Goal: Task Accomplishment & Management: Use online tool/utility

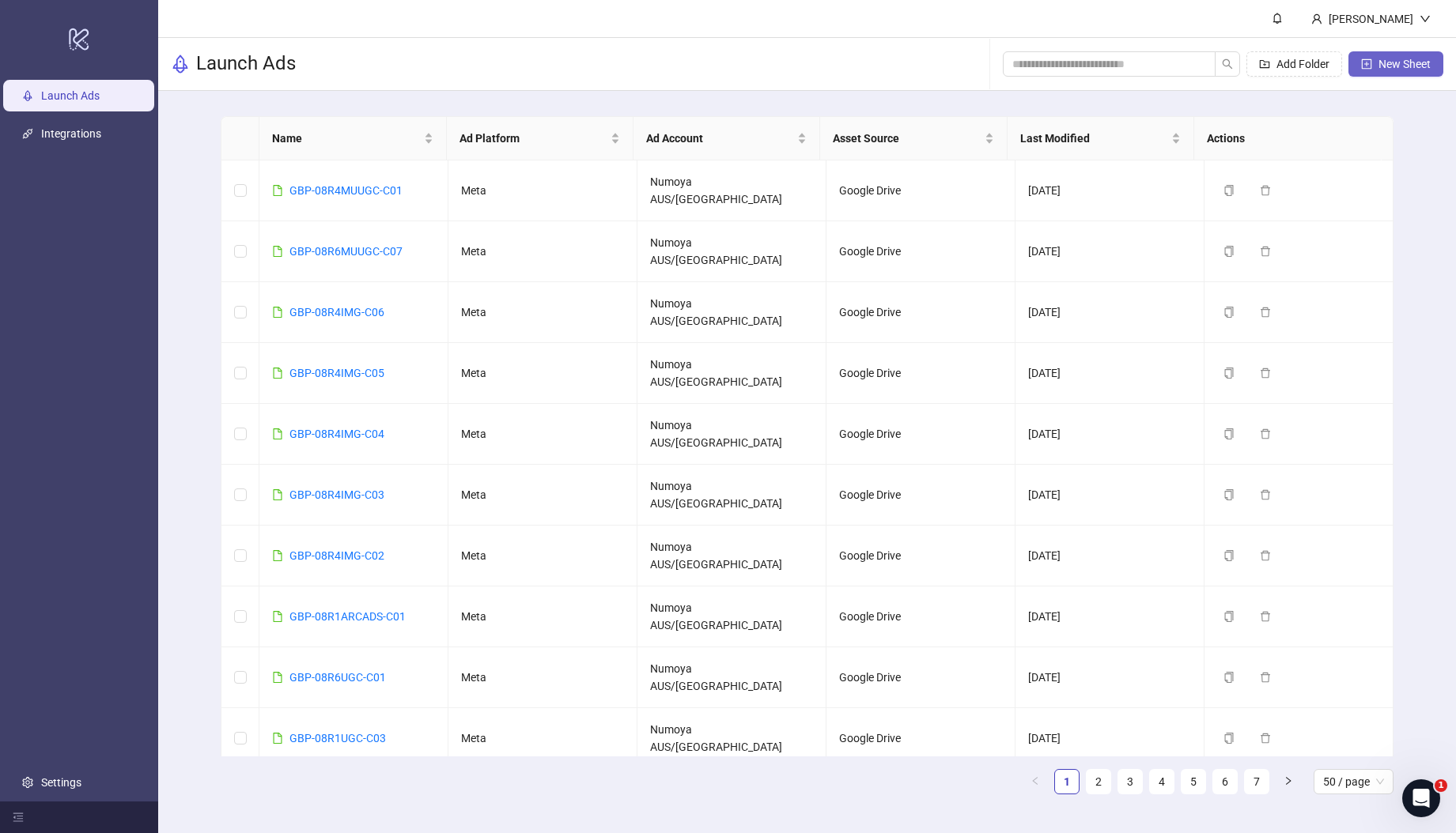
click at [1385, 67] on span "New Sheet" at bounding box center [1404, 64] width 52 height 13
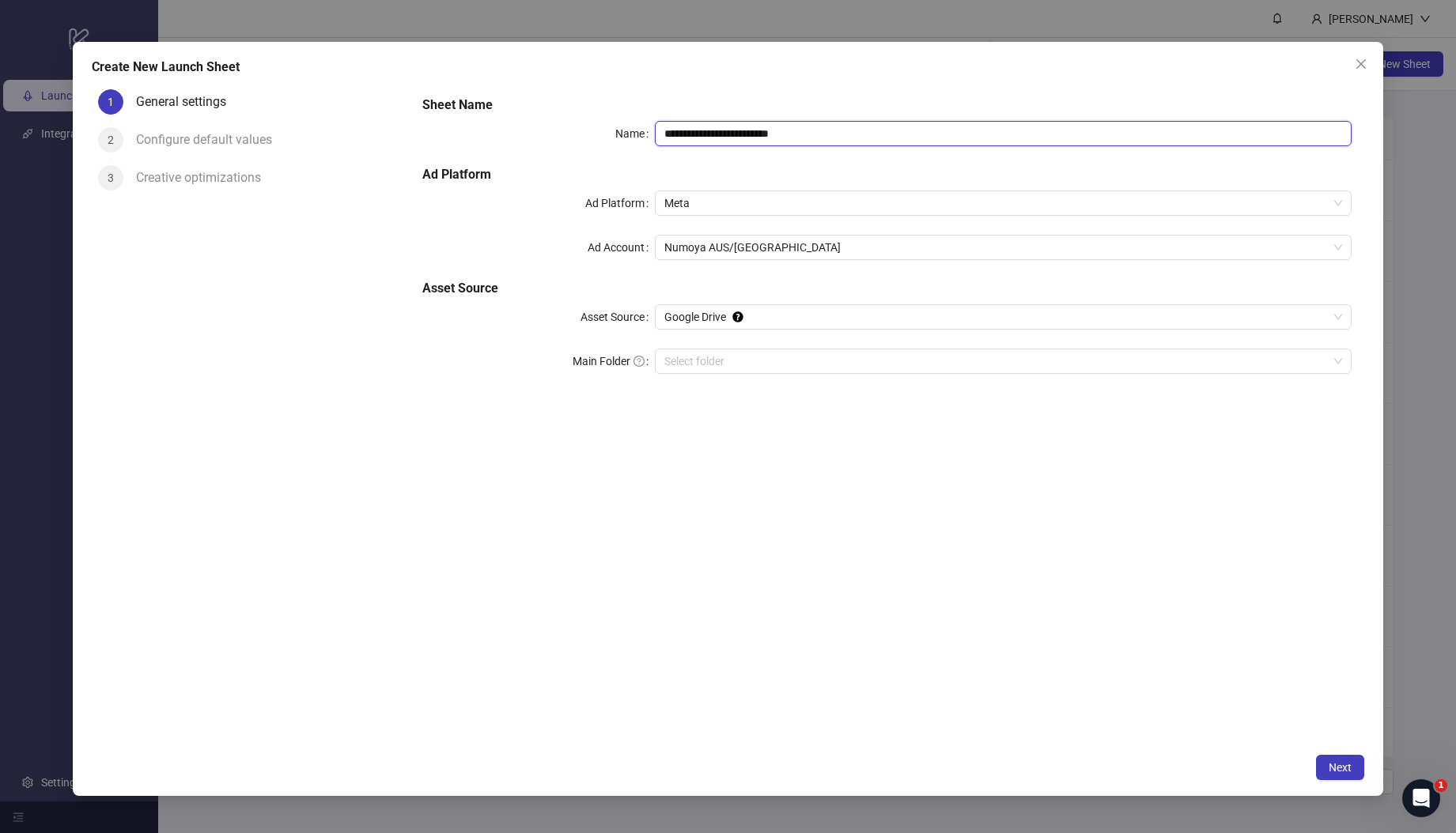
drag, startPoint x: 568, startPoint y: 119, endPoint x: 473, endPoint y: 108, distance: 95.6
click at [473, 108] on div "**********" at bounding box center [887, 244] width 942 height 309
paste input "text"
type input "**********"
click at [745, 363] on input "Main Folder" at bounding box center [995, 361] width 663 height 23
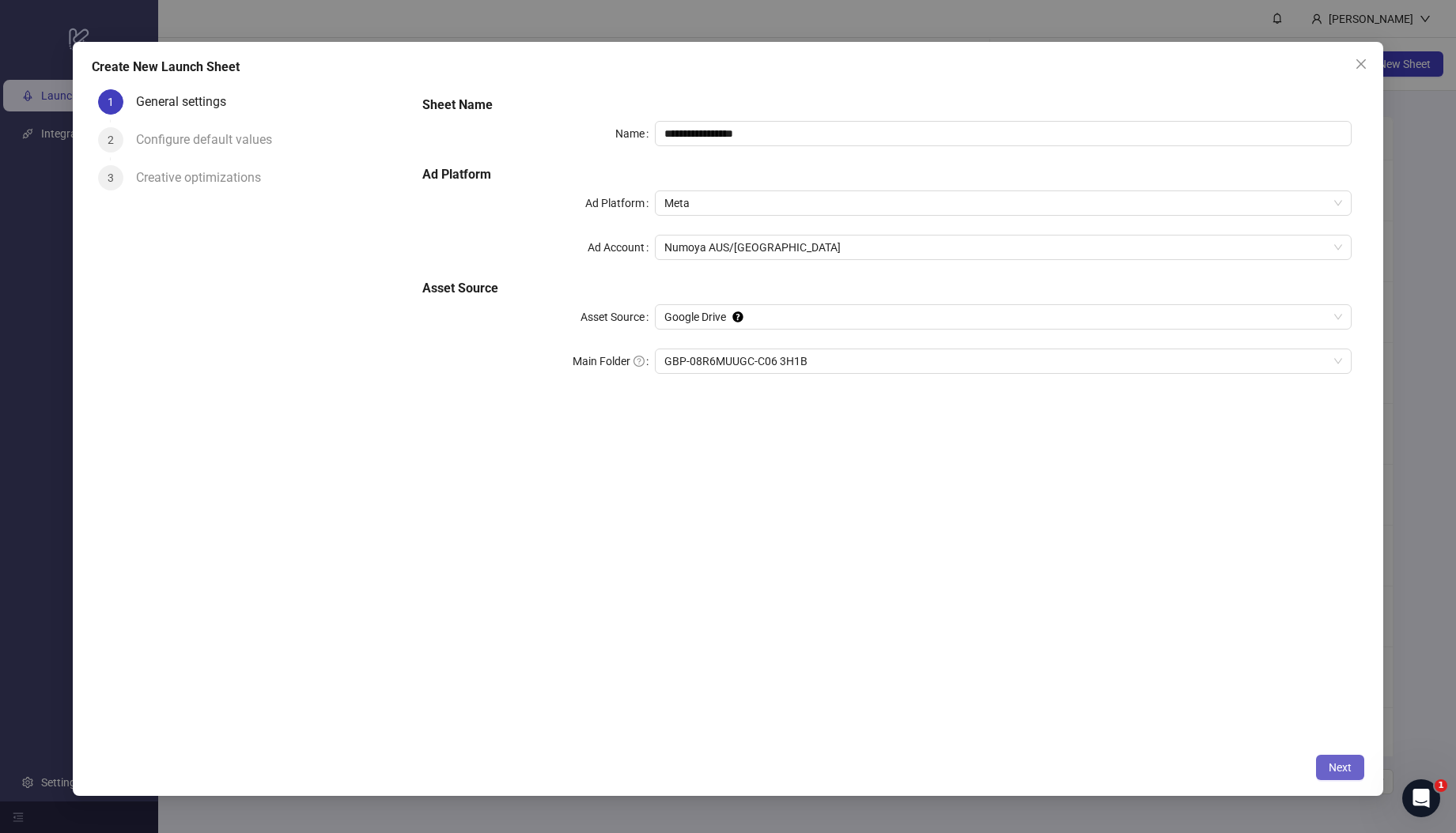
click at [1332, 768] on span "Next" at bounding box center [1340, 768] width 23 height 13
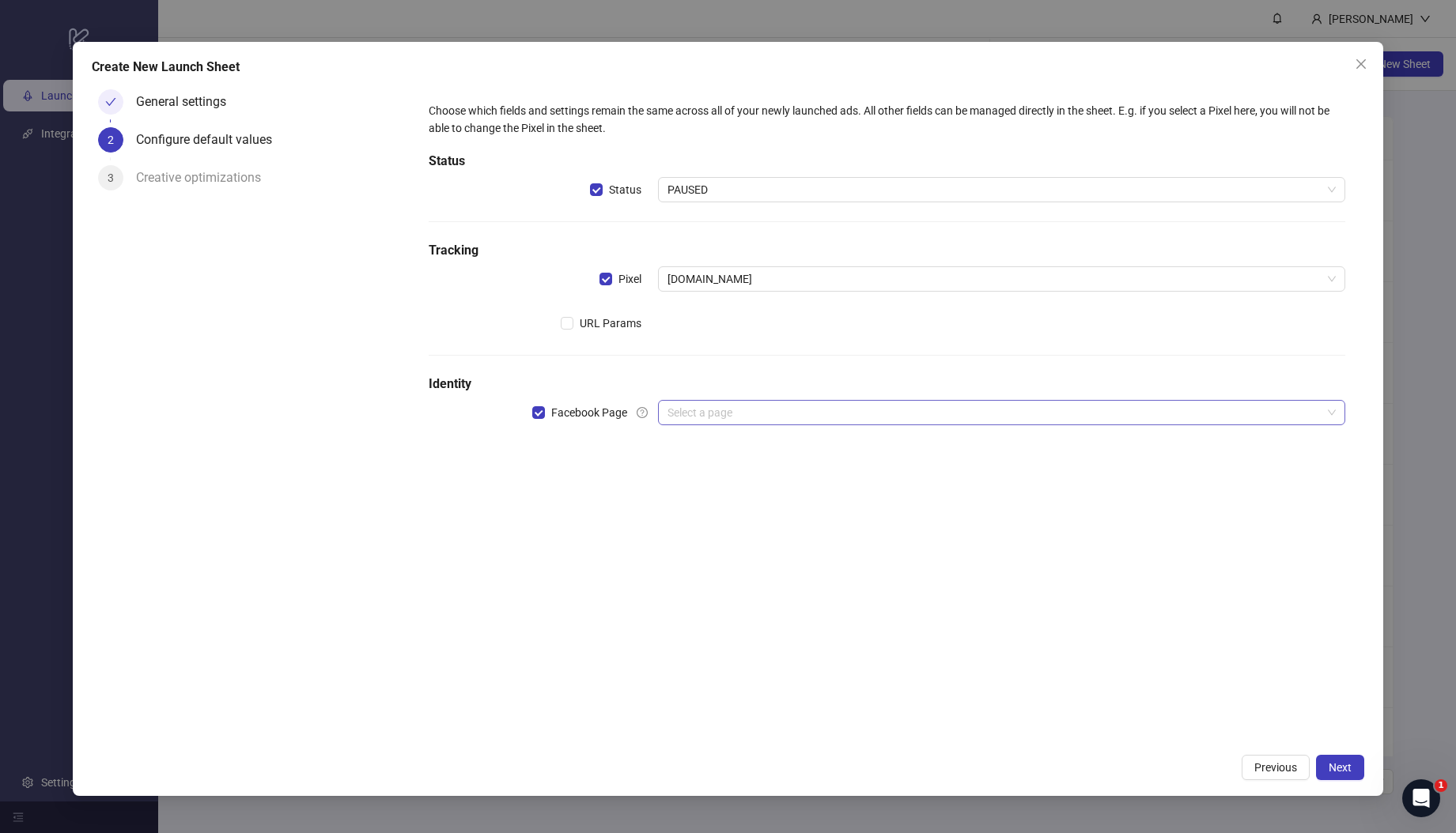
click at [737, 412] on input "search" at bounding box center [994, 412] width 654 height 23
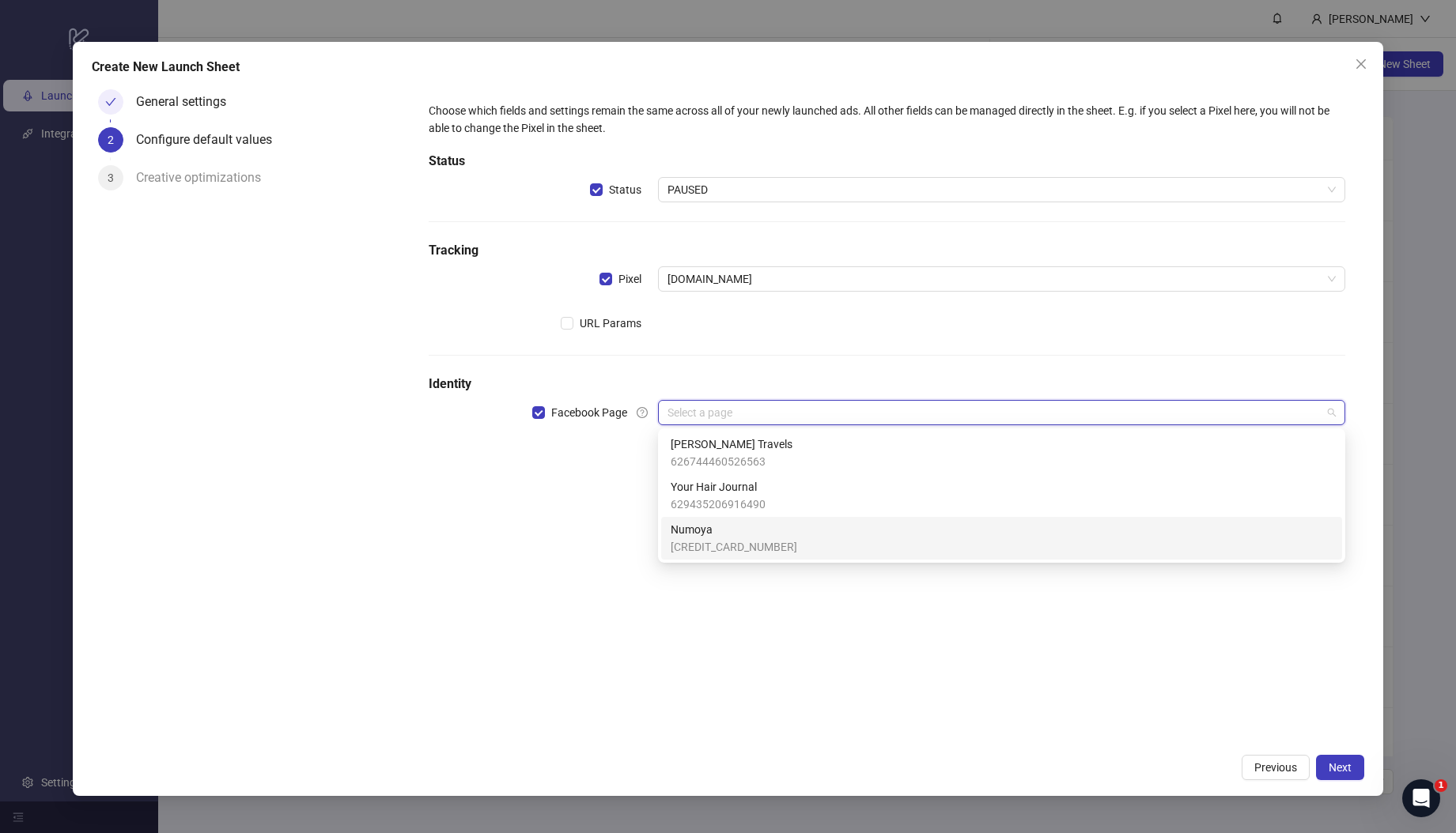
click at [728, 539] on span "[CREDIT_CARD_NUMBER]" at bounding box center [733, 546] width 126 height 17
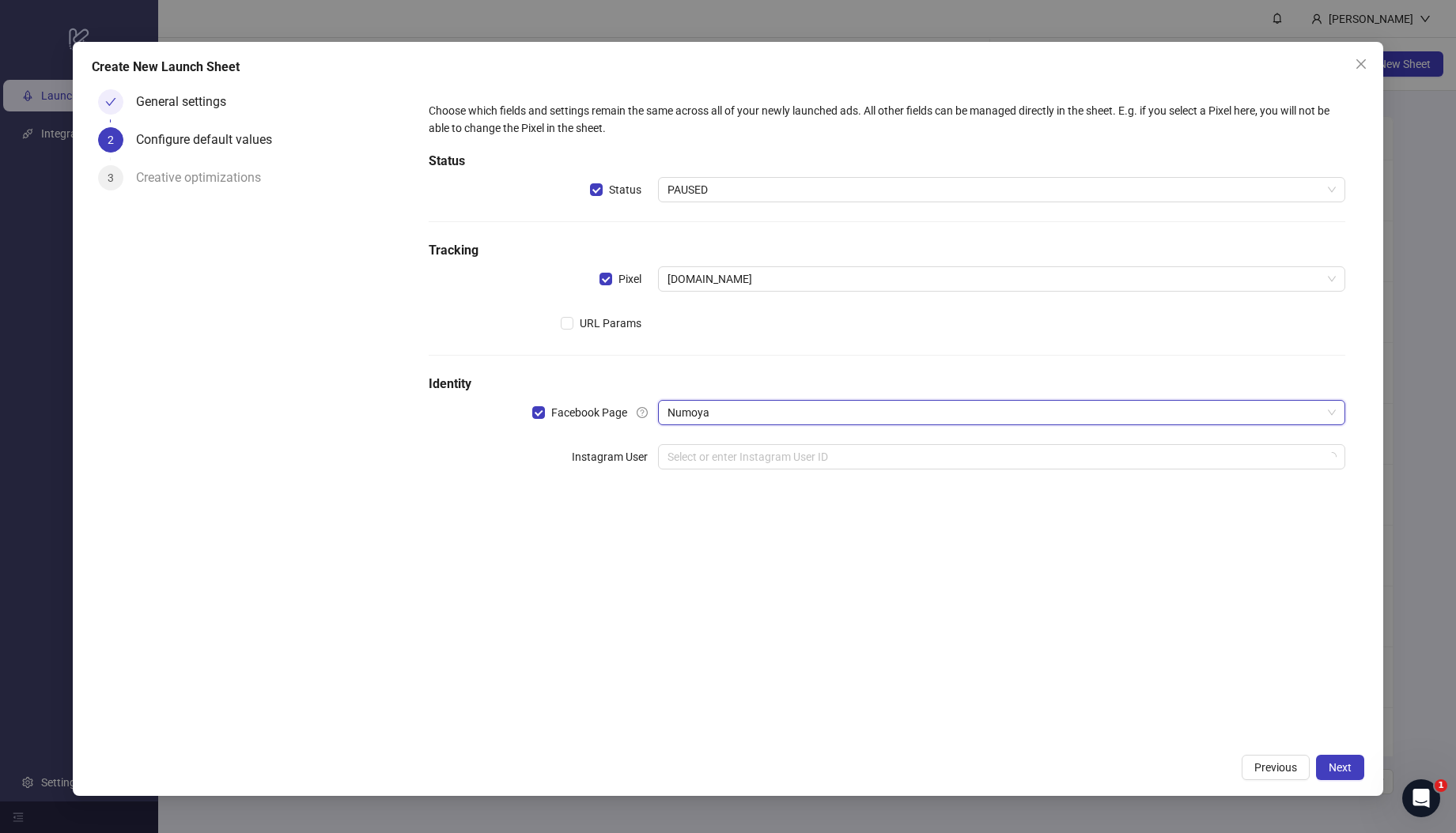
click at [526, 521] on div "Choose which fields and settings remain the same across all of your newly launc…" at bounding box center [887, 414] width 955 height 663
click at [728, 456] on input "search" at bounding box center [994, 456] width 654 height 23
click at [750, 458] on input "search" at bounding box center [994, 456] width 654 height 23
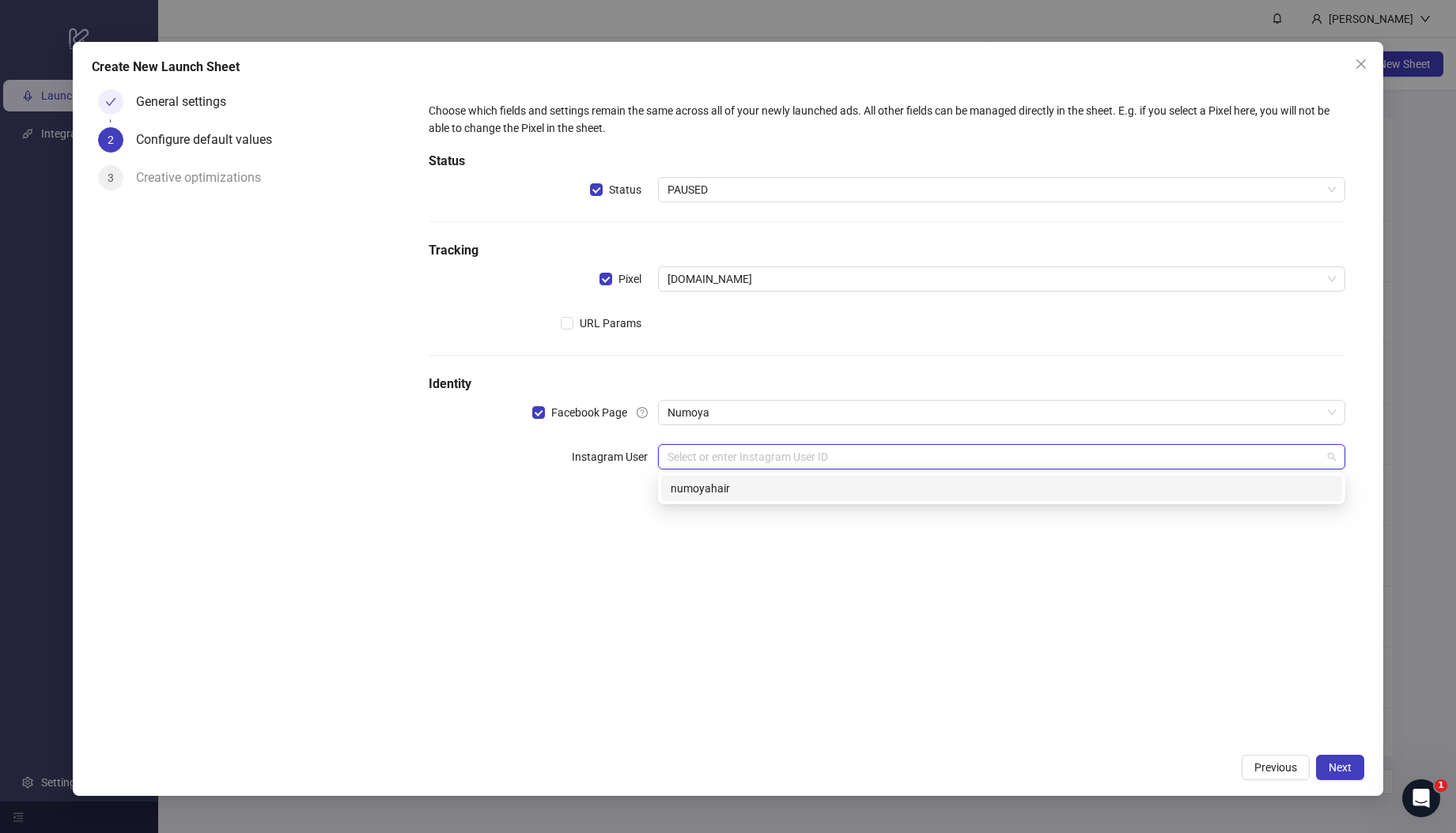
click at [725, 498] on div "numoyahair" at bounding box center [1001, 489] width 681 height 25
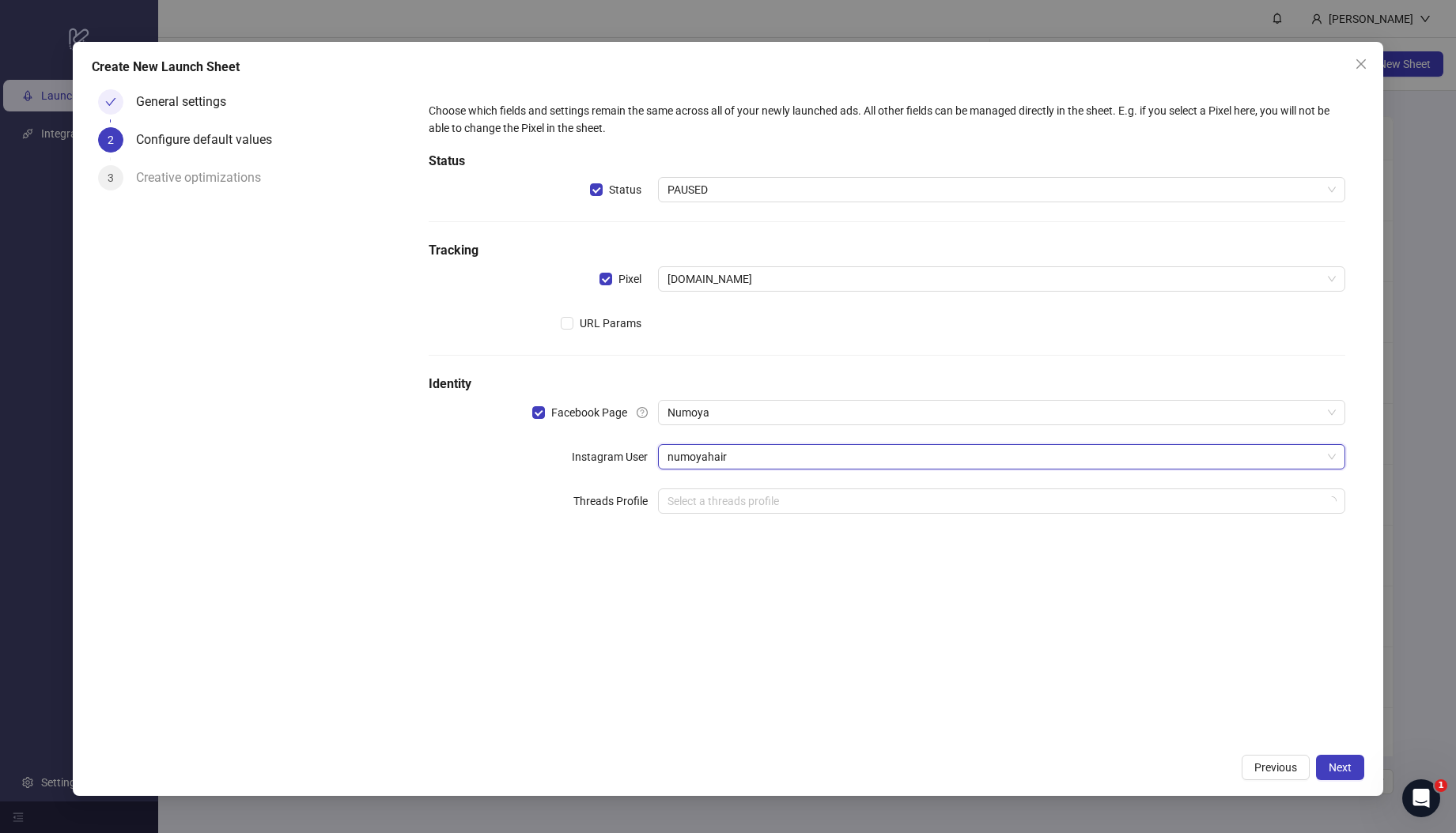
click at [790, 607] on div "Choose which fields and settings remain the same across all of your newly launc…" at bounding box center [887, 414] width 955 height 663
click at [1339, 771] on span "Next" at bounding box center [1340, 768] width 23 height 13
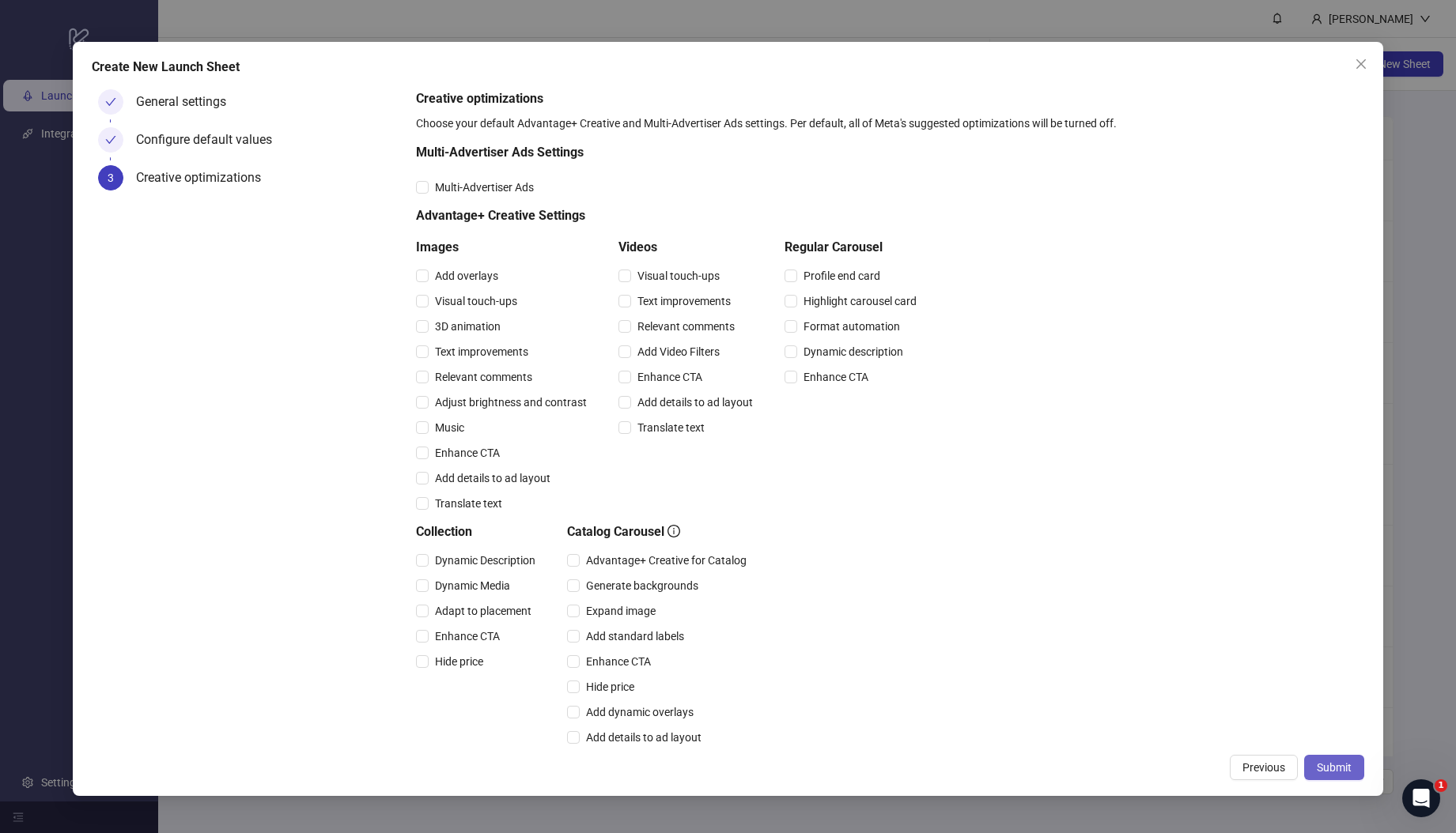
click at [1324, 760] on button "Submit" at bounding box center [1333, 768] width 60 height 25
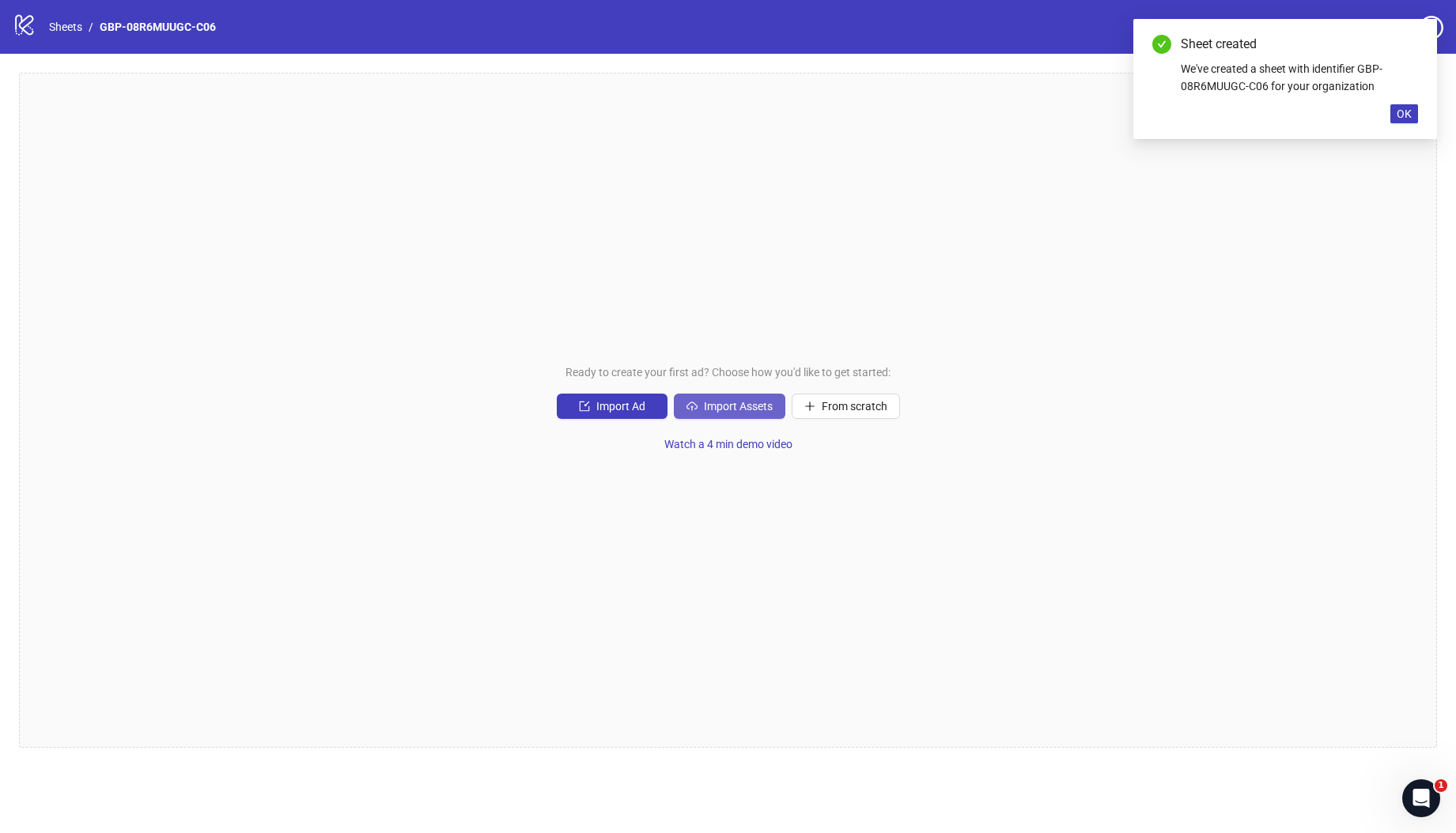
click at [707, 403] on span "Import Assets" at bounding box center [737, 406] width 69 height 13
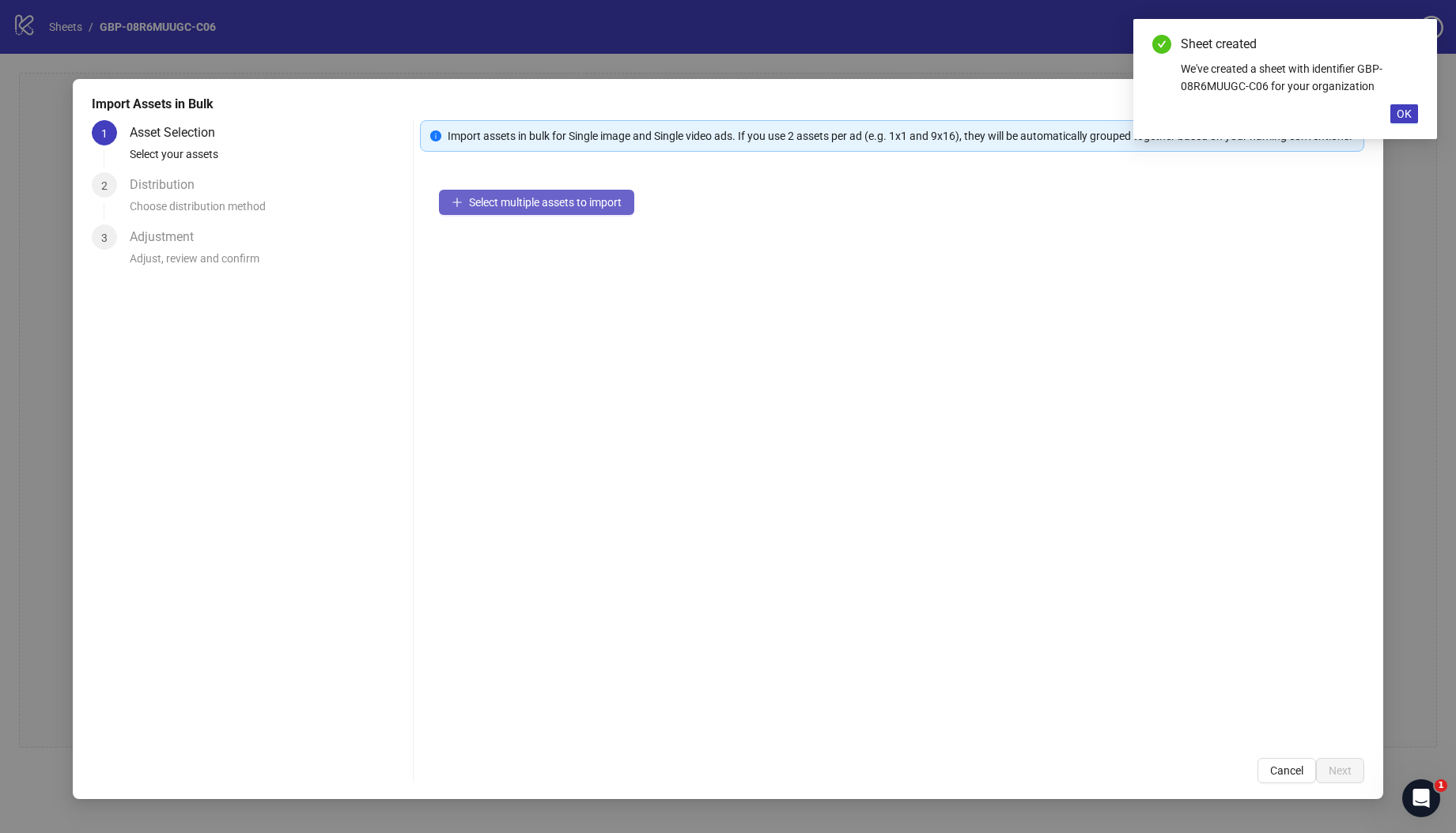
click at [509, 209] on span "Select multiple assets to import" at bounding box center [545, 203] width 153 height 13
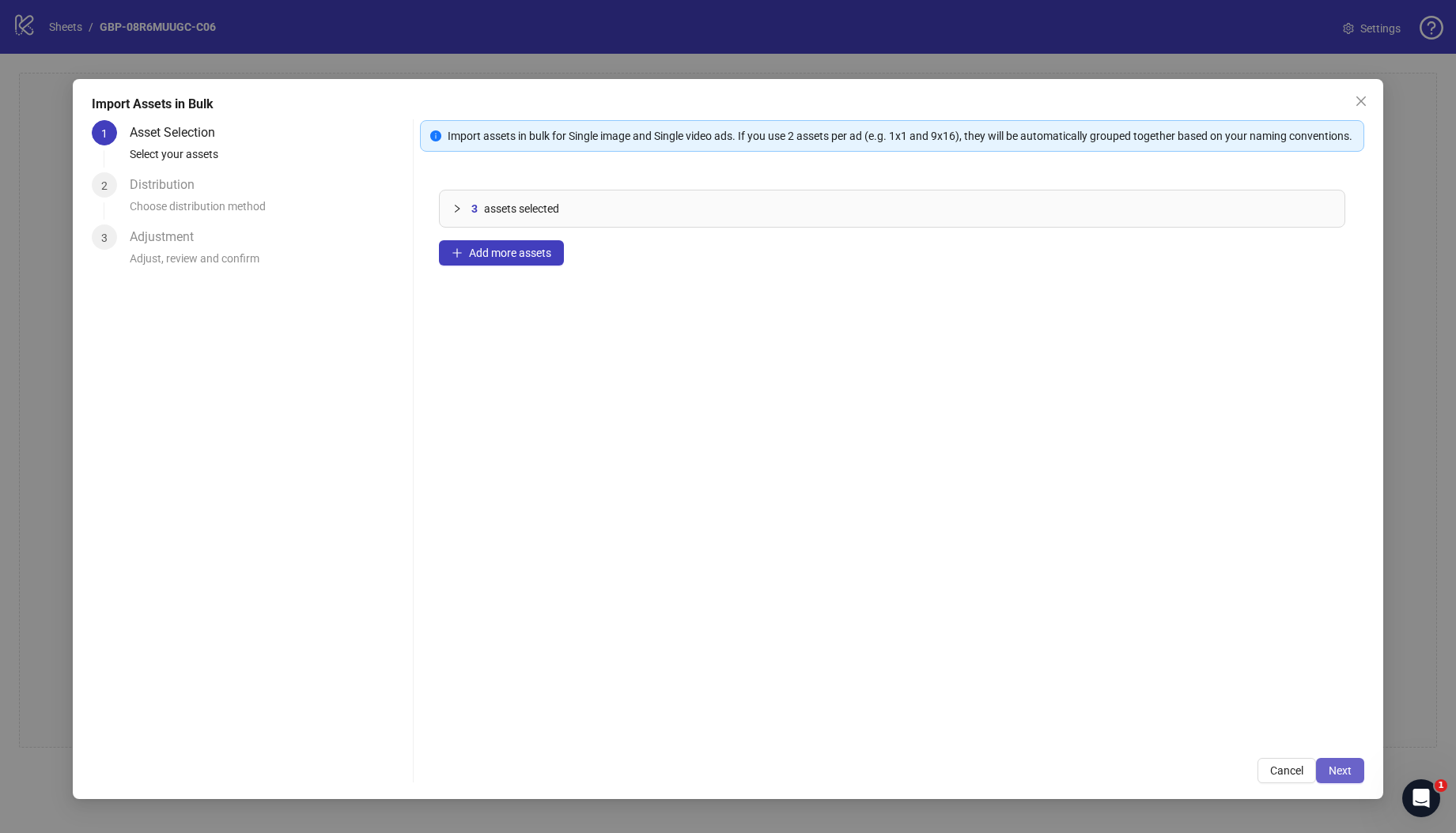
click at [1345, 769] on span "Next" at bounding box center [1340, 770] width 23 height 13
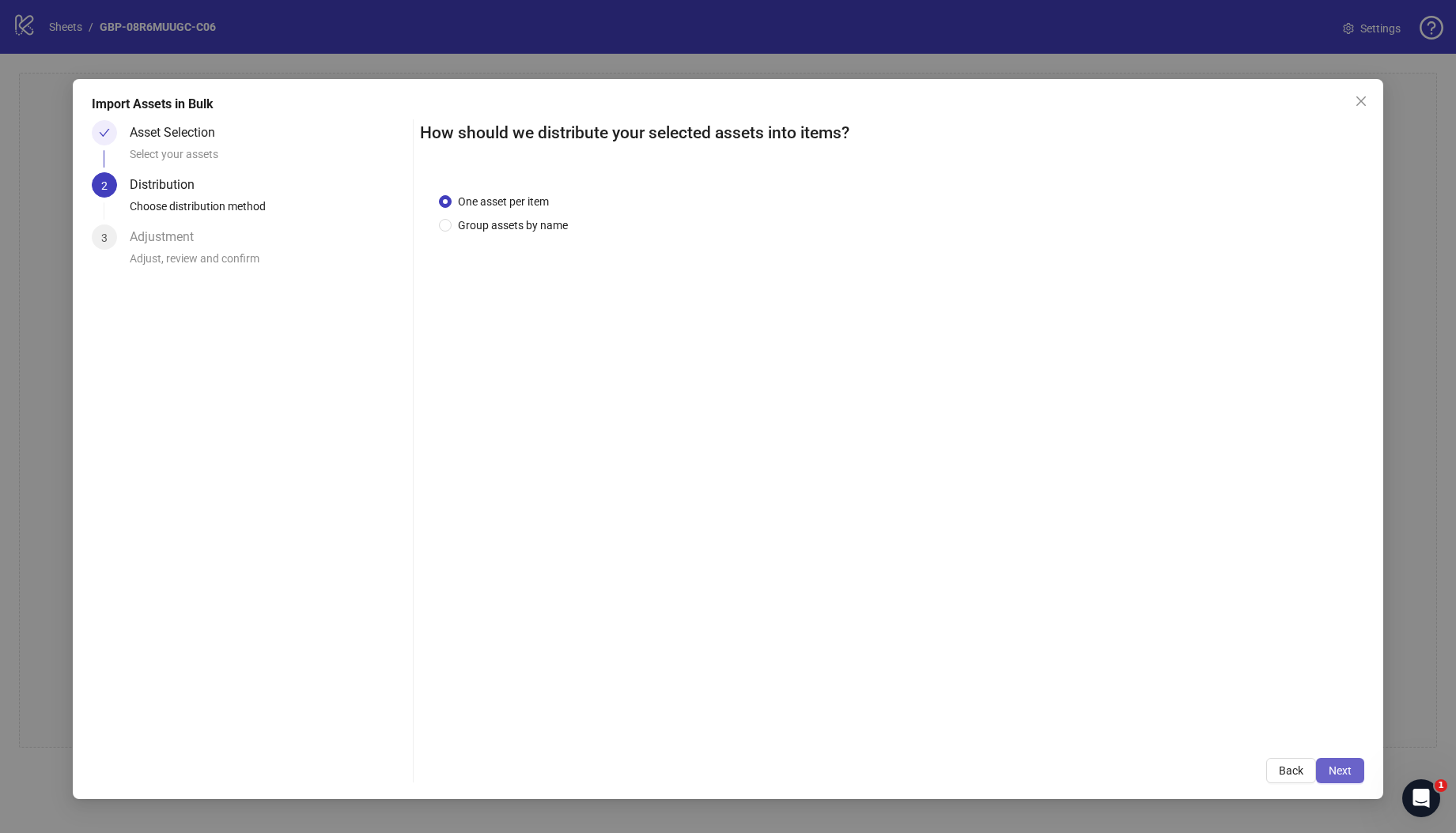
click at [1336, 768] on span "Next" at bounding box center [1340, 770] width 23 height 13
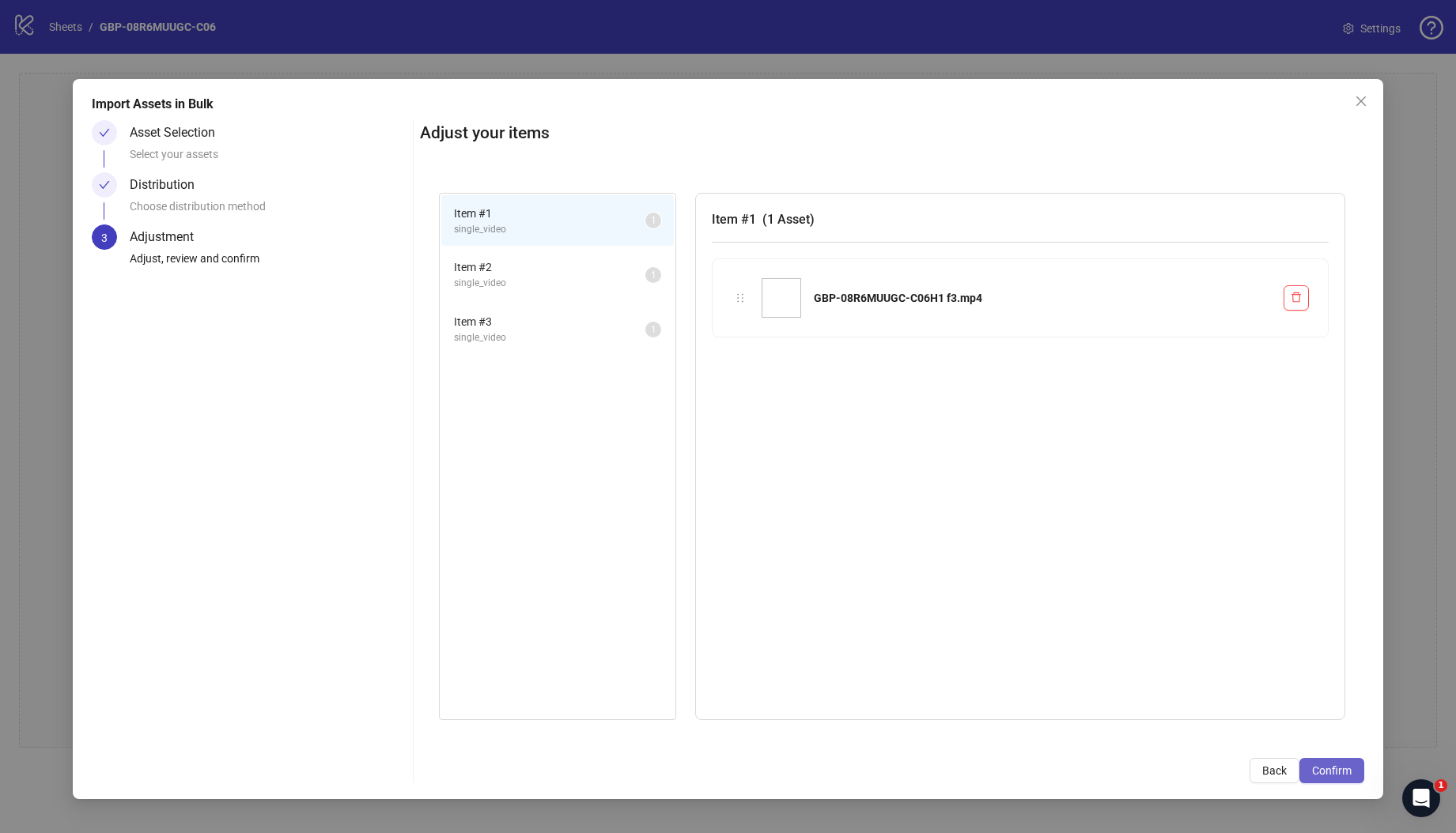
click at [1337, 769] on span "Confirm" at bounding box center [1331, 770] width 39 height 13
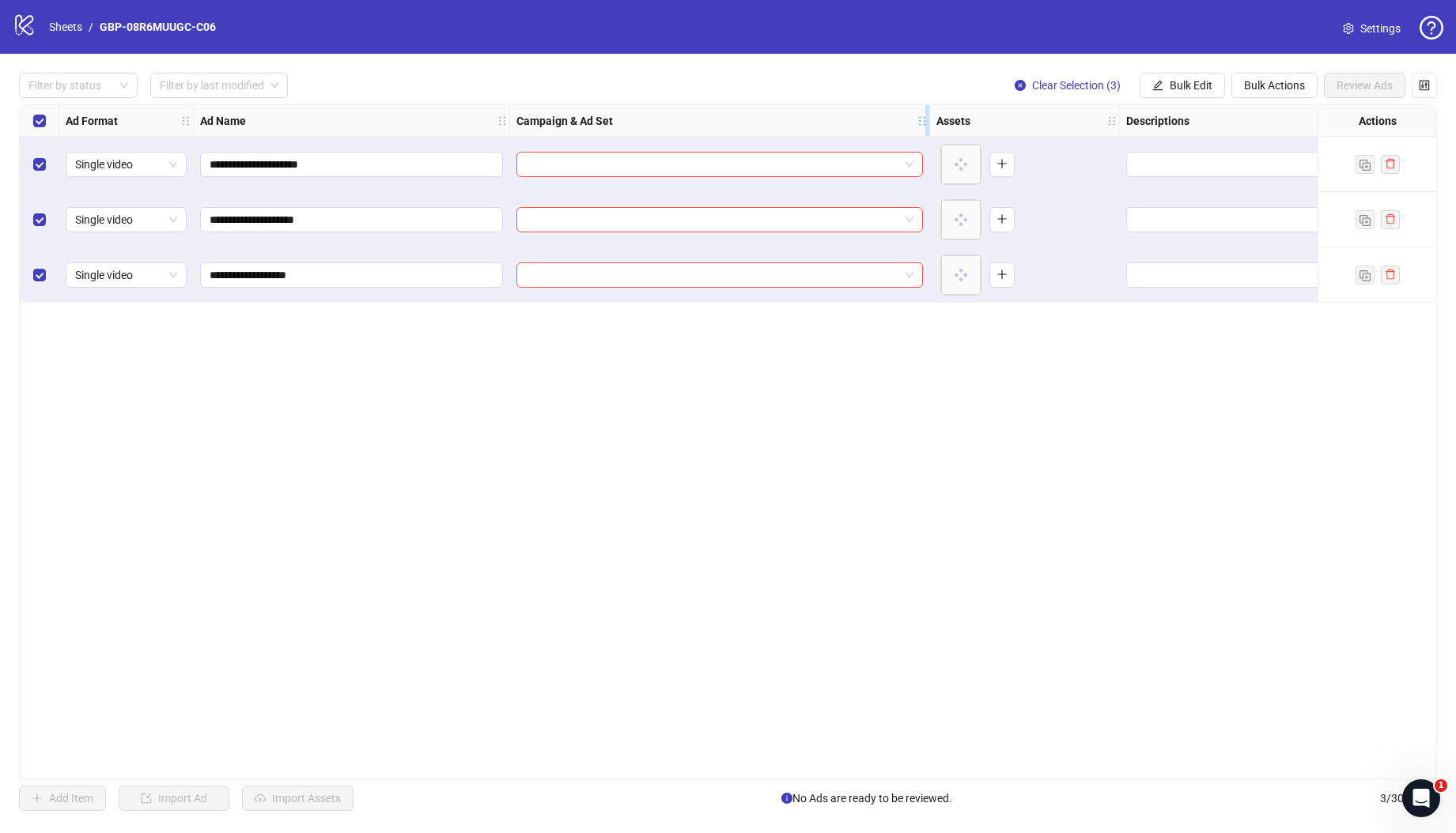
drag, startPoint x: 742, startPoint y: 122, endPoint x: 924, endPoint y: 121, distance: 182.0
click at [924, 121] on icon "holder" at bounding box center [921, 121] width 11 height 11
click at [774, 436] on div "**********" at bounding box center [728, 441] width 1417 height 675
click at [769, 163] on input "search" at bounding box center [712, 164] width 373 height 23
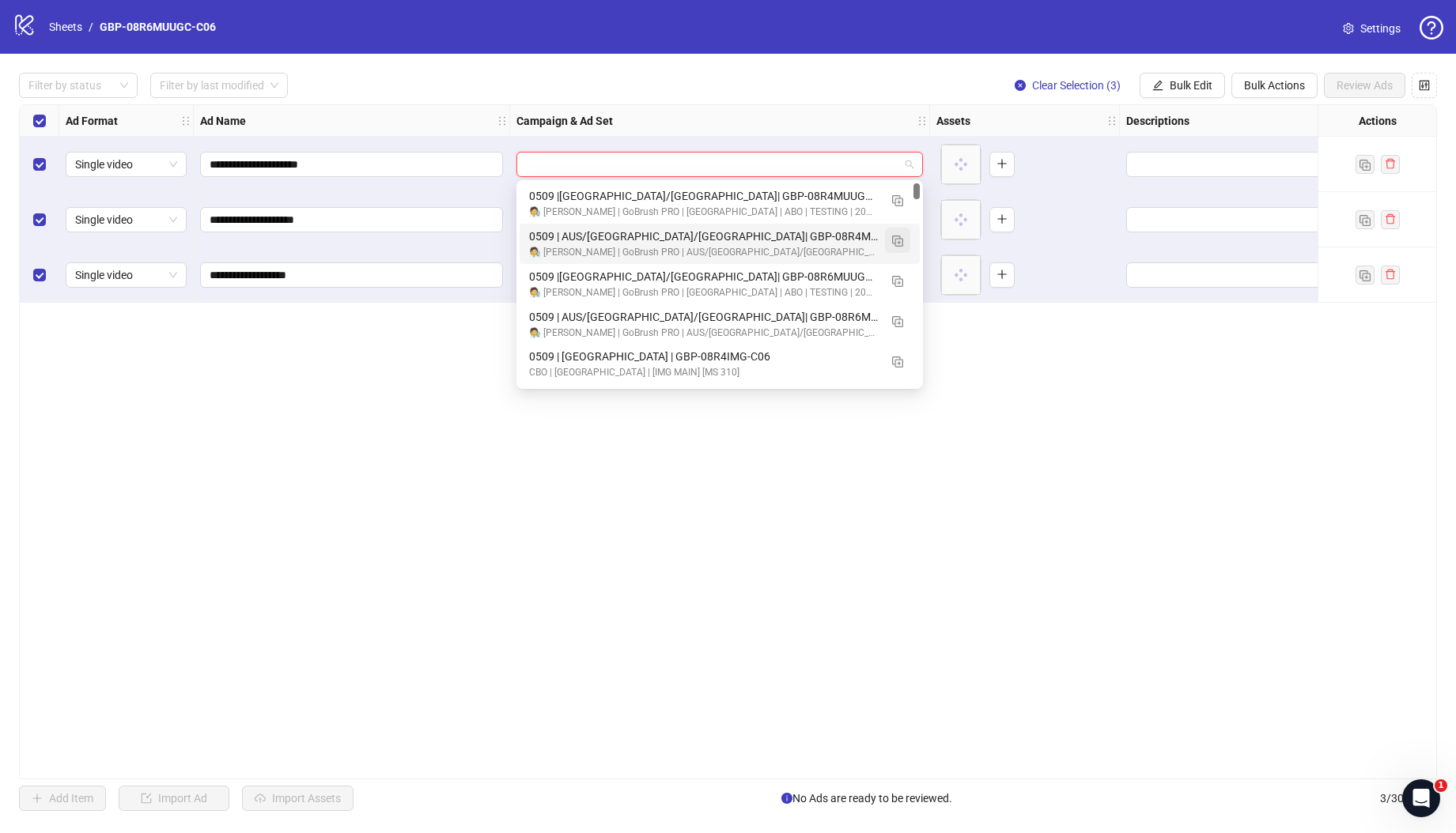
click at [898, 237] on img "button" at bounding box center [897, 241] width 11 height 11
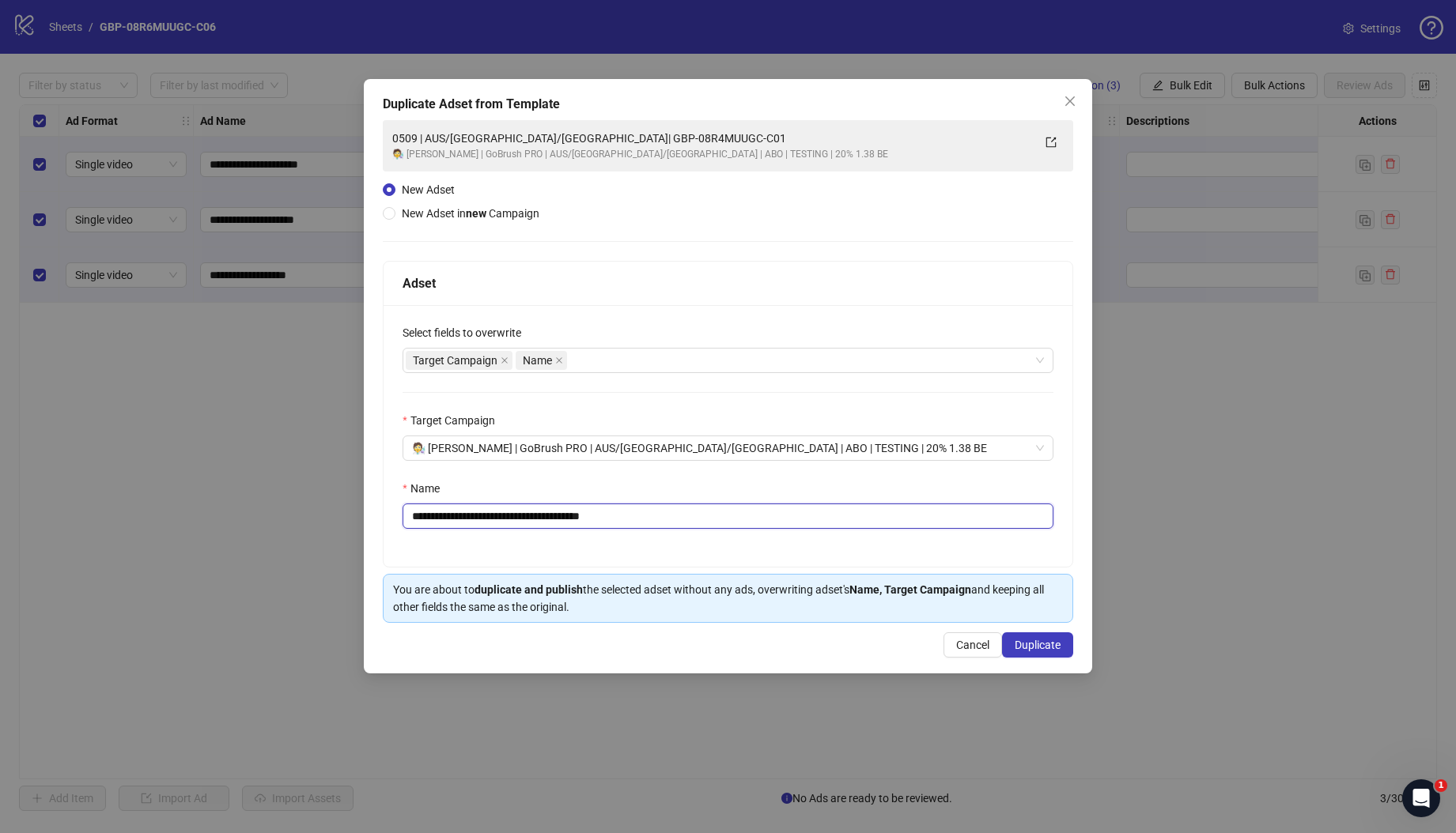
drag, startPoint x: 512, startPoint y: 521, endPoint x: 810, endPoint y: 532, distance: 298.2
click at [809, 532] on div "**********" at bounding box center [728, 436] width 689 height 262
paste input "text"
type input "**********"
click at [1038, 648] on span "Duplicate" at bounding box center [1037, 645] width 46 height 13
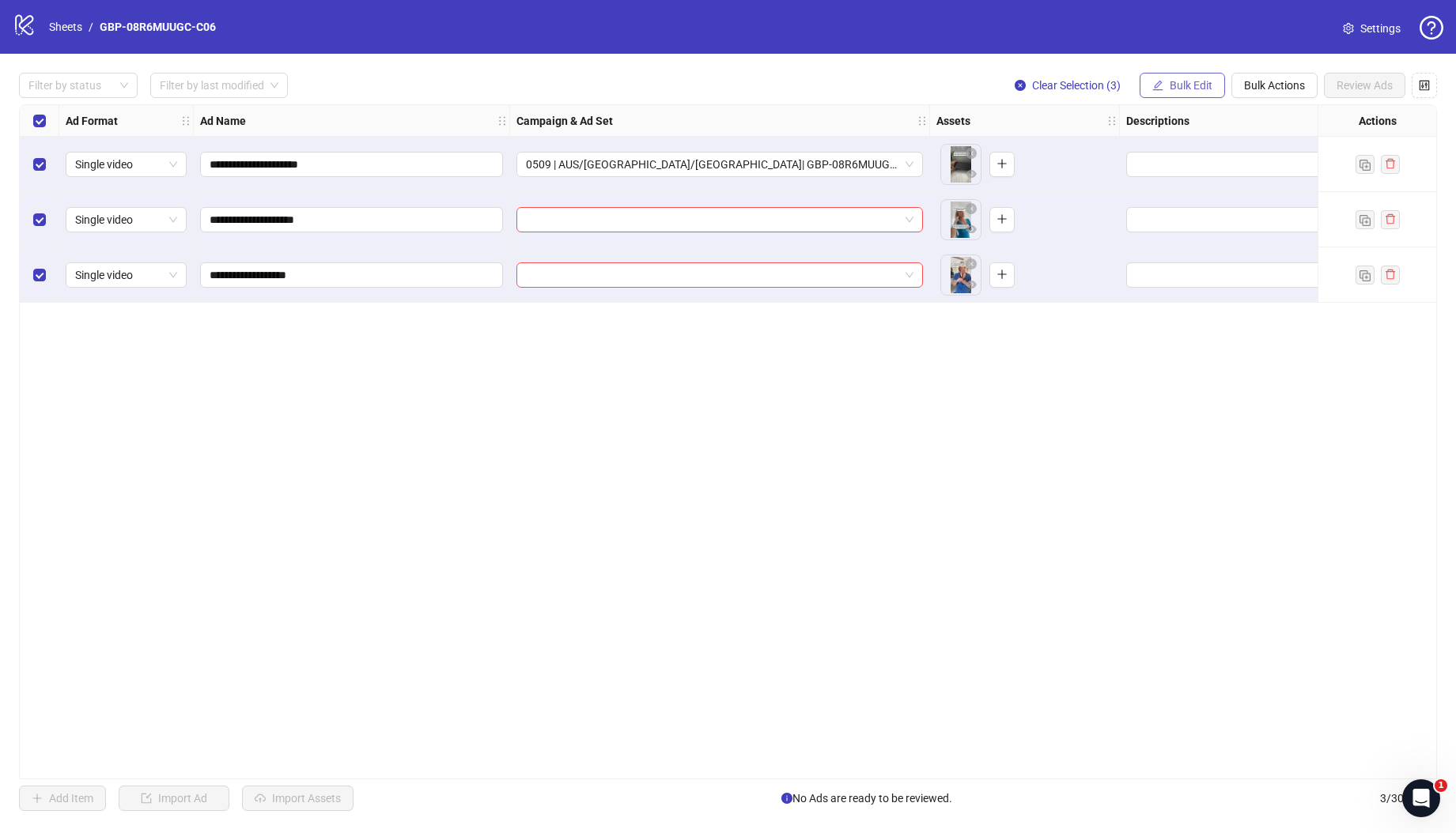
click at [1159, 84] on icon "edit" at bounding box center [1157, 85] width 11 height 11
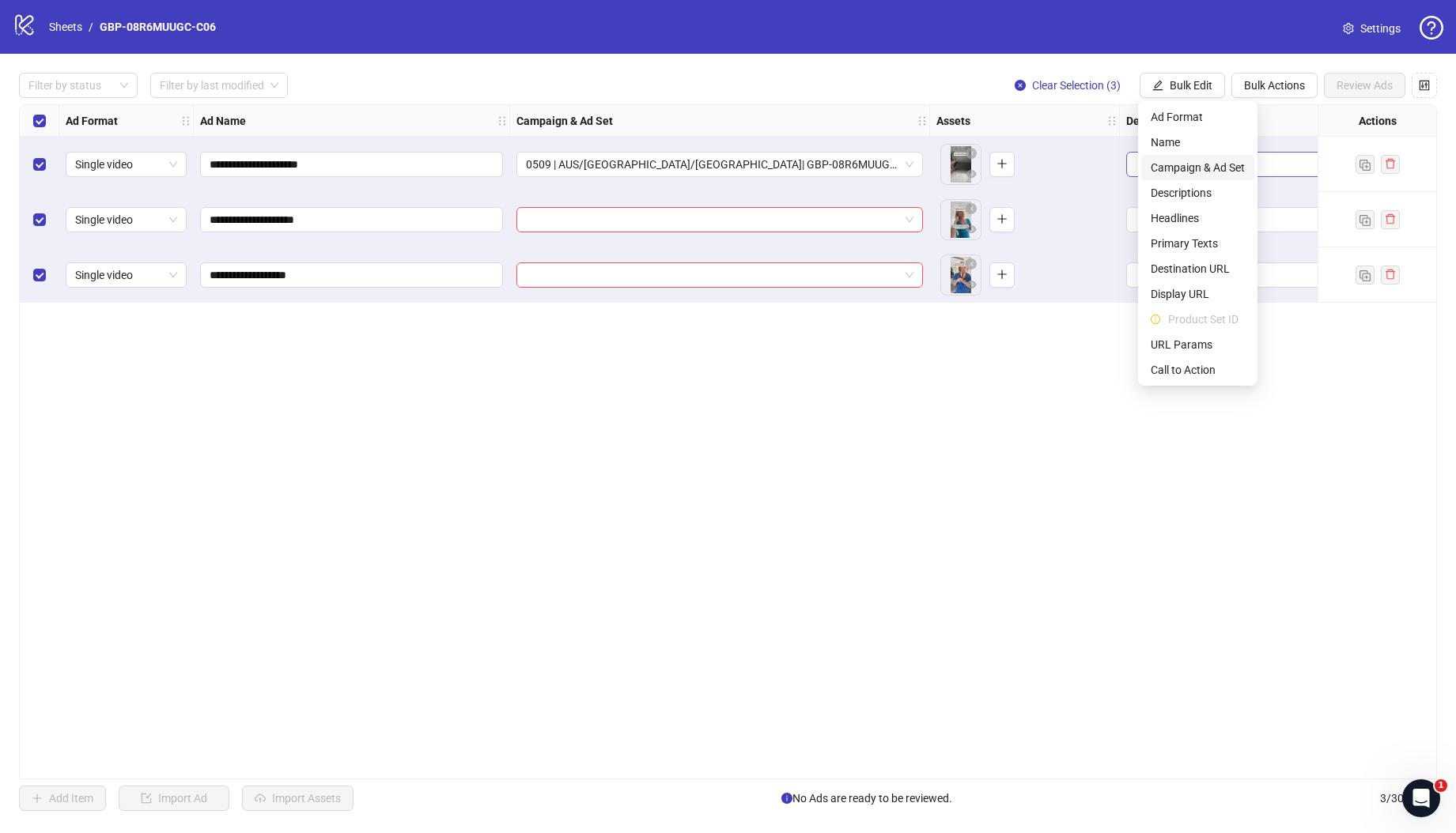
click at [1205, 162] on span "Campaign & Ad Set" at bounding box center [1197, 167] width 94 height 17
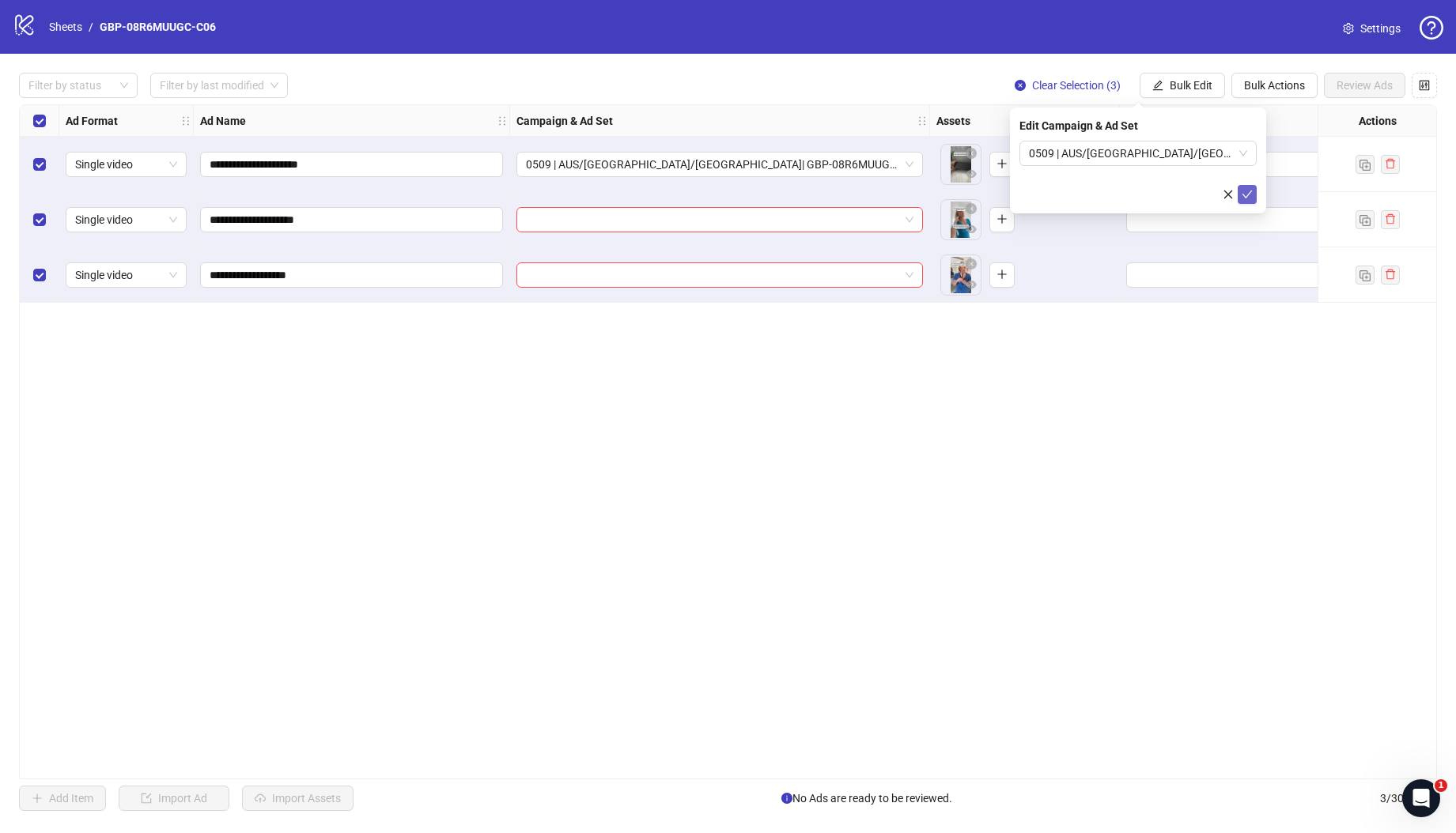
click at [1240, 195] on button "submit" at bounding box center [1246, 194] width 19 height 19
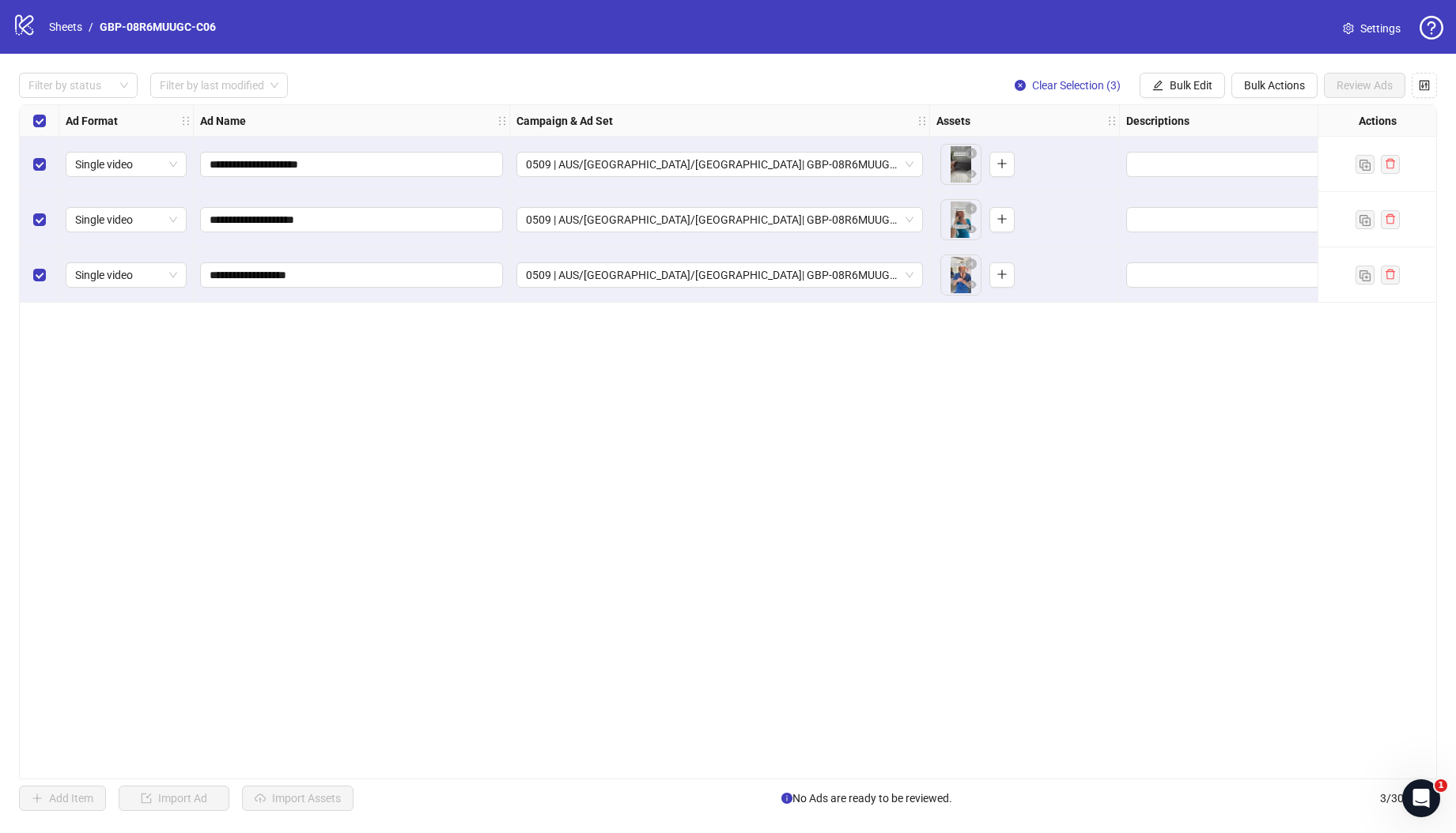
drag, startPoint x: 1190, startPoint y: 89, endPoint x: 1187, endPoint y: 109, distance: 20.2
click at [1189, 89] on span "Bulk Edit" at bounding box center [1190, 85] width 43 height 13
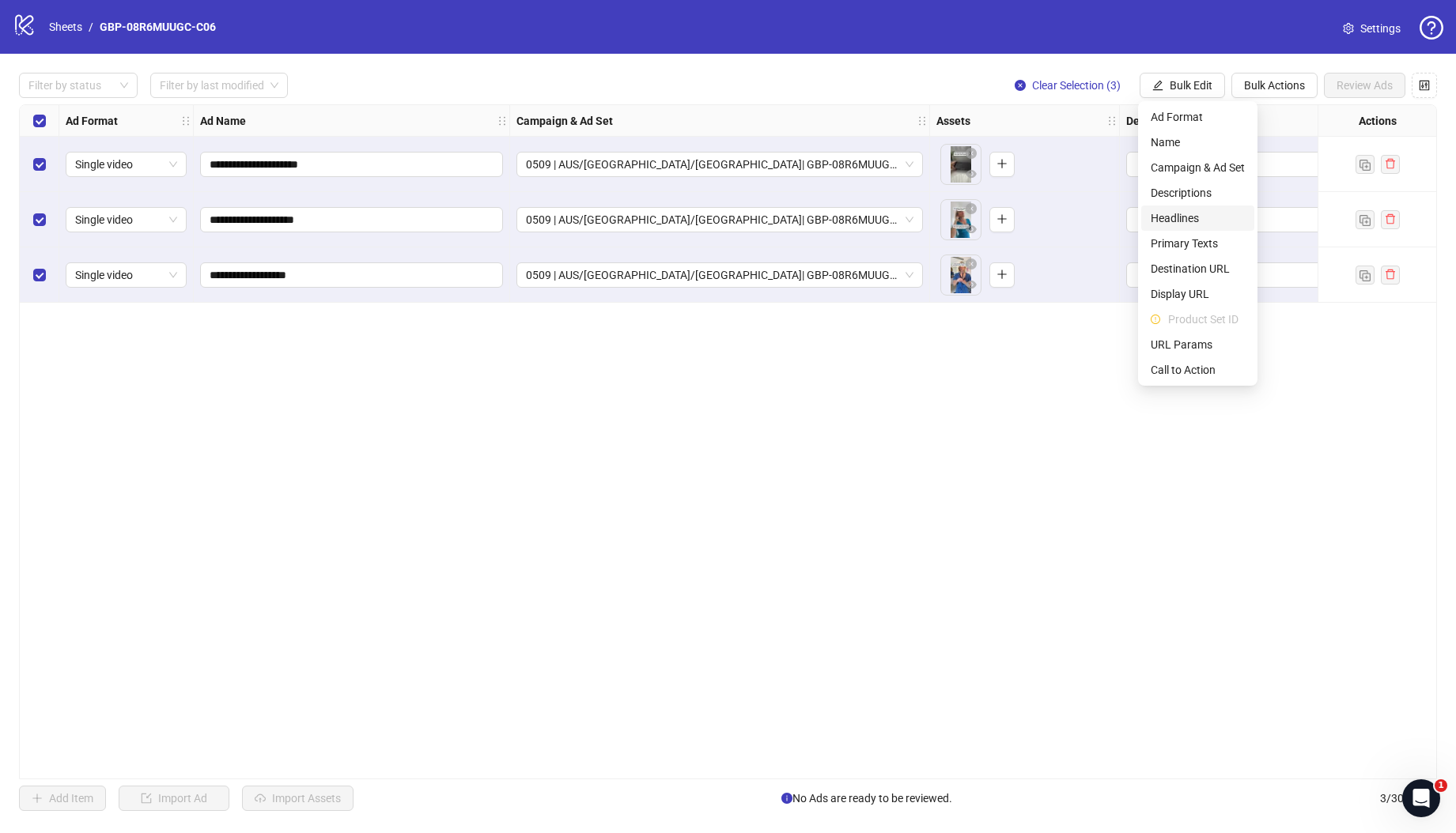
click at [1200, 216] on span "Headlines" at bounding box center [1197, 218] width 94 height 17
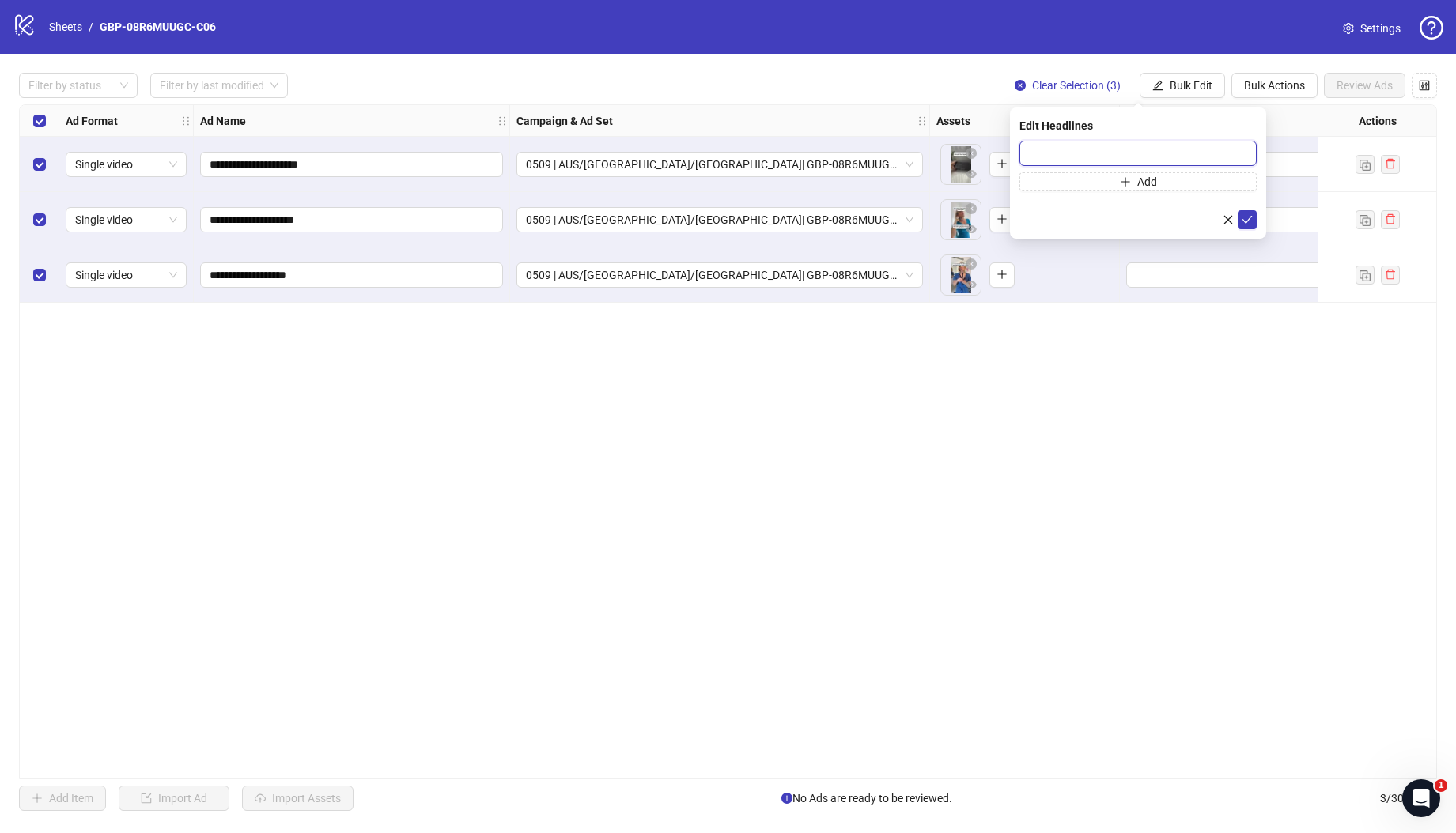
click at [1179, 157] on input "text" at bounding box center [1138, 153] width 237 height 25
paste input "*******"
type input "*******"
click at [1112, 172] on button "Add" at bounding box center [1138, 181] width 237 height 19
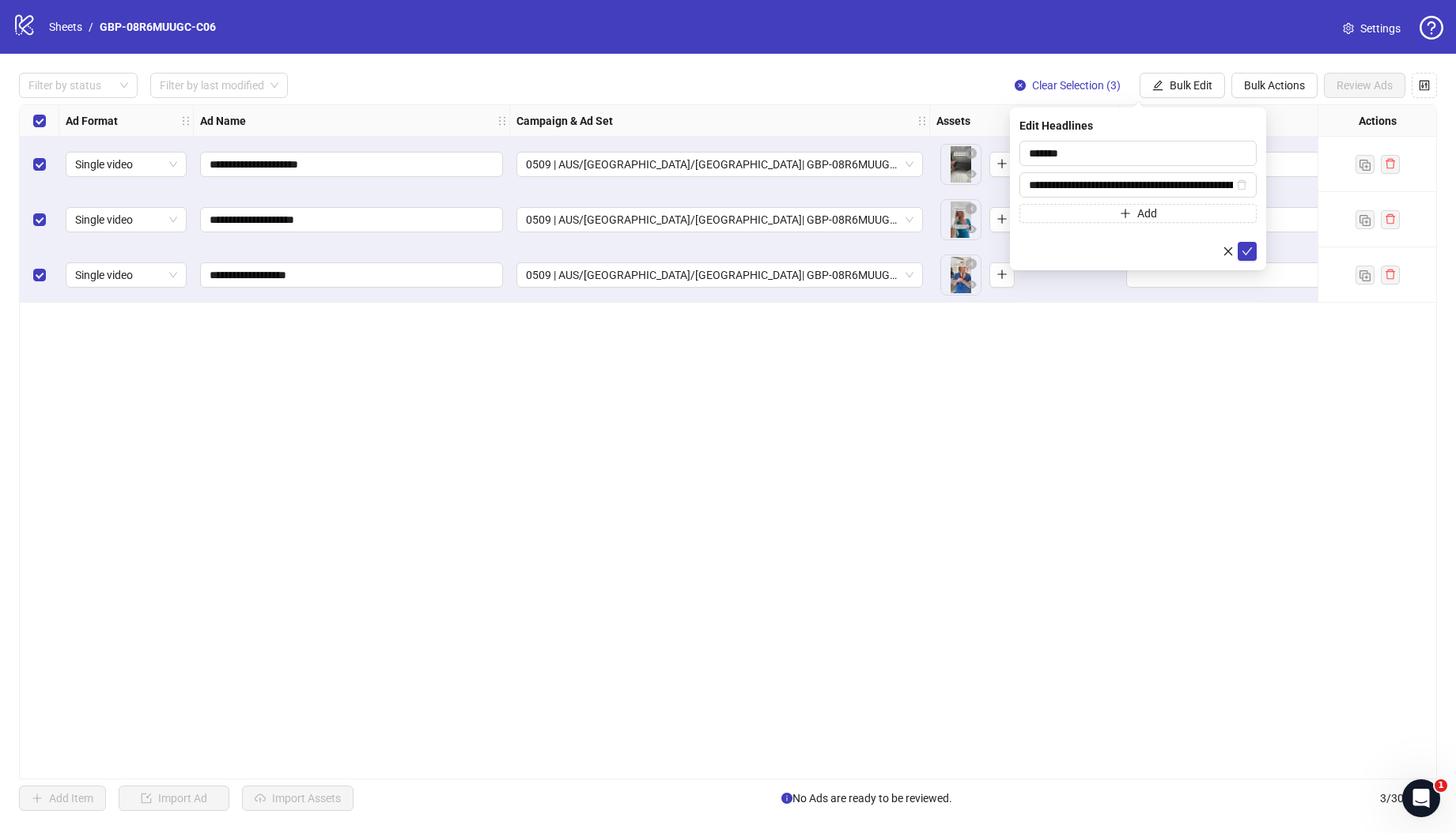
scroll to position [0, 292]
type input "**********"
click at [1242, 249] on icon "check" at bounding box center [1247, 251] width 11 height 11
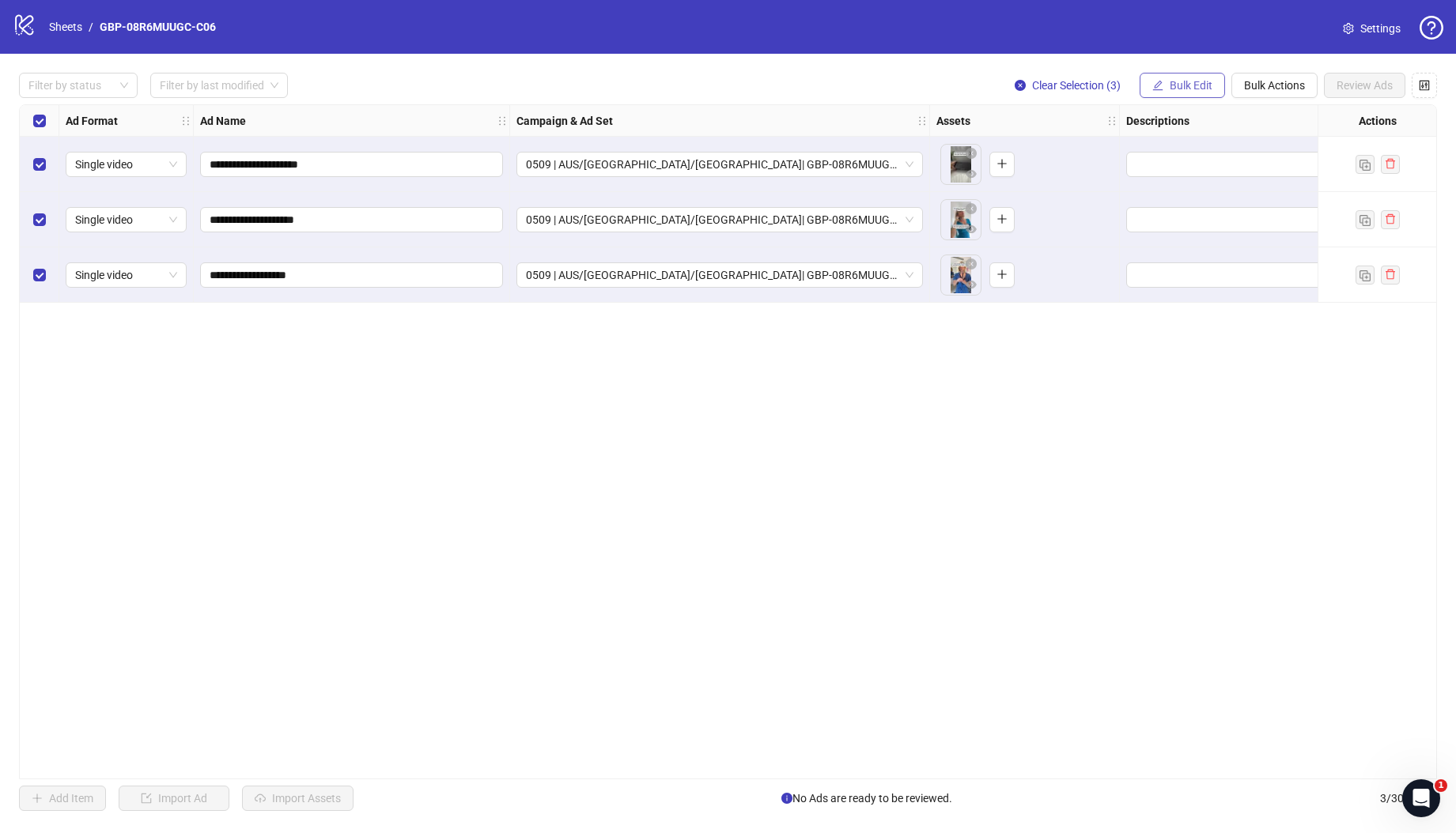
click at [1180, 95] on button "Bulk Edit" at bounding box center [1181, 85] width 85 height 25
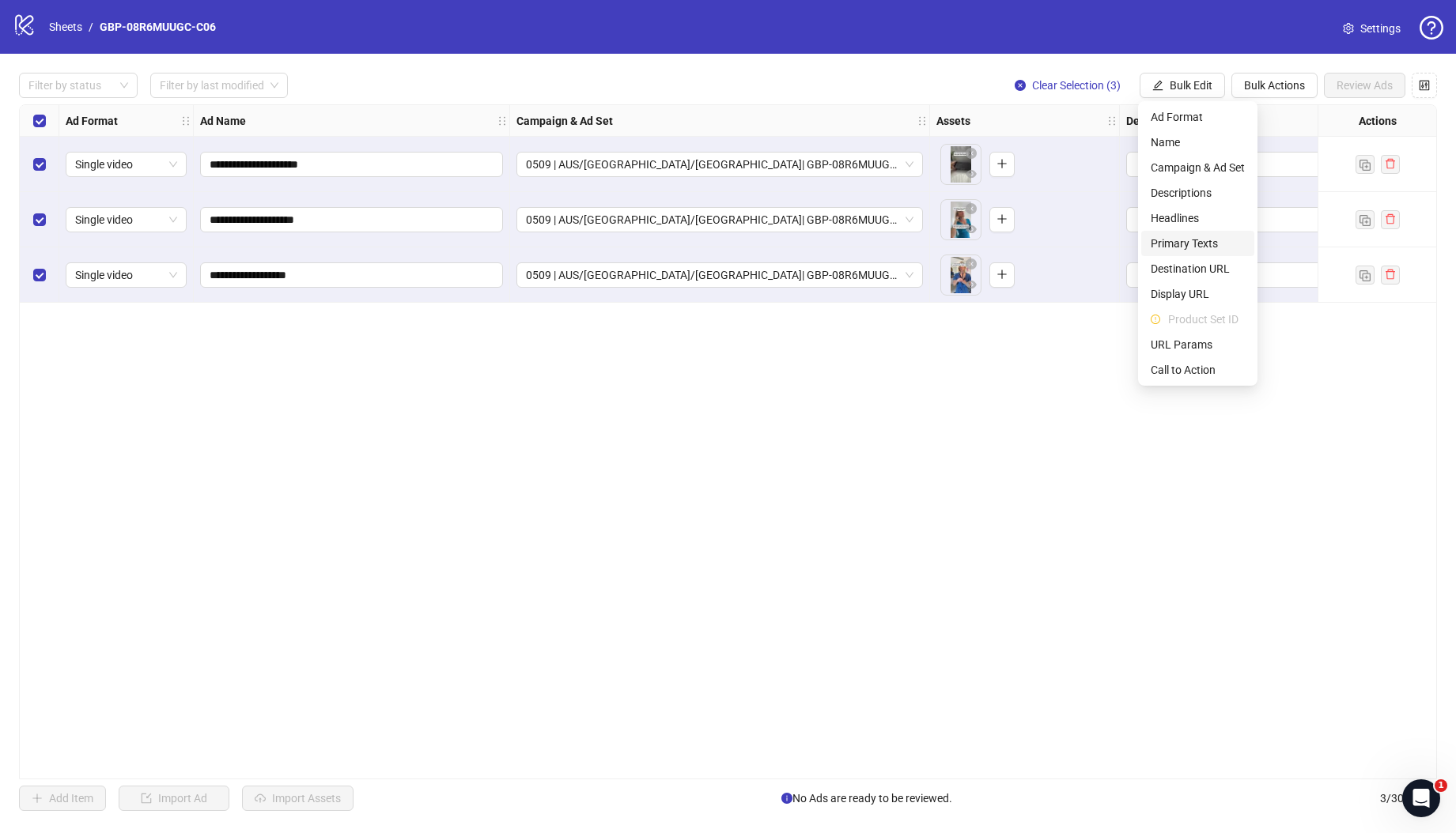
drag, startPoint x: 1190, startPoint y: 243, endPoint x: 1175, endPoint y: 250, distance: 16.6
click at [1190, 243] on span "Primary Texts" at bounding box center [1197, 243] width 94 height 17
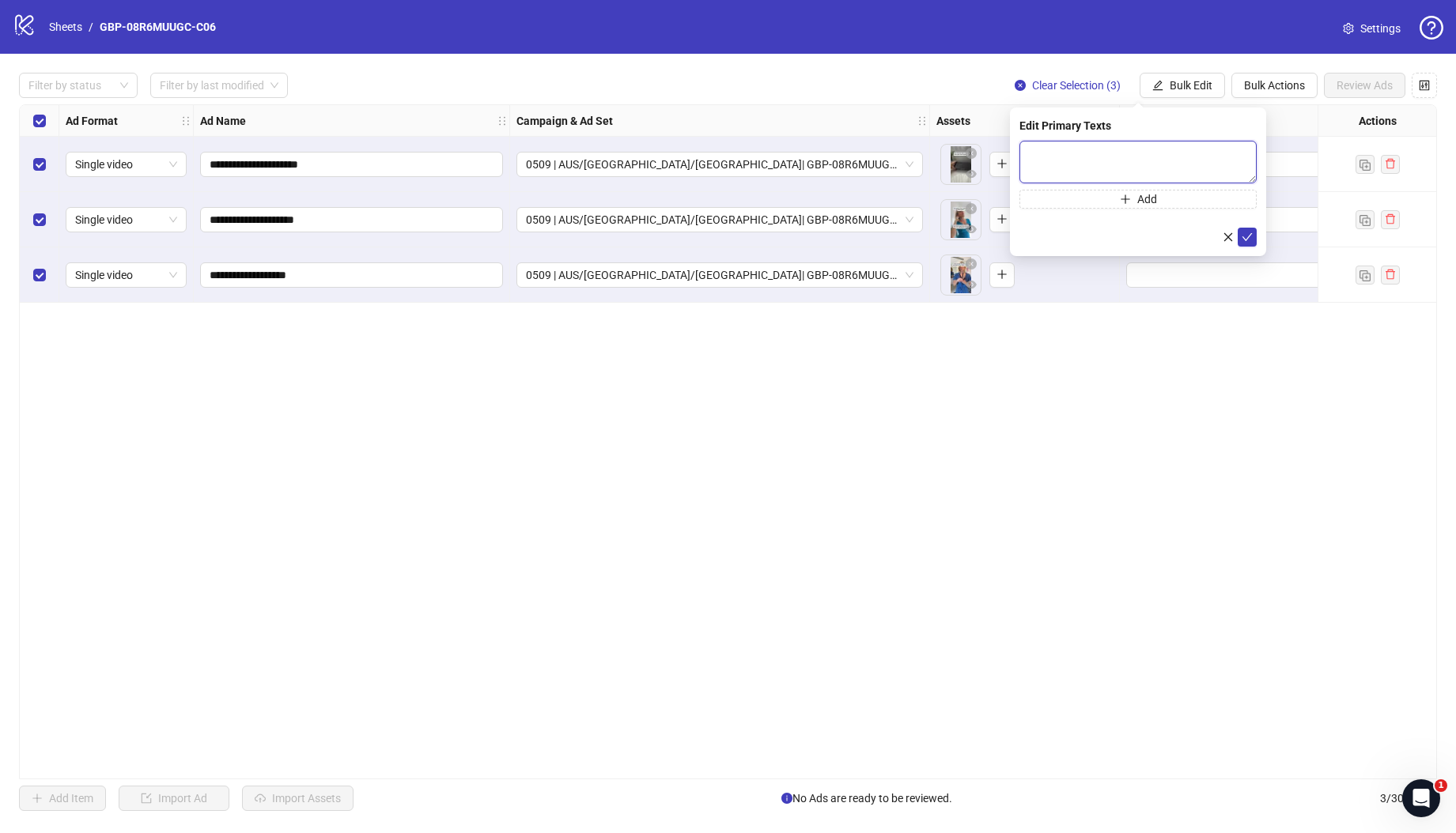
click at [1129, 169] on textarea at bounding box center [1138, 162] width 237 height 43
paste textarea "**********"
type textarea "**********"
click at [1169, 197] on button "Add" at bounding box center [1138, 199] width 237 height 19
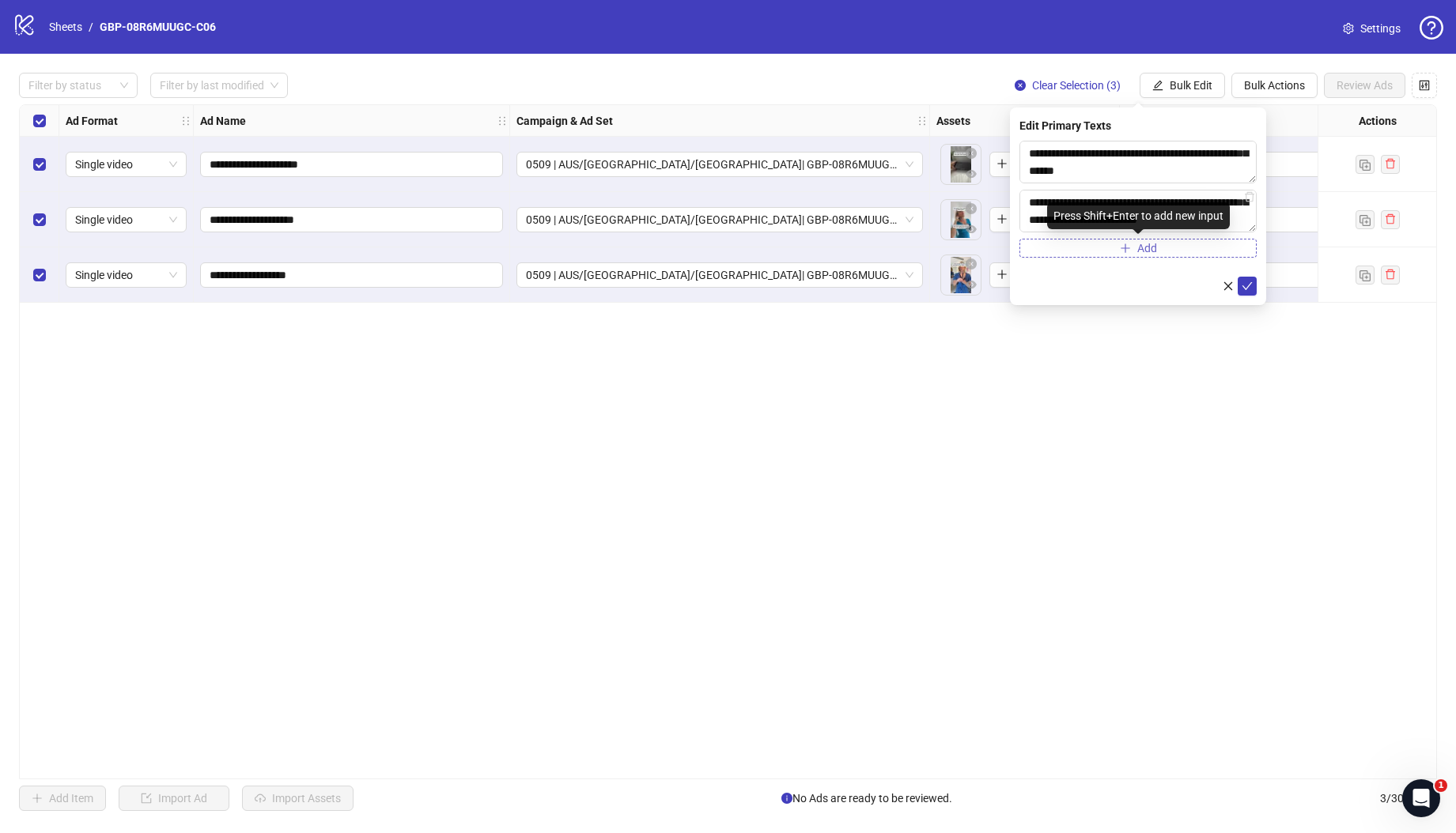
scroll to position [0, 0]
type textarea "**********"
click at [1247, 291] on span "submit" at bounding box center [1247, 286] width 11 height 13
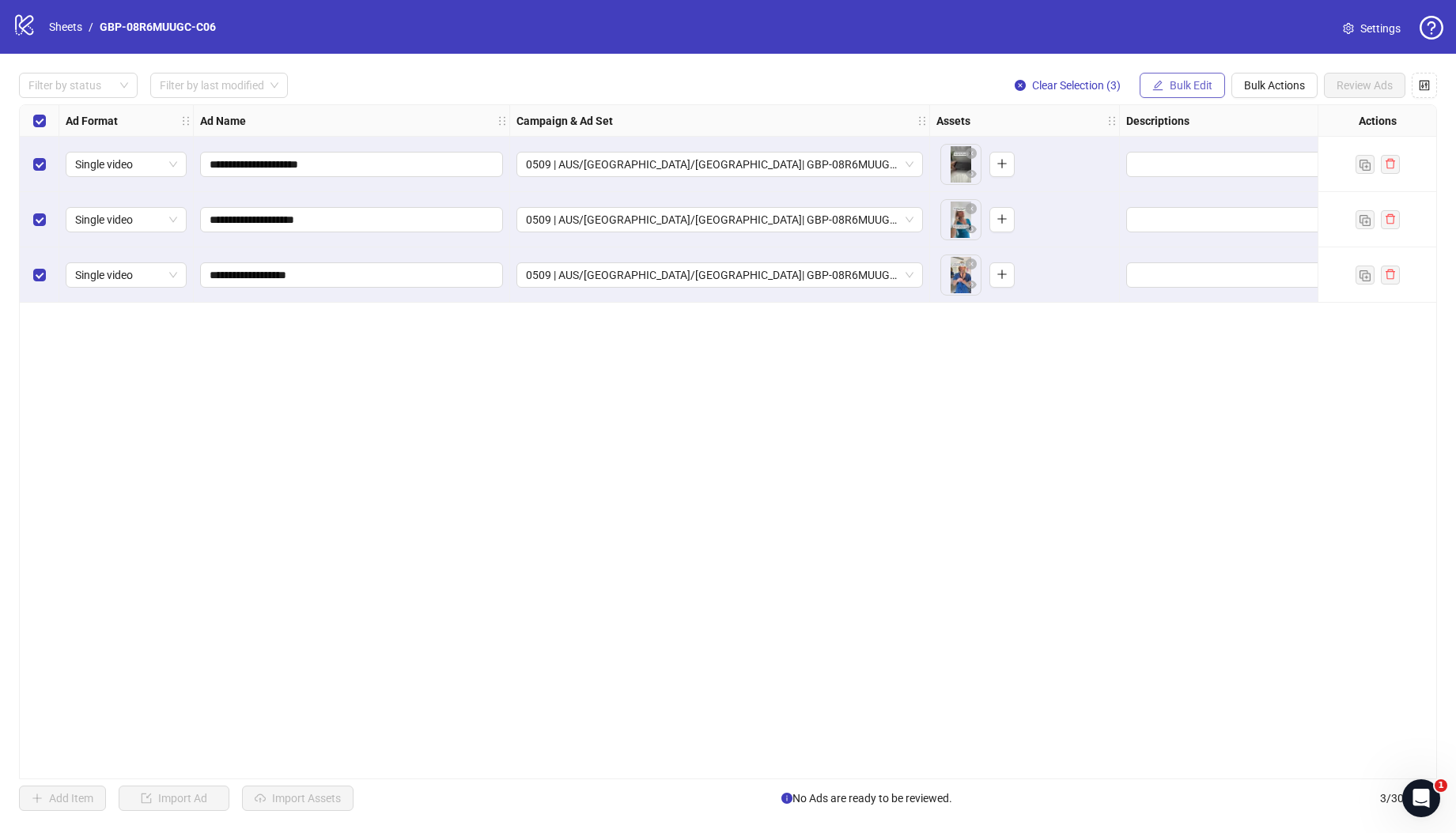
click at [1188, 91] on span "Bulk Edit" at bounding box center [1190, 85] width 43 height 13
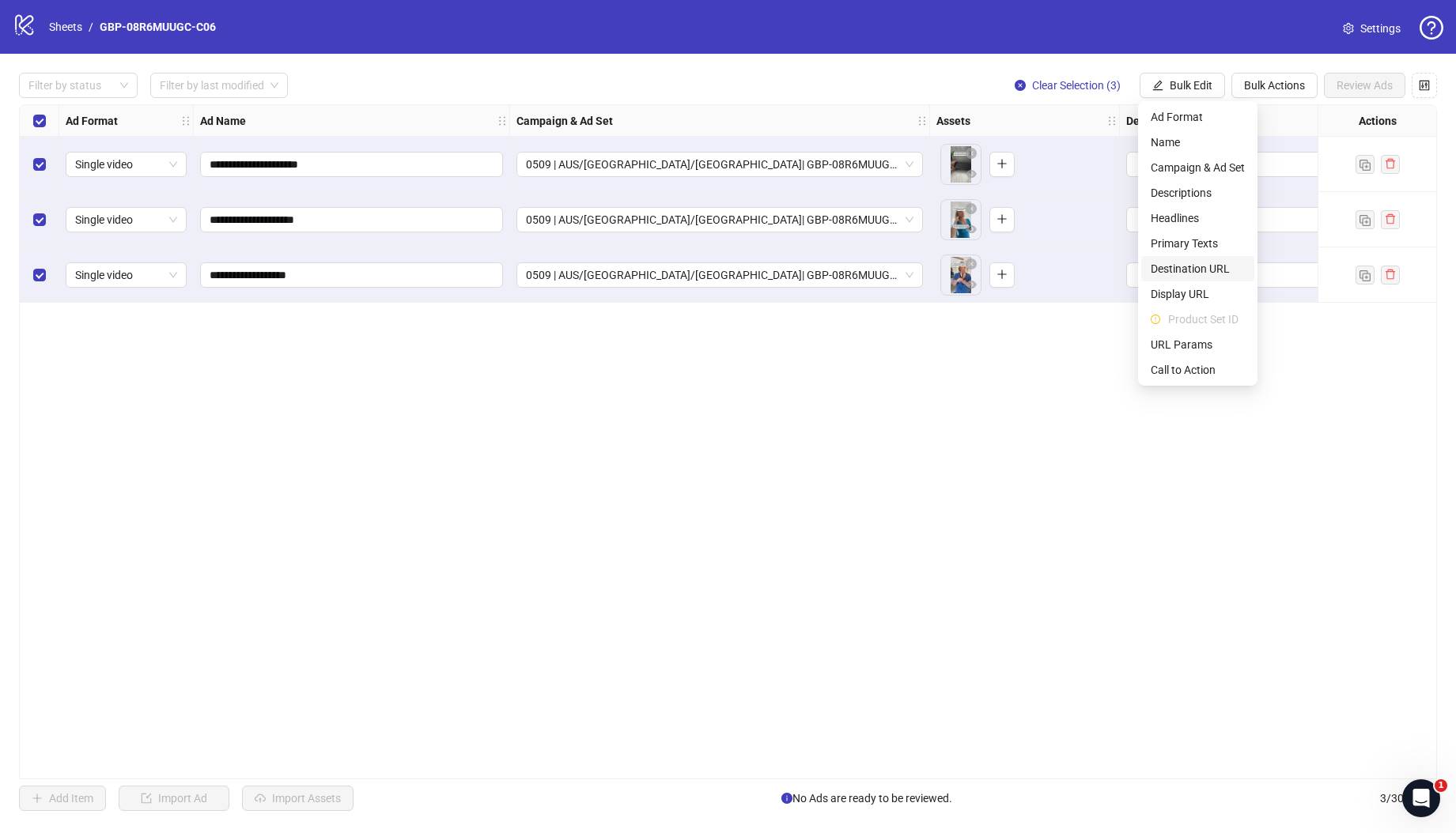
click at [1208, 268] on span "Destination URL" at bounding box center [1197, 268] width 94 height 17
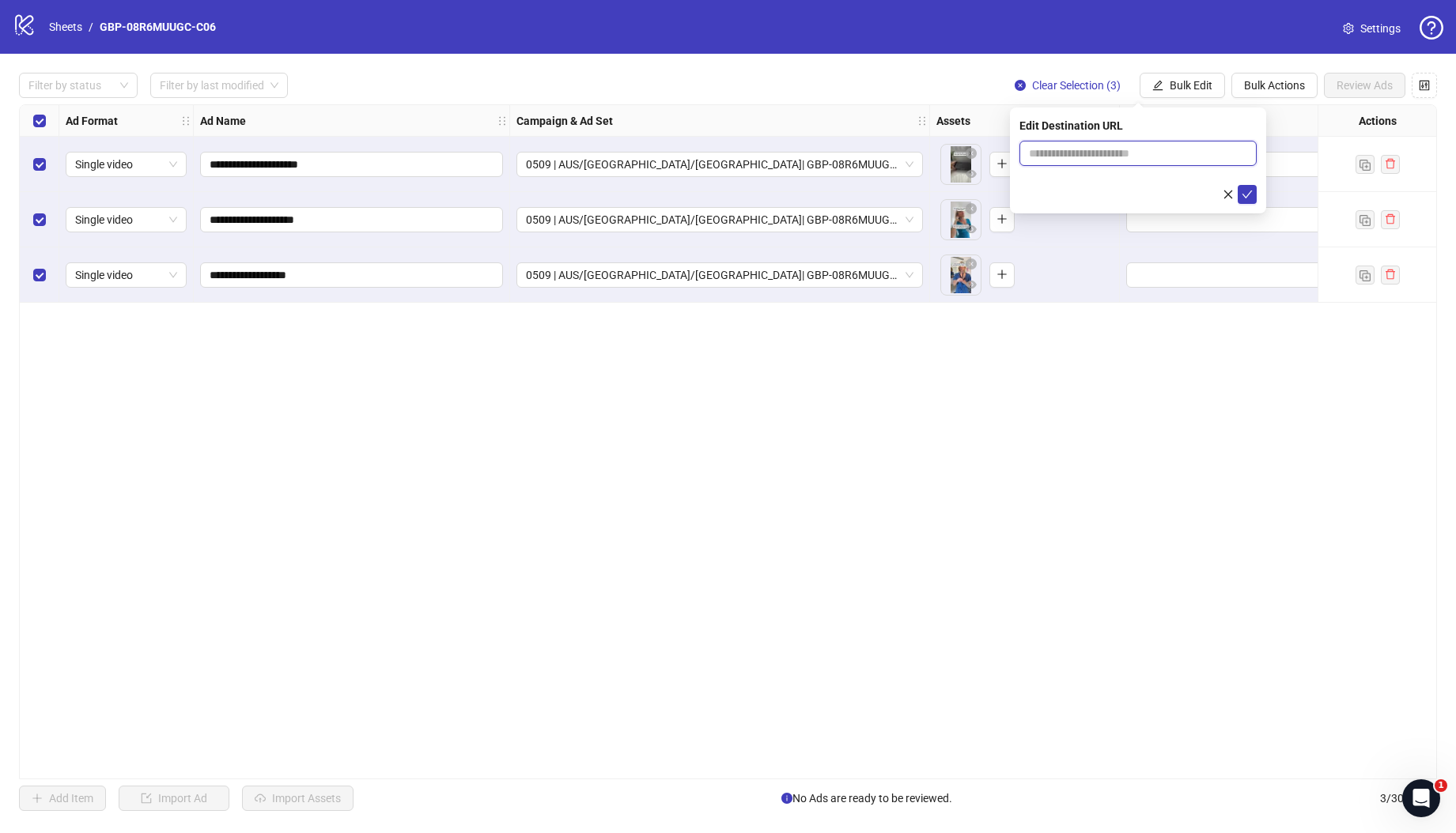
click at [1075, 154] on input "text" at bounding box center [1131, 152] width 205 height 17
paste input "**********"
type input "**********"
click at [1242, 196] on icon "check" at bounding box center [1247, 195] width 11 height 11
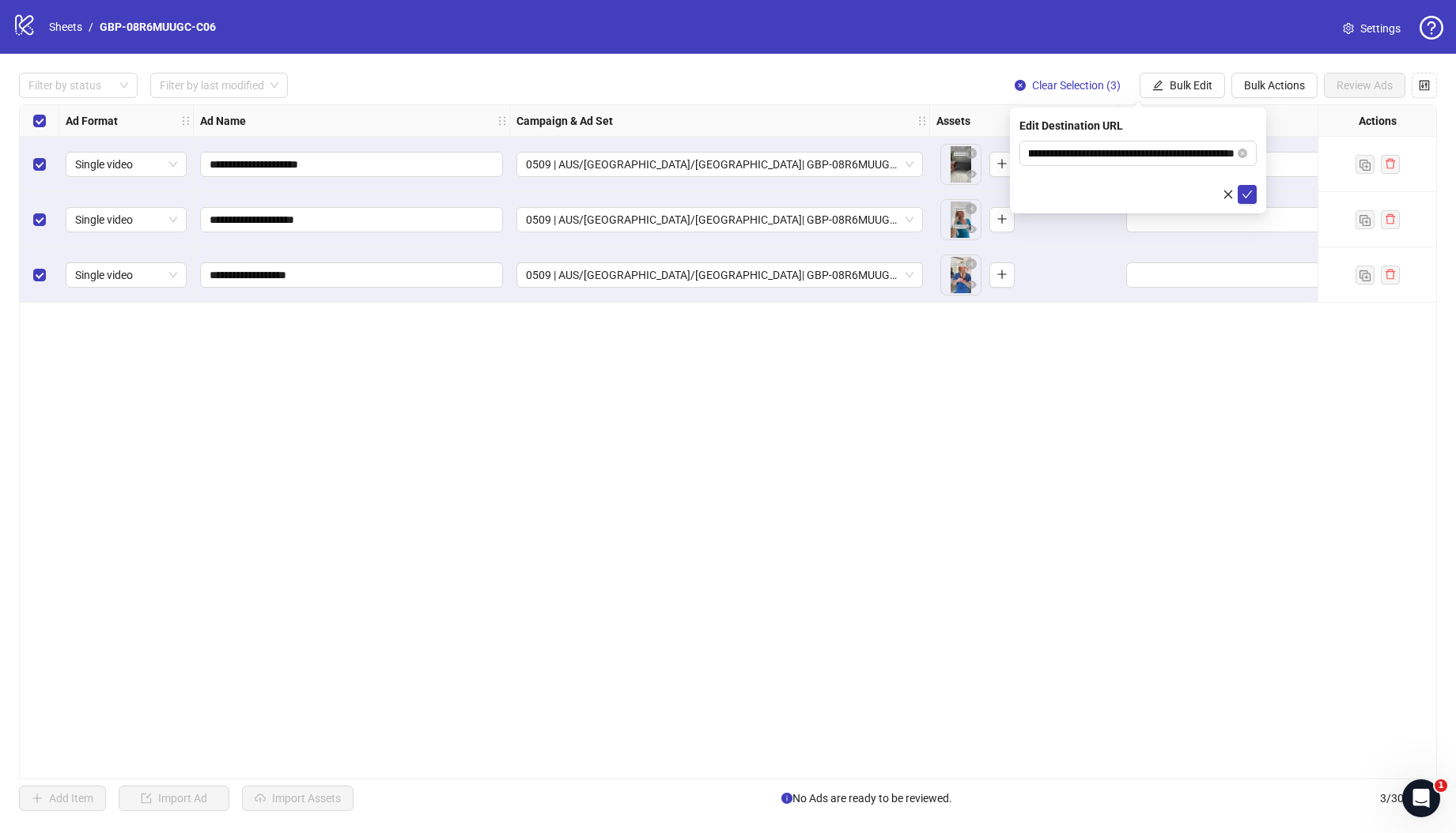
scroll to position [0, 0]
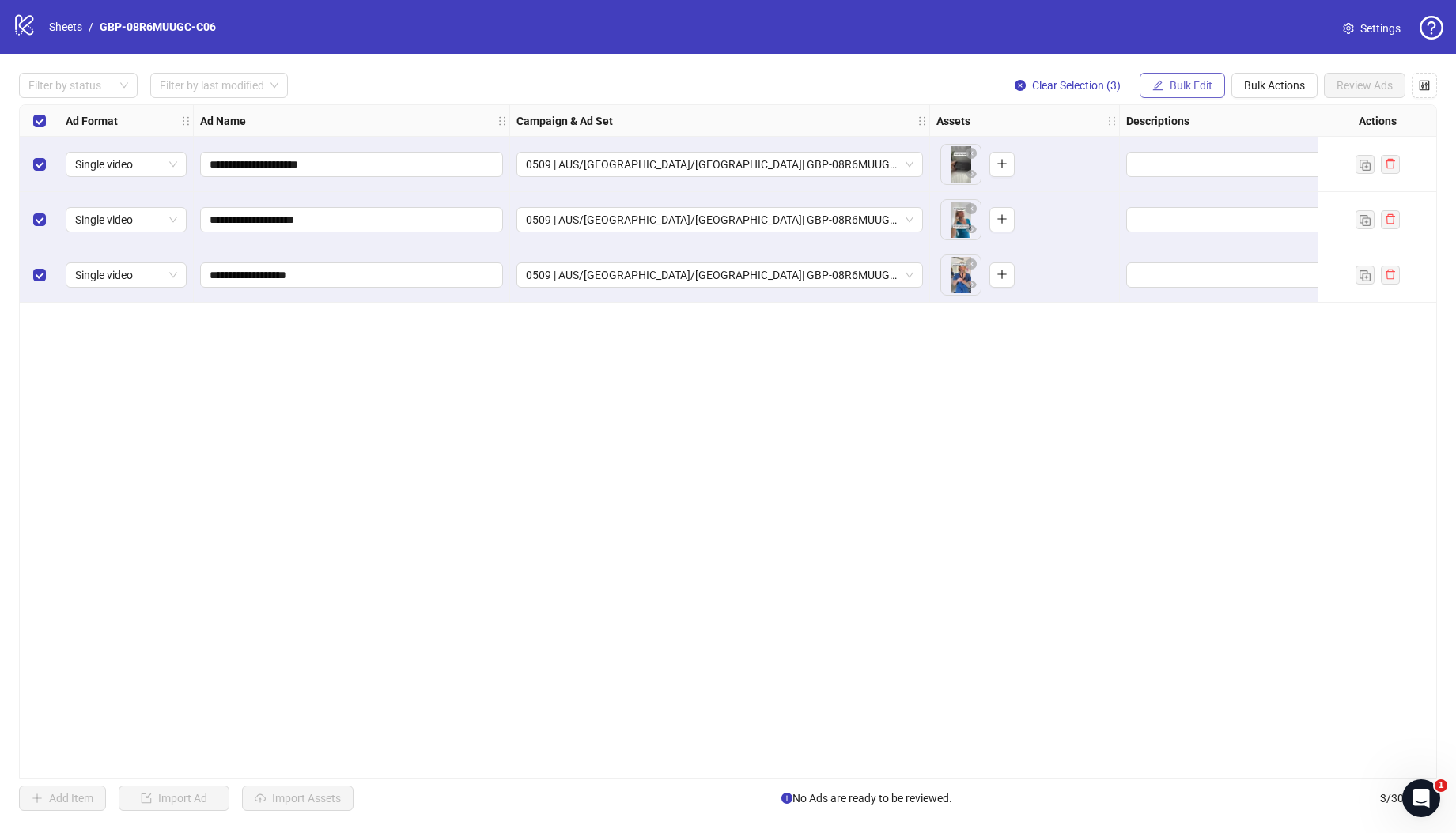
click at [1184, 90] on span "Bulk Edit" at bounding box center [1190, 85] width 43 height 13
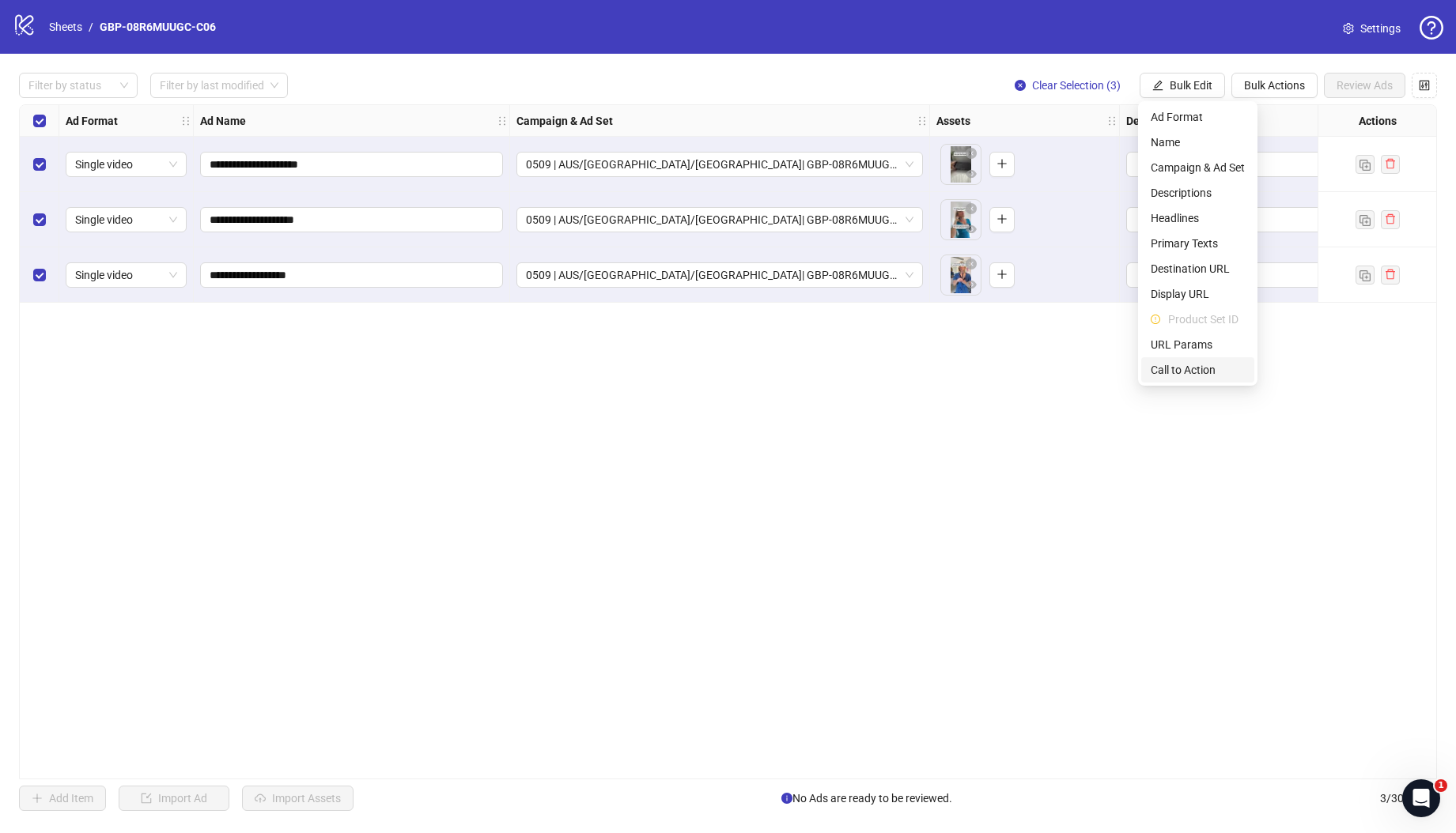
click at [1174, 367] on span "Call to Action" at bounding box center [1197, 369] width 94 height 17
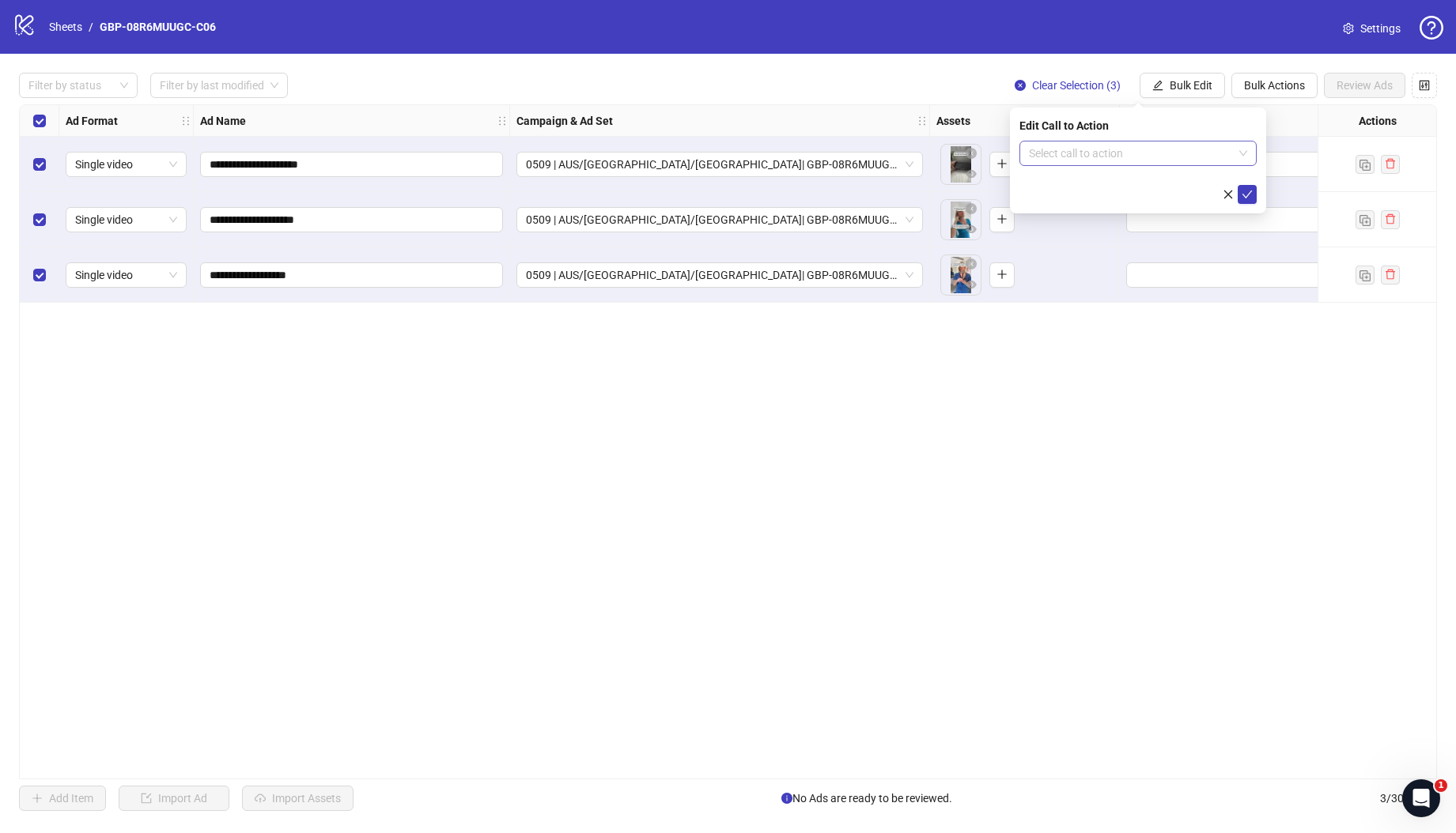
click at [1104, 158] on input "search" at bounding box center [1130, 153] width 204 height 23
type input "****"
click at [1091, 180] on div "Shop now" at bounding box center [1138, 185] width 212 height 17
click at [1251, 206] on div "Edit Call to Action Shop now Shop now" at bounding box center [1138, 161] width 257 height 106
click at [1244, 197] on icon "check" at bounding box center [1247, 194] width 10 height 8
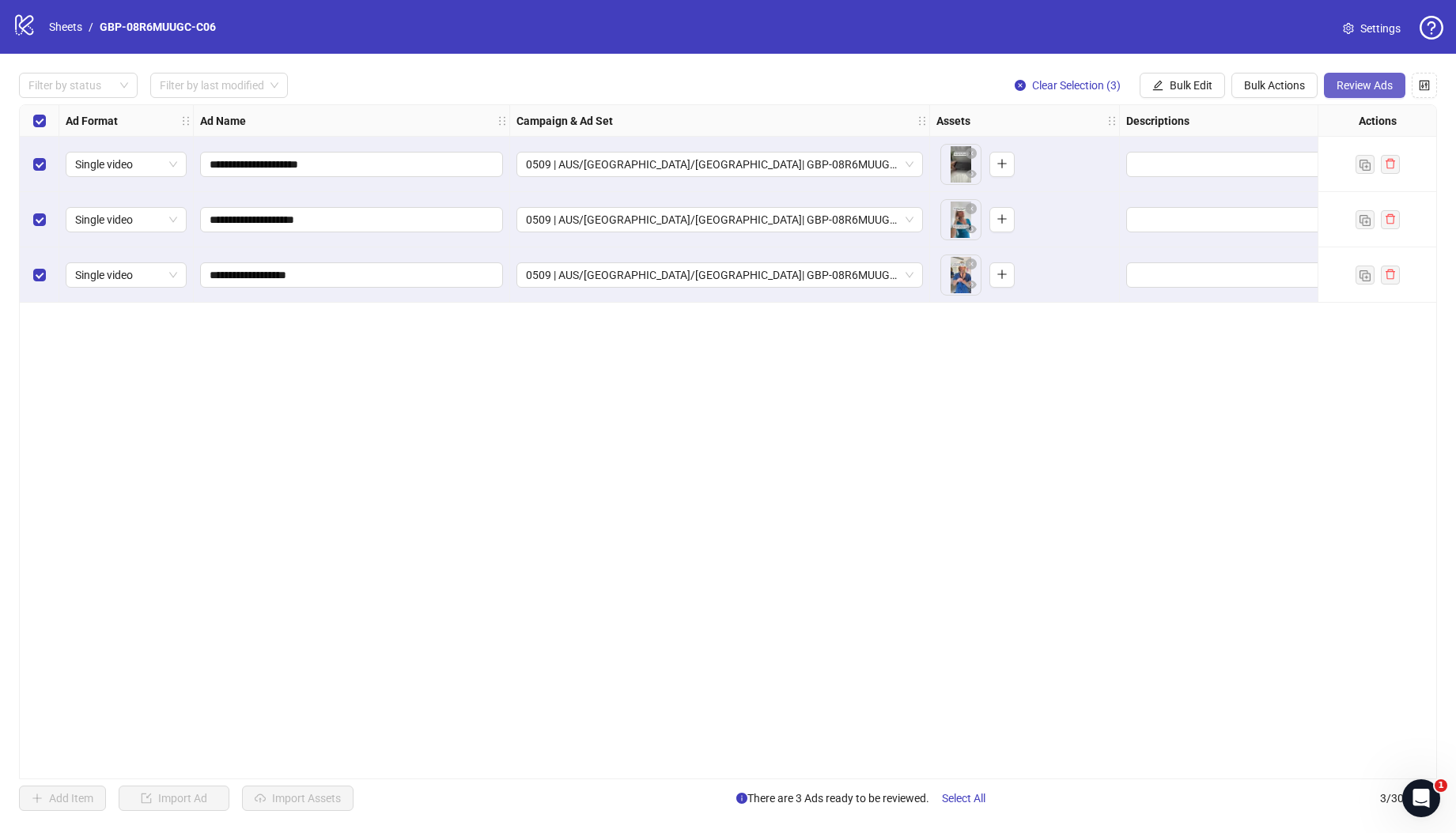
click at [1347, 92] on button "Review Ads" at bounding box center [1364, 85] width 82 height 25
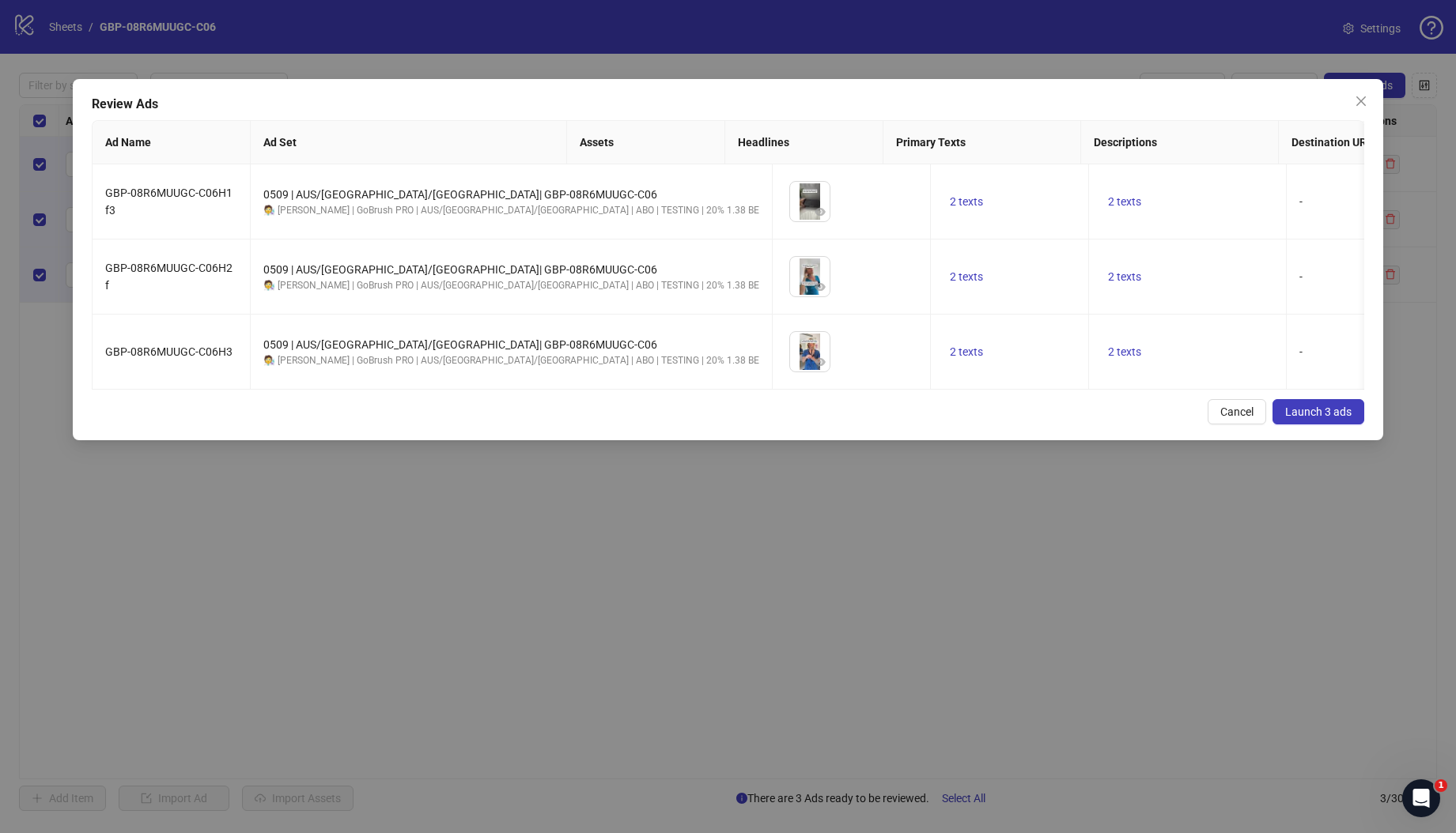
click at [1342, 418] on span "Launch 3 ads" at bounding box center [1318, 412] width 66 height 13
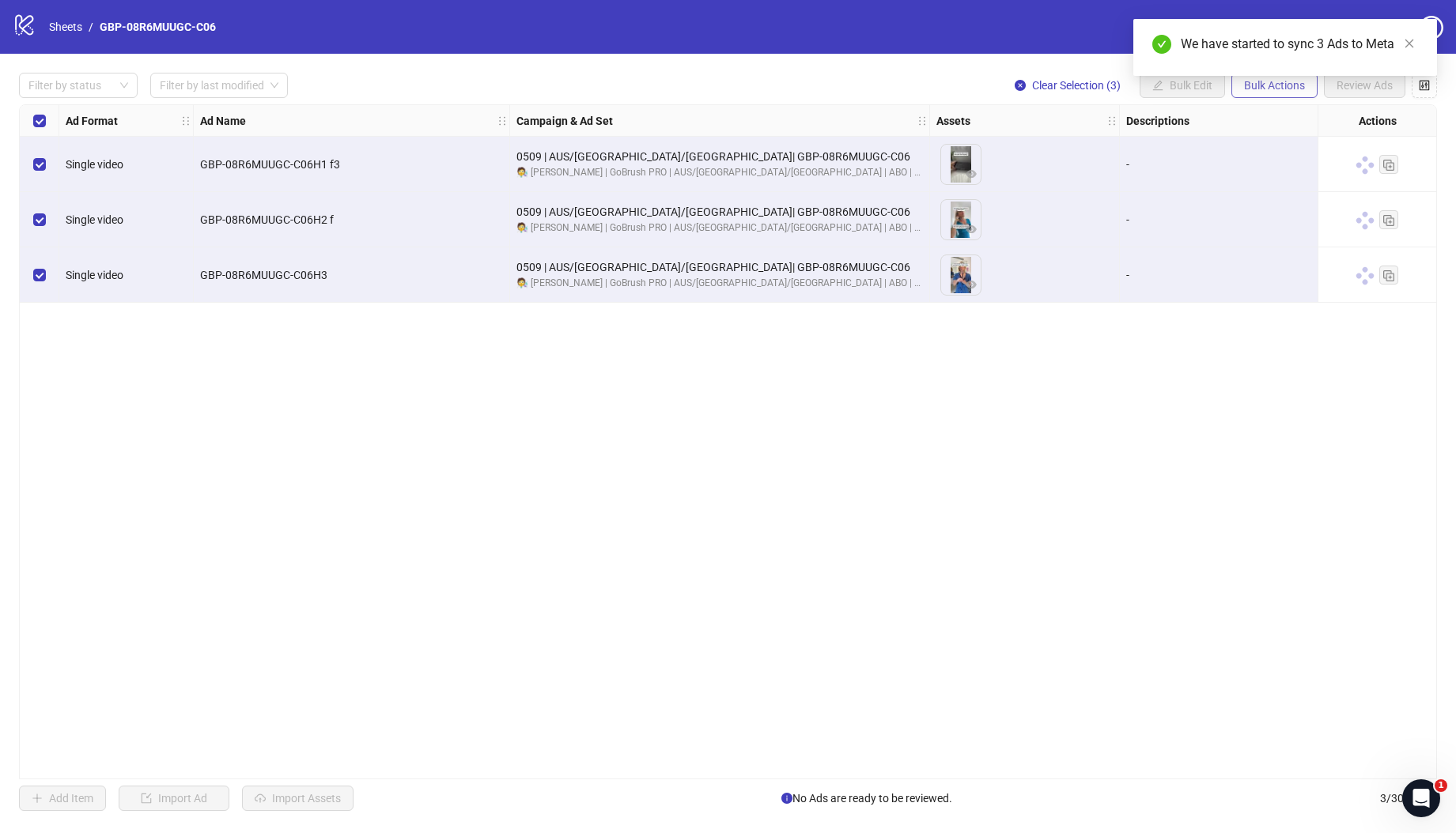
click at [1255, 90] on span "Bulk Actions" at bounding box center [1274, 85] width 61 height 13
click at [1276, 165] on span "Duplicate with assets" at bounding box center [1296, 167] width 109 height 17
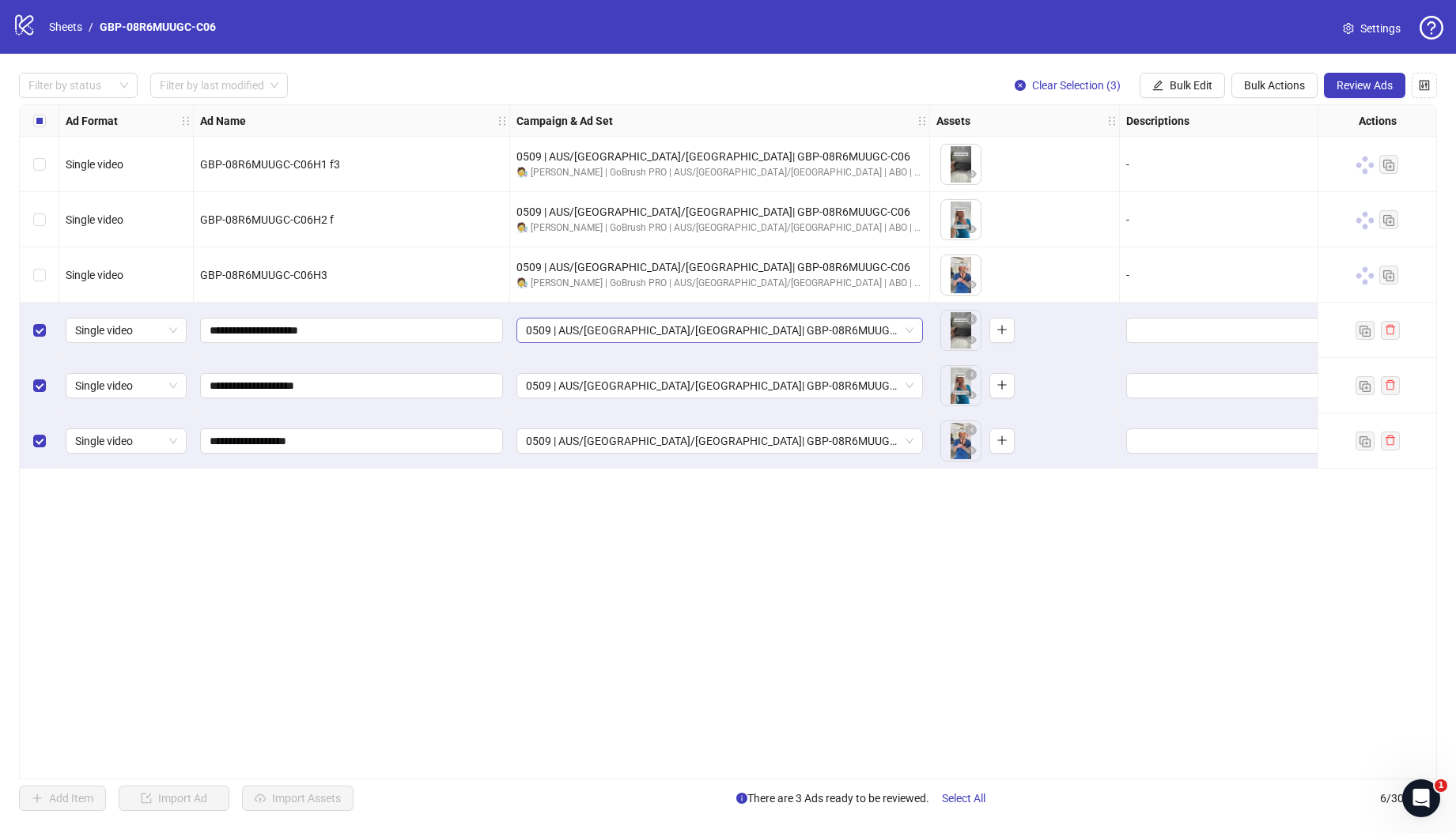
click at [717, 340] on span "0509 | AUS/[GEOGRAPHIC_DATA]/[GEOGRAPHIC_DATA]| GBP-08R6MUUGC-C06" at bounding box center [719, 330] width 388 height 23
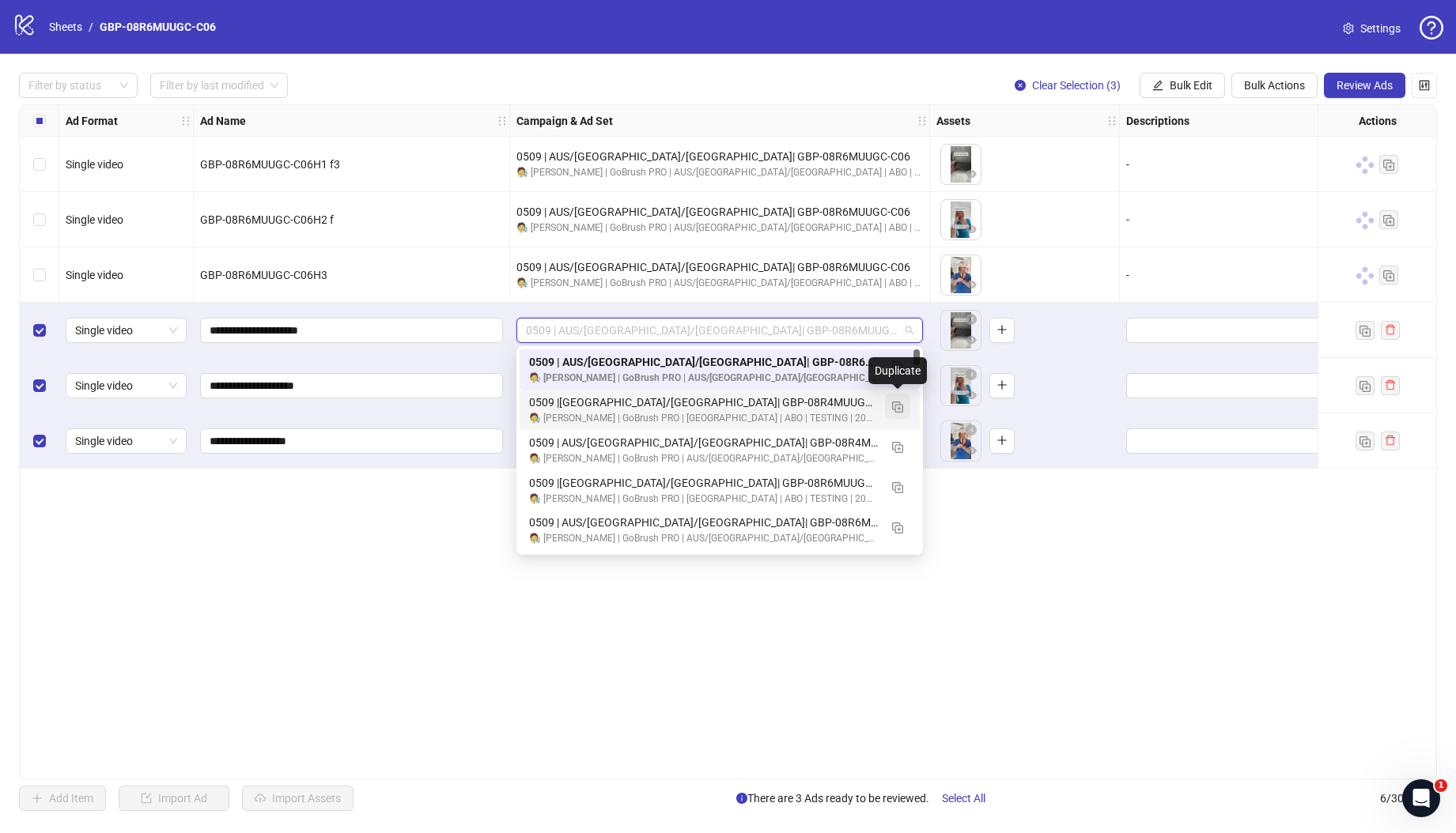
click at [894, 403] on img "button" at bounding box center [897, 407] width 11 height 11
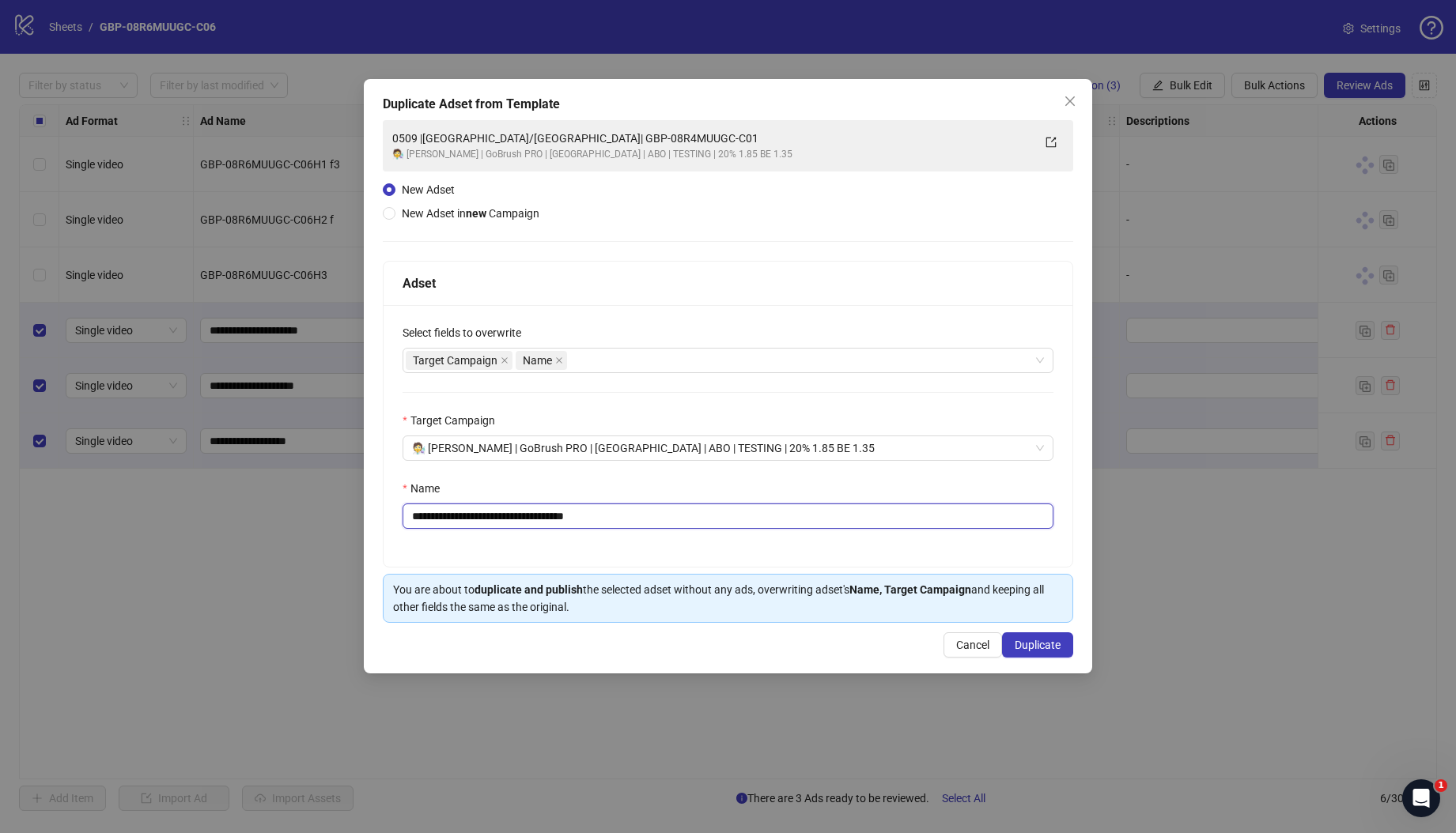
drag, startPoint x: 490, startPoint y: 517, endPoint x: 937, endPoint y: 540, distance: 447.6
click at [939, 538] on div "**********" at bounding box center [728, 436] width 689 height 262
paste input "text"
type input "**********"
click at [1027, 645] on span "Duplicate" at bounding box center [1037, 645] width 46 height 13
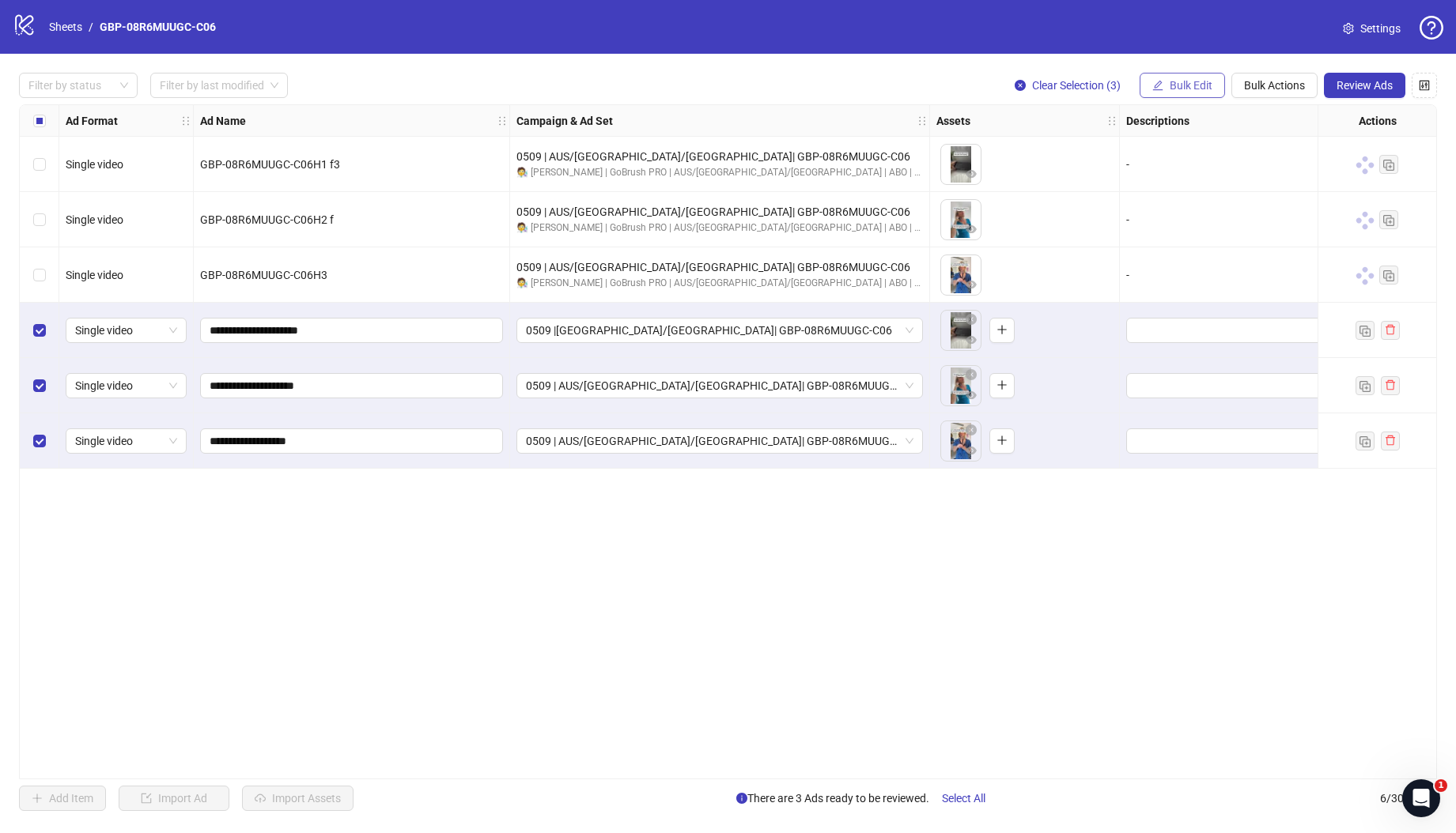
click at [1195, 94] on button "Bulk Edit" at bounding box center [1181, 85] width 85 height 25
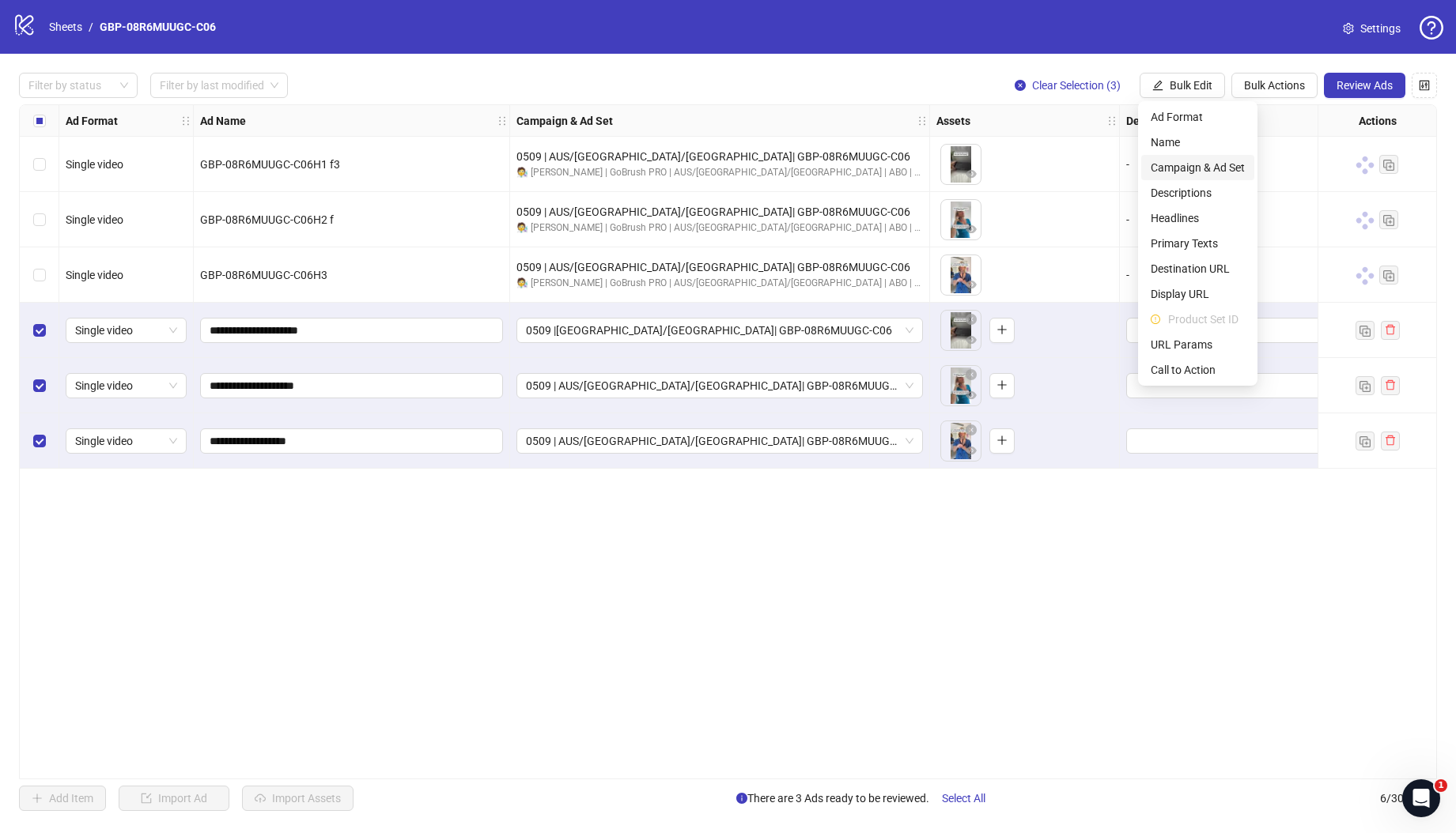
click at [1219, 163] on span "Campaign & Ad Set" at bounding box center [1197, 167] width 94 height 17
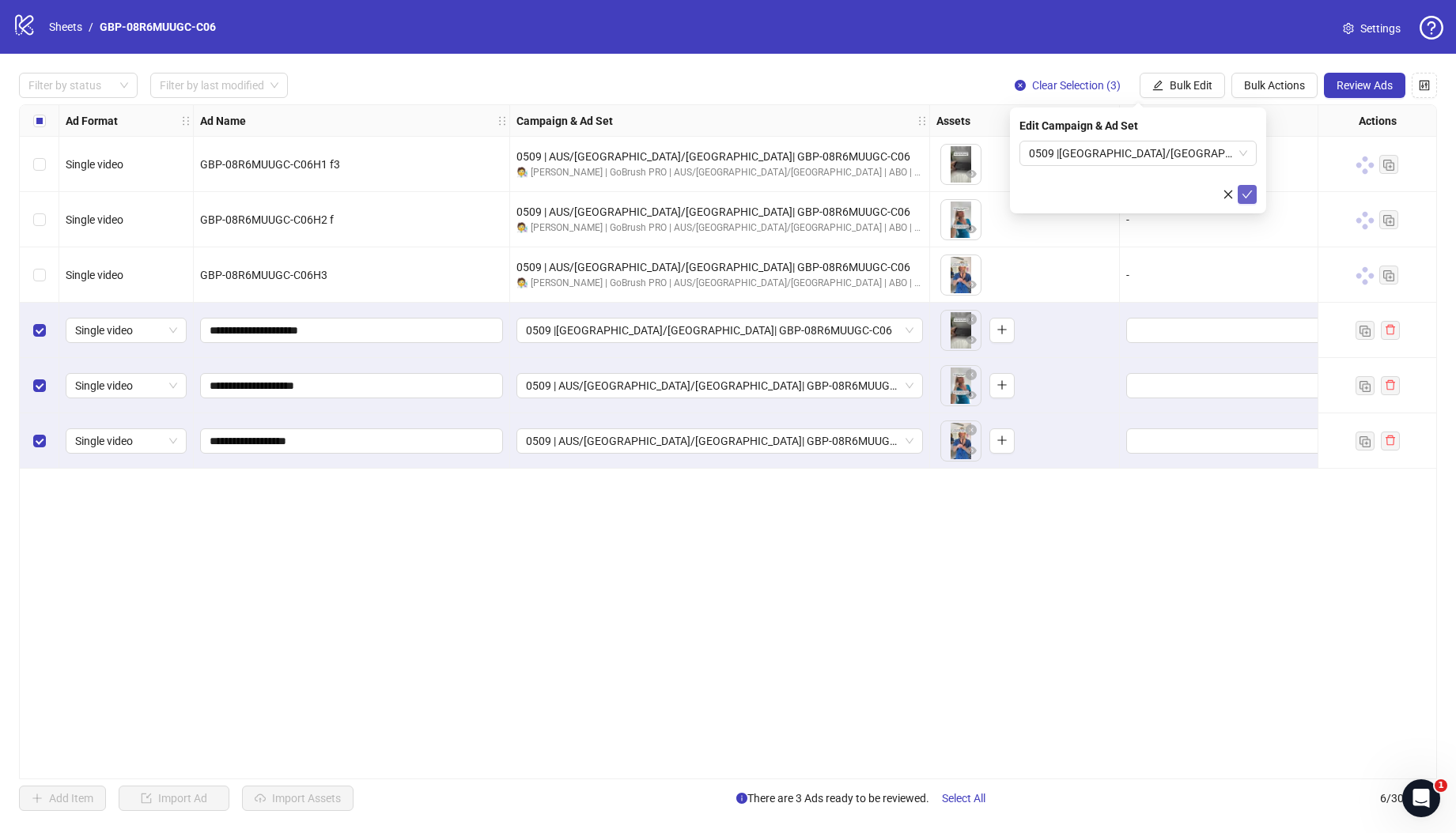
click at [1252, 192] on button "submit" at bounding box center [1246, 194] width 19 height 19
click at [879, 599] on div "Ad Format Ad Name Campaign & Ad Set Assets Descriptions Headlines Primary Texts…" at bounding box center [728, 441] width 1417 height 675
drag, startPoint x: 723, startPoint y: 771, endPoint x: 1095, endPoint y: 780, distance: 372.1
click at [1112, 783] on div "Filter by status Filter by last modified Clear Selection (3) Bulk Edit Bulk Act…" at bounding box center [728, 441] width 1456 height 776
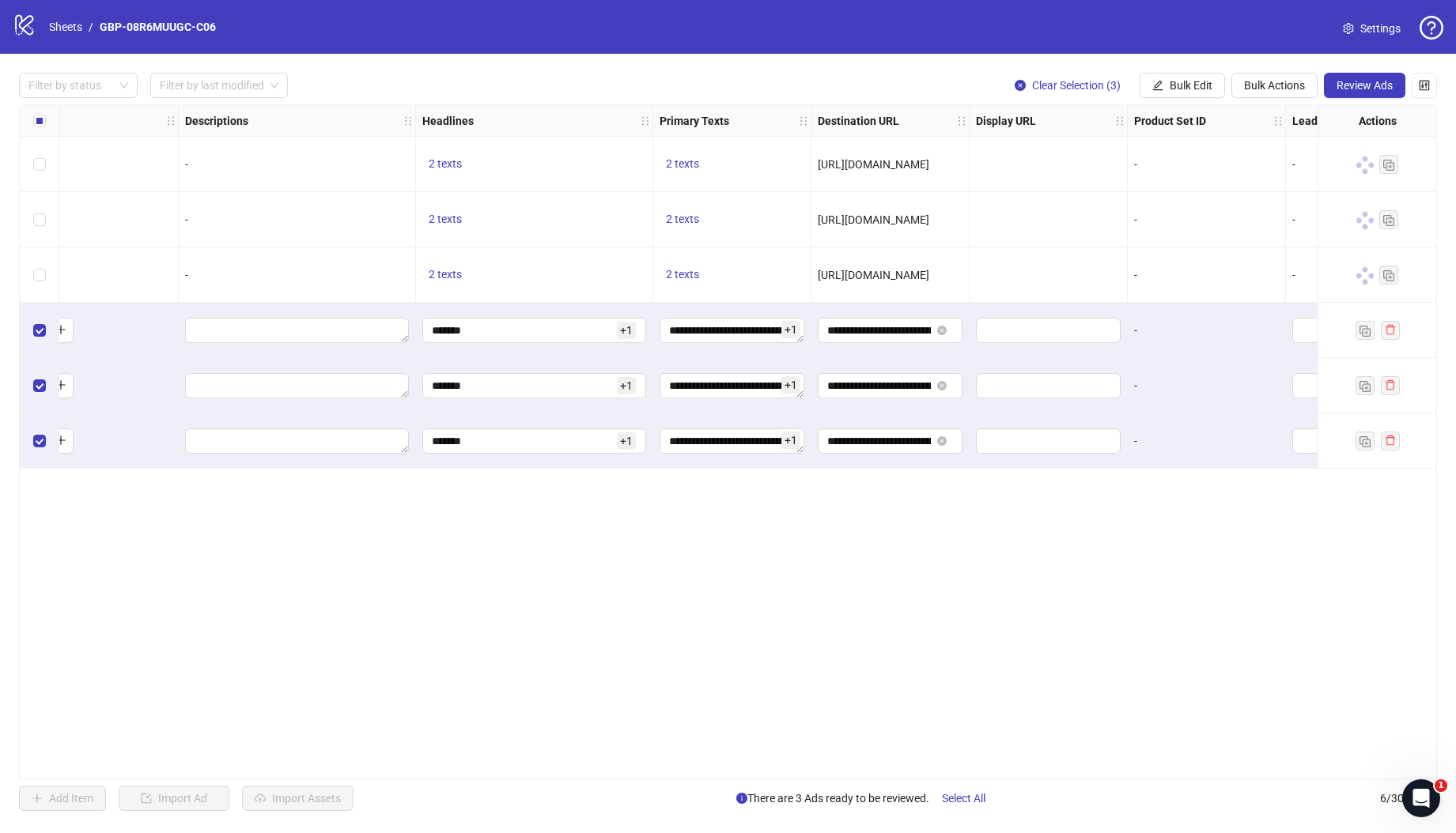
scroll to position [0, 1009]
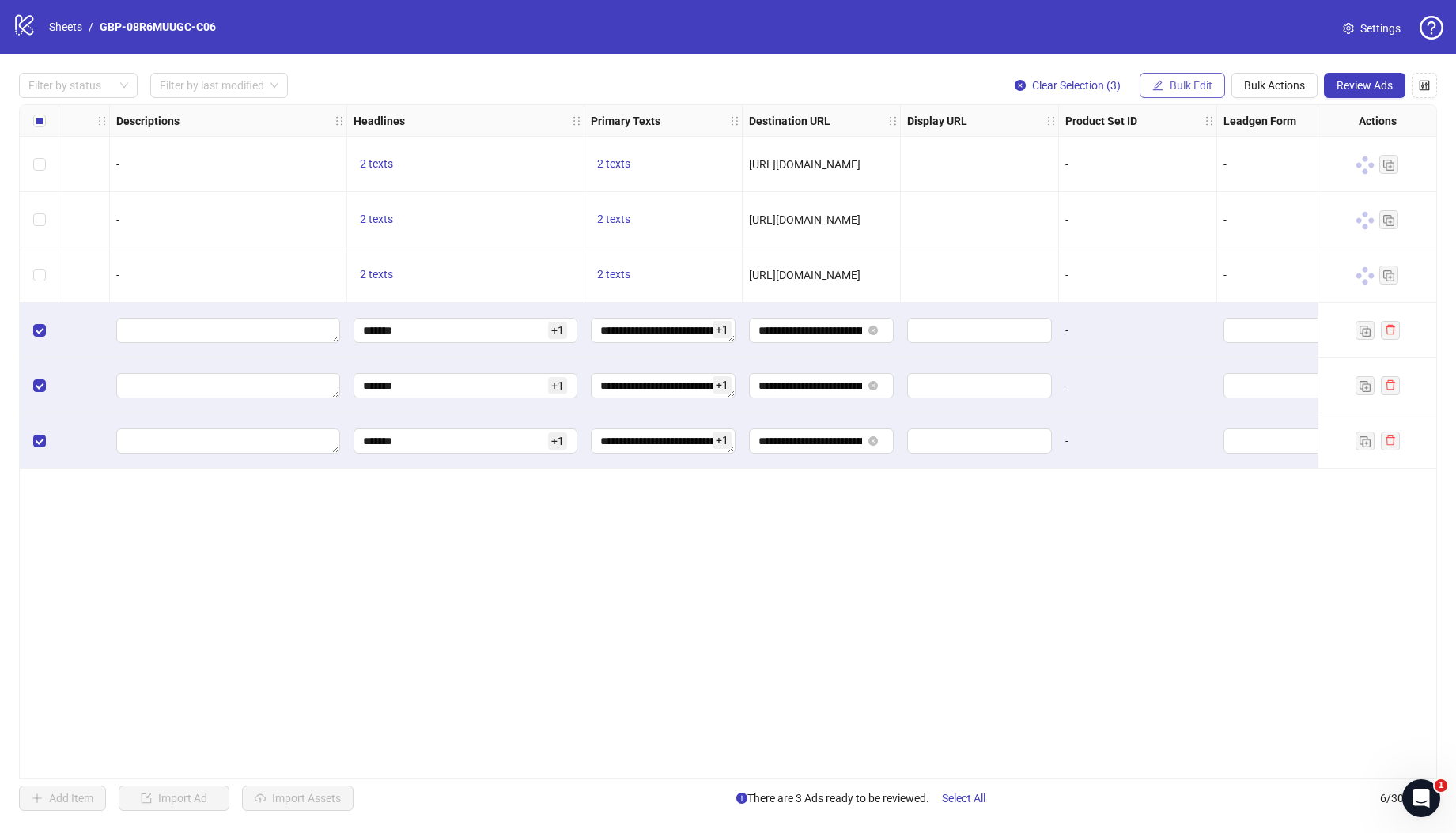
click at [1173, 84] on span "Bulk Edit" at bounding box center [1190, 85] width 43 height 13
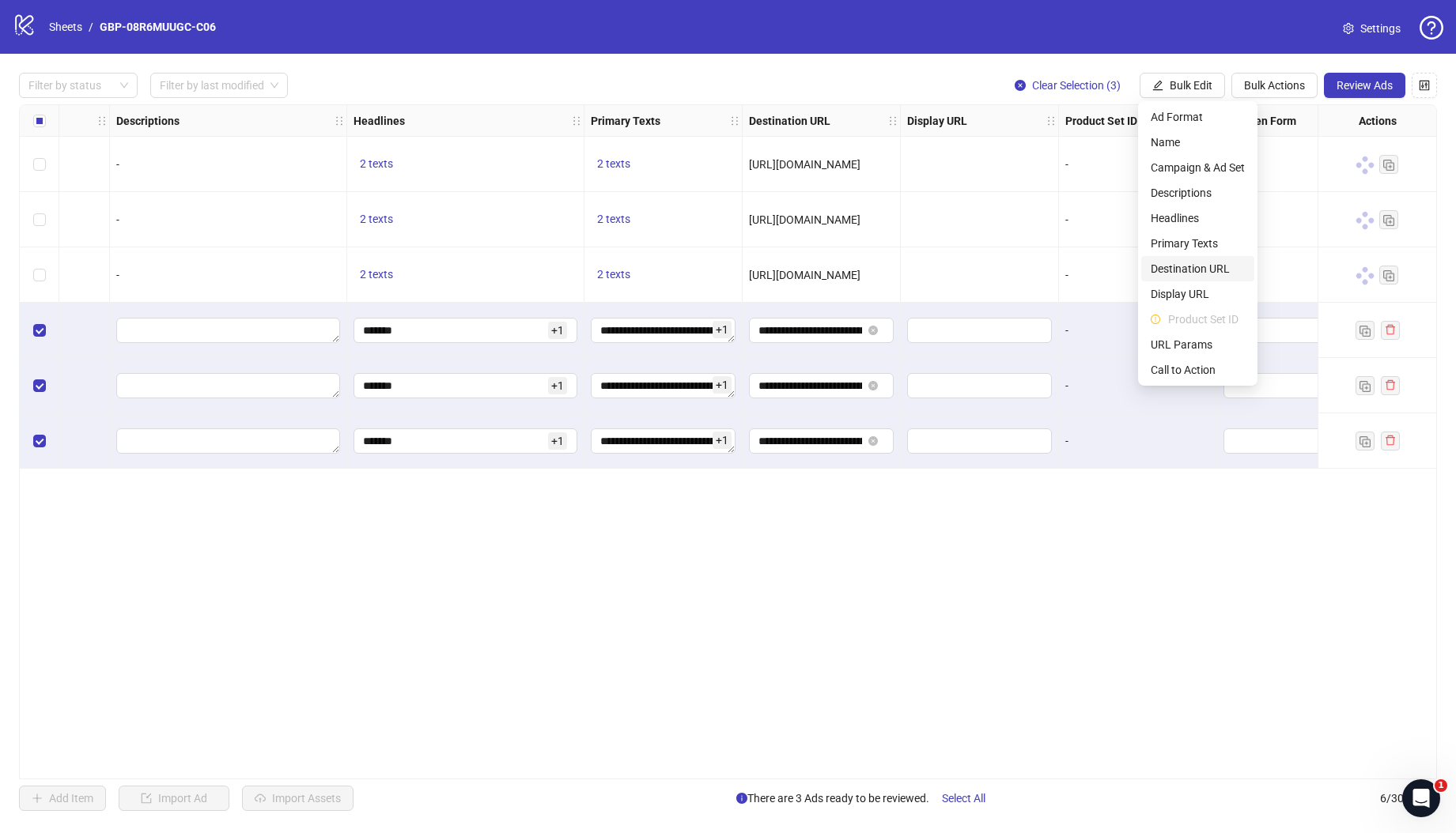
click at [1199, 267] on span "Destination URL" at bounding box center [1197, 268] width 94 height 17
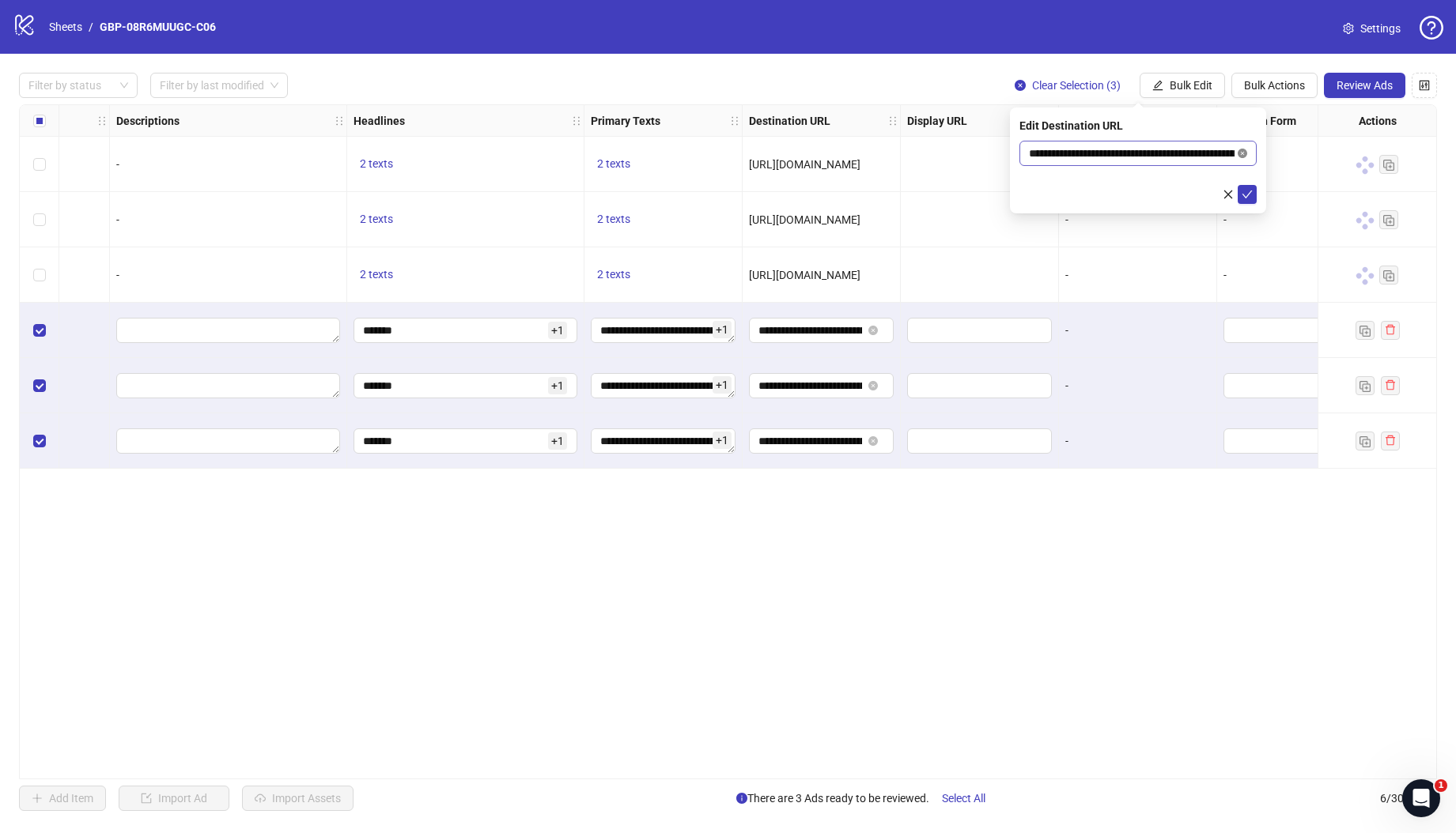
click at [1243, 151] on icon "close-circle" at bounding box center [1242, 153] width 10 height 10
click at [1181, 163] on span at bounding box center [1138, 153] width 237 height 25
paste input "**********"
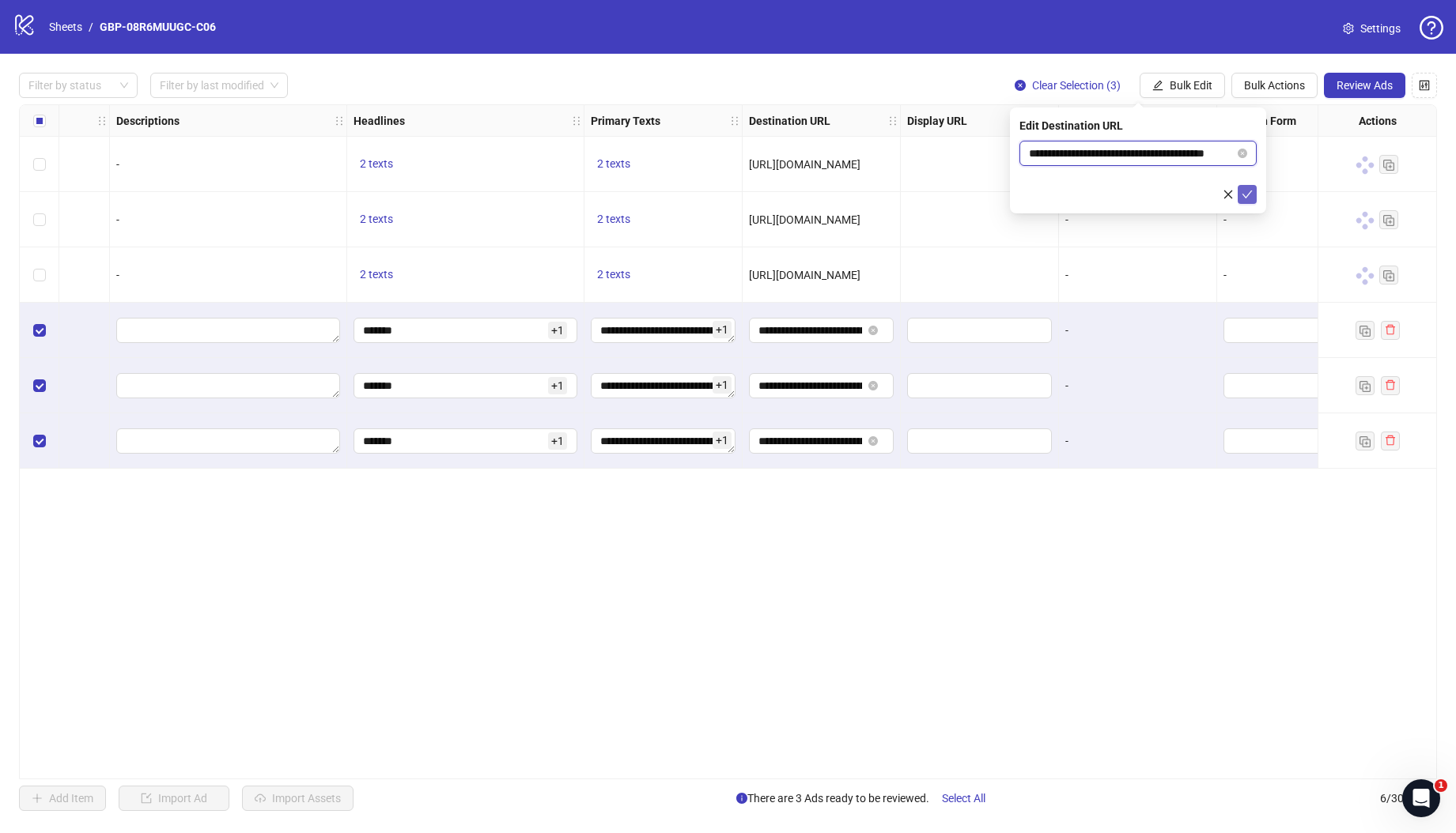
type input "**********"
click at [1253, 195] on button "submit" at bounding box center [1246, 194] width 19 height 19
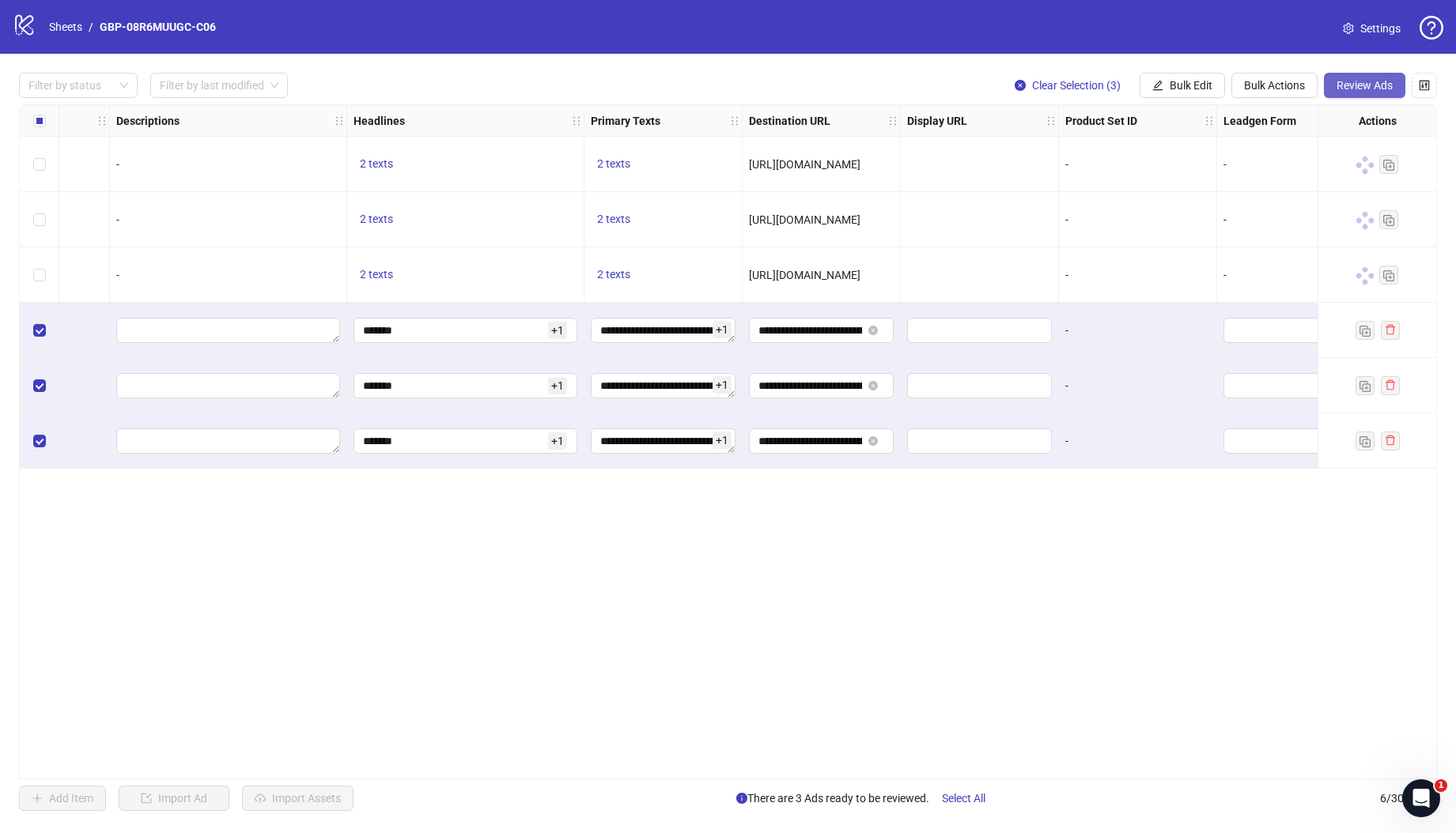
click at [1370, 90] on span "Review Ads" at bounding box center [1364, 85] width 57 height 13
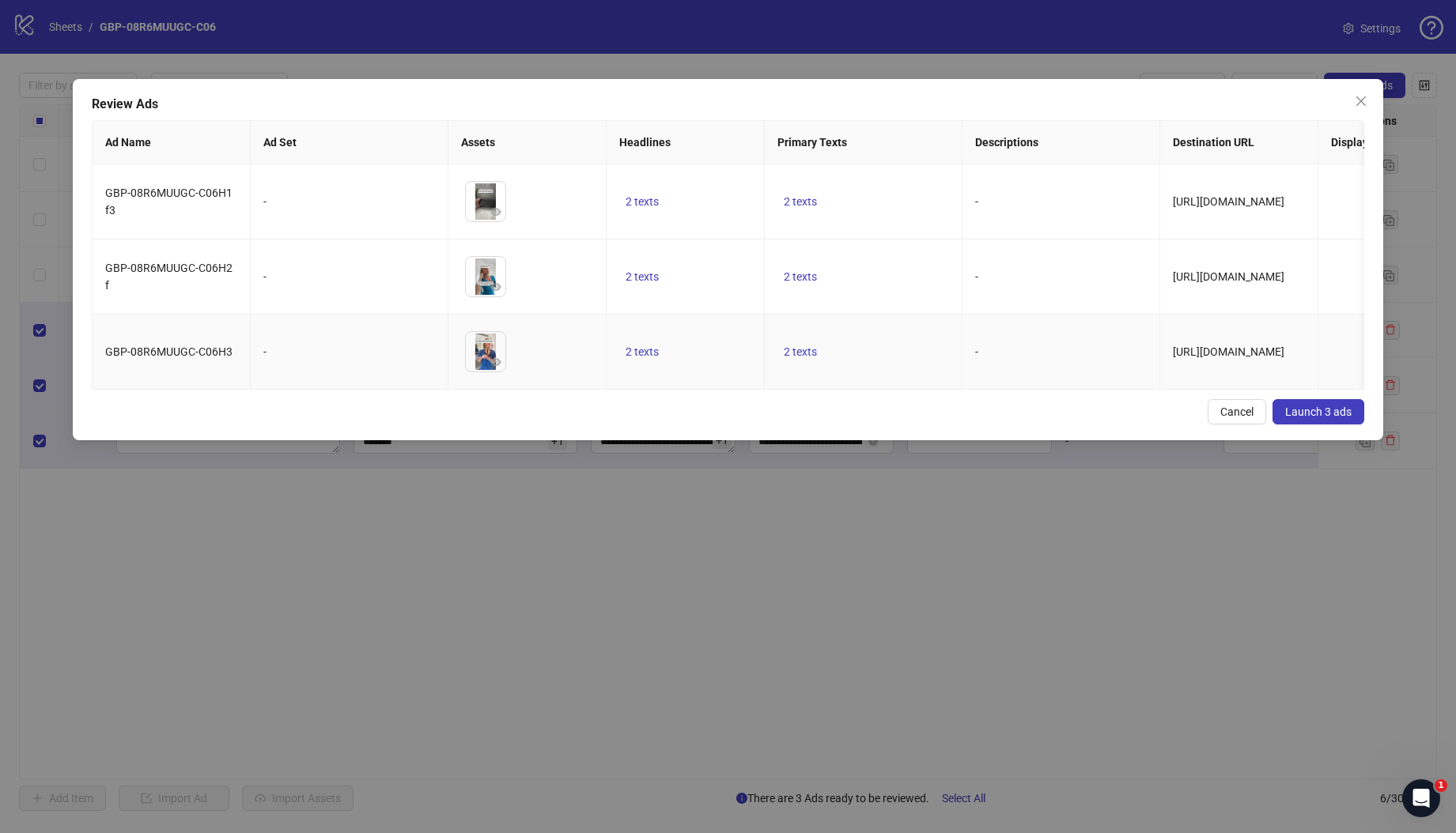
click at [375, 386] on td "-" at bounding box center [349, 352] width 197 height 75
click at [1320, 418] on span "Launch 3 ads" at bounding box center [1318, 412] width 66 height 13
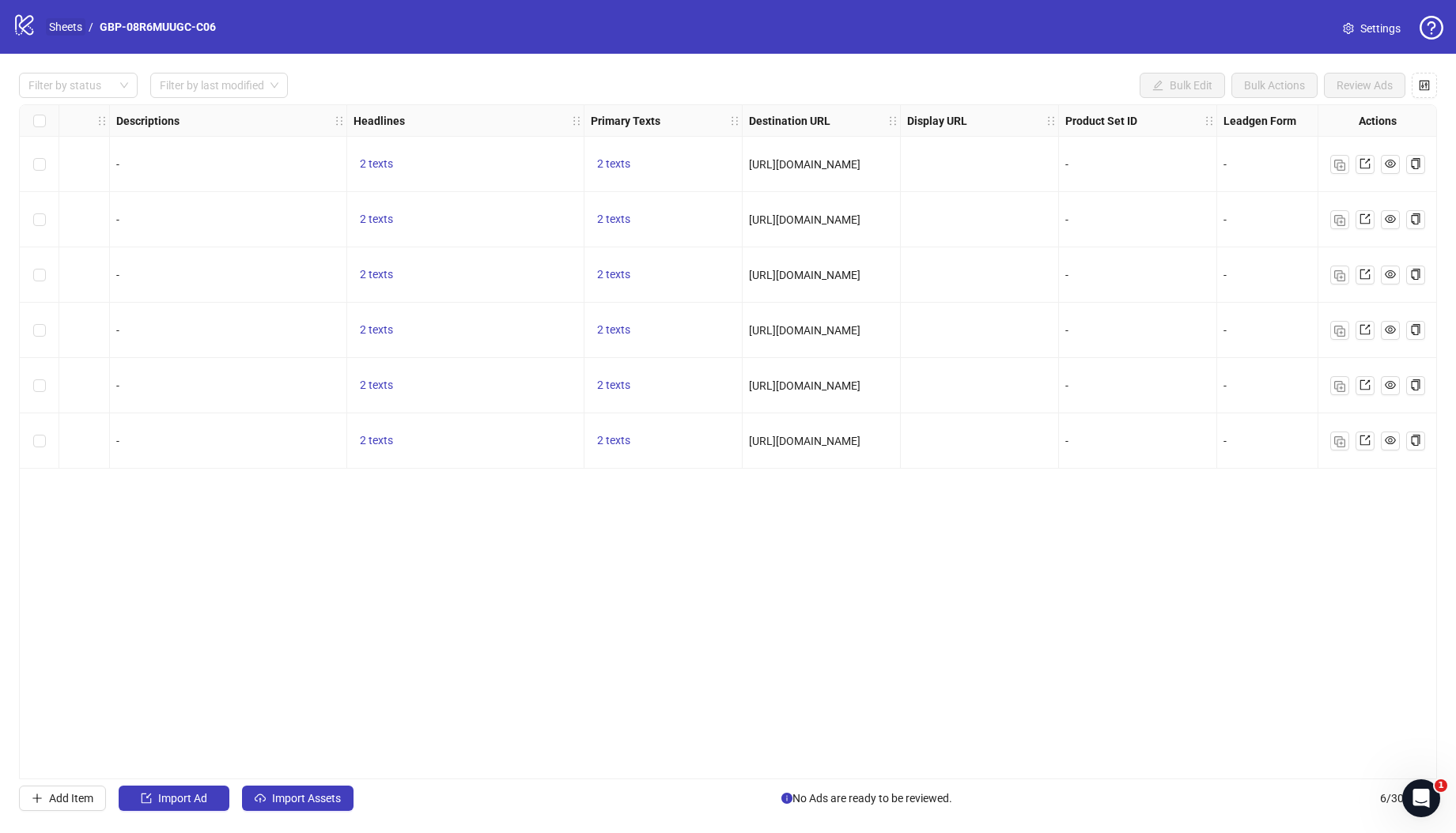
click at [64, 29] on link "Sheets" at bounding box center [65, 26] width 39 height 17
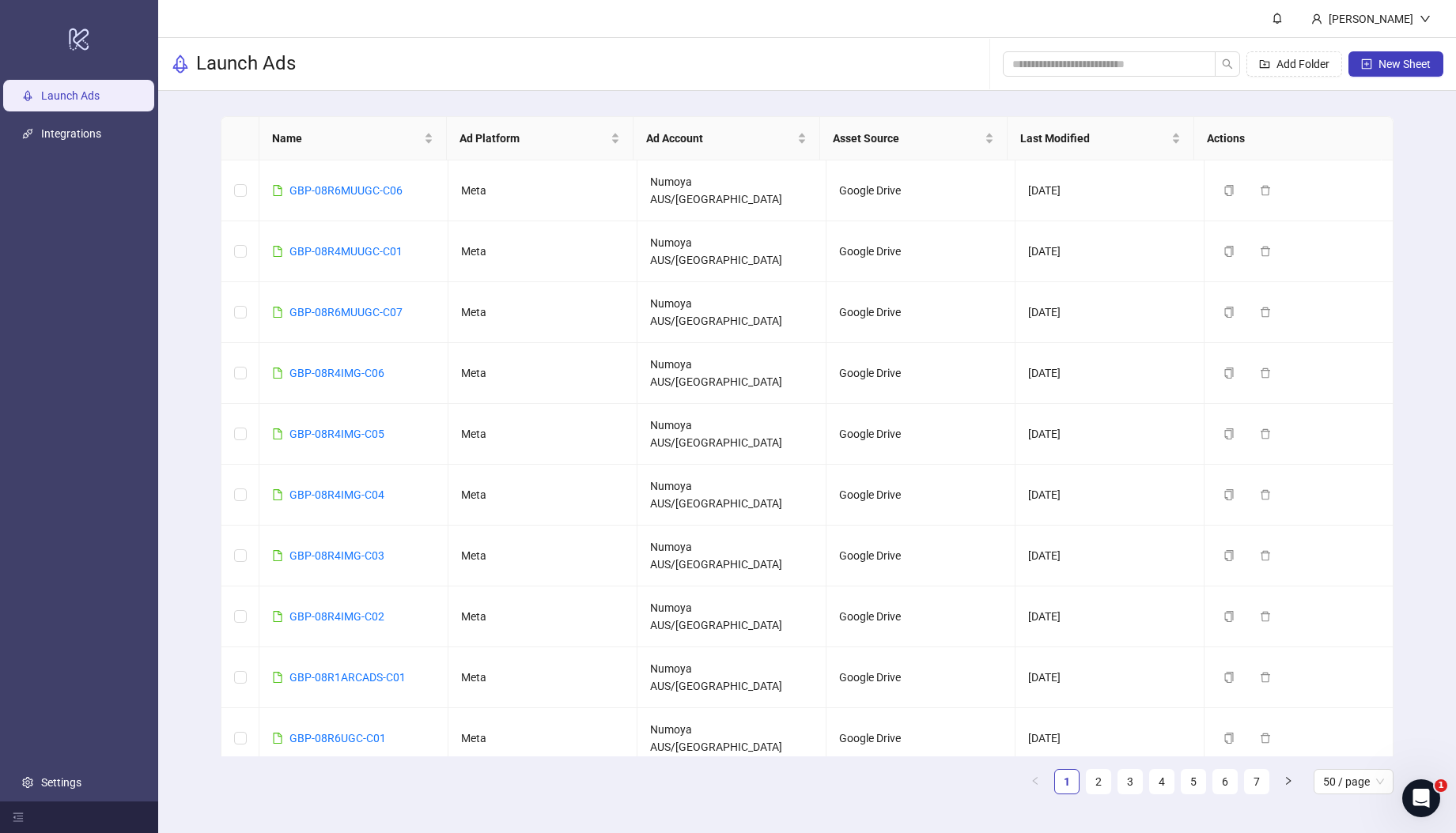
click at [1386, 90] on div "Launch Ads Add Folder New Sheet" at bounding box center [806, 64] width 1297 height 53
click at [1395, 68] on span "New Sheet" at bounding box center [1404, 64] width 52 height 13
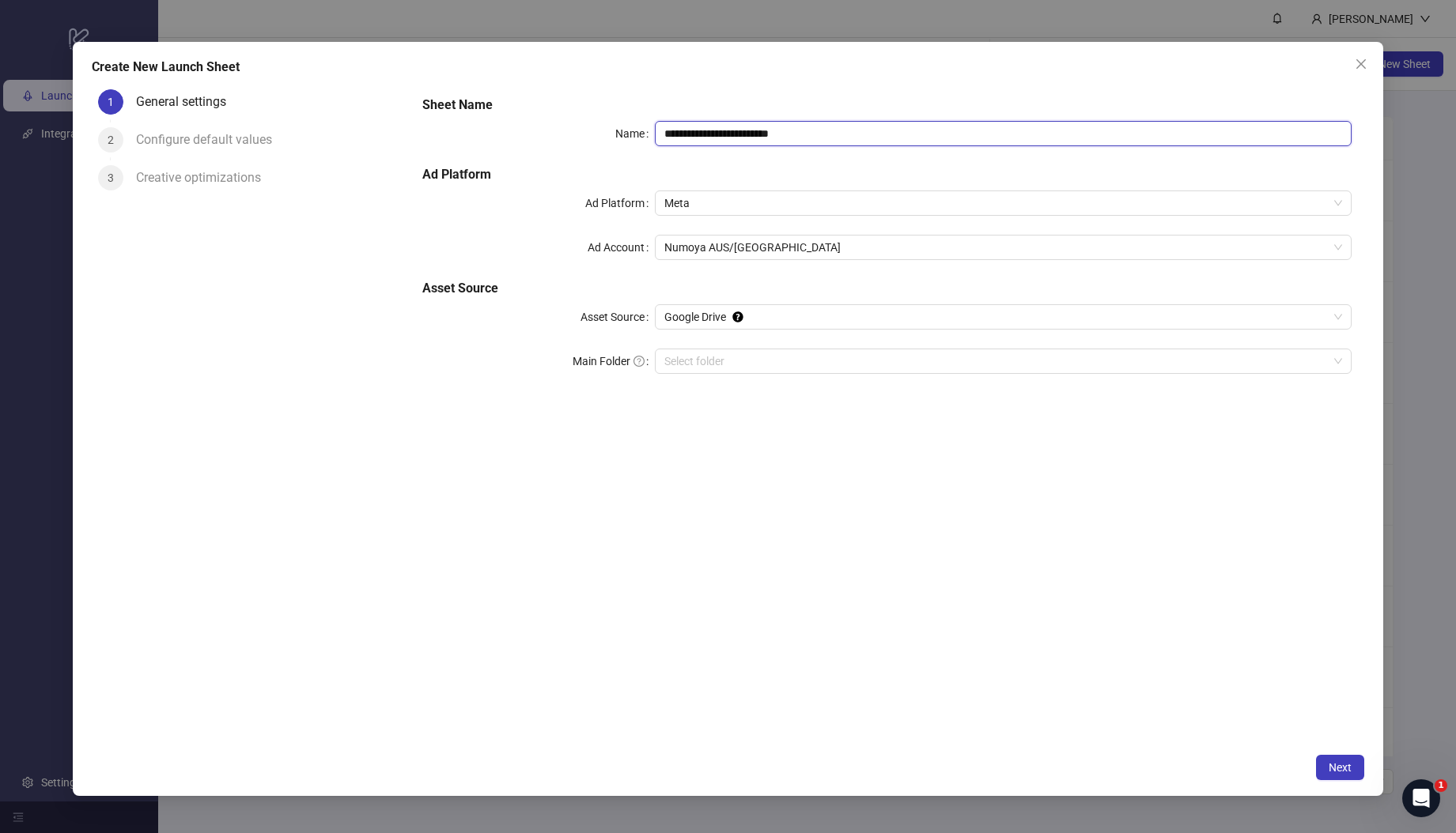
drag, startPoint x: 865, startPoint y: 139, endPoint x: 667, endPoint y: 157, distance: 198.8
click at [529, 100] on div "**********" at bounding box center [887, 244] width 942 height 309
paste input "text"
type input "**********"
click at [768, 360] on input "Main Folder" at bounding box center [995, 361] width 663 height 23
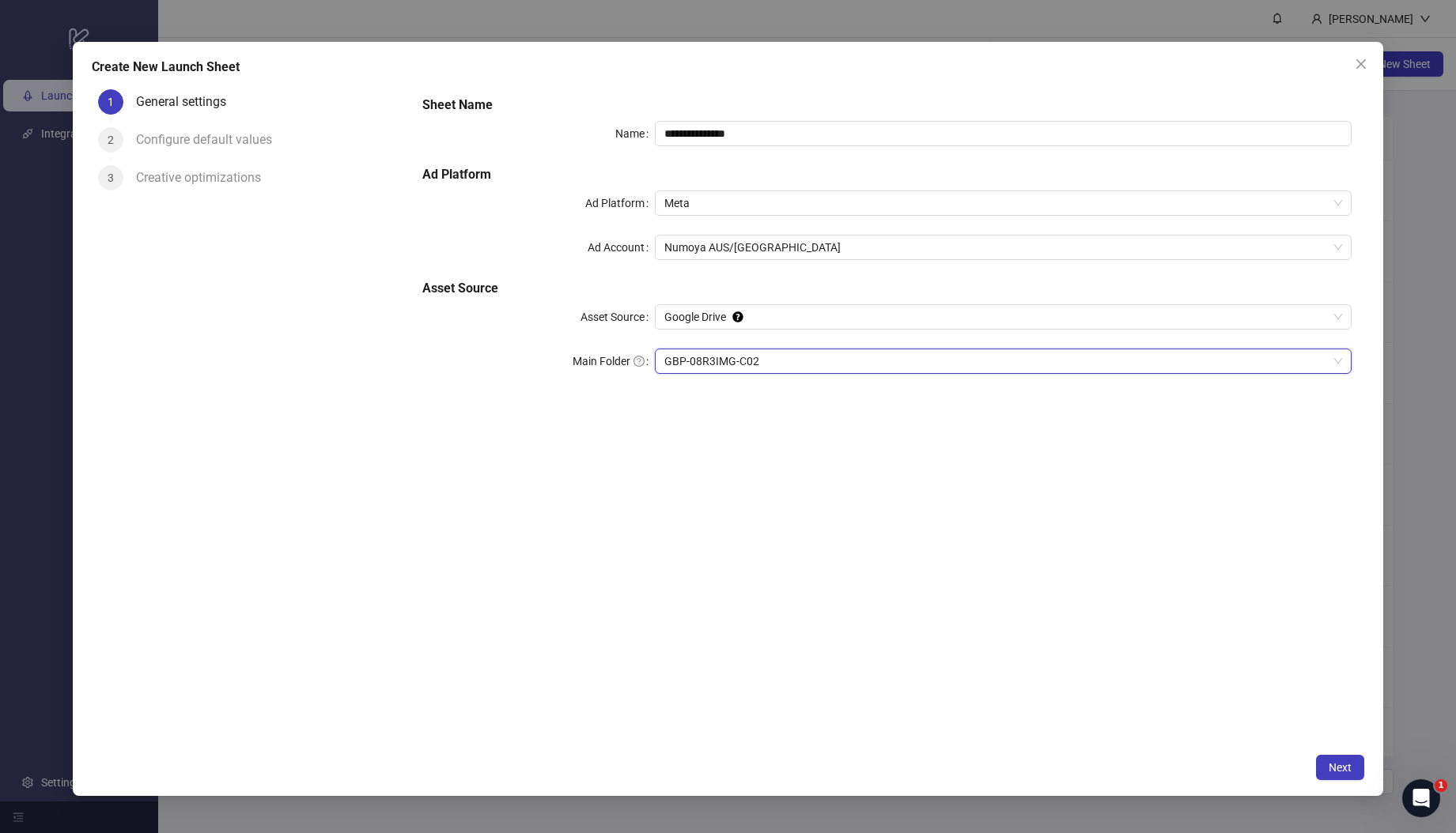
click at [936, 518] on div "**********" at bounding box center [887, 414] width 955 height 663
click at [1337, 768] on span "Next" at bounding box center [1340, 768] width 23 height 13
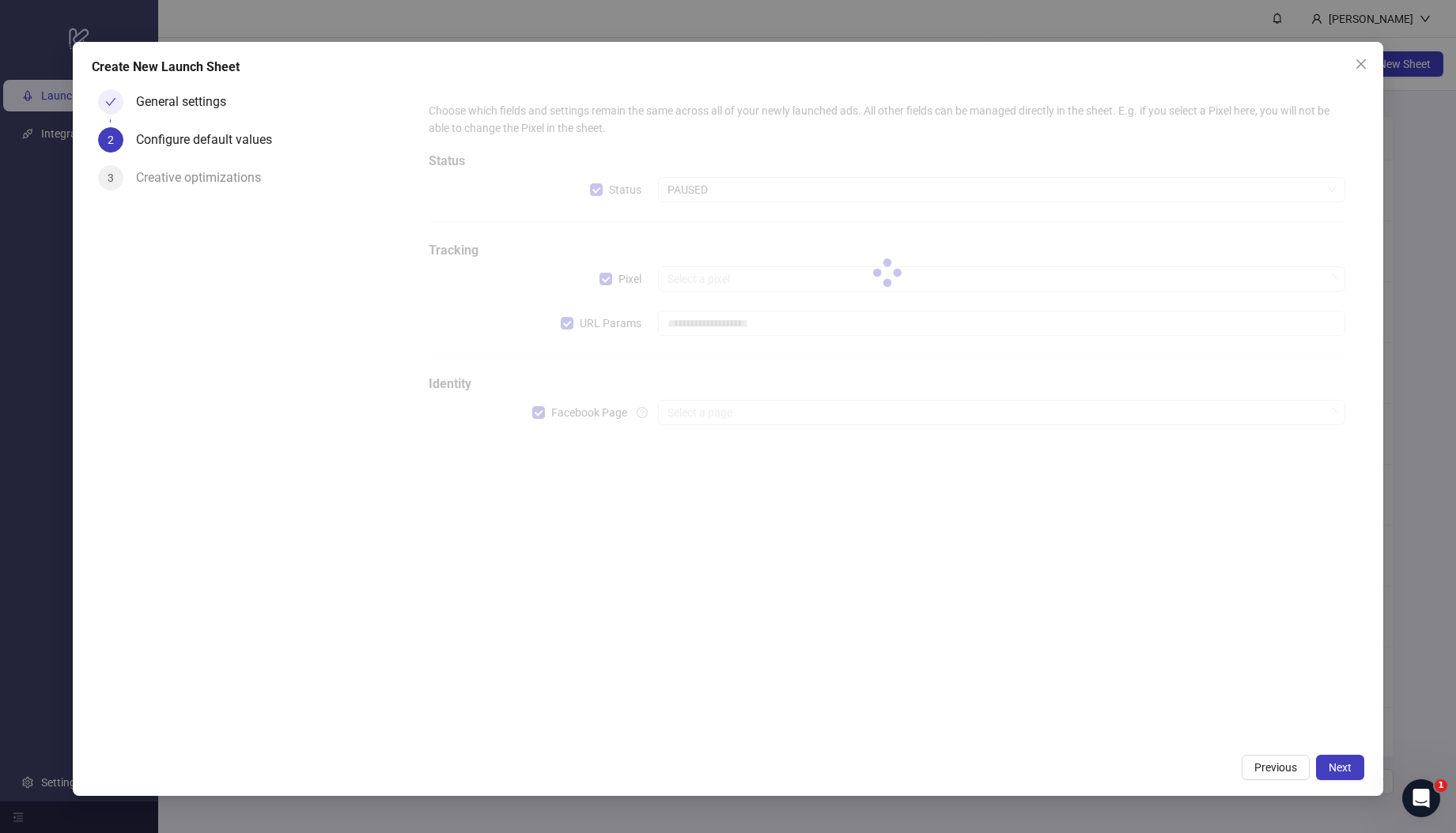
click at [567, 324] on div at bounding box center [887, 273] width 942 height 368
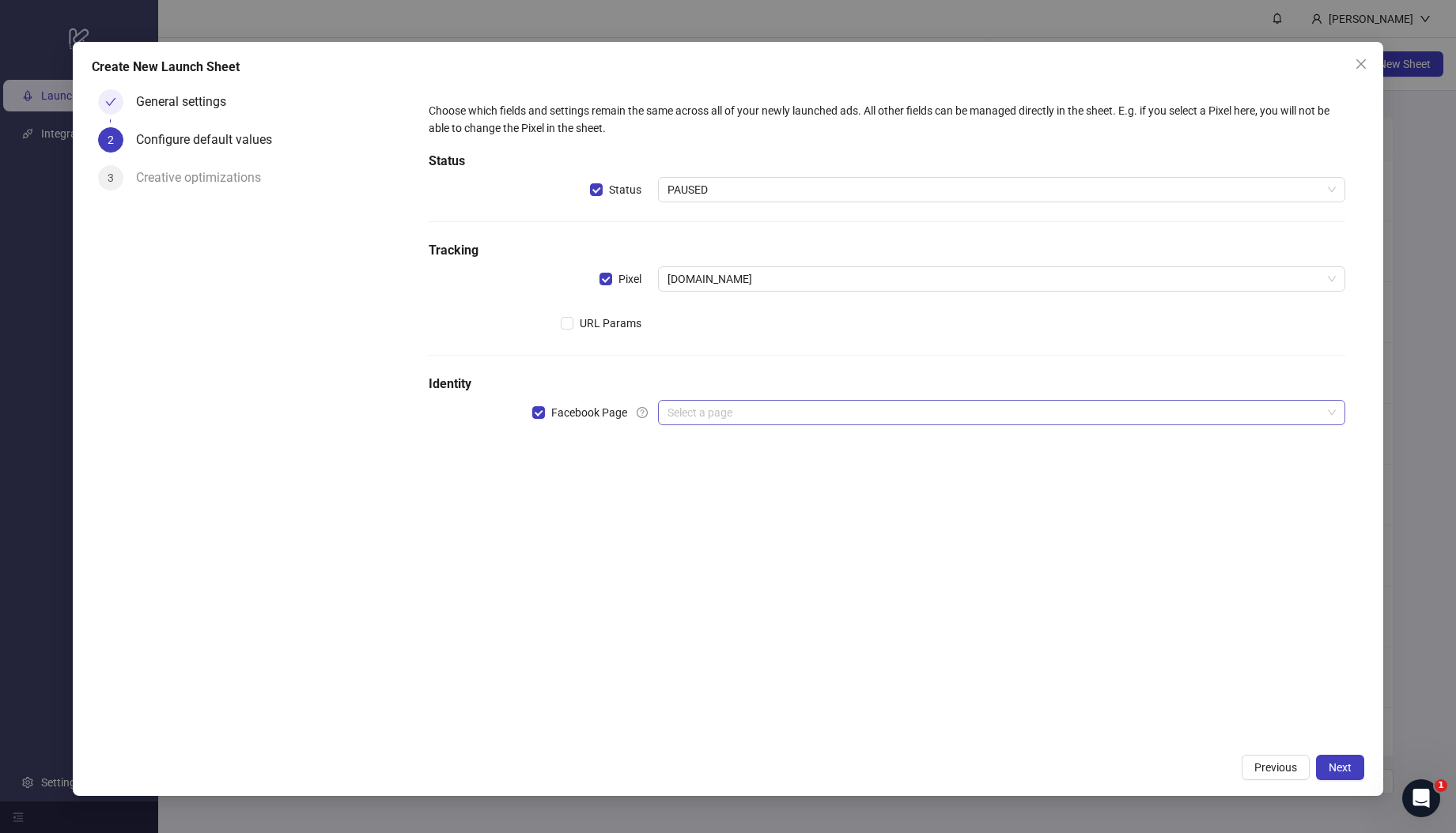
click at [702, 416] on input "search" at bounding box center [994, 412] width 654 height 23
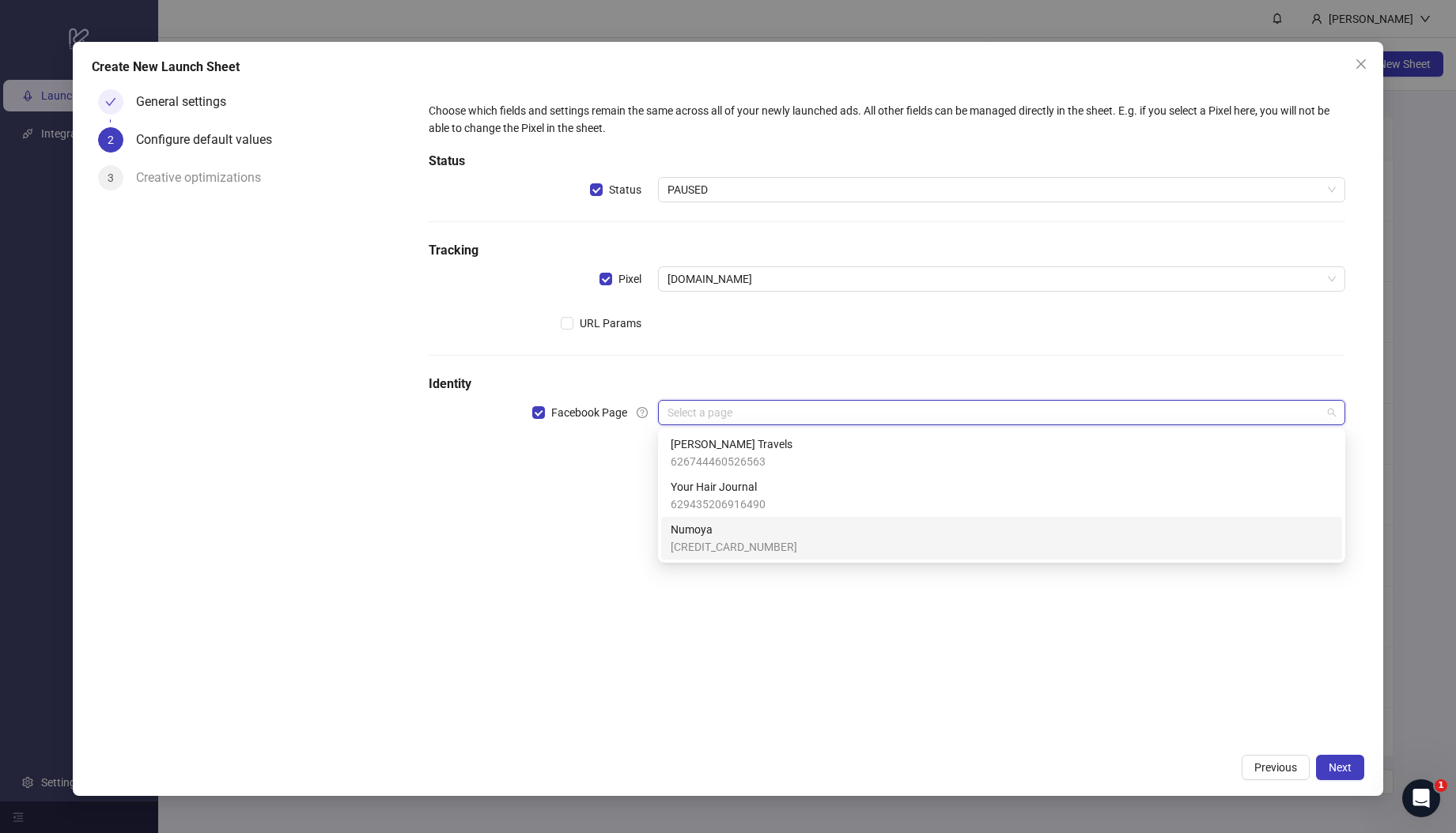
click at [711, 534] on span "Numoya" at bounding box center [733, 529] width 126 height 17
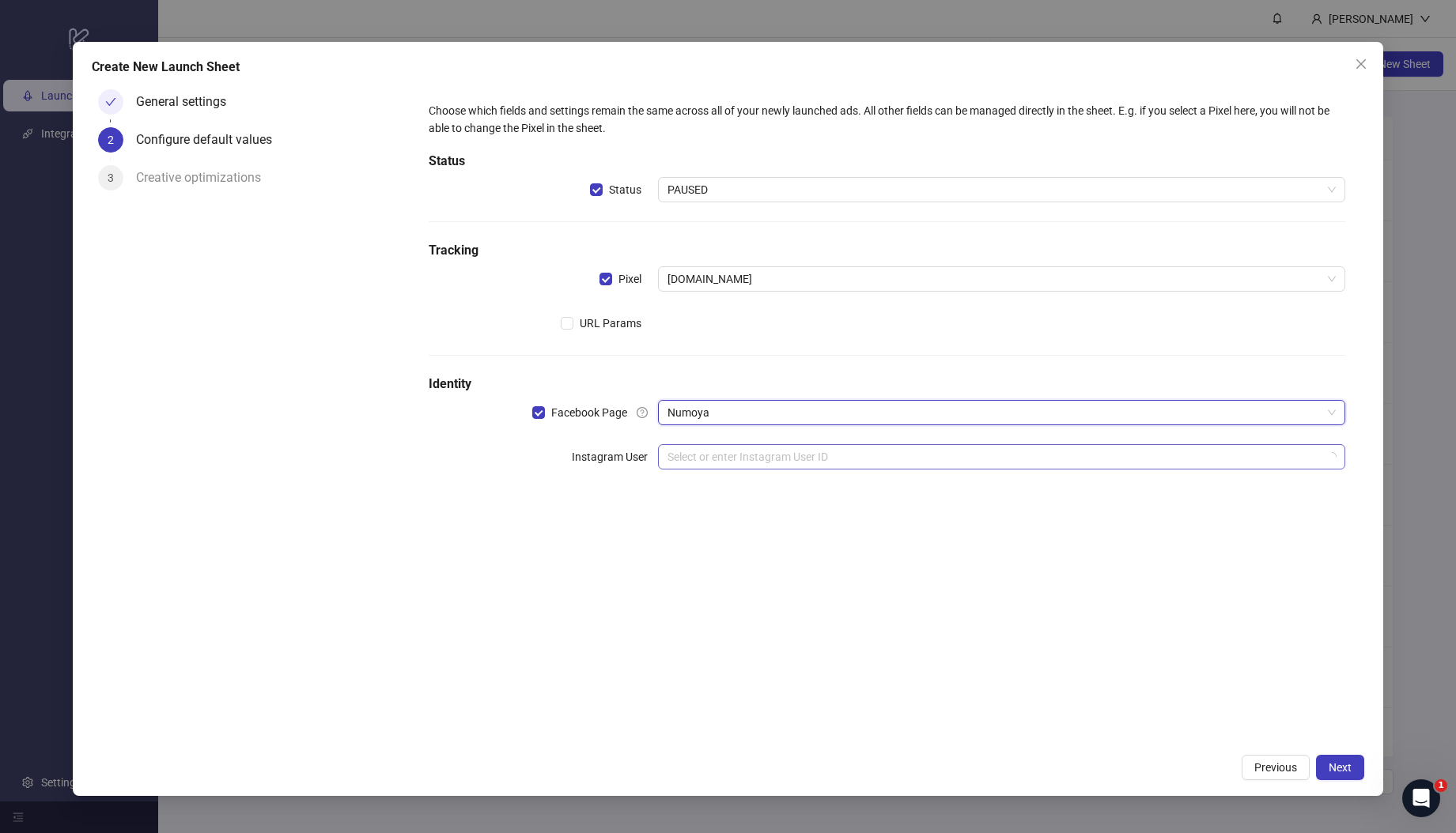
click at [706, 463] on input "search" at bounding box center [994, 456] width 654 height 23
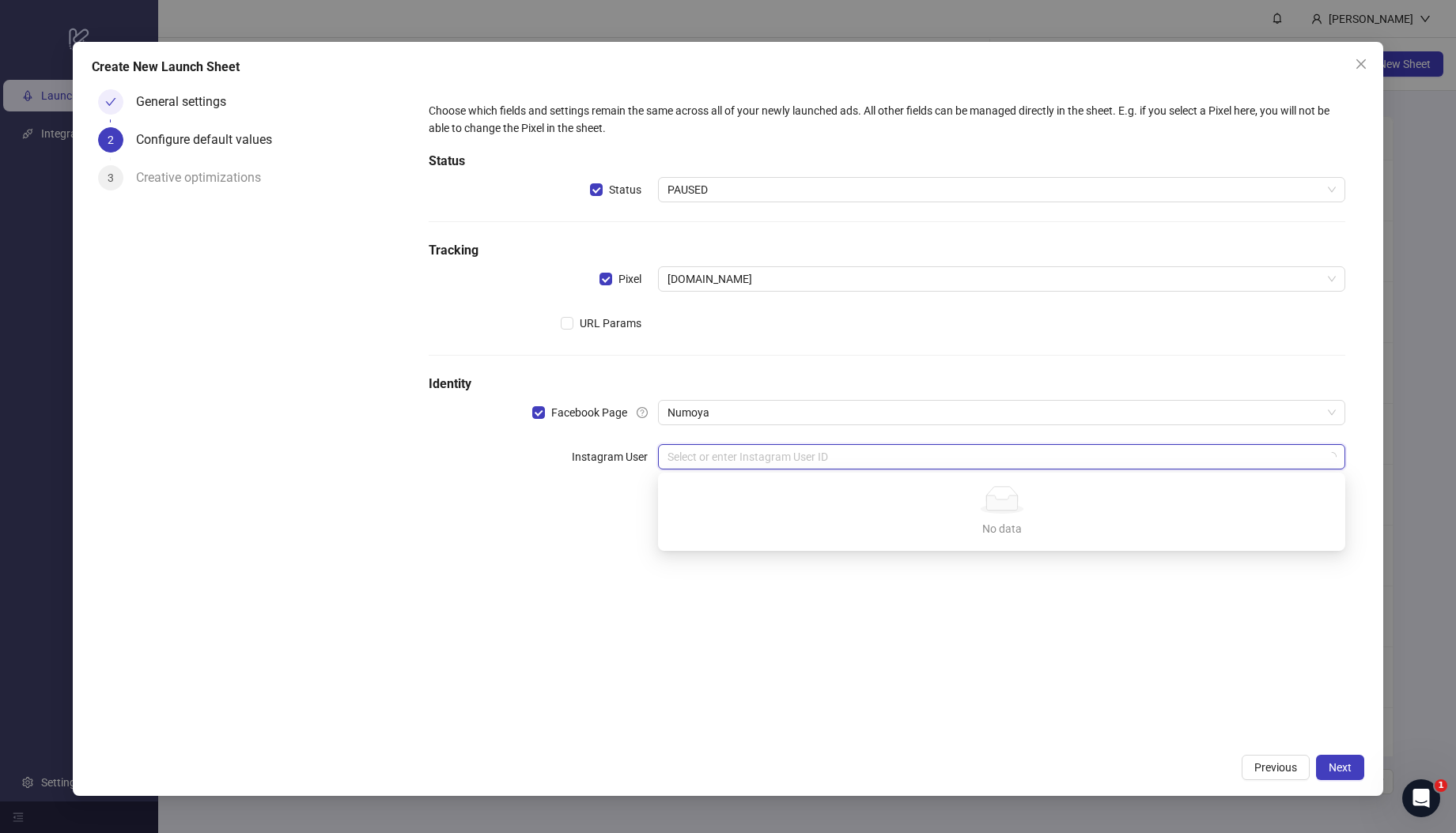
click at [743, 461] on input "search" at bounding box center [994, 456] width 654 height 23
click at [777, 627] on div "Choose which fields and settings remain the same across all of your newly launc…" at bounding box center [887, 414] width 955 height 663
click at [681, 459] on input "search" at bounding box center [994, 456] width 654 height 23
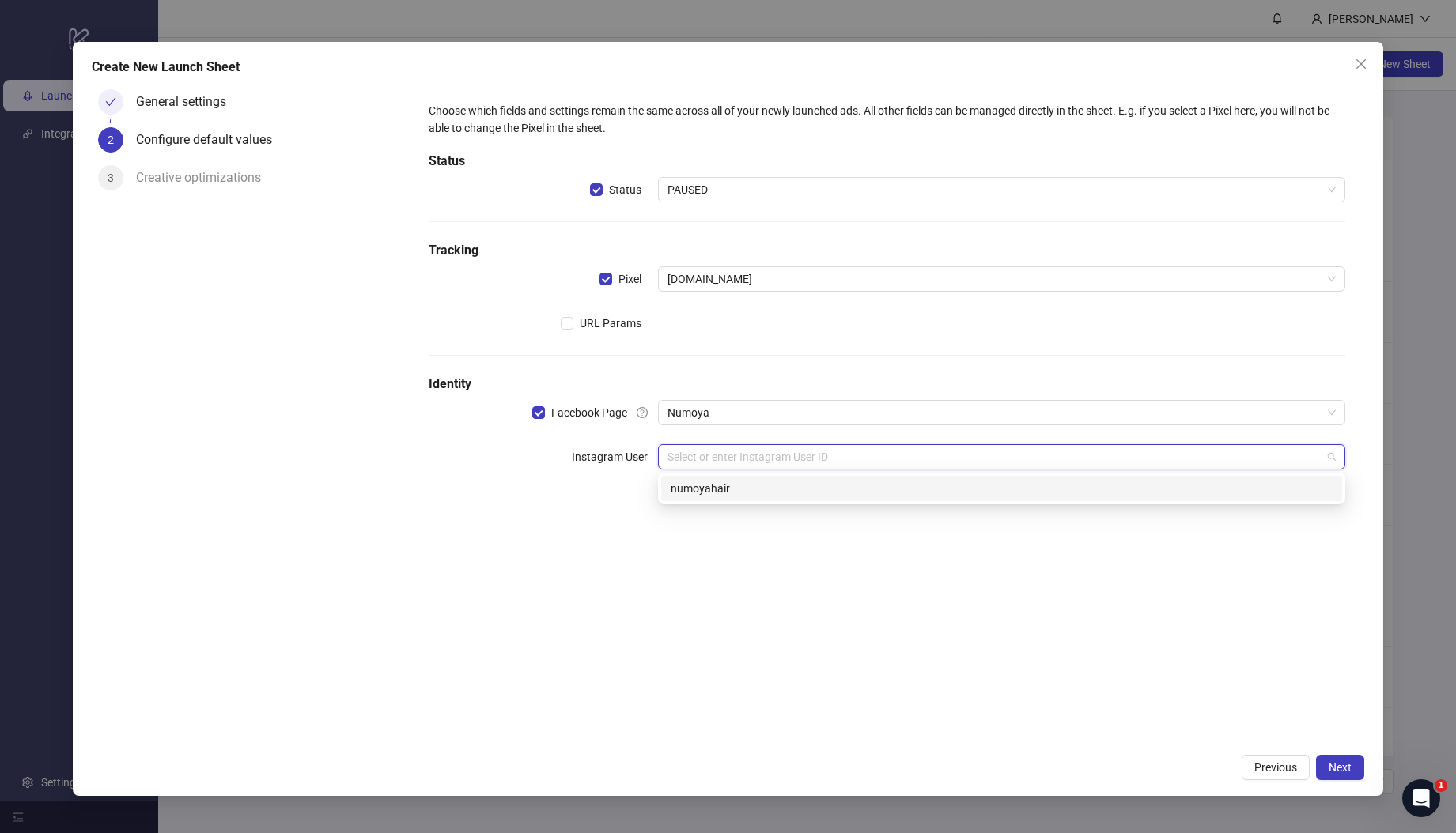
click at [743, 488] on div "numoyahair" at bounding box center [1001, 488] width 662 height 17
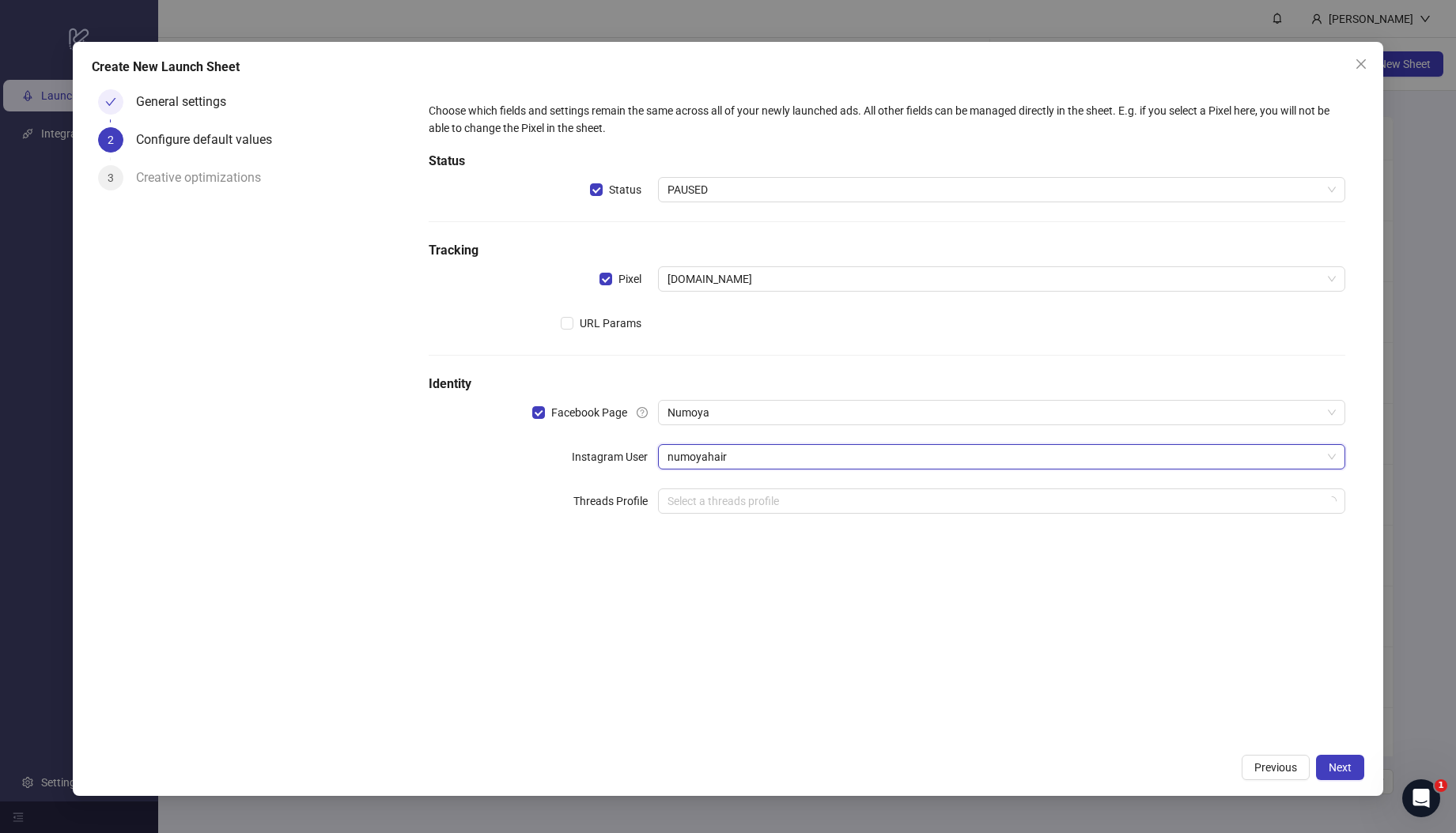
click at [723, 582] on div "Choose which fields and settings remain the same across all of your newly launc…" at bounding box center [887, 414] width 955 height 663
click at [1346, 762] on span "Next" at bounding box center [1340, 768] width 23 height 13
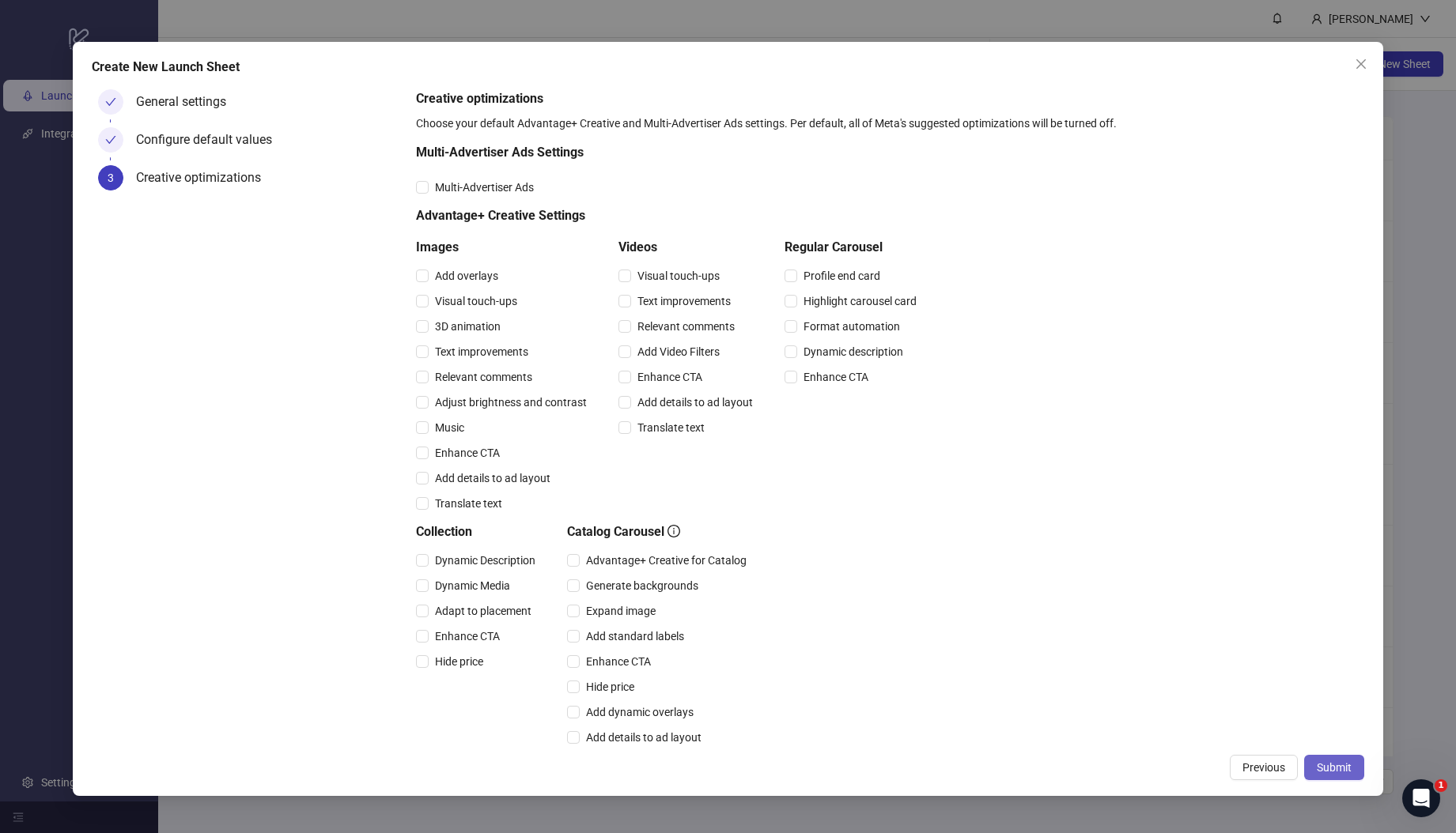
click at [1324, 771] on span "Submit" at bounding box center [1333, 768] width 35 height 13
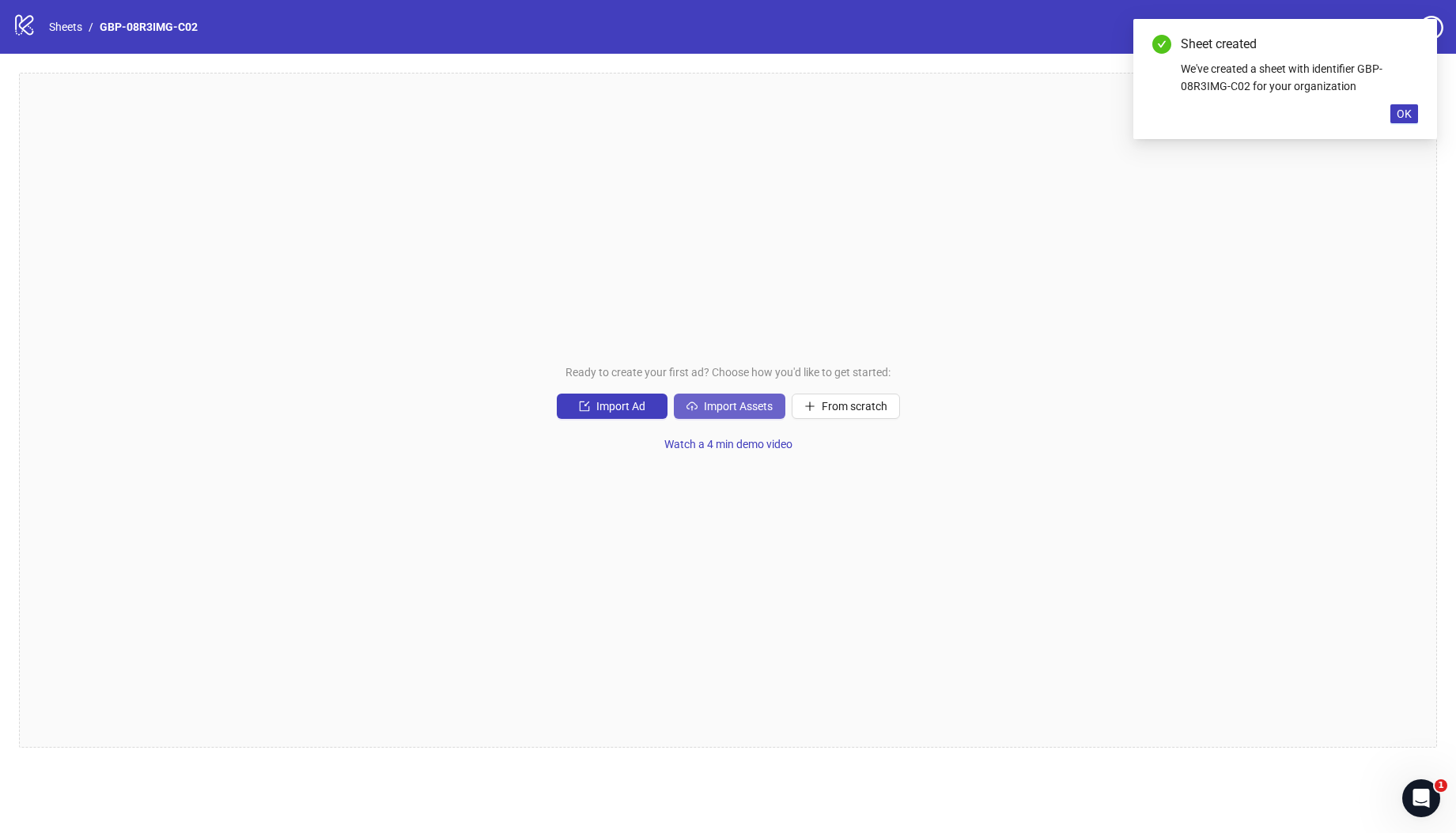
click at [716, 403] on span "Import Assets" at bounding box center [737, 406] width 69 height 13
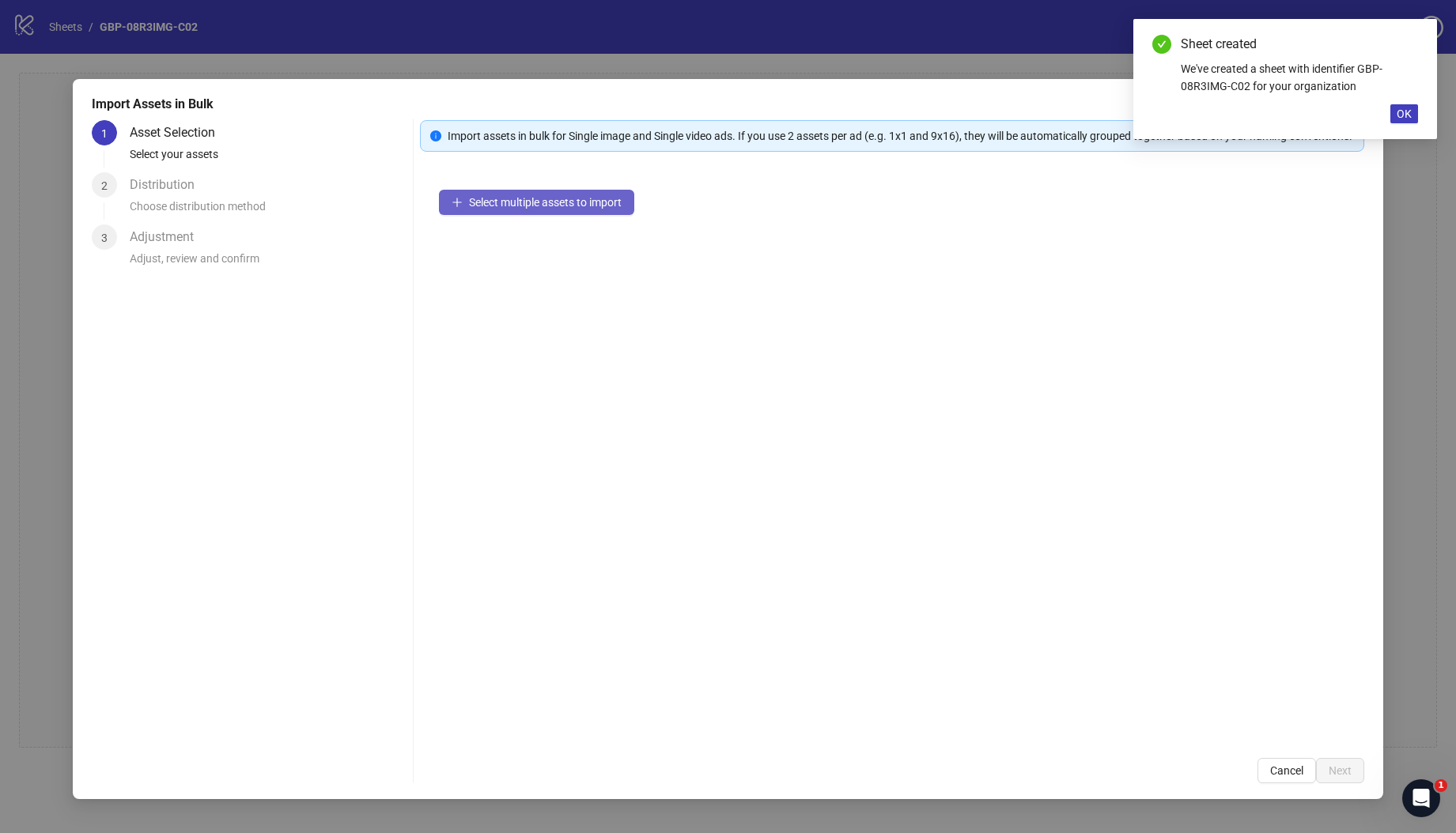
click at [527, 209] on span "Select multiple assets to import" at bounding box center [545, 203] width 153 height 13
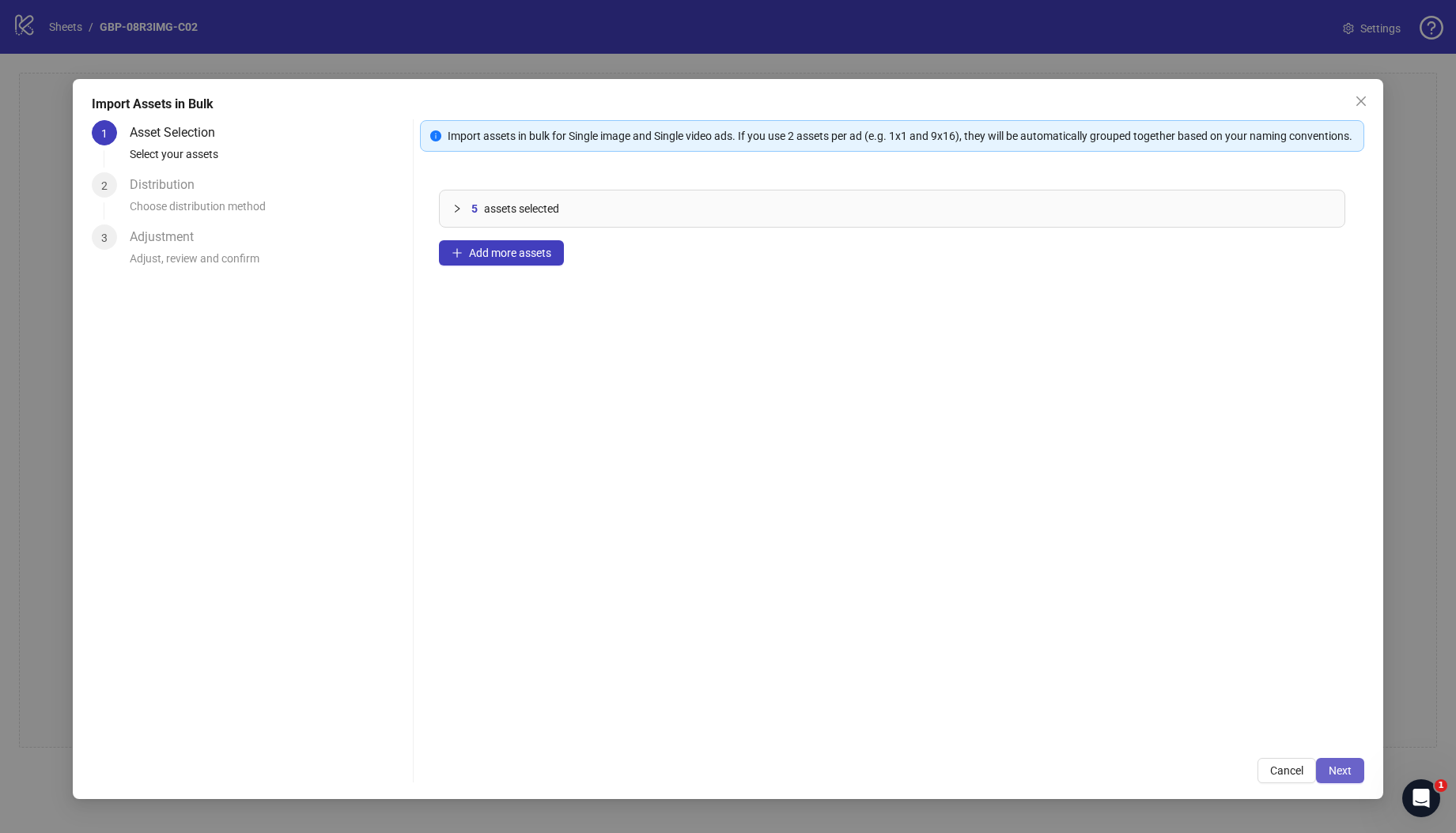
click at [1341, 771] on span "Next" at bounding box center [1340, 770] width 23 height 13
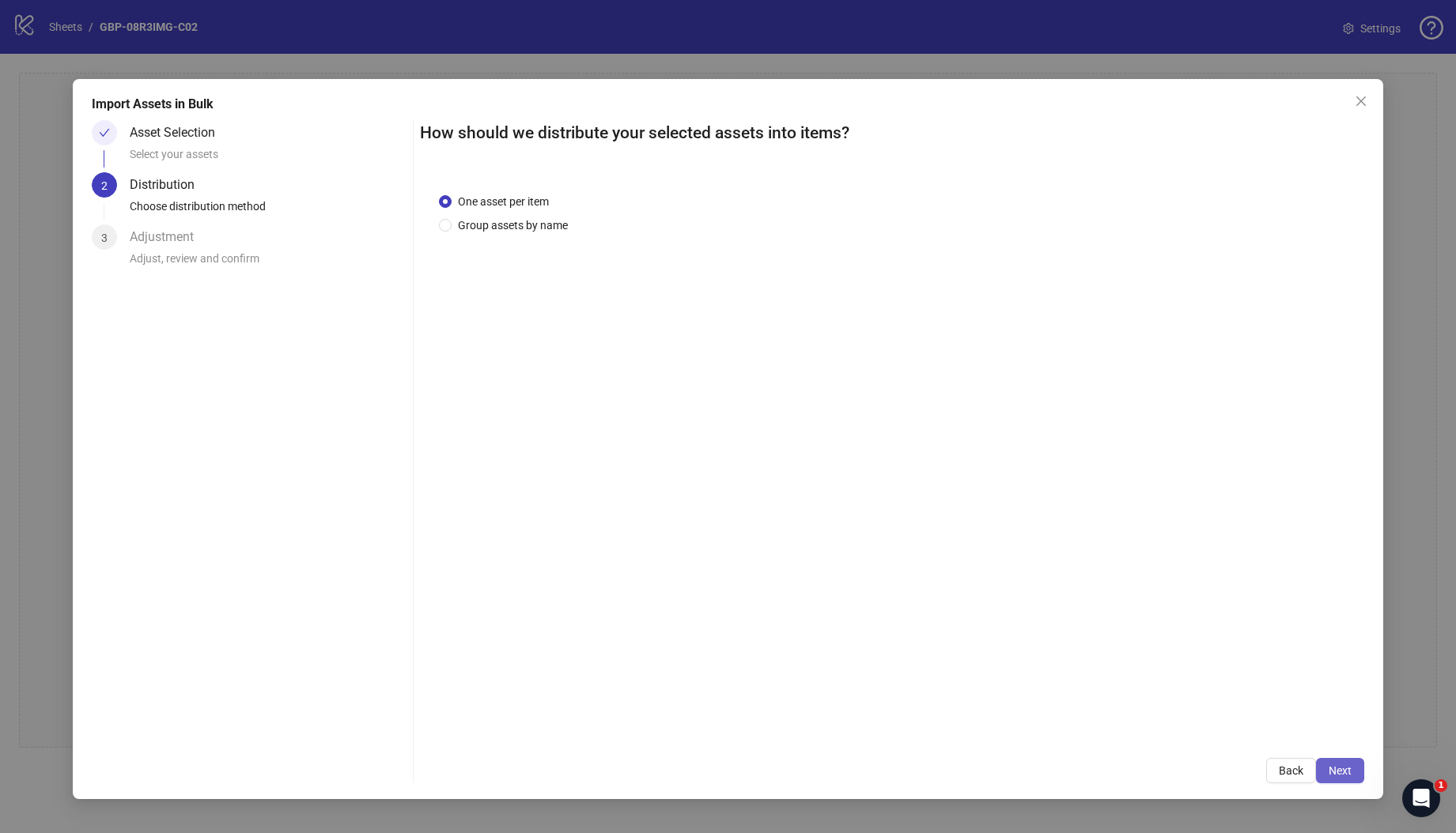
click at [1333, 766] on span "Next" at bounding box center [1340, 770] width 23 height 13
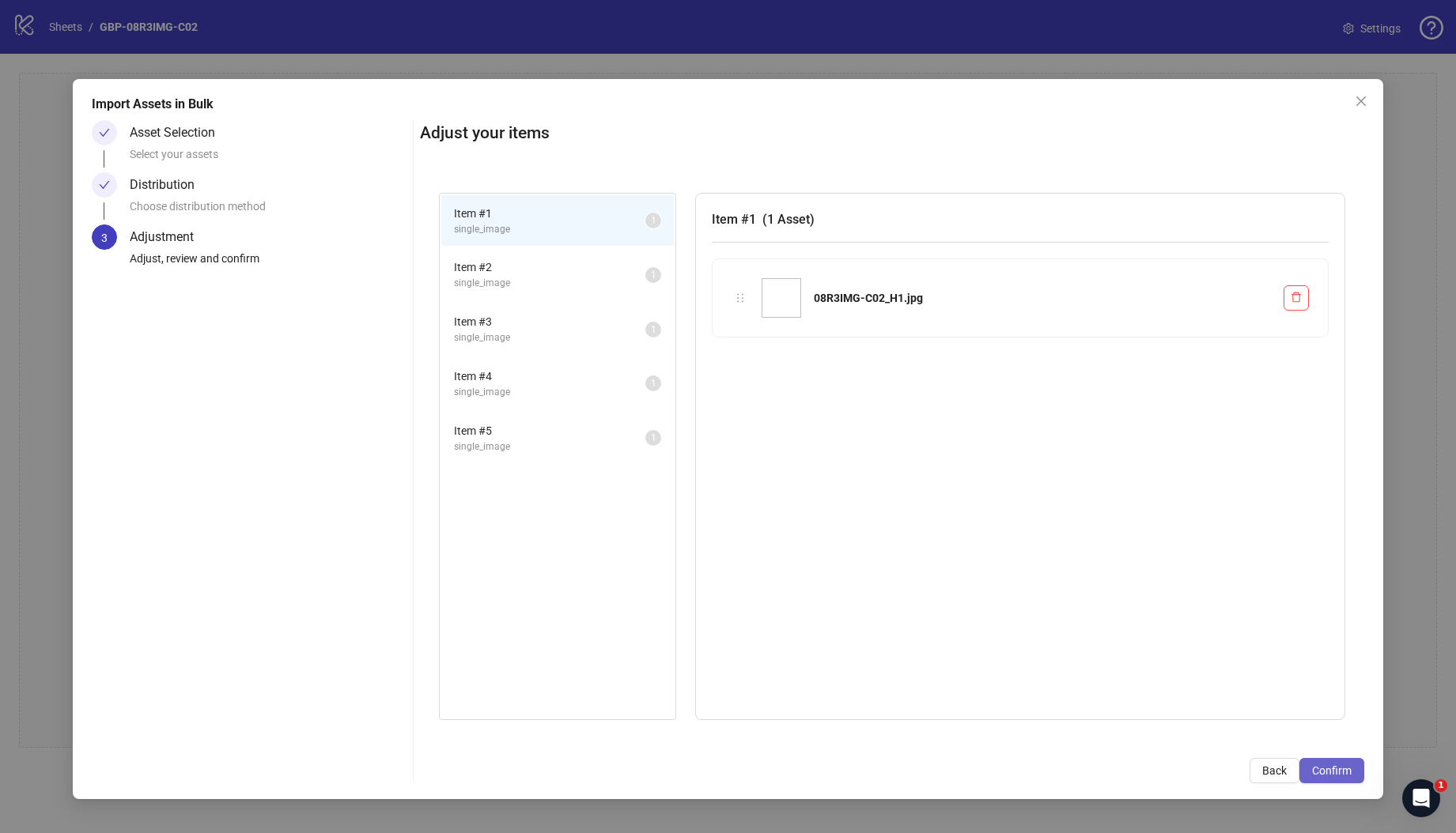
click at [1346, 769] on span "Confirm" at bounding box center [1331, 770] width 39 height 13
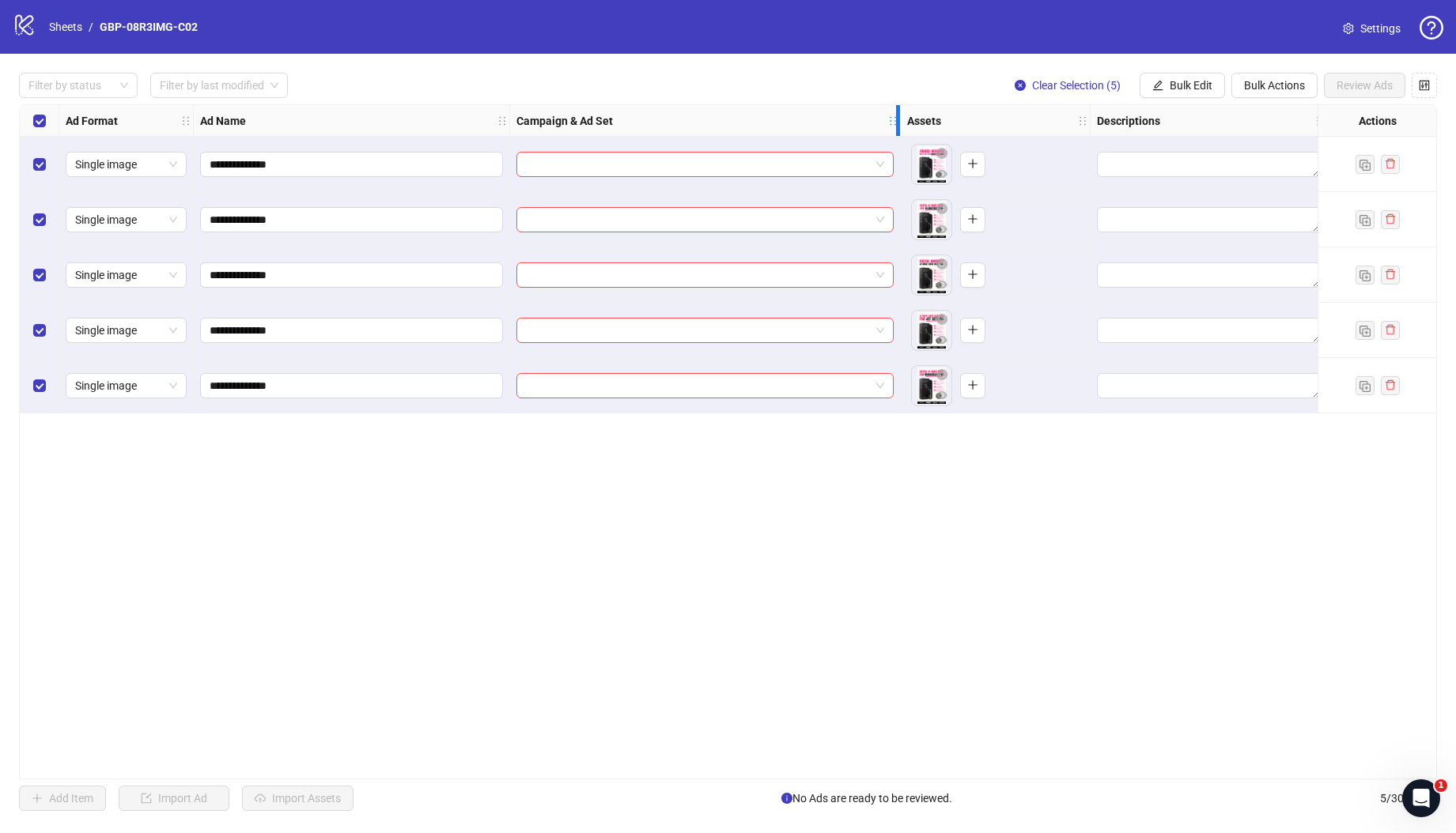
drag, startPoint x: 739, startPoint y: 119, endPoint x: 894, endPoint y: 126, distance: 155.2
click at [894, 126] on div "Campaign & Ad Set" at bounding box center [704, 120] width 390 height 31
click at [634, 155] on input "search" at bounding box center [698, 164] width 344 height 23
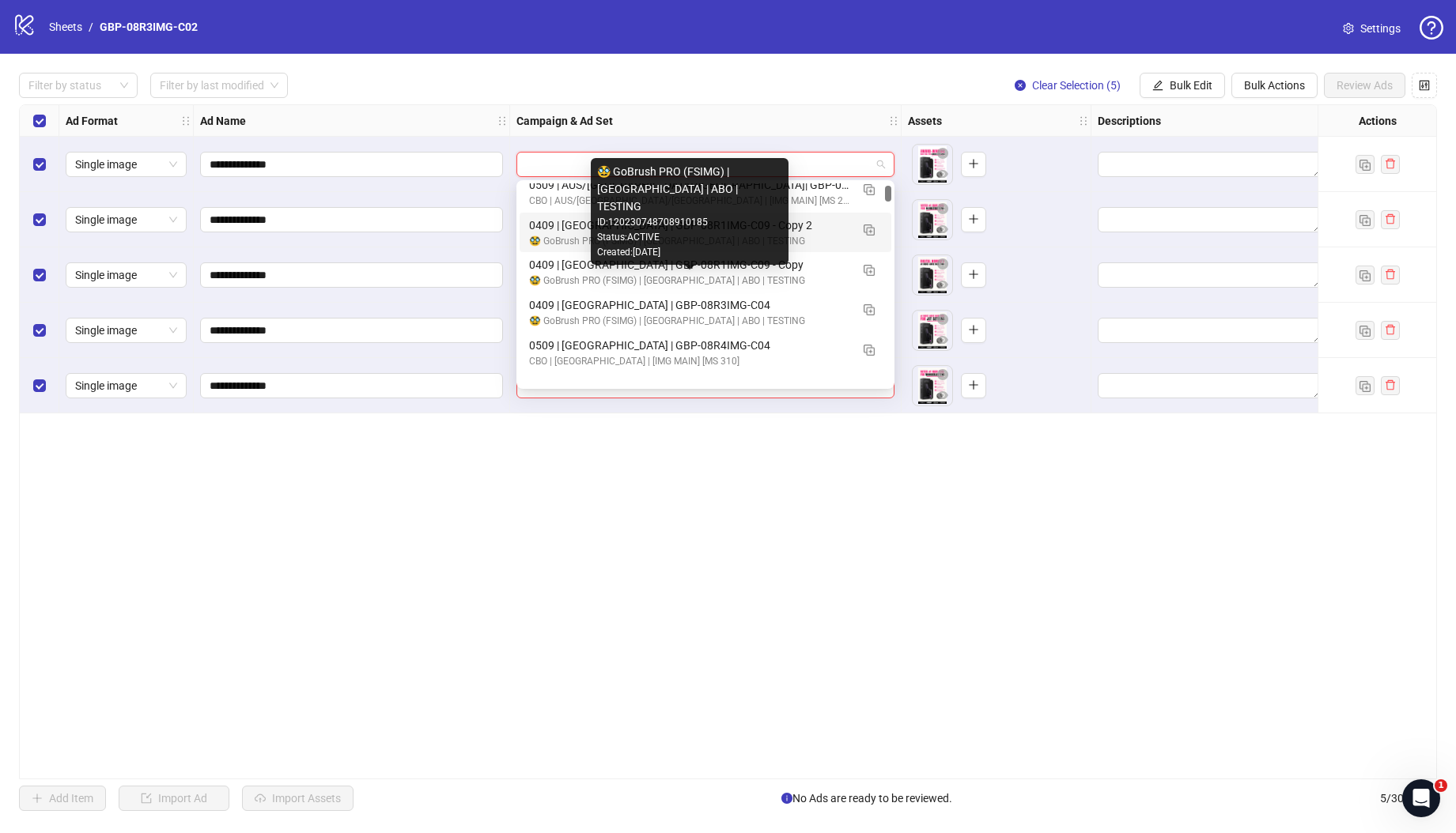
scroll to position [310, 0]
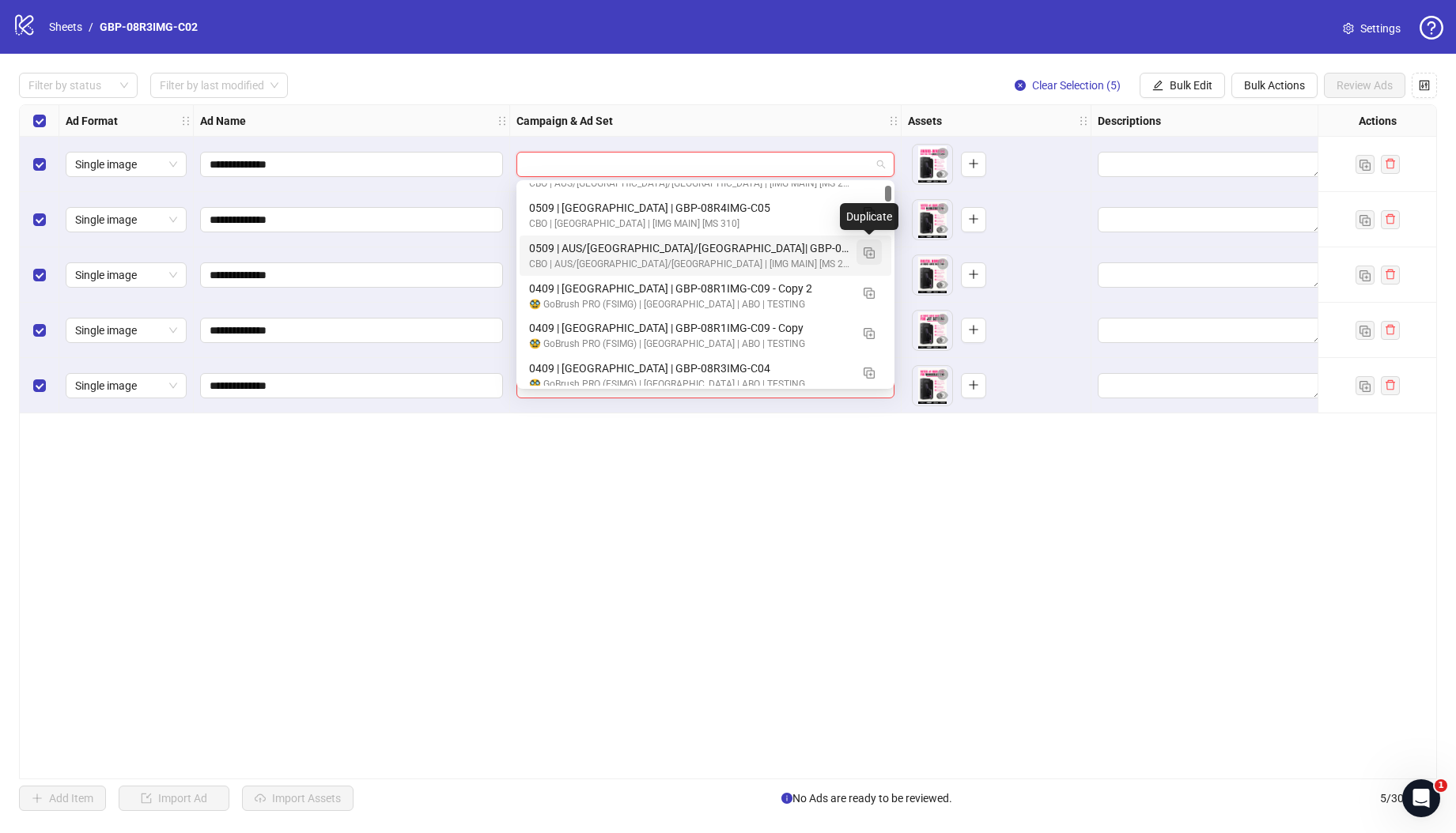
click at [869, 249] on img "button" at bounding box center [868, 253] width 11 height 11
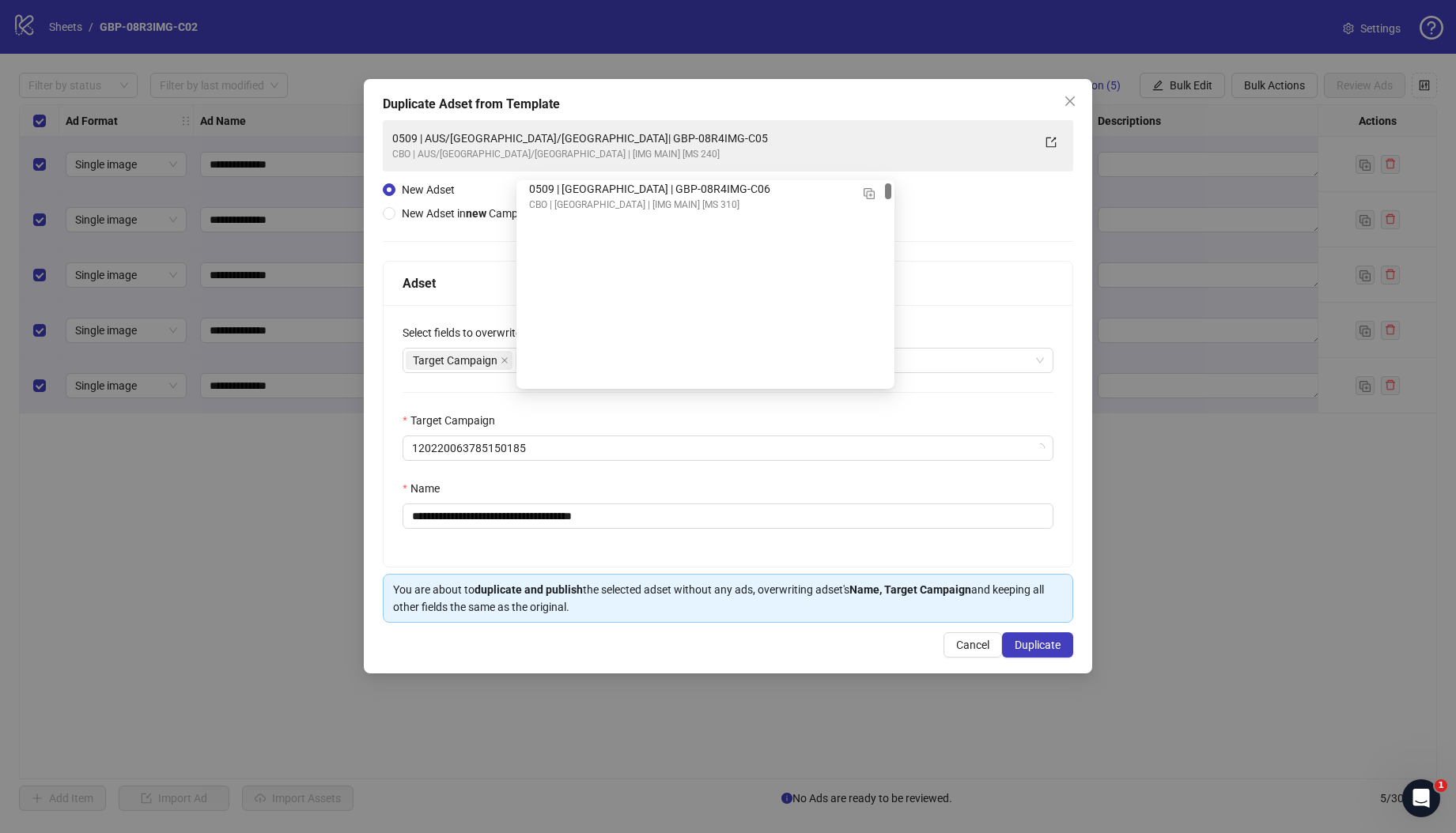
scroll to position [0, 0]
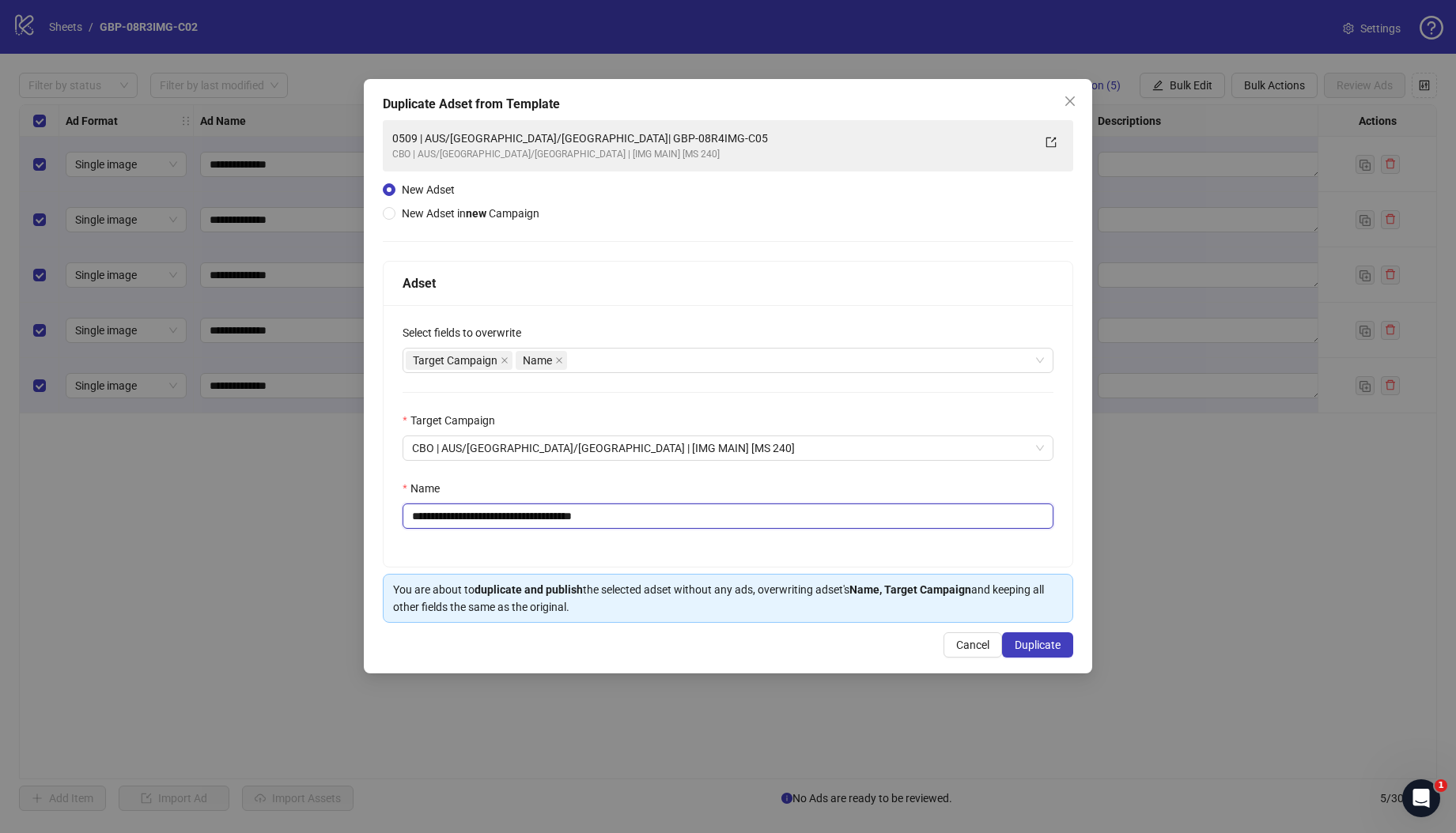
drag, startPoint x: 511, startPoint y: 514, endPoint x: 802, endPoint y: 525, distance: 291.2
click at [802, 525] on input "**********" at bounding box center [728, 516] width 650 height 25
paste input "text"
type input "**********"
click at [1040, 645] on span "Duplicate" at bounding box center [1037, 645] width 46 height 13
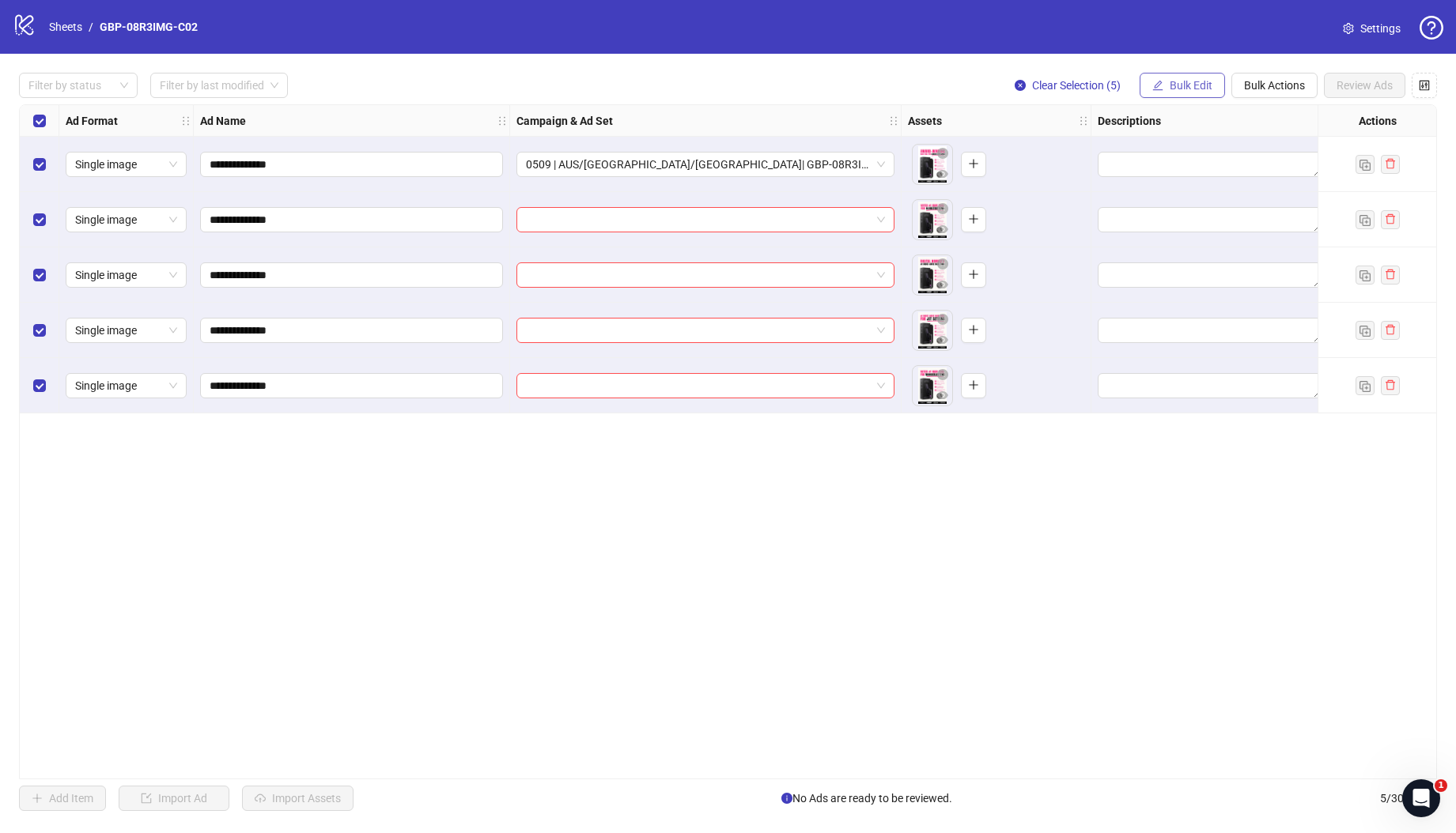
click at [1166, 86] on button "Bulk Edit" at bounding box center [1181, 85] width 85 height 25
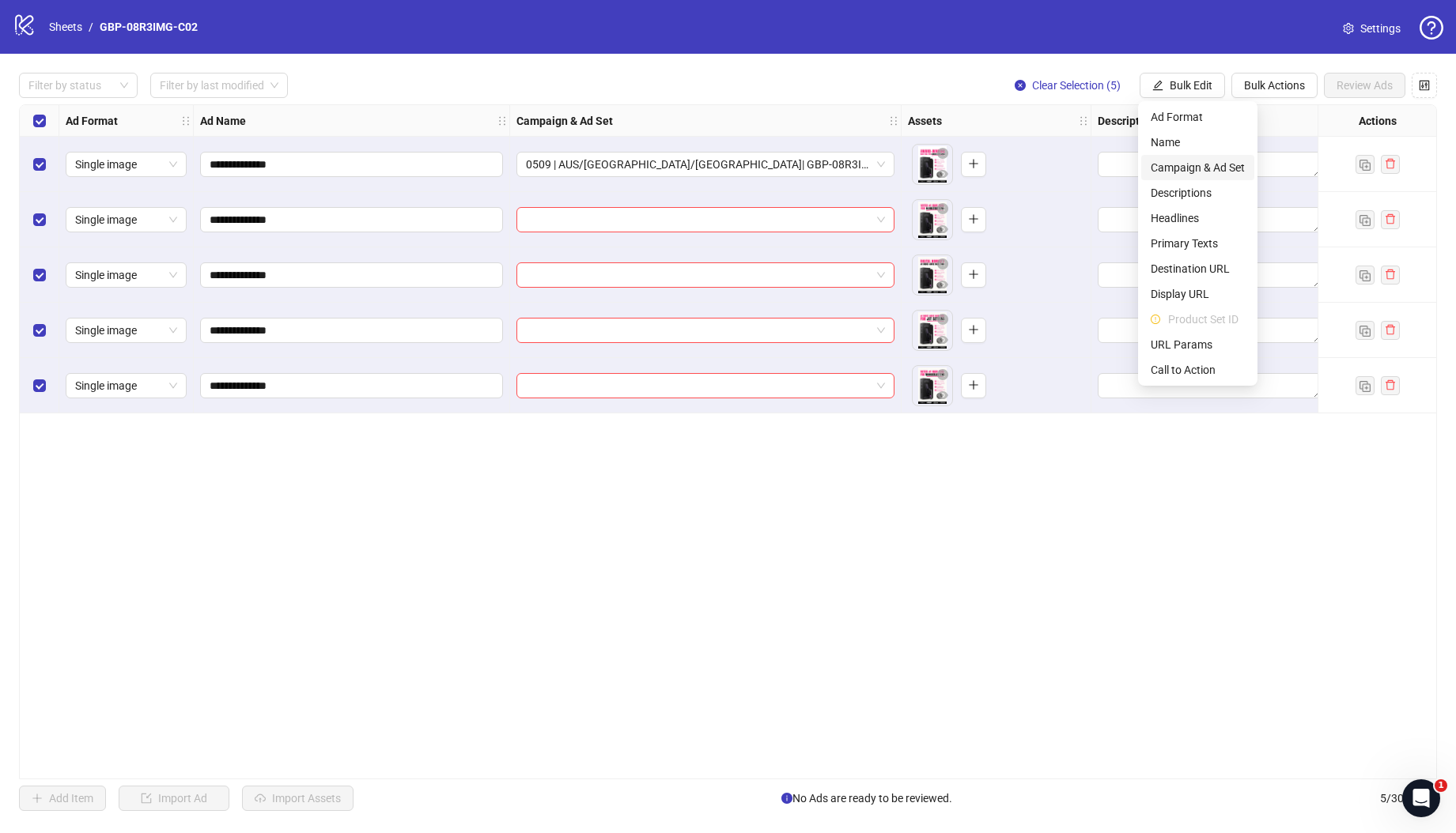
click at [1181, 164] on span "Campaign & Ad Set" at bounding box center [1197, 167] width 94 height 17
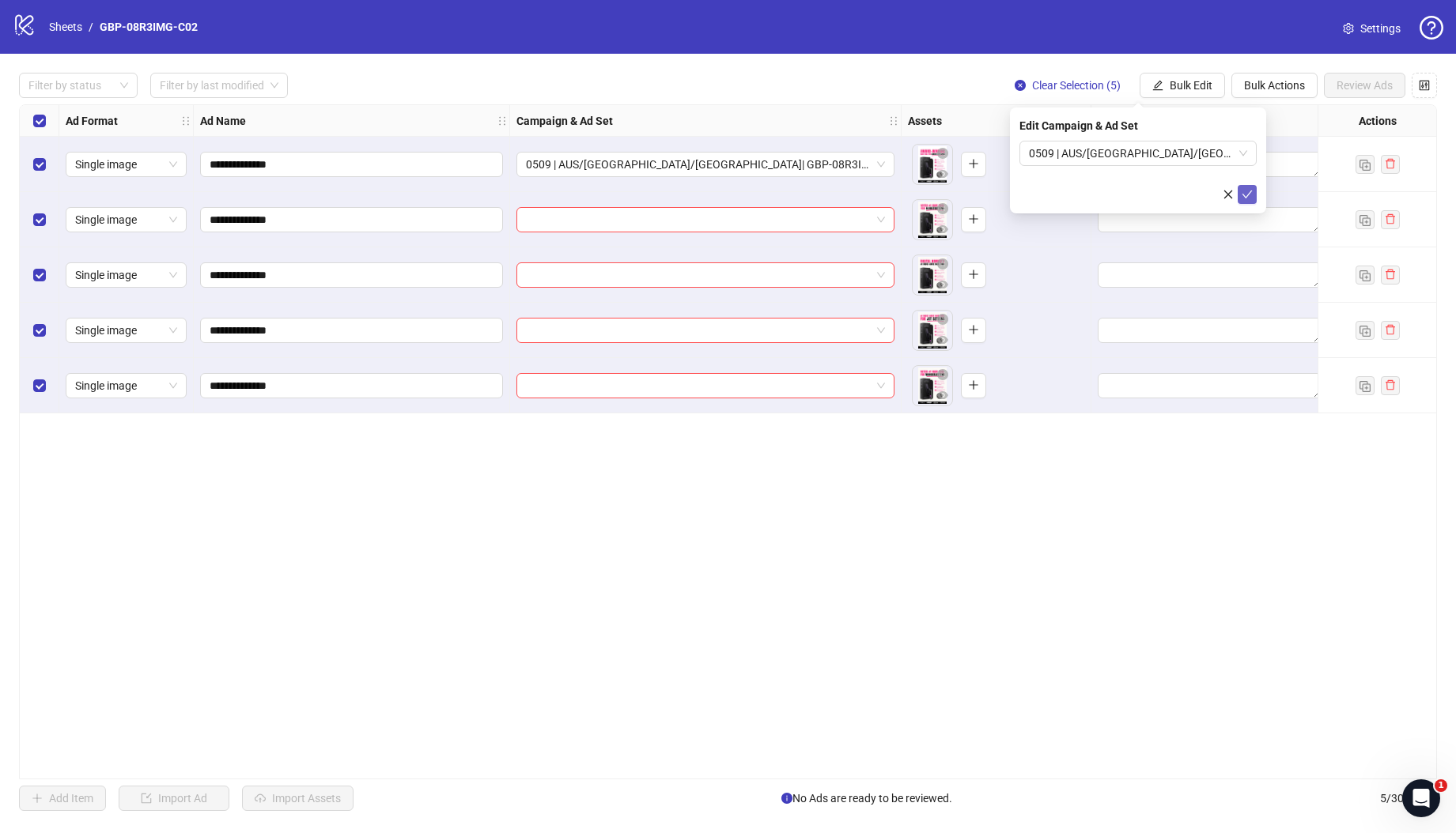
click at [1240, 190] on button "submit" at bounding box center [1246, 194] width 19 height 19
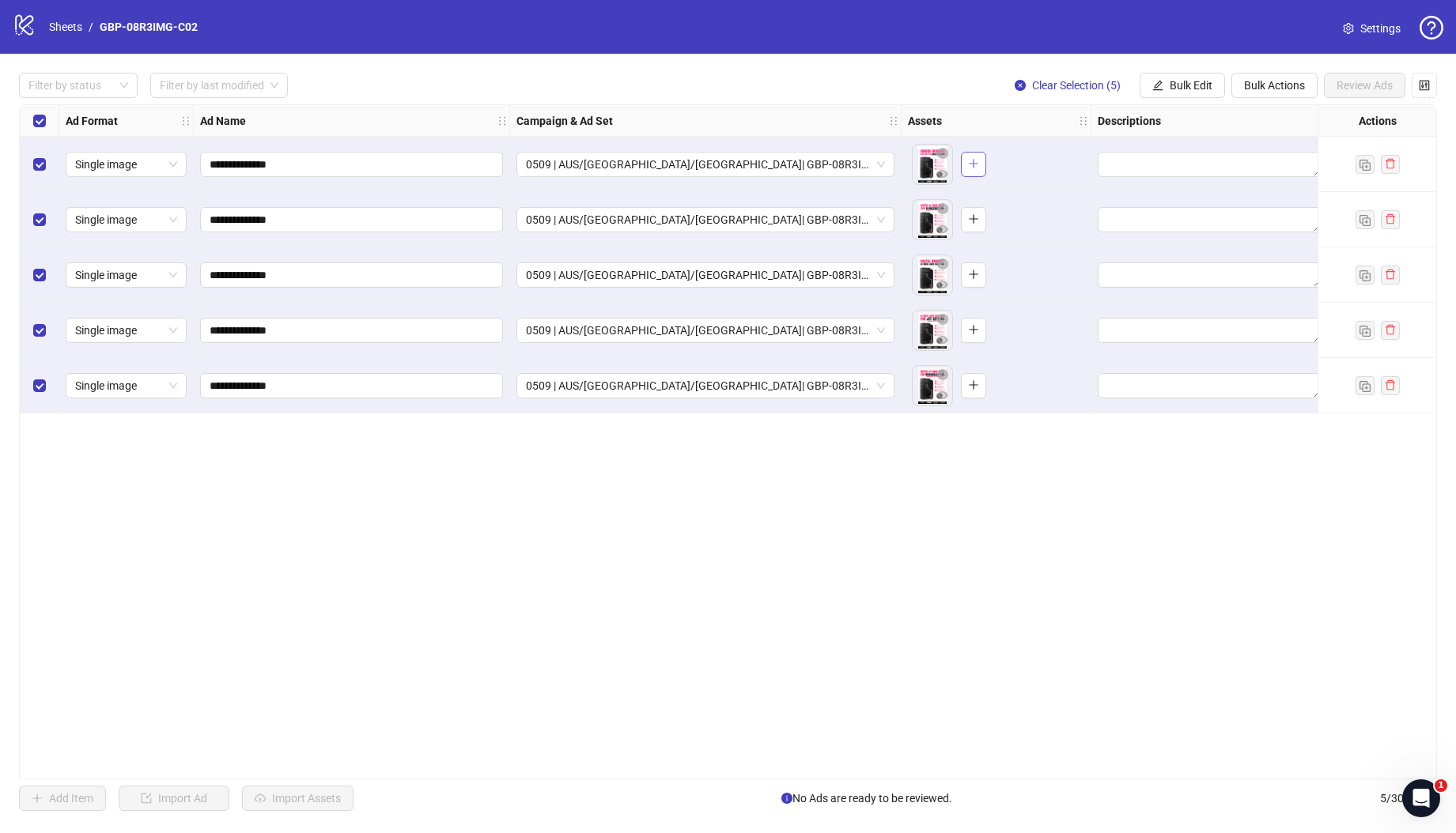
click at [975, 159] on icon "plus" at bounding box center [973, 163] width 11 height 11
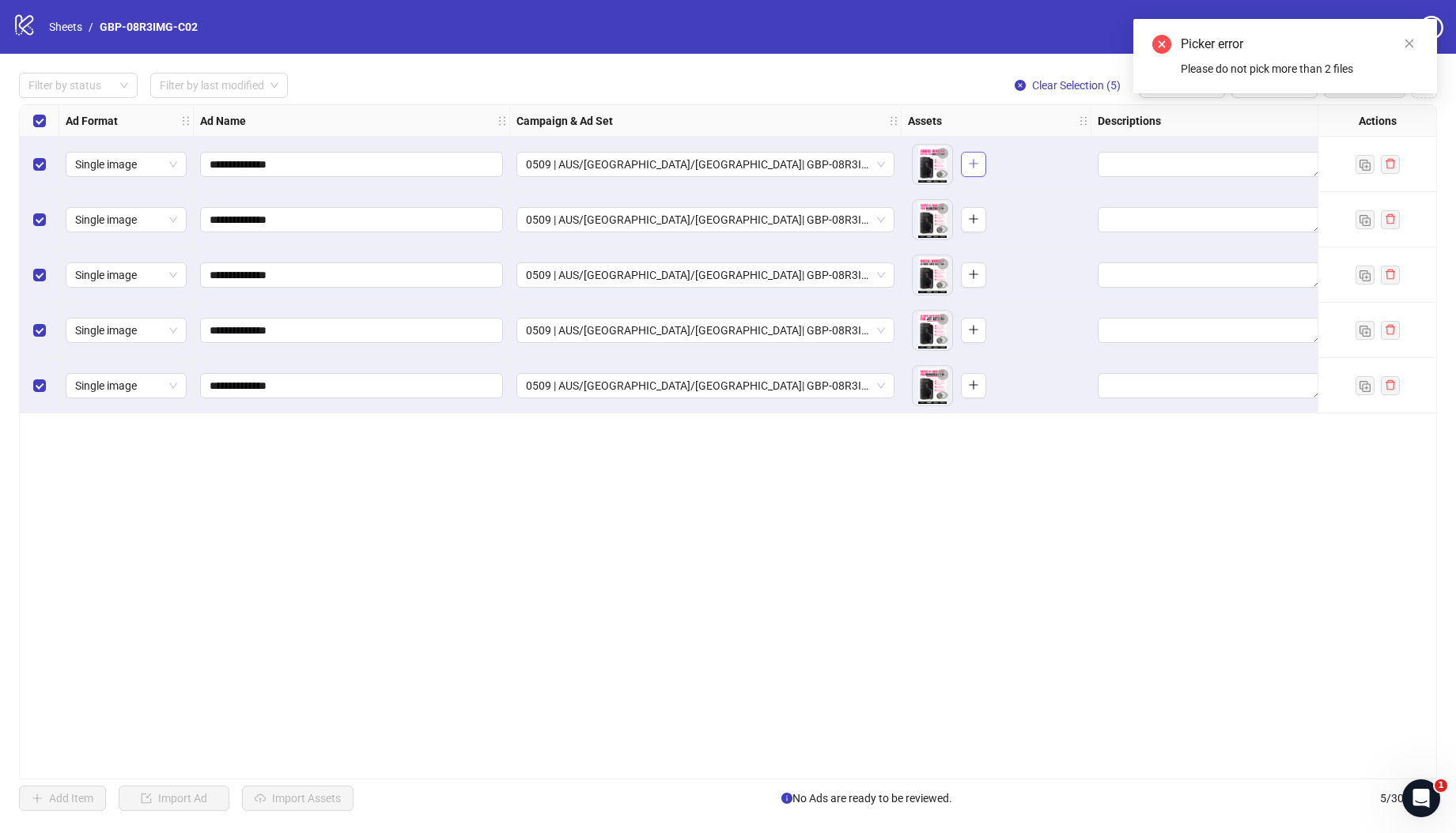
click at [976, 168] on icon "plus" at bounding box center [973, 163] width 11 height 11
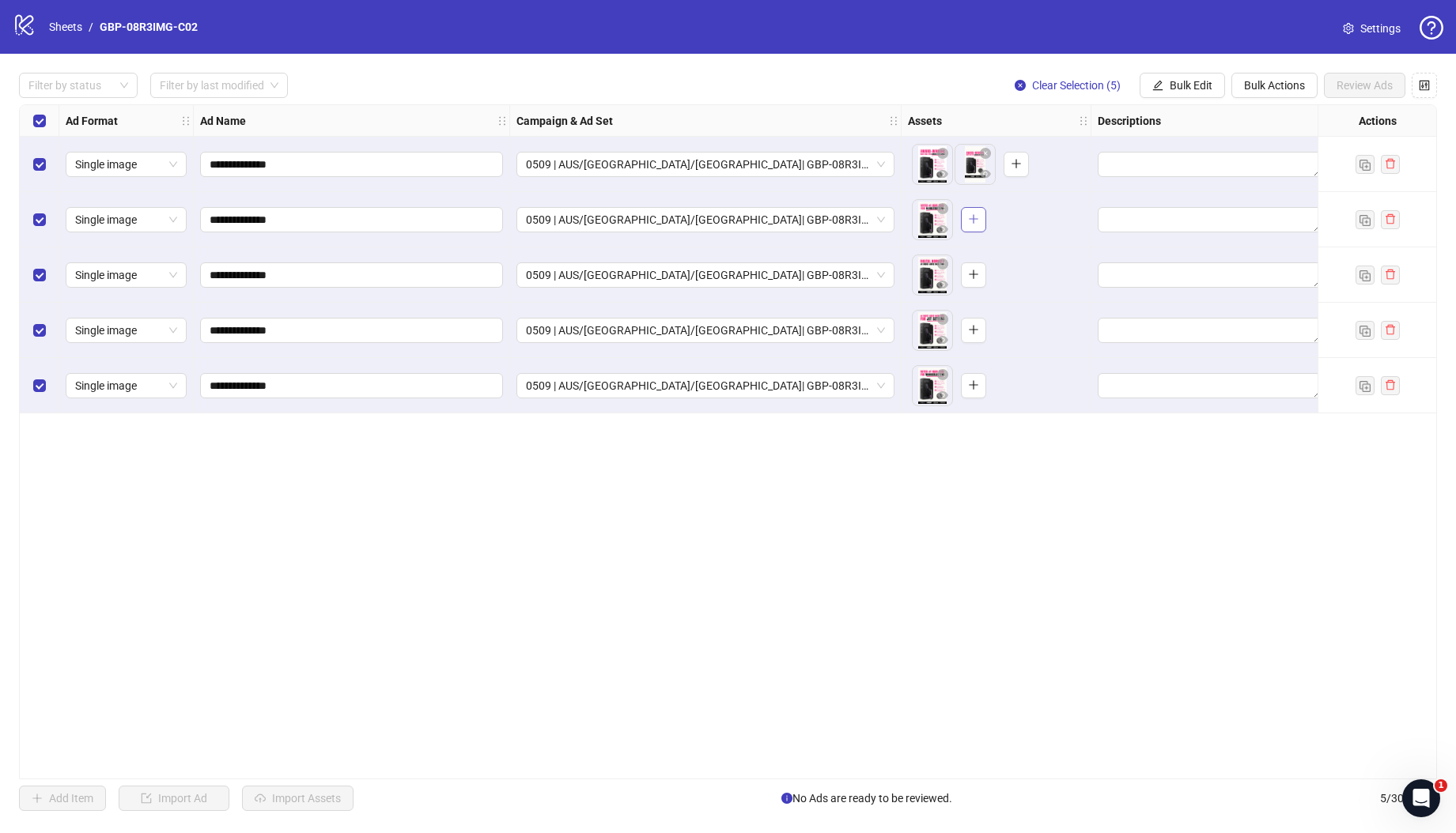
click at [970, 215] on icon "plus" at bounding box center [973, 219] width 11 height 11
click at [977, 276] on icon "plus" at bounding box center [973, 274] width 11 height 11
click at [976, 336] on button "button" at bounding box center [973, 330] width 25 height 25
click at [980, 384] on button "button" at bounding box center [973, 386] width 25 height 25
click at [723, 770] on div "**********" at bounding box center [728, 441] width 1417 height 675
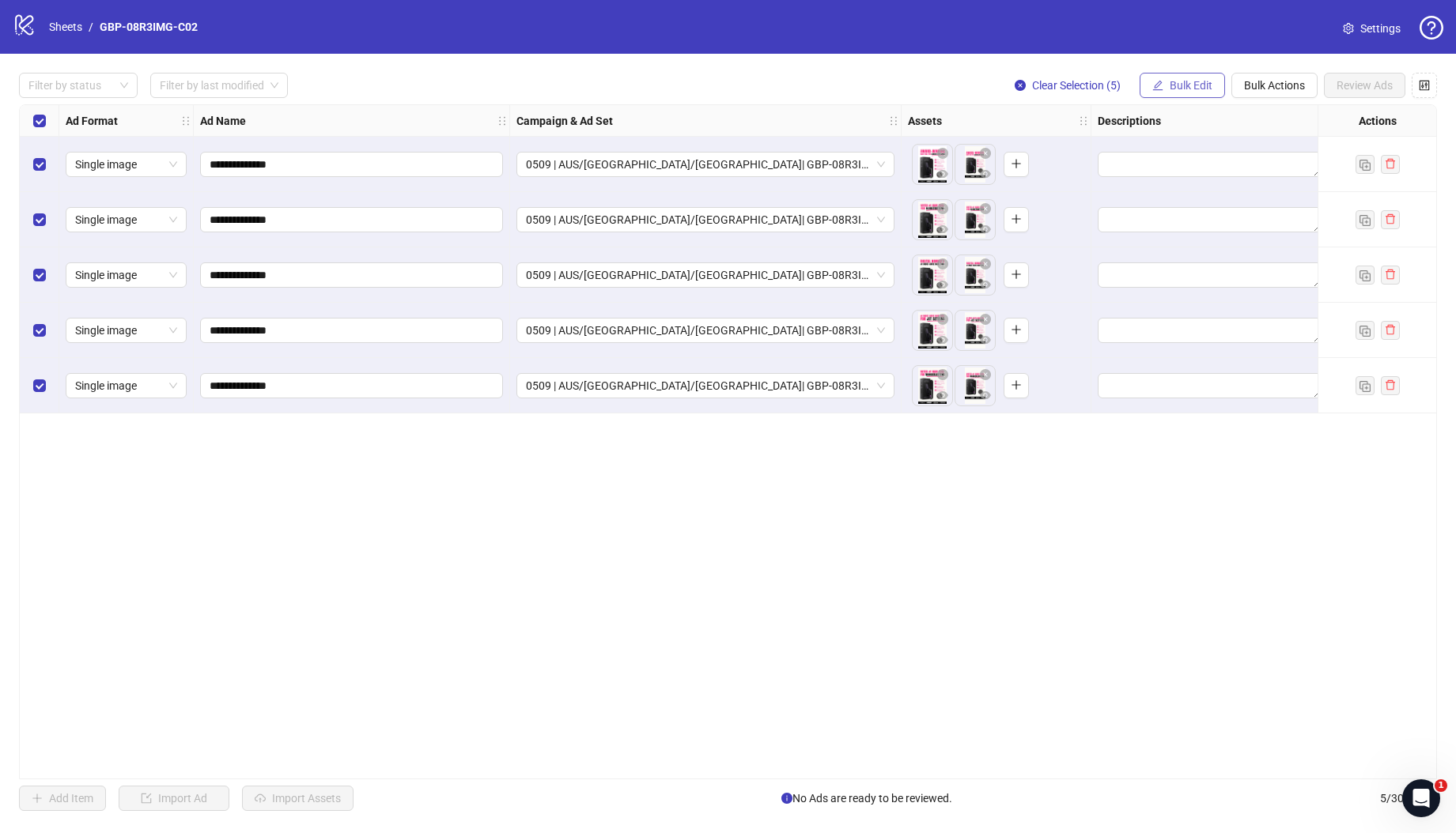
drag, startPoint x: 1202, startPoint y: 86, endPoint x: 1208, endPoint y: 92, distance: 8.5
click at [1202, 86] on span "Bulk Edit" at bounding box center [1190, 85] width 43 height 13
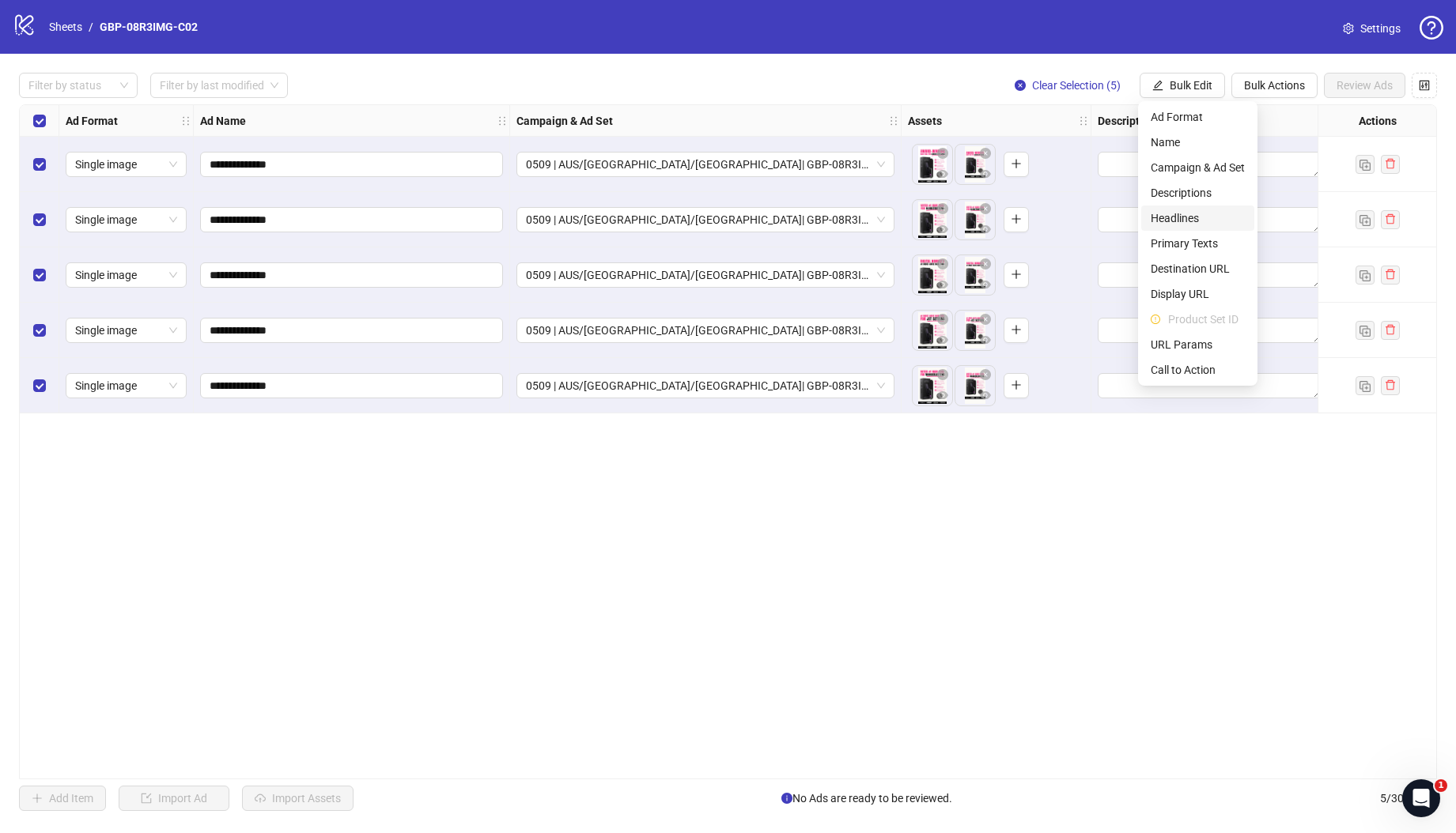
click at [1199, 216] on span "Headlines" at bounding box center [1197, 218] width 94 height 17
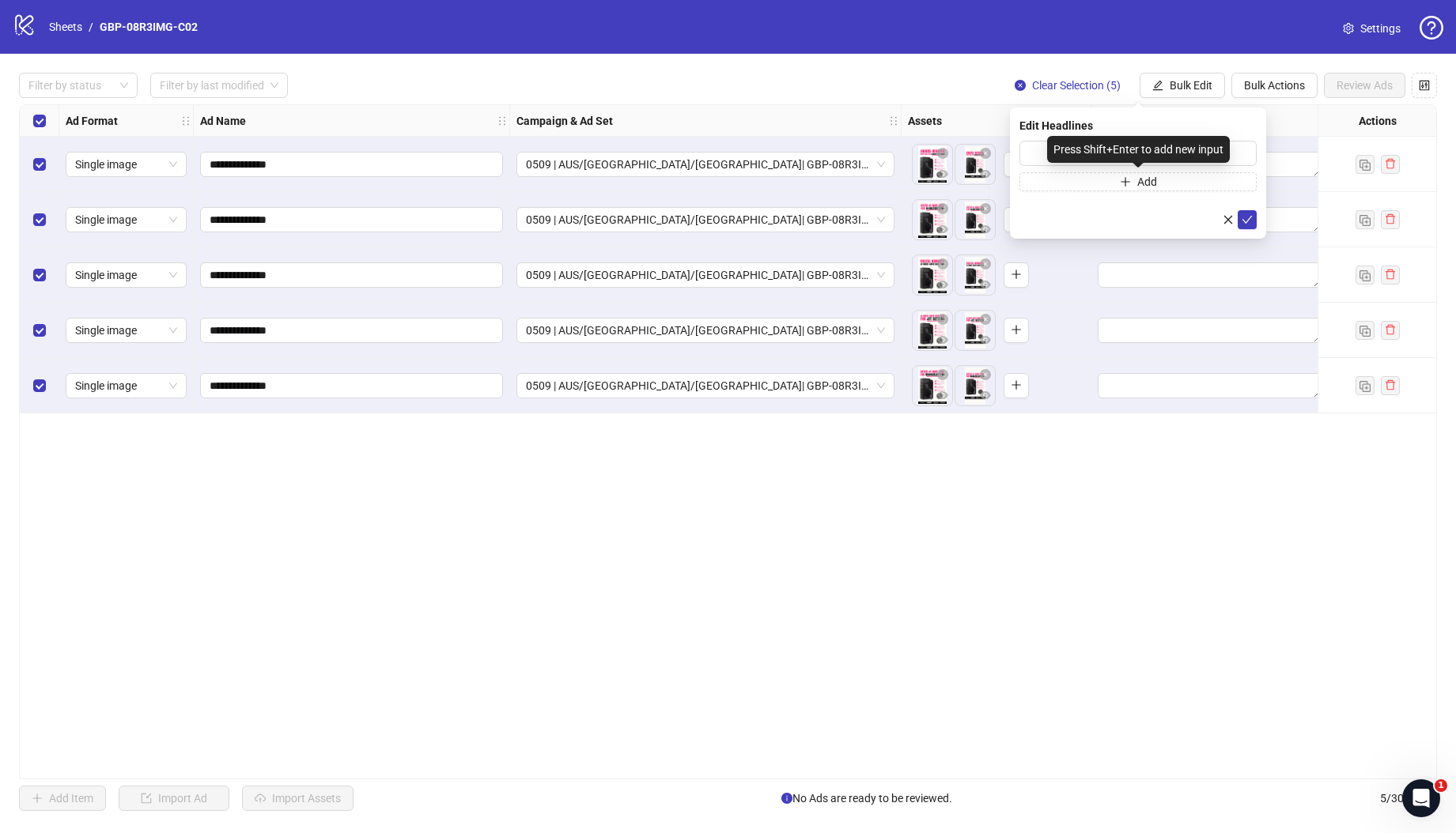
click at [1073, 161] on div "Press Shift+Enter to add new input" at bounding box center [1138, 150] width 183 height 27
click at [1040, 152] on input "text" at bounding box center [1138, 153] width 237 height 25
paste input "*******"
type input "*******"
click at [1141, 187] on span "Add" at bounding box center [1146, 182] width 20 height 13
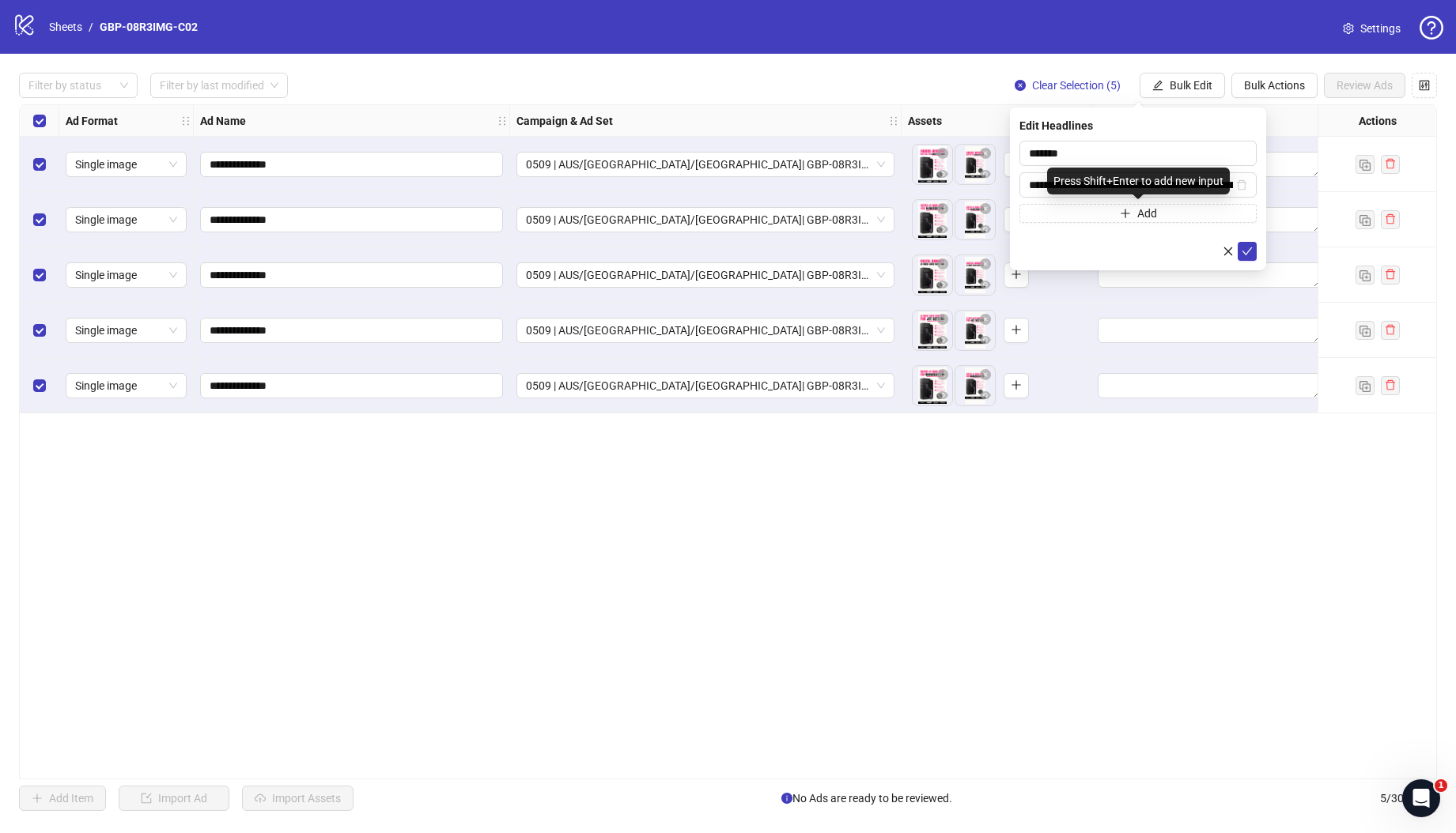
scroll to position [0, 65]
type input "**********"
click at [1249, 248] on icon "check" at bounding box center [1247, 251] width 11 height 11
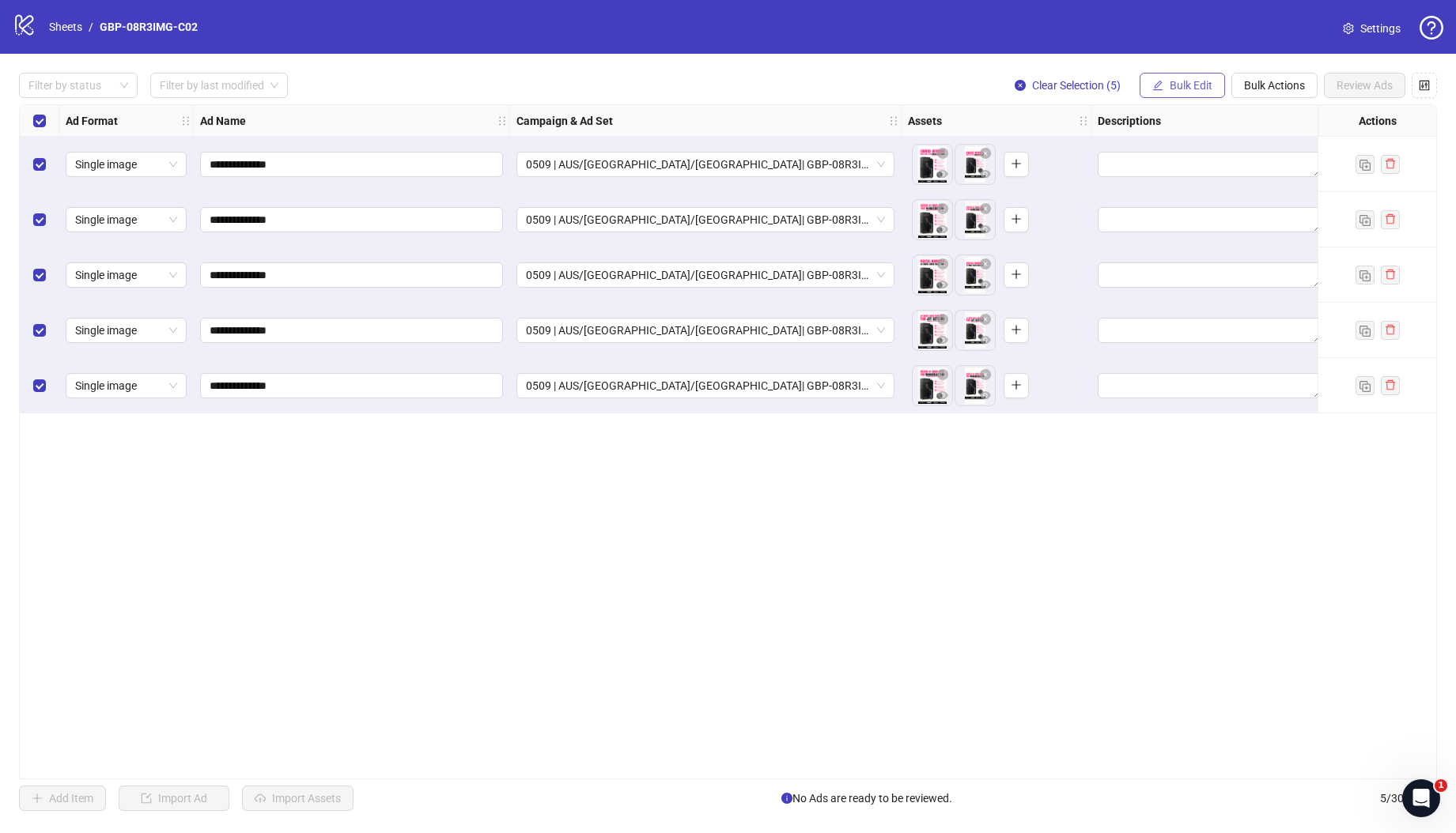
click at [1185, 83] on span "Bulk Edit" at bounding box center [1190, 85] width 43 height 13
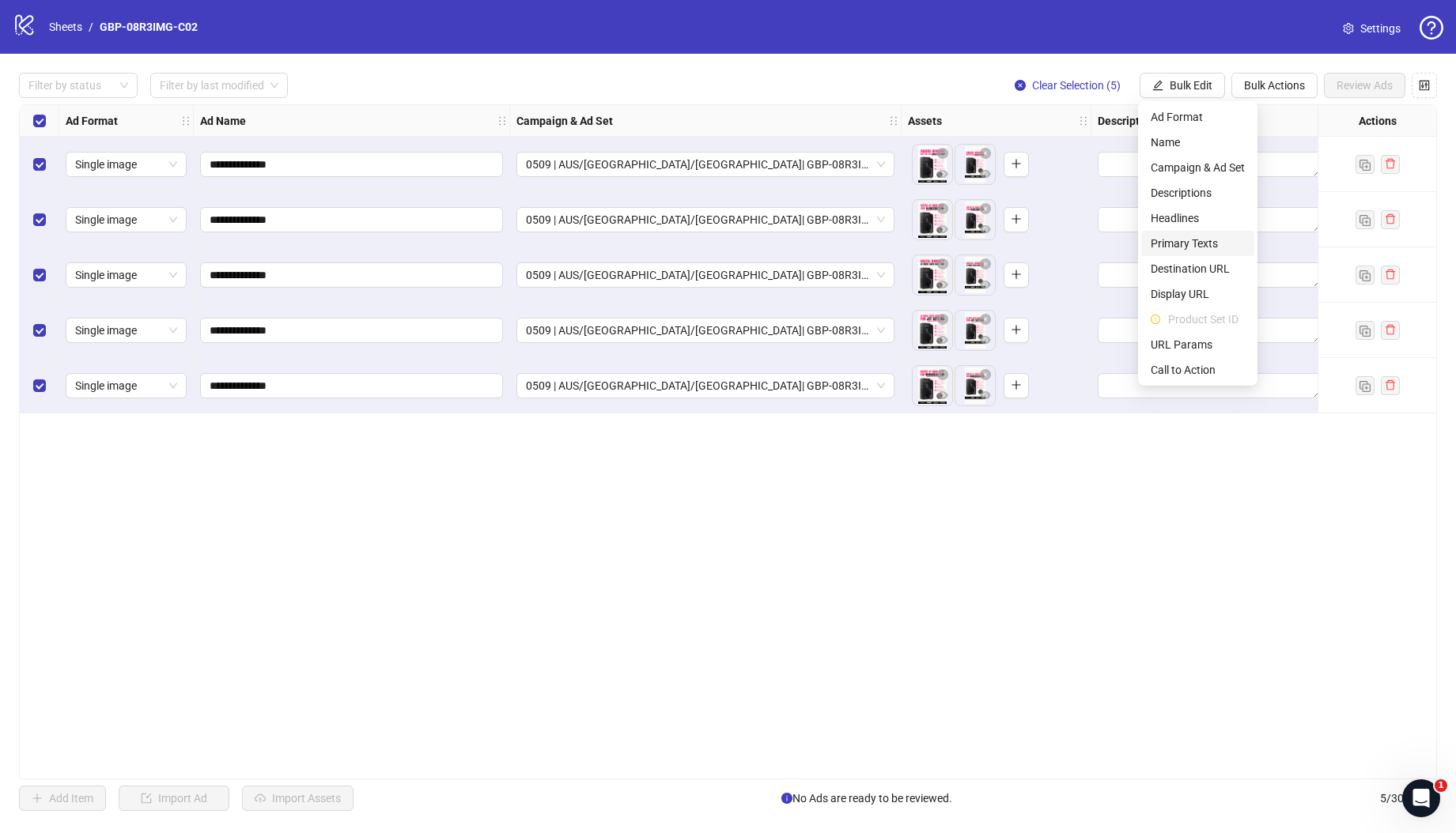
click at [1216, 239] on span "Primary Texts" at bounding box center [1197, 243] width 94 height 17
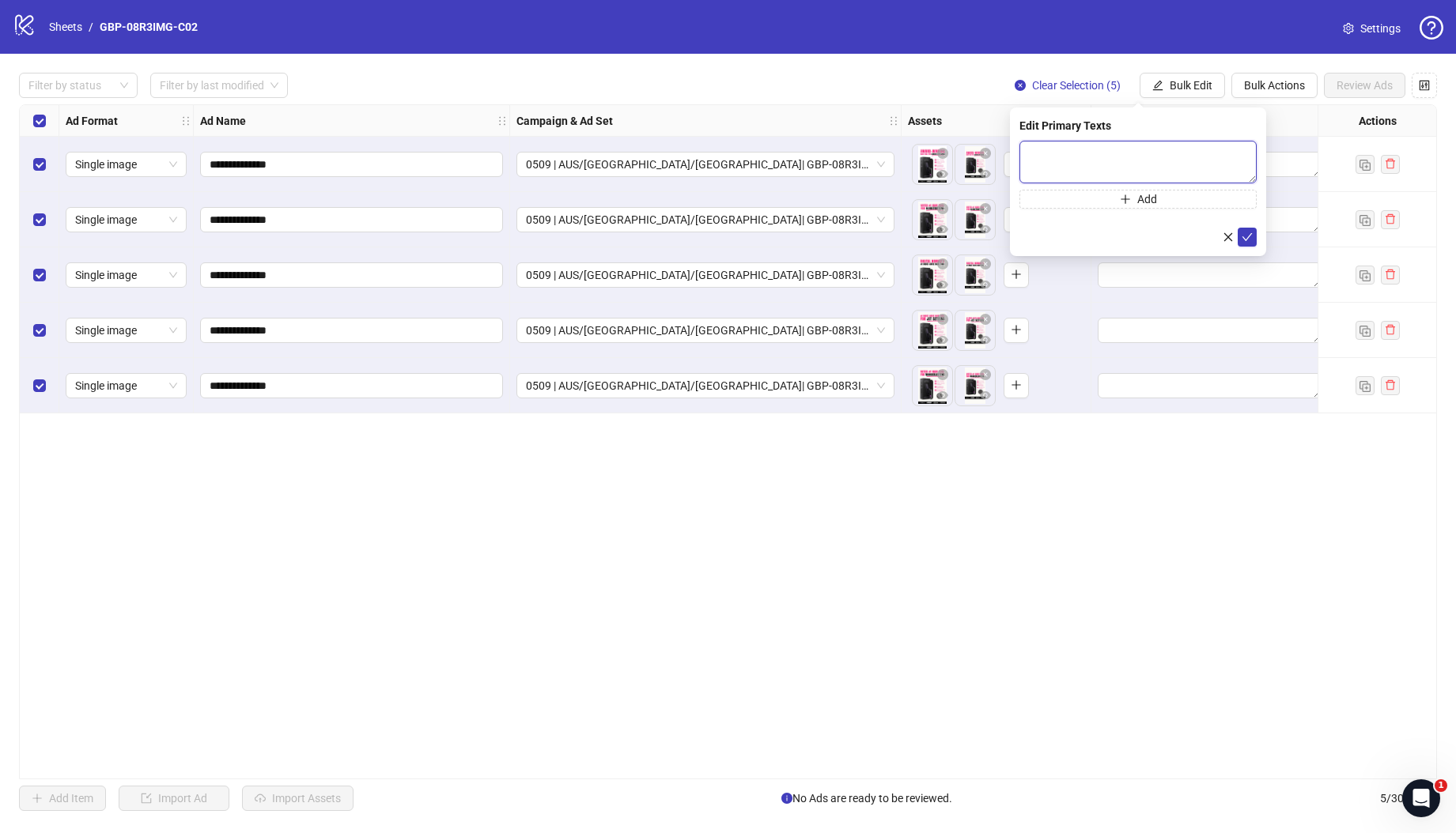
click at [1212, 146] on textarea at bounding box center [1138, 162] width 237 height 43
paste textarea "**********"
type textarea "**********"
click at [1074, 203] on button "Add" at bounding box center [1138, 199] width 237 height 19
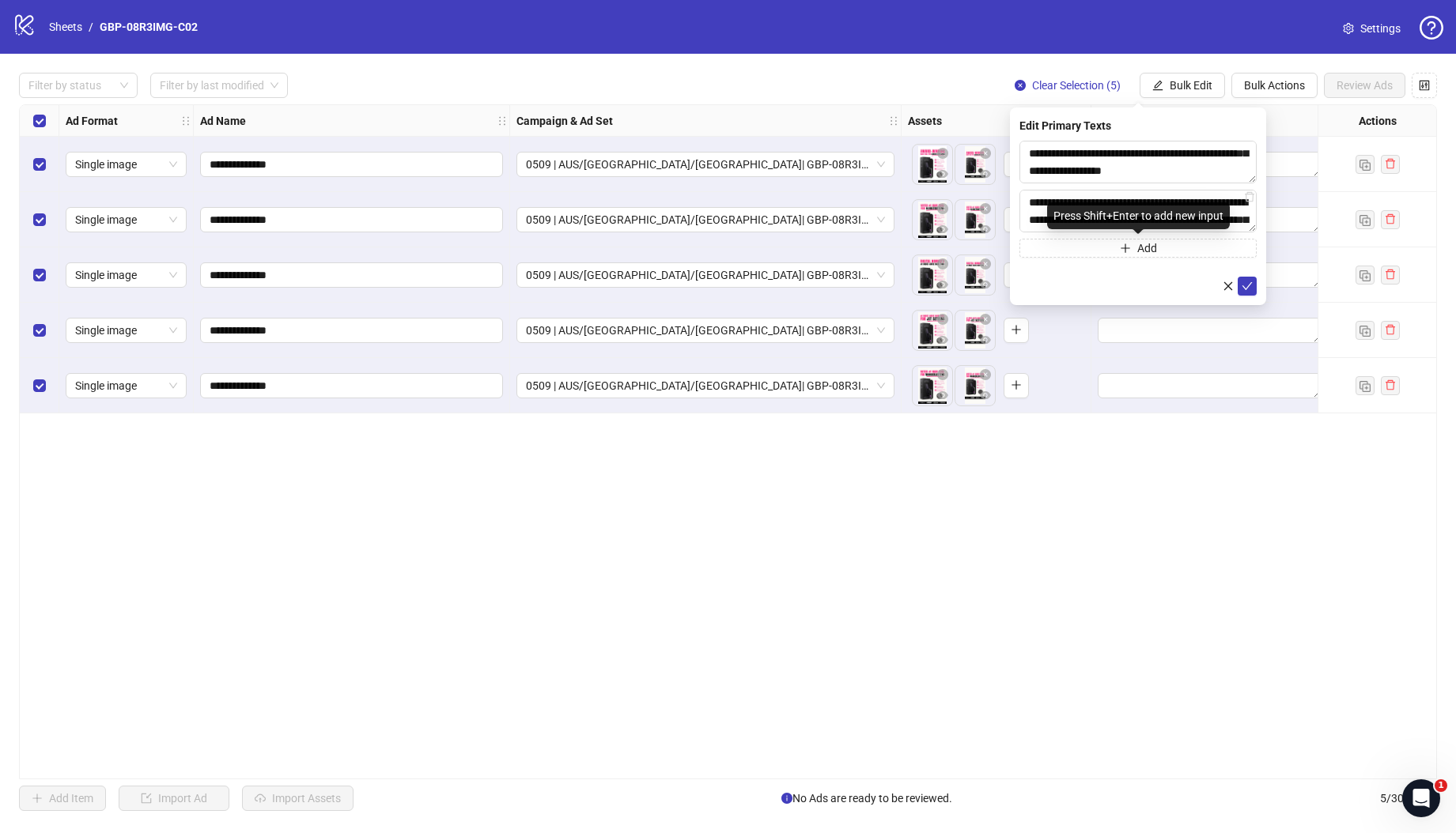
scroll to position [412, 0]
type textarea "**********"
click at [1249, 284] on icon "check" at bounding box center [1247, 286] width 11 height 11
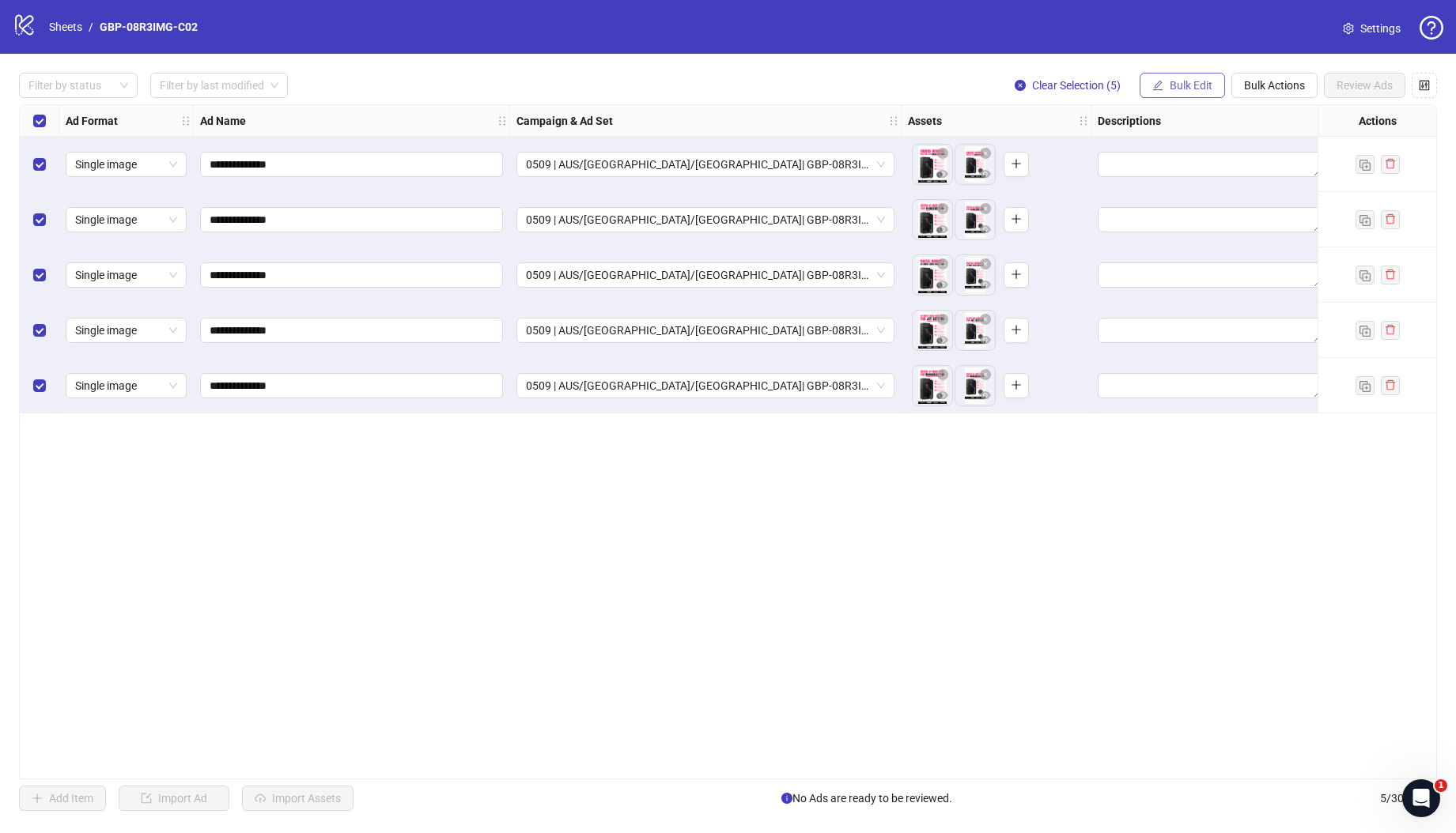
click at [1174, 86] on span "Bulk Edit" at bounding box center [1190, 85] width 43 height 13
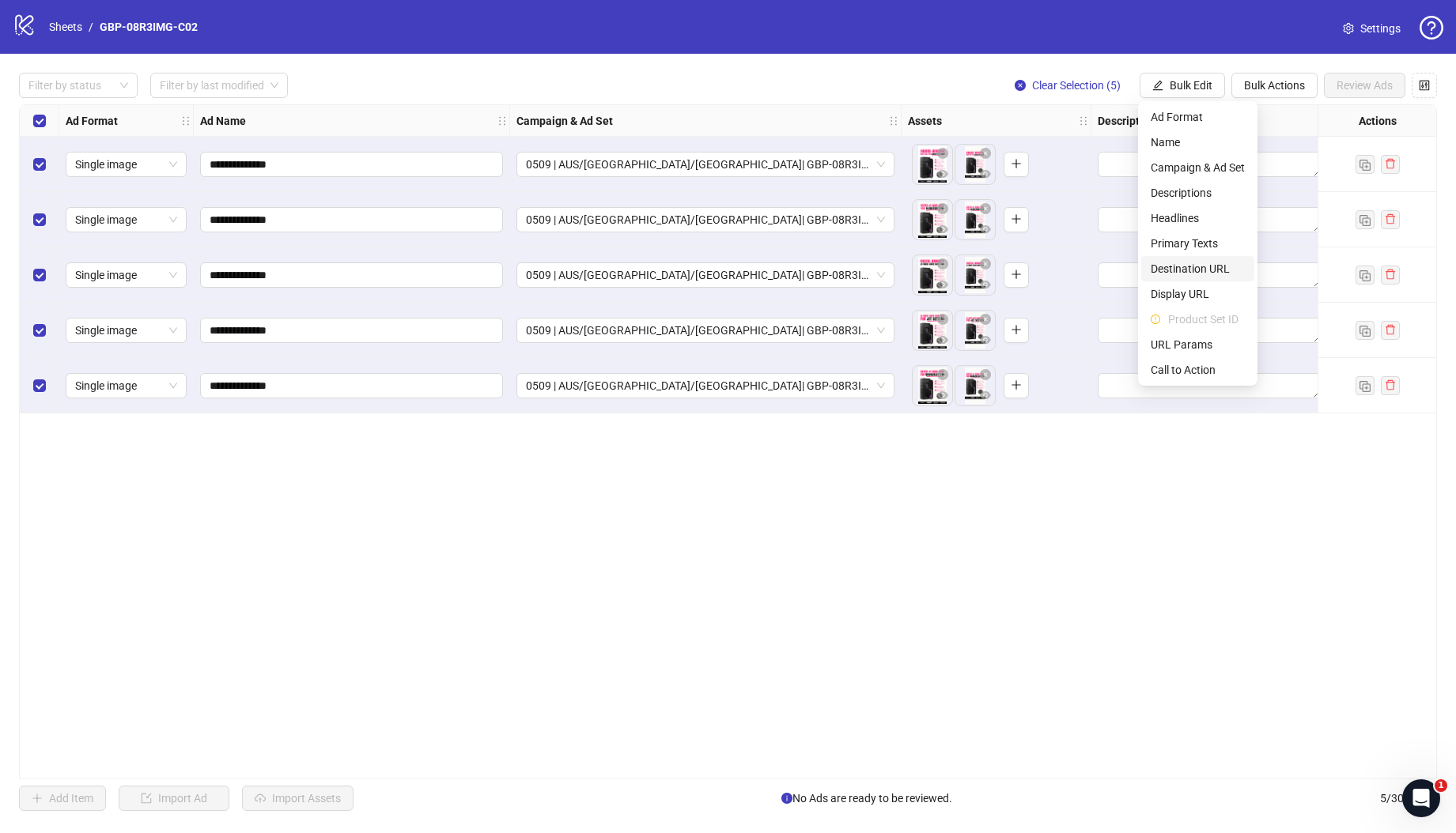
click at [1208, 267] on span "Destination URL" at bounding box center [1197, 268] width 94 height 17
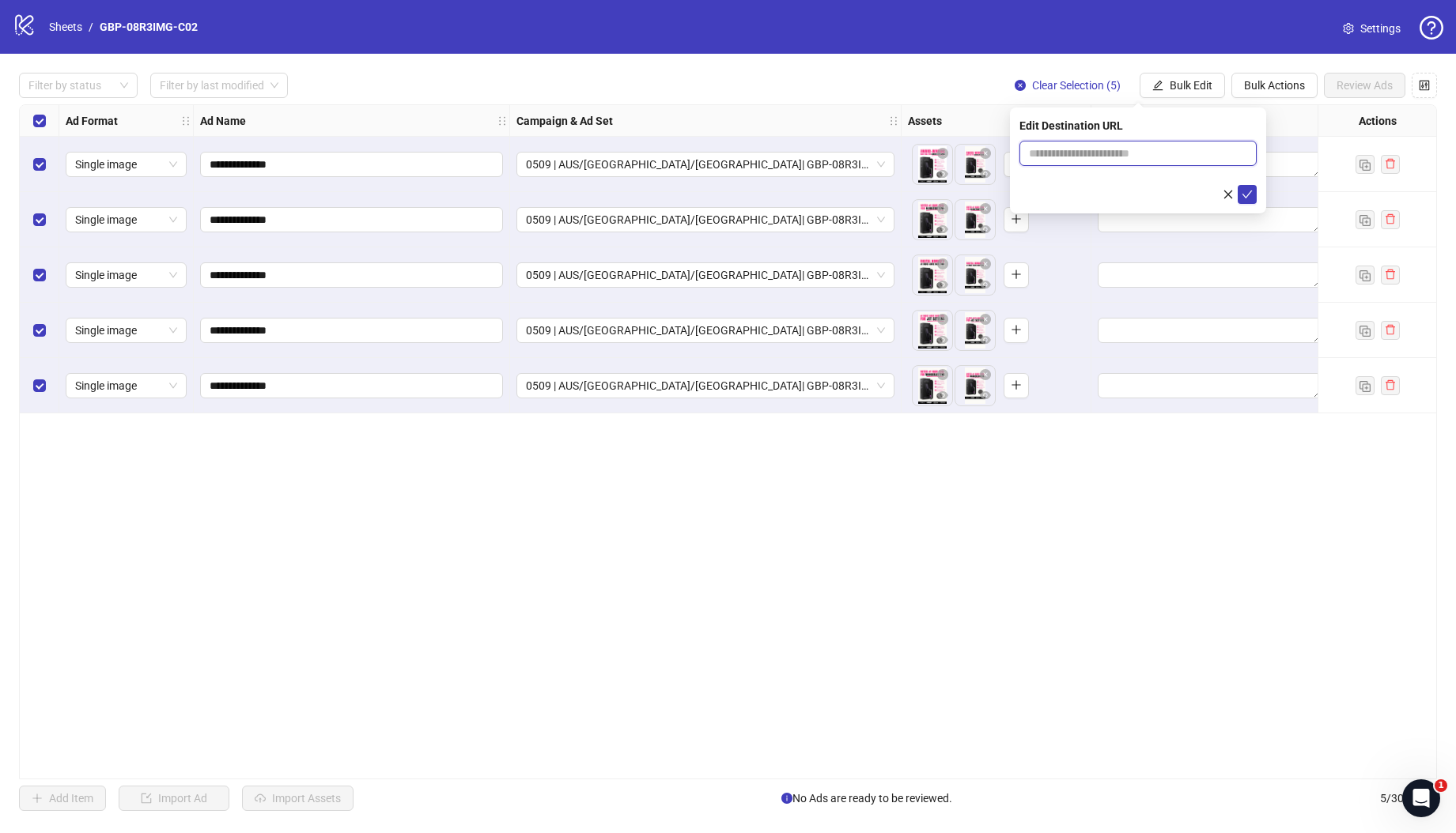
click at [1129, 147] on input "text" at bounding box center [1131, 152] width 205 height 17
paste input "**********"
type input "**********"
click at [1251, 195] on icon "check" at bounding box center [1247, 195] width 11 height 11
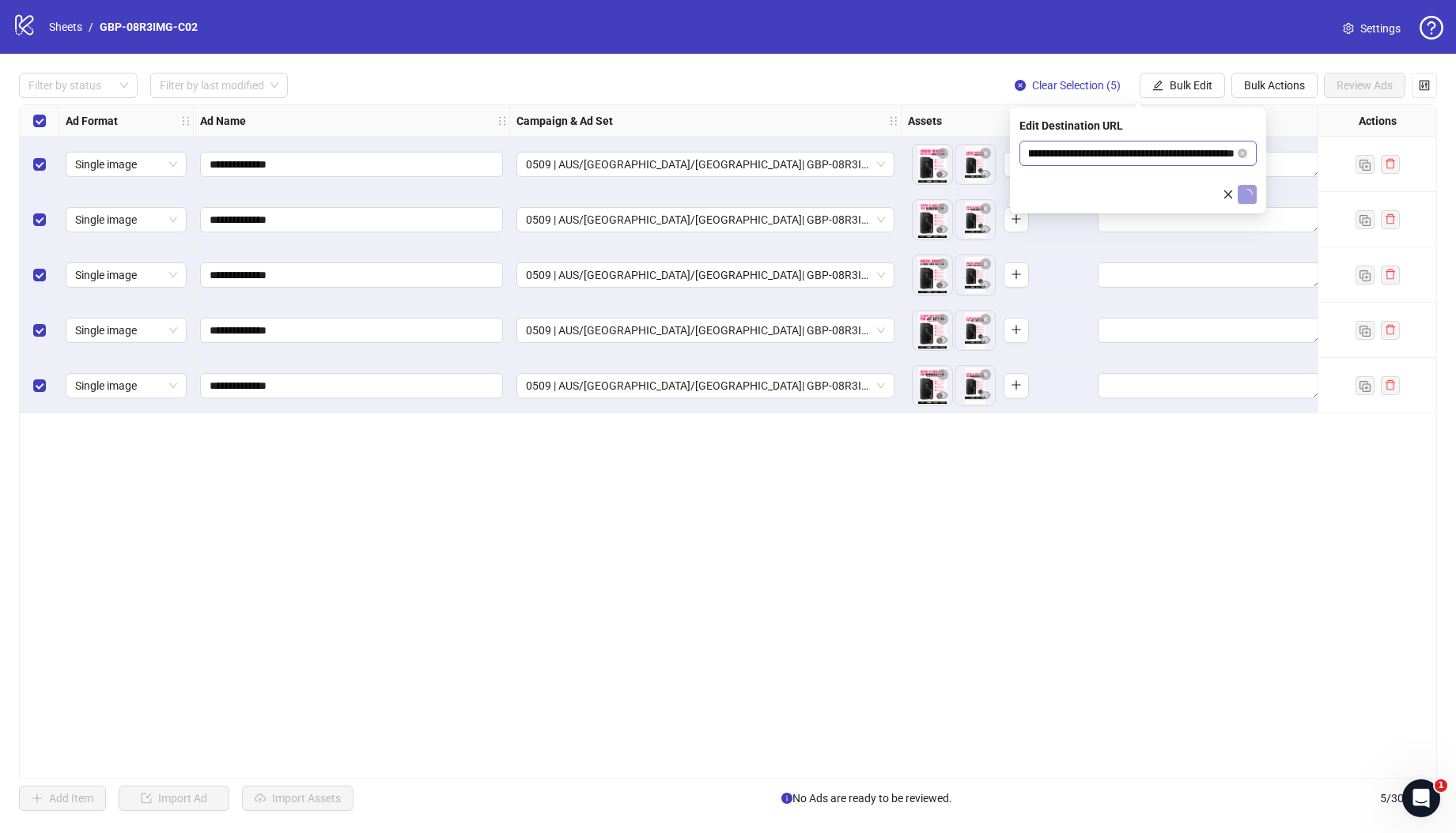
scroll to position [0, 0]
click at [1196, 88] on span "Bulk Edit" at bounding box center [1190, 85] width 43 height 13
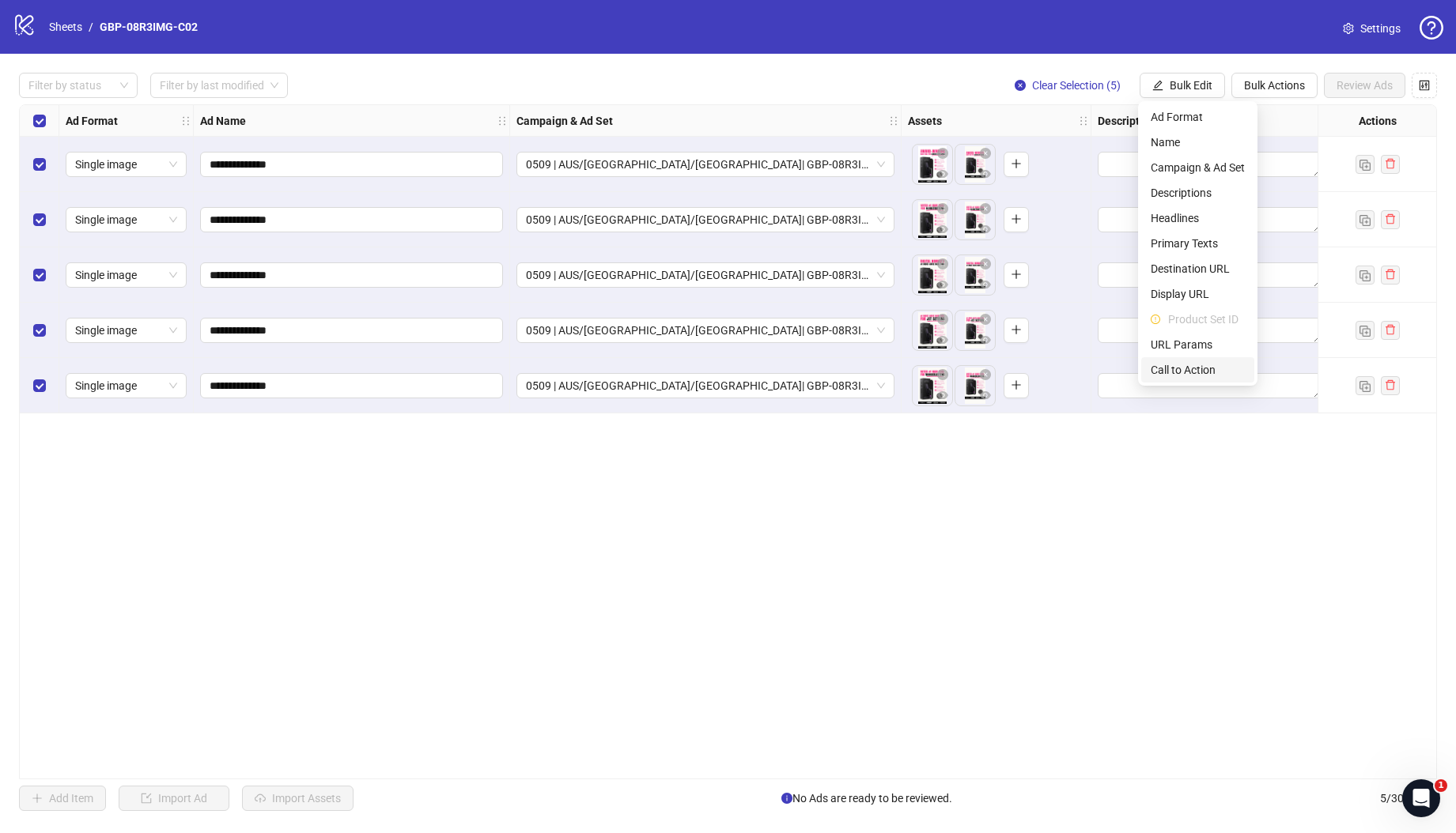
drag, startPoint x: 1199, startPoint y: 368, endPoint x: 1176, endPoint y: 360, distance: 24.4
click at [1199, 368] on span "Call to Action" at bounding box center [1197, 369] width 94 height 17
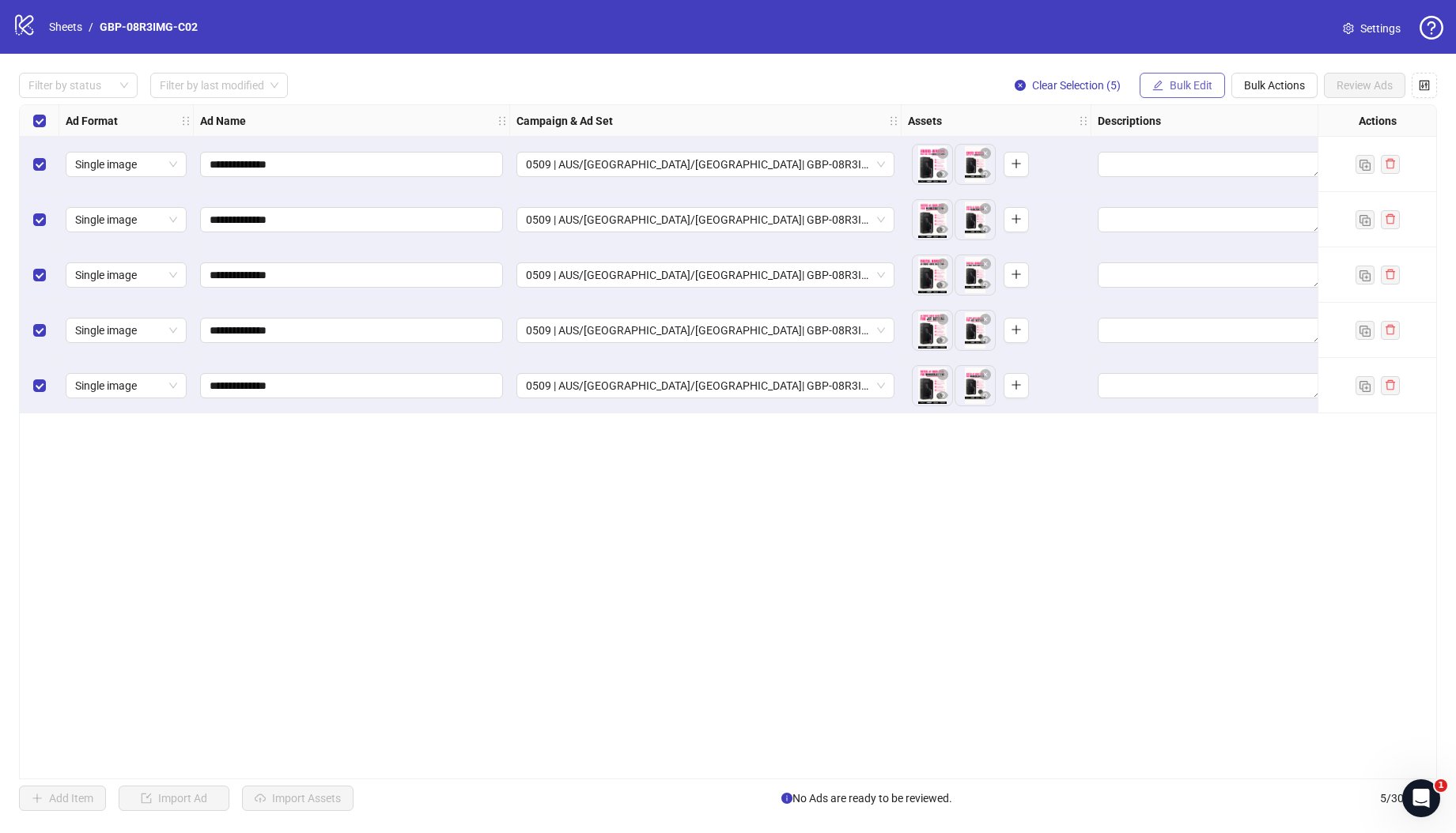
click at [1175, 87] on span "Bulk Edit" at bounding box center [1190, 85] width 43 height 13
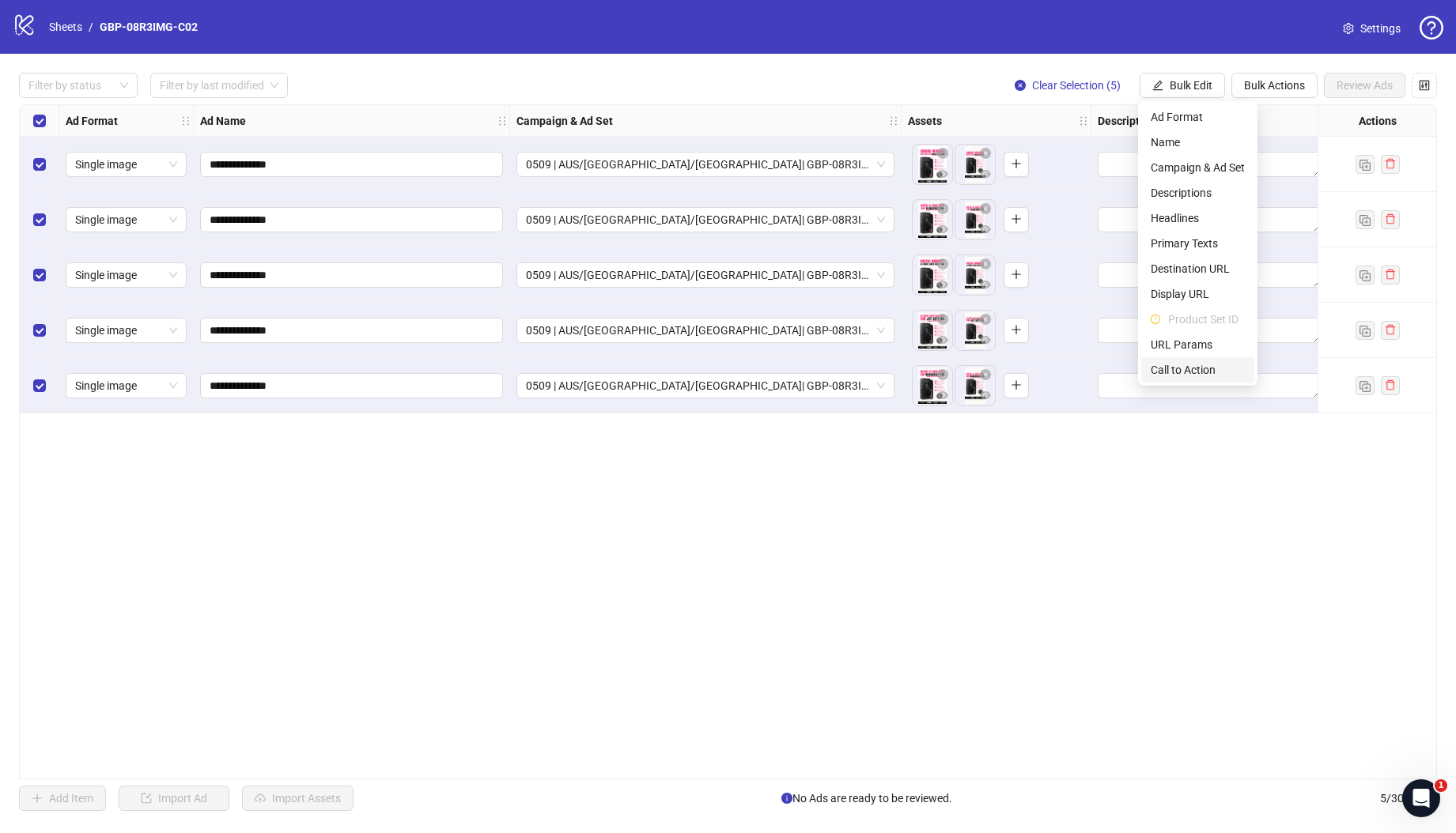
click at [1190, 370] on span "Call to Action" at bounding box center [1197, 369] width 94 height 17
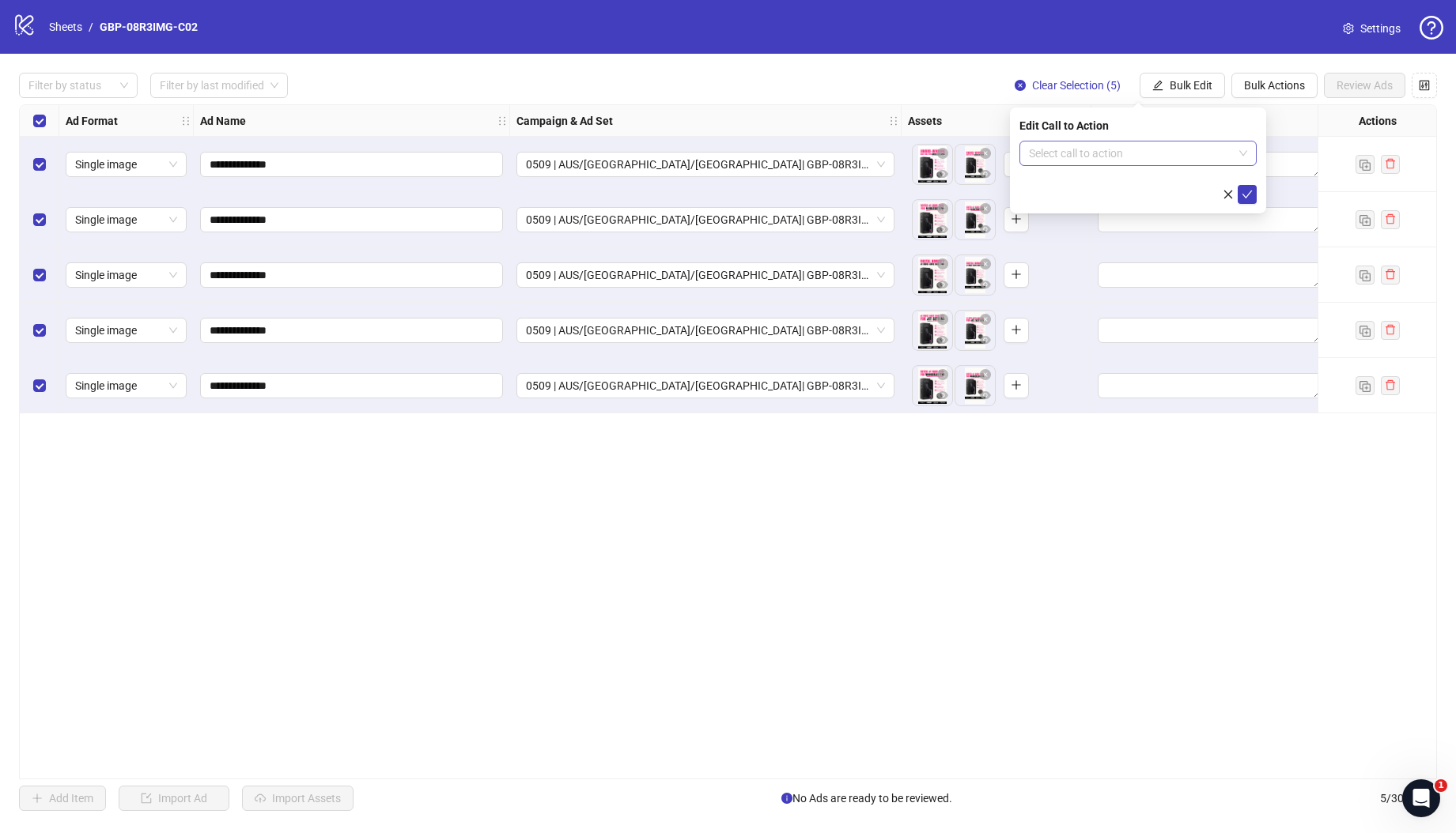
click at [1165, 158] on input "search" at bounding box center [1130, 153] width 204 height 23
type input "****"
drag, startPoint x: 1145, startPoint y: 187, endPoint x: 1165, endPoint y: 187, distance: 20.0
click at [1145, 187] on div "Shop now" at bounding box center [1138, 185] width 212 height 17
click at [1248, 192] on icon "check" at bounding box center [1247, 195] width 11 height 11
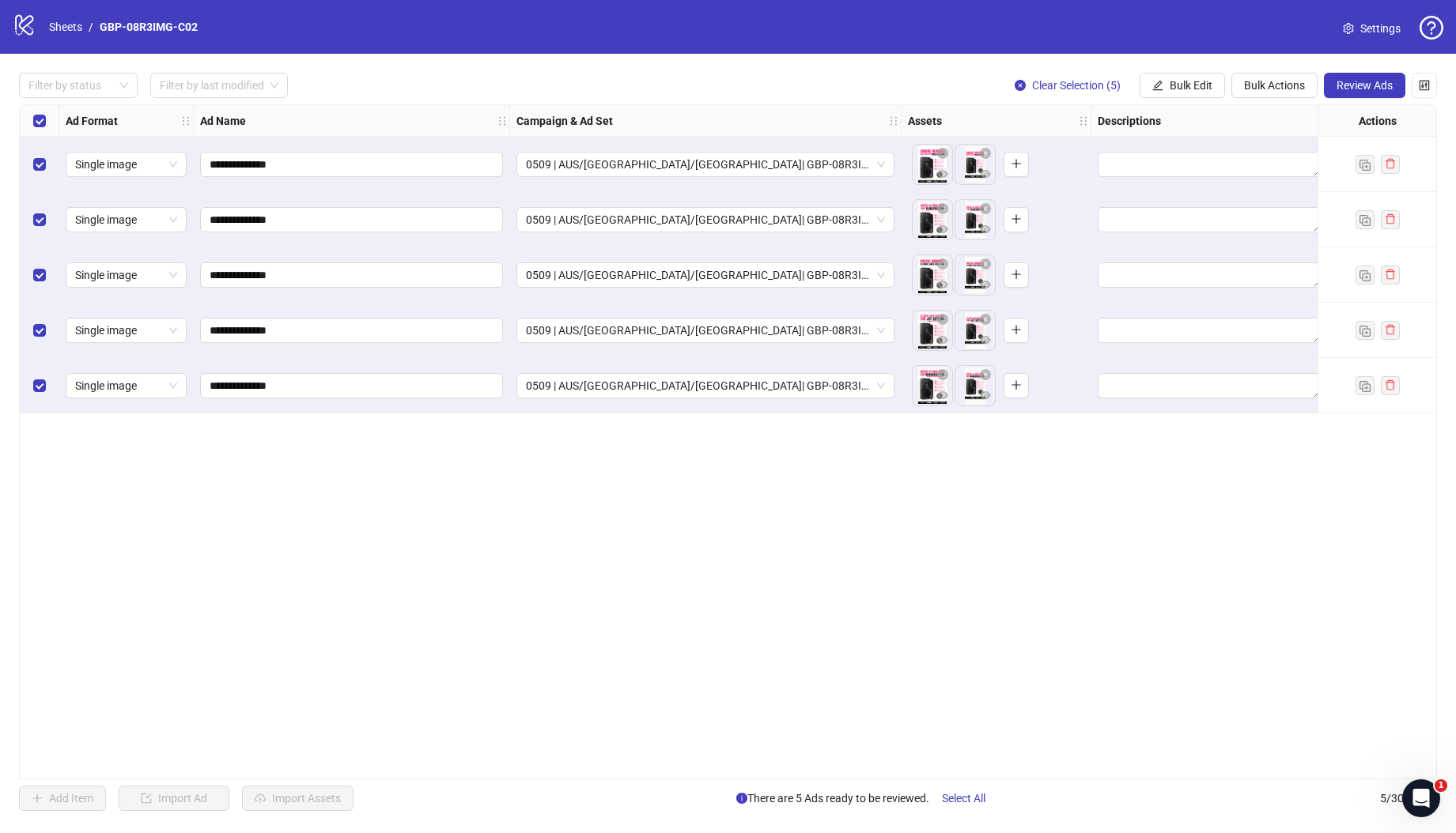
click at [657, 770] on div "**********" at bounding box center [728, 441] width 1417 height 675
click at [1364, 86] on span "Review Ads" at bounding box center [1364, 85] width 57 height 13
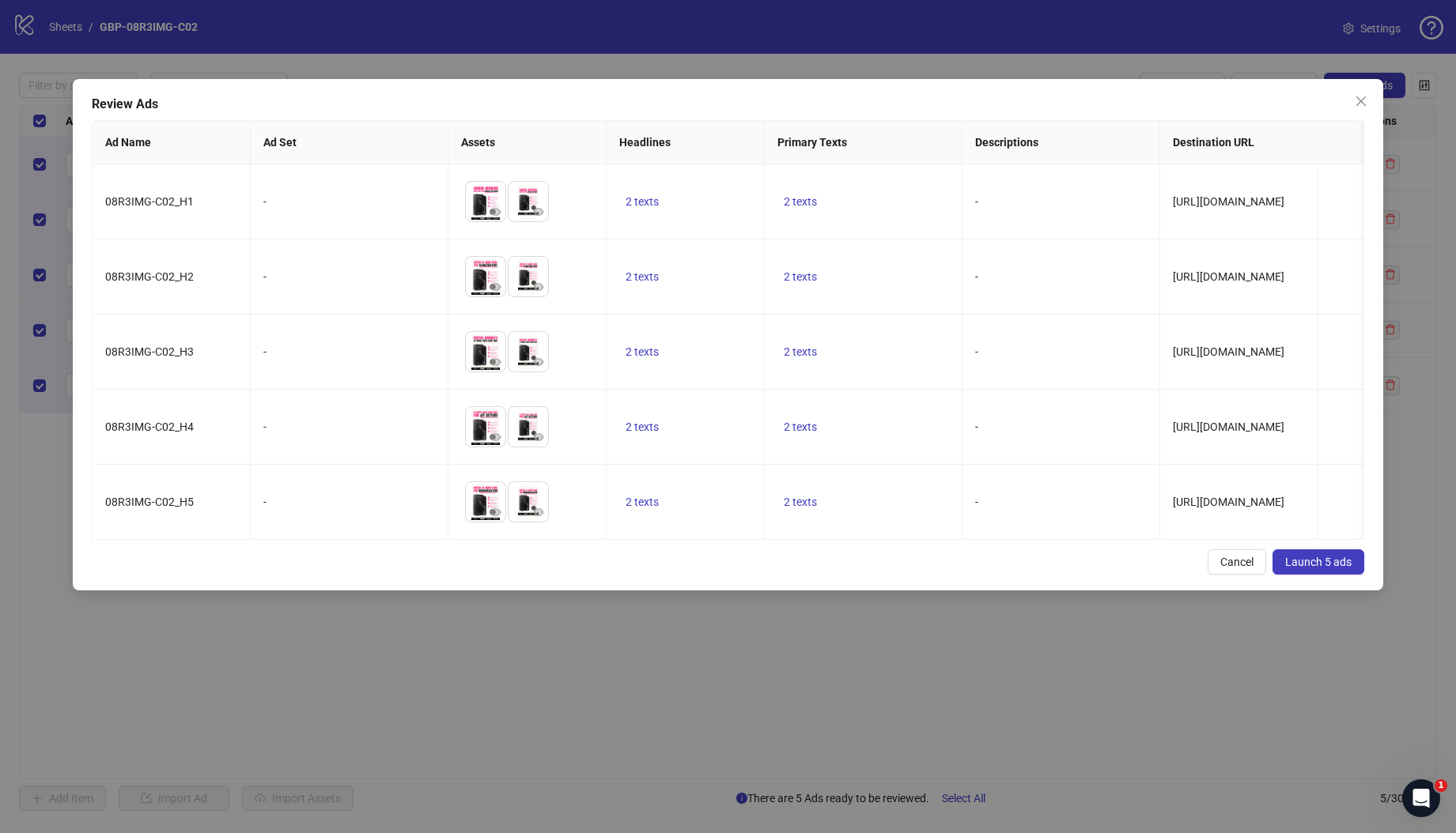
click at [1309, 568] on span "Launch 5 ads" at bounding box center [1318, 562] width 66 height 13
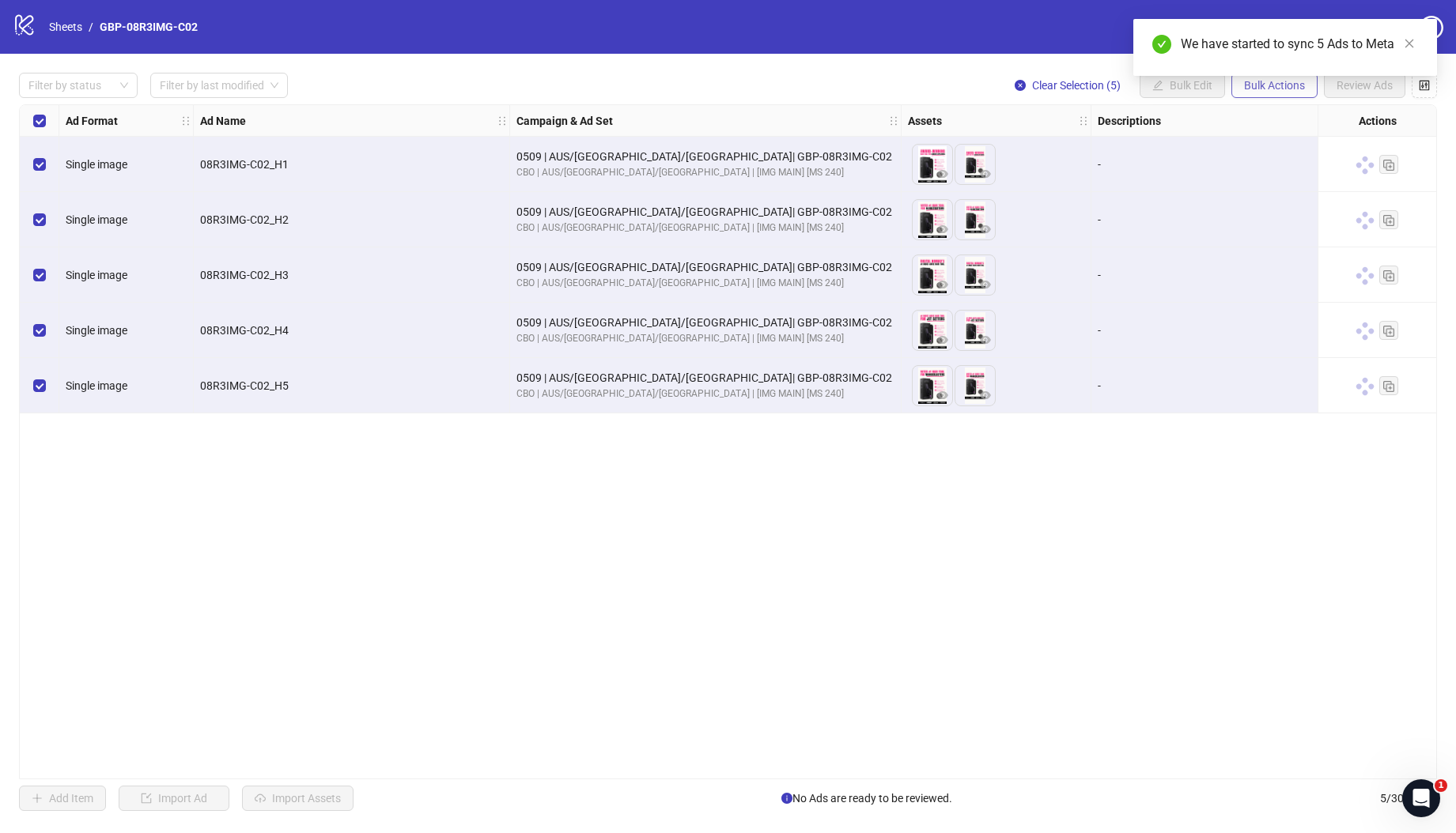
click at [1249, 91] on span "Bulk Actions" at bounding box center [1274, 85] width 61 height 13
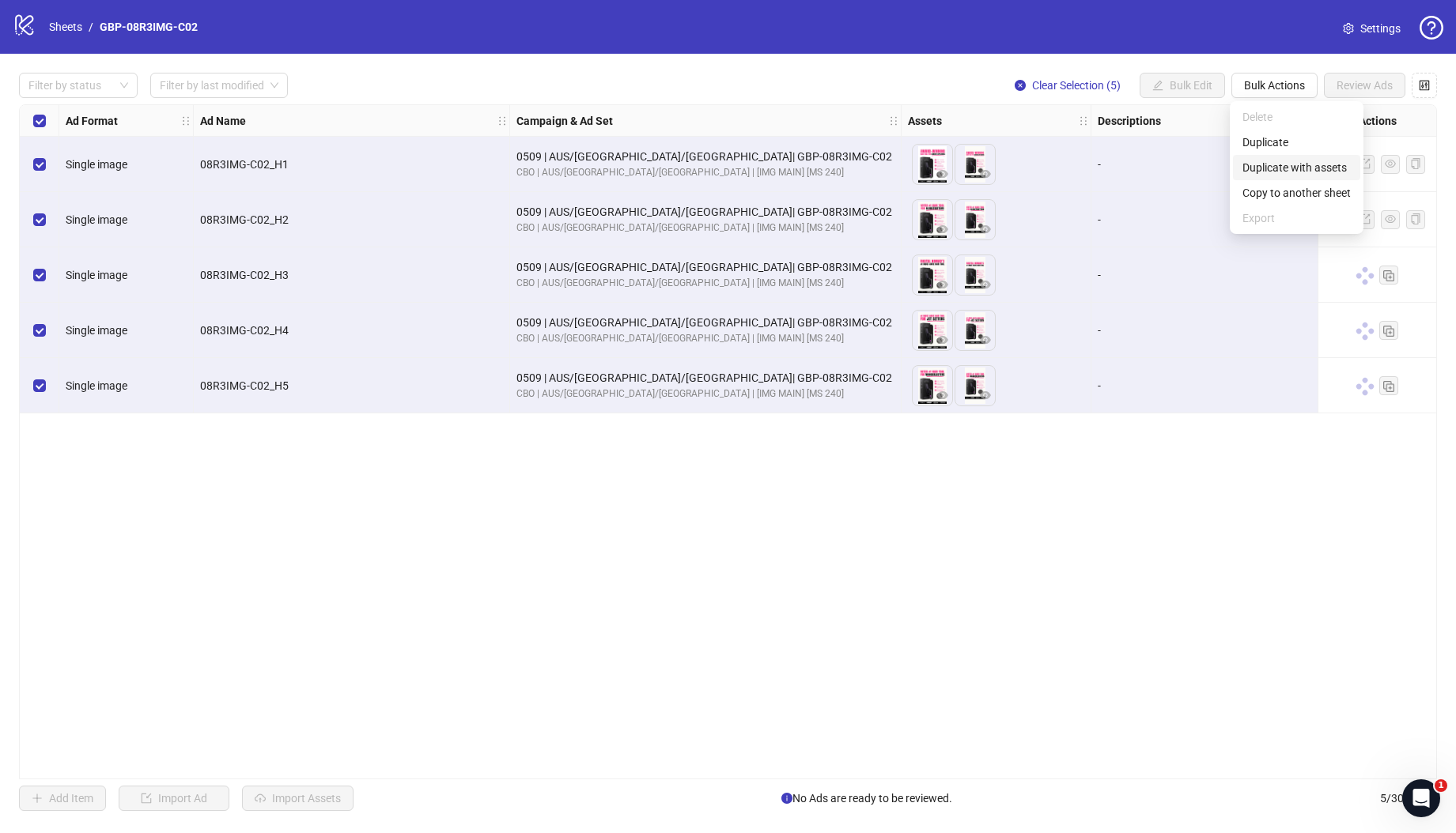
click at [1271, 169] on span "Duplicate with assets" at bounding box center [1296, 167] width 109 height 17
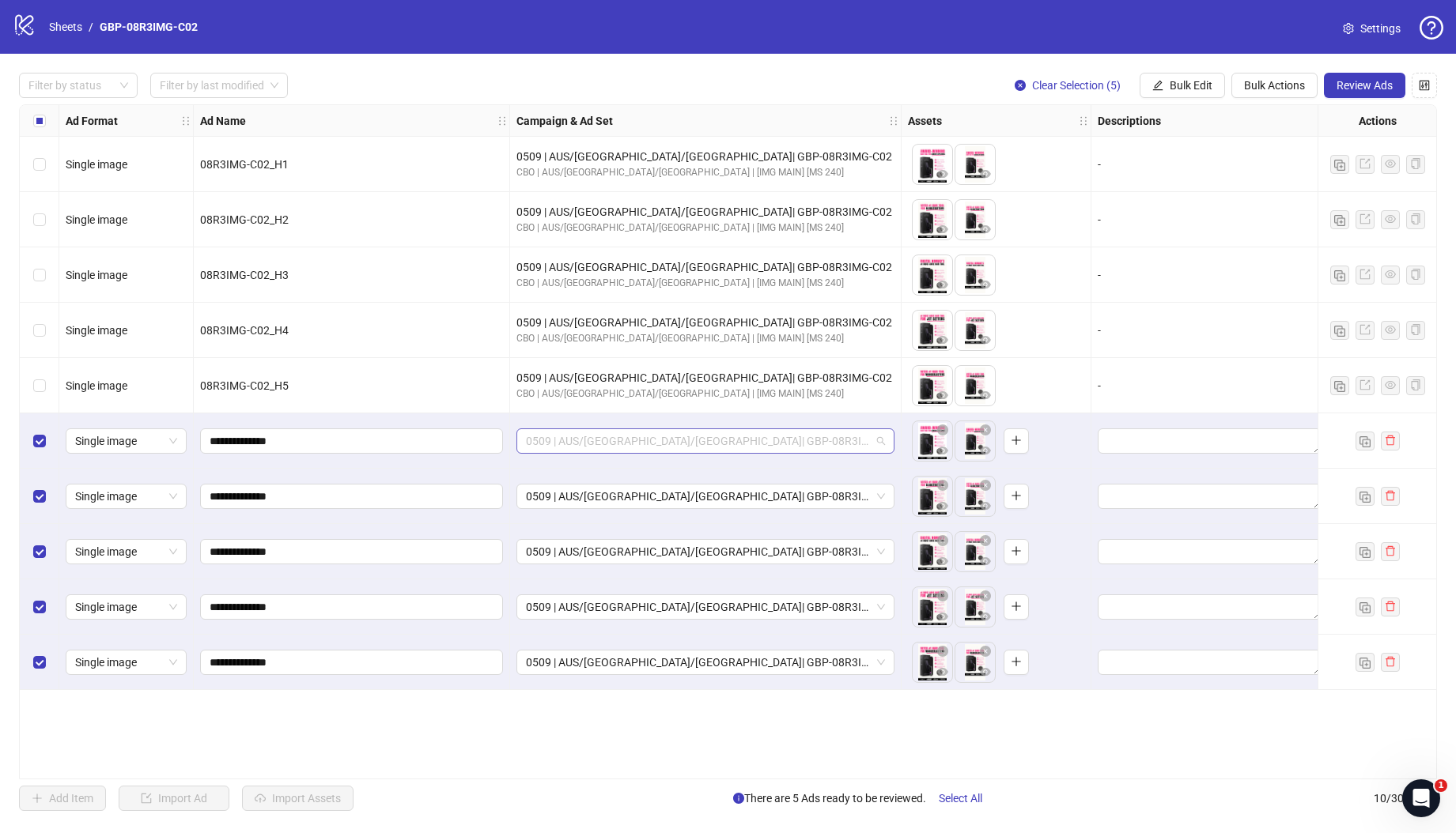
click at [707, 443] on span "0509 | AUS/NZ/UK| GBP-08R3IMG-C02" at bounding box center [705, 441] width 359 height 23
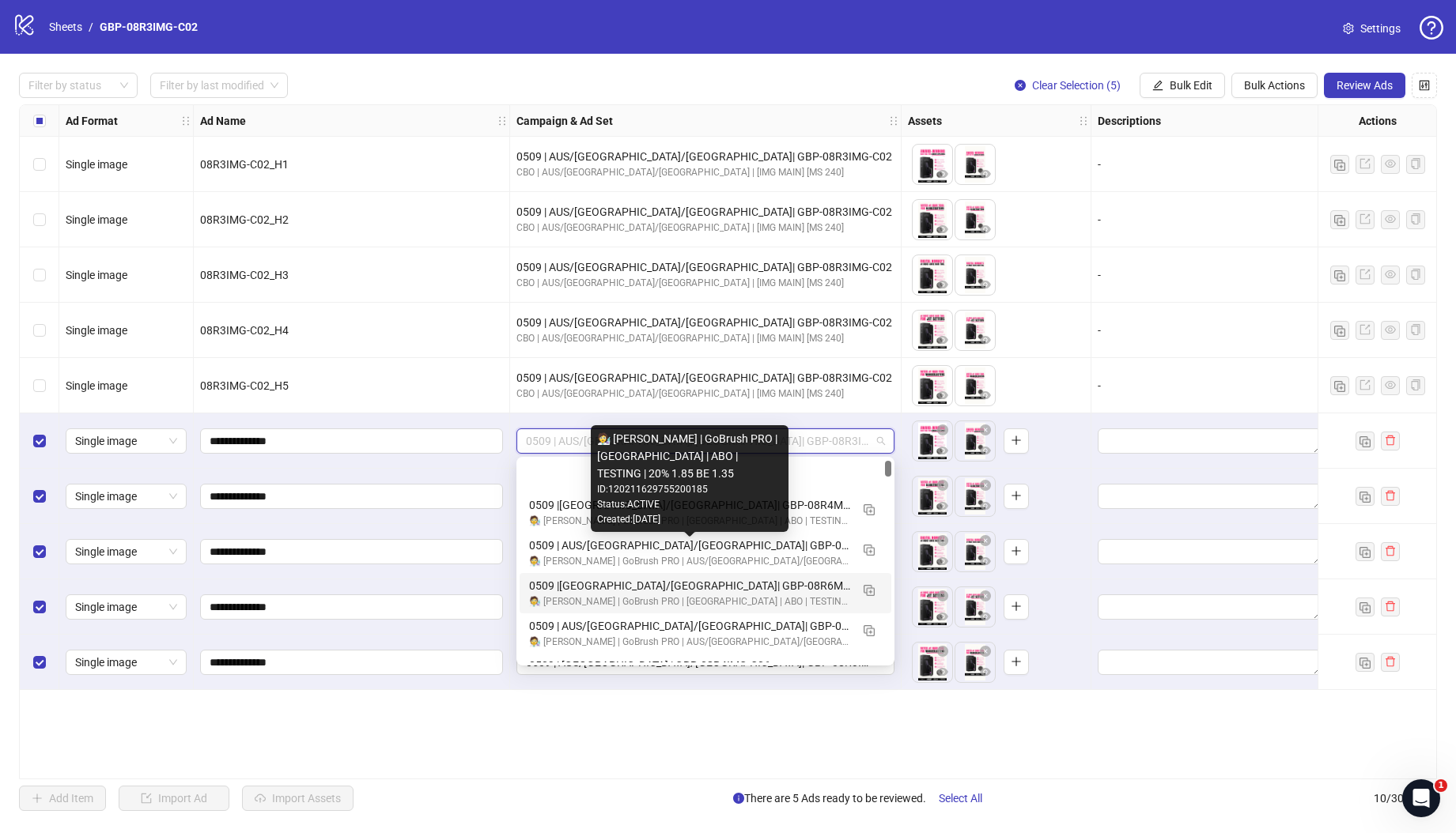
scroll to position [142, 0]
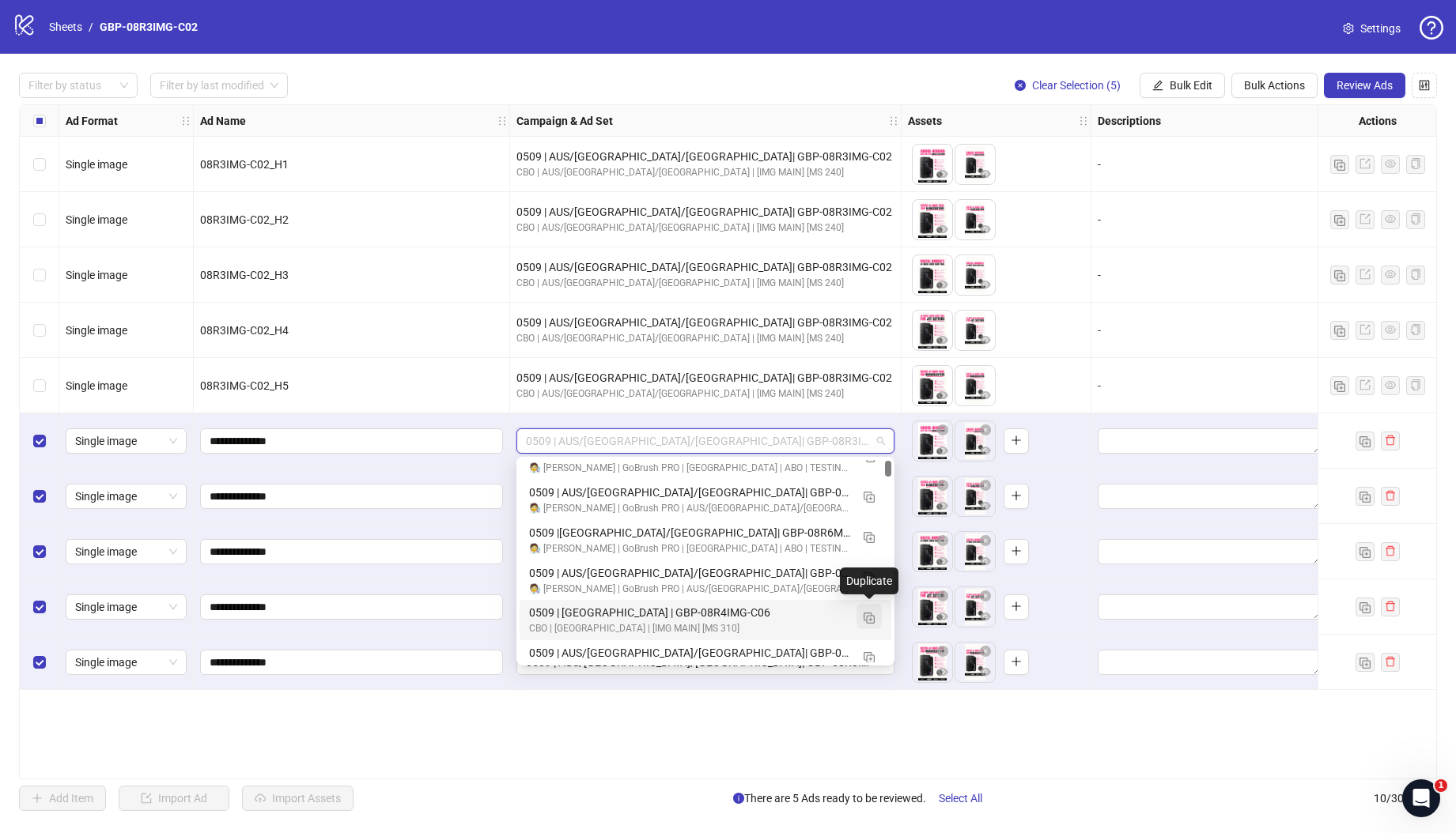
click at [863, 615] on img "button" at bounding box center [868, 618] width 11 height 11
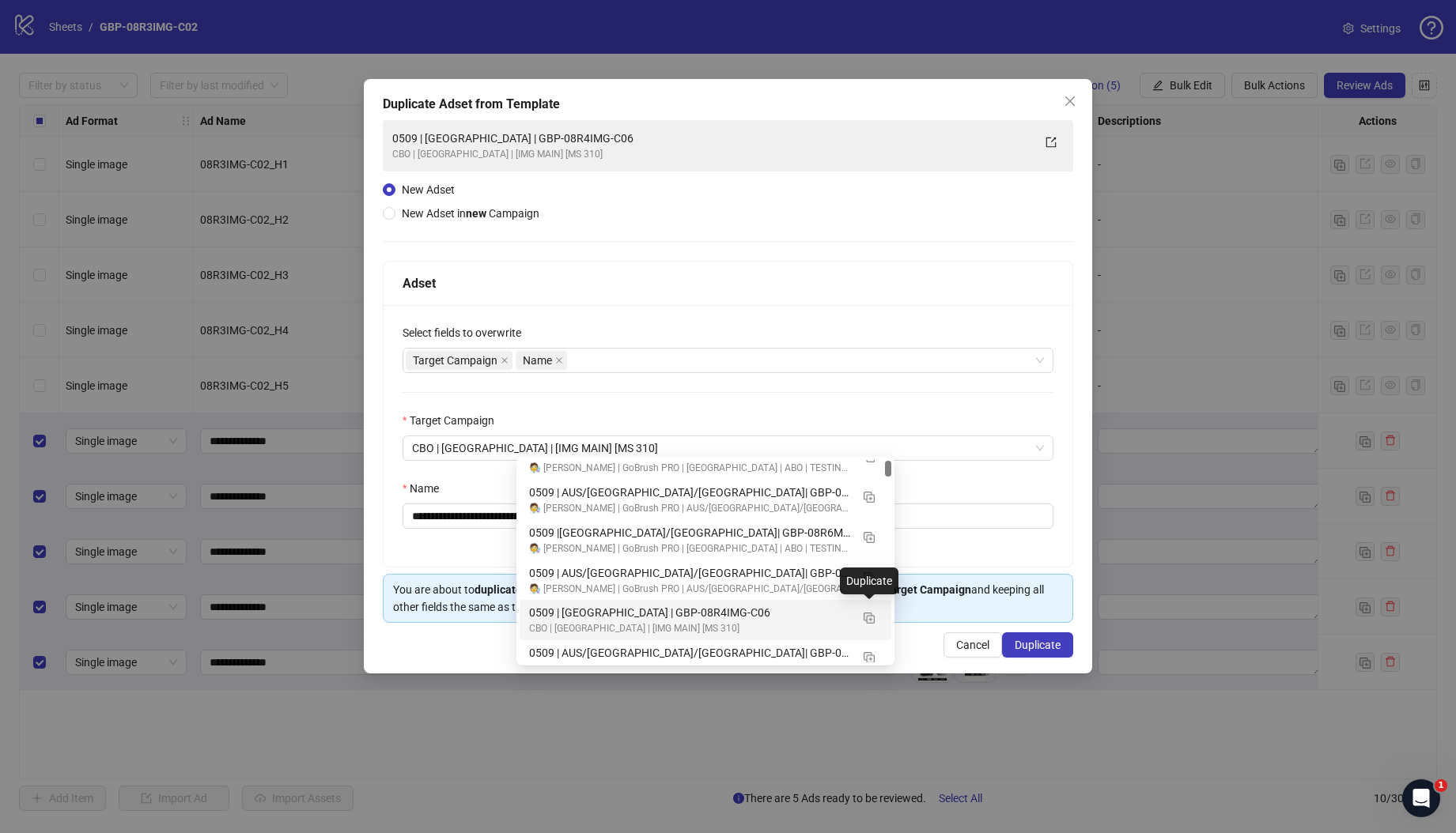
scroll to position [79, 0]
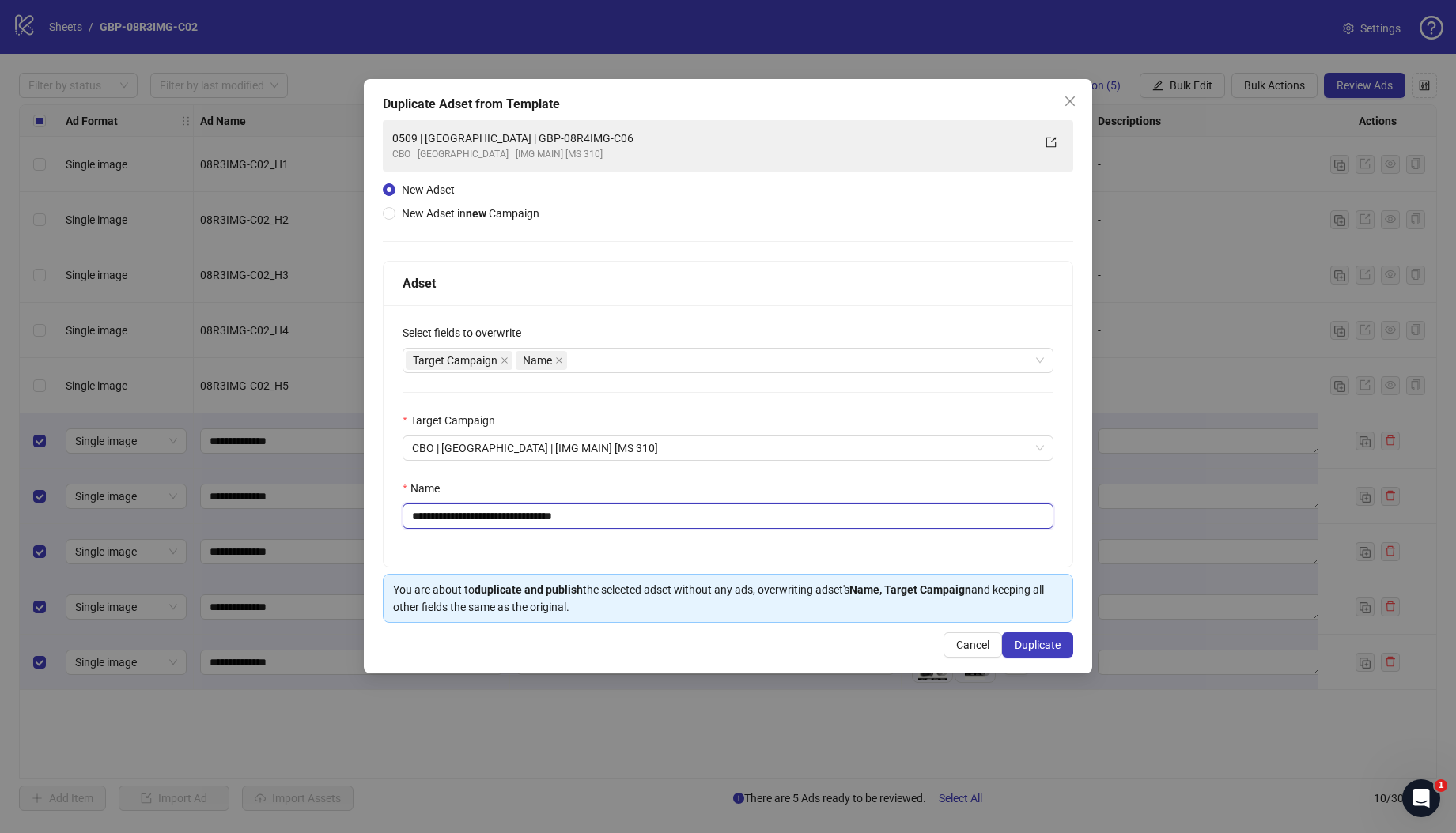
drag, startPoint x: 475, startPoint y: 516, endPoint x: 725, endPoint y: 534, distance: 250.6
click at [721, 531] on div "**********" at bounding box center [728, 436] width 689 height 262
paste input "**********"
click at [483, 529] on div "**********" at bounding box center [728, 436] width 689 height 262
drag, startPoint x: 476, startPoint y: 516, endPoint x: 778, endPoint y: 530, distance: 302.3
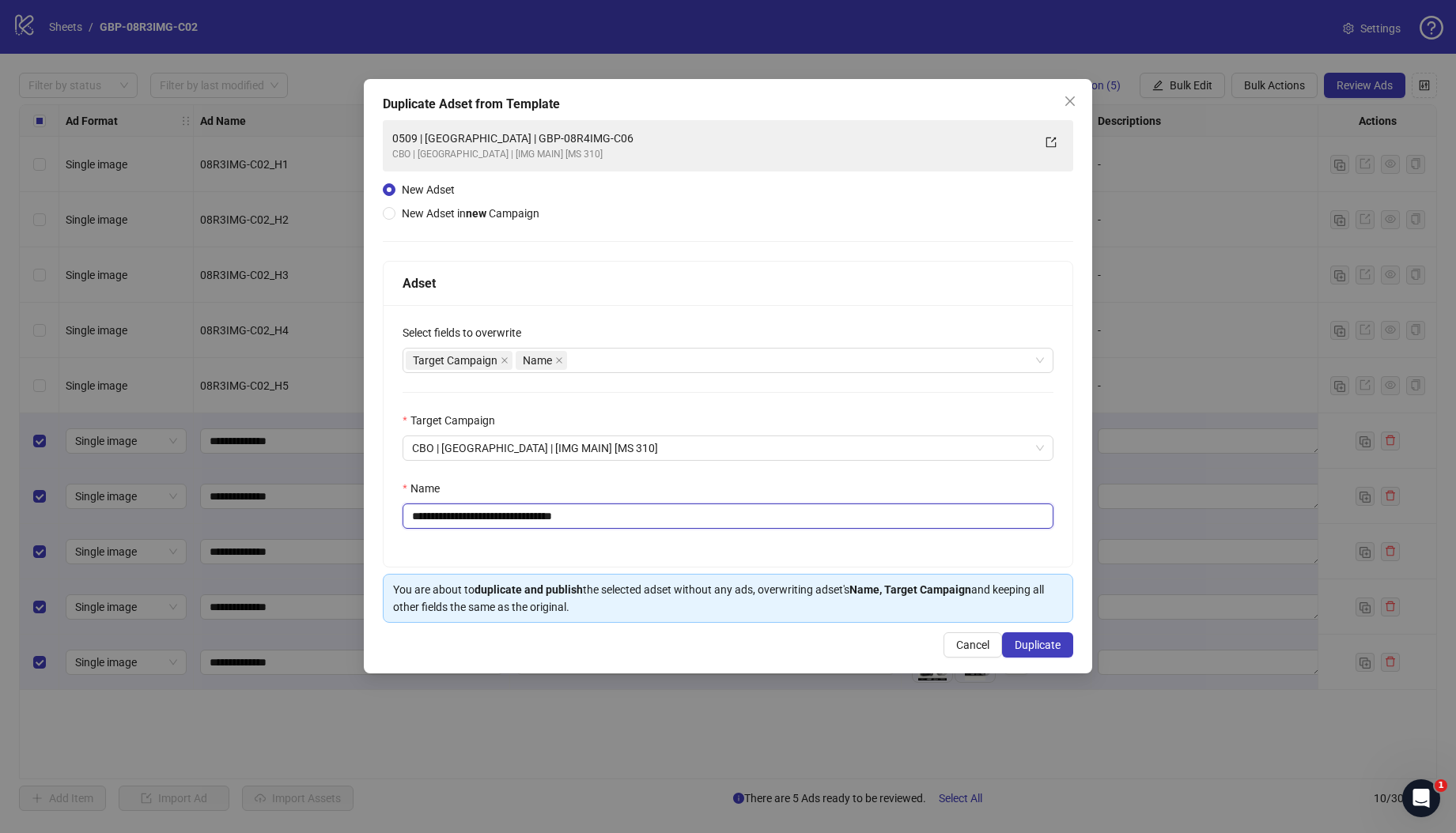
click at [772, 528] on input "**********" at bounding box center [728, 516] width 650 height 25
paste input "text"
type input "**********"
click at [1042, 643] on span "Duplicate" at bounding box center [1037, 645] width 46 height 13
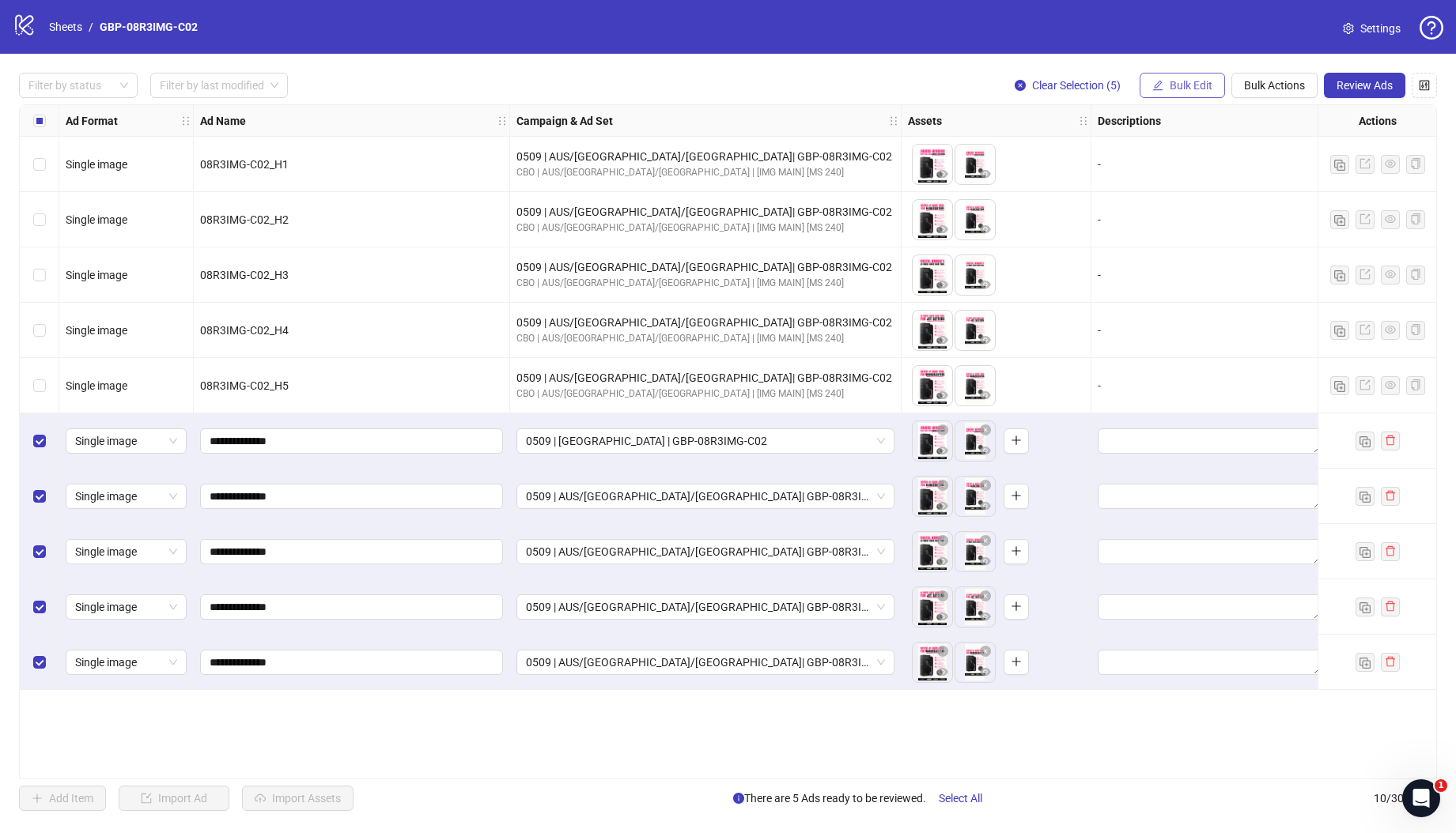
click at [1188, 88] on span "Bulk Edit" at bounding box center [1190, 85] width 43 height 13
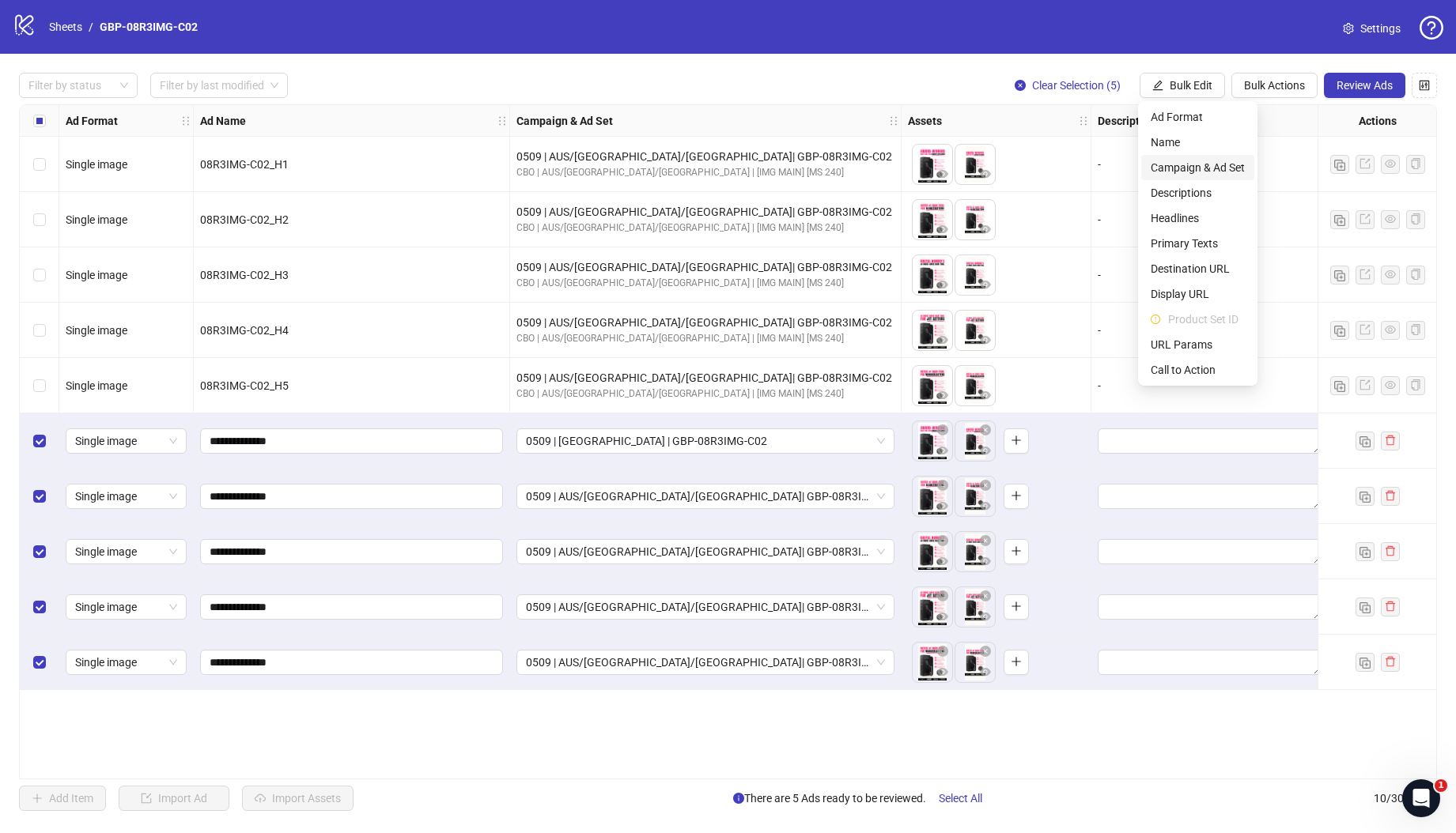
click at [1197, 161] on span "Campaign & Ad Set" at bounding box center [1197, 167] width 94 height 17
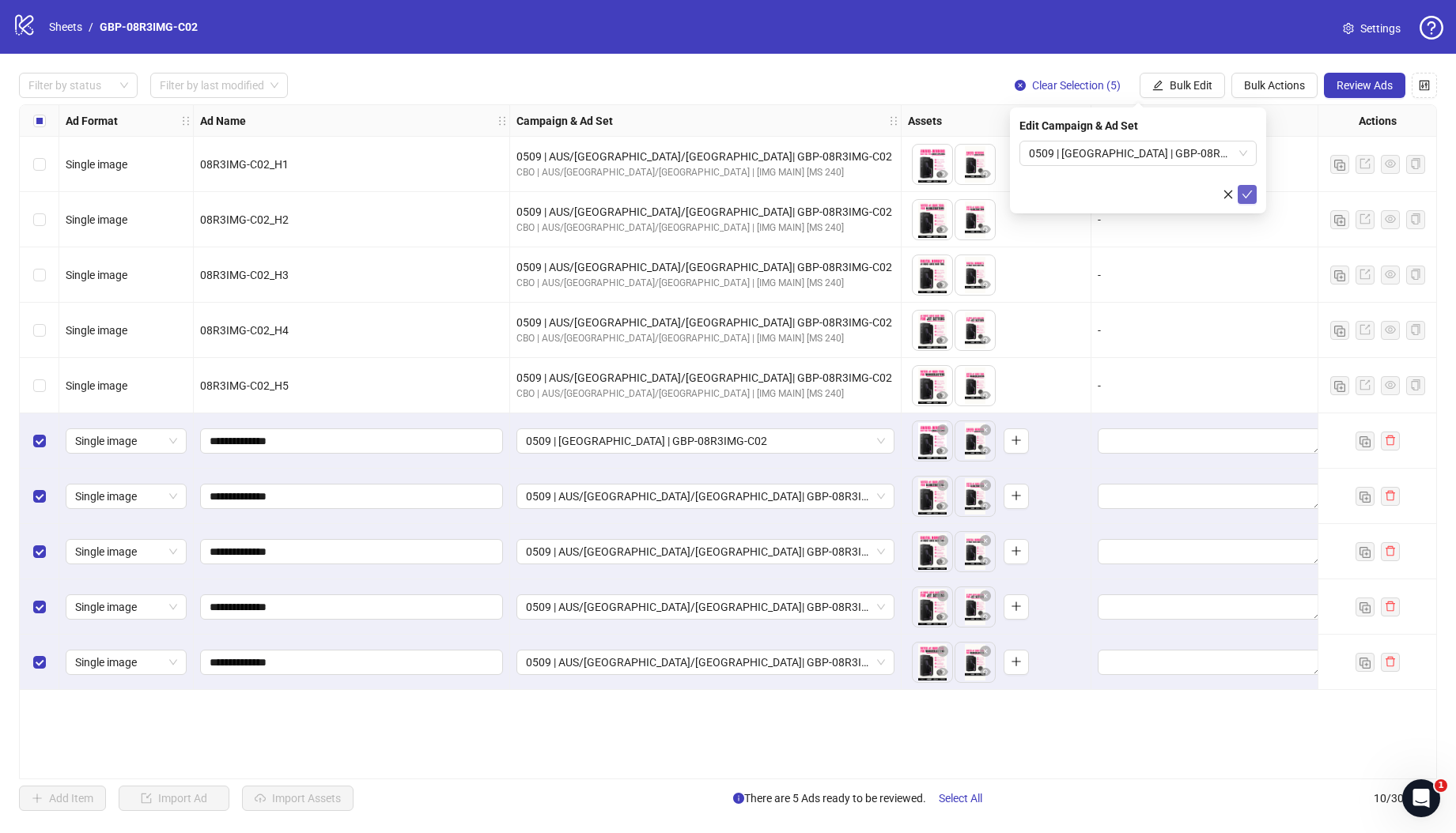
click at [1240, 187] on button "submit" at bounding box center [1246, 194] width 19 height 19
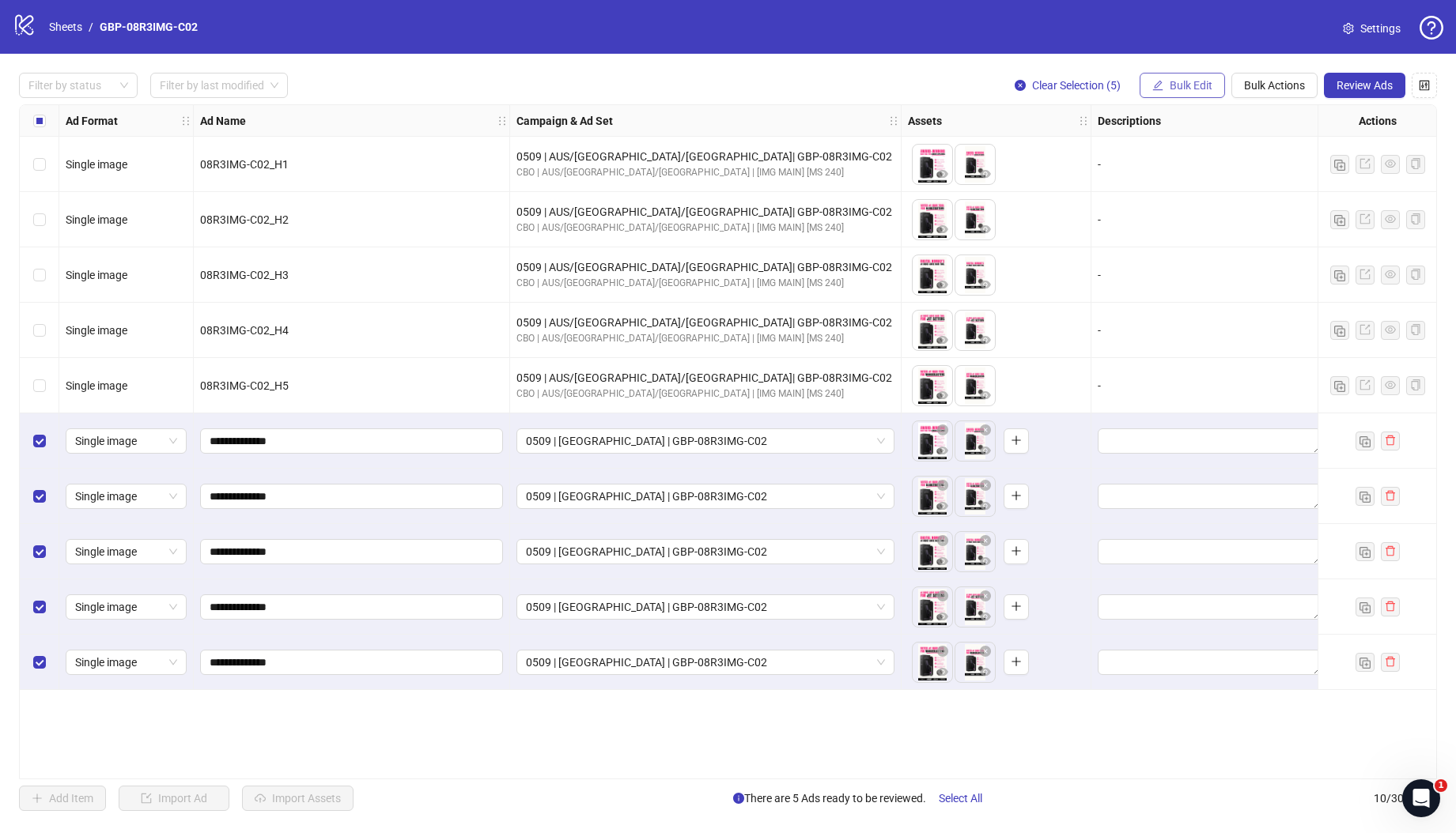
click at [1179, 83] on span "Bulk Edit" at bounding box center [1190, 85] width 43 height 13
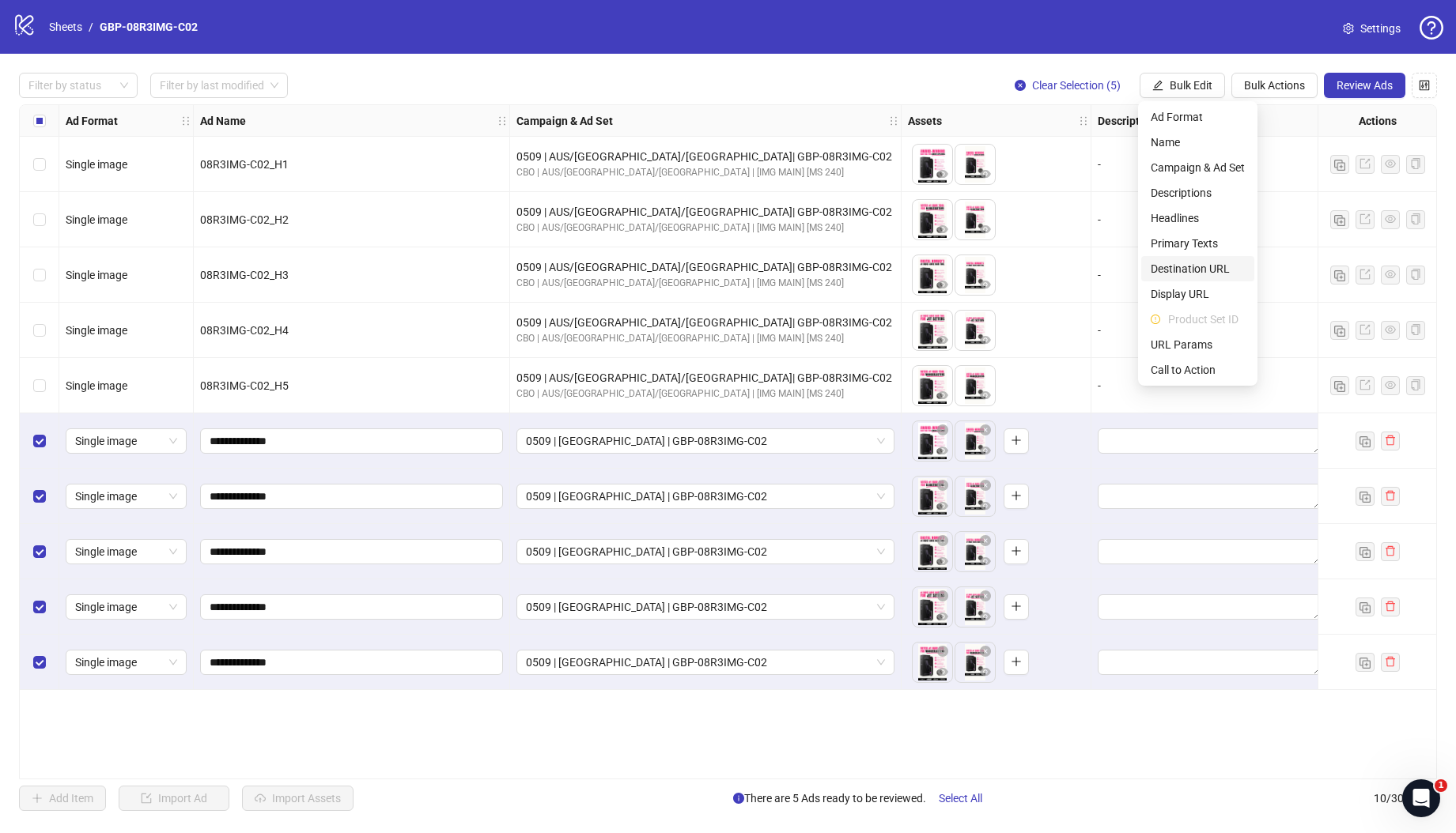
click at [1214, 265] on span "Destination URL" at bounding box center [1197, 268] width 94 height 17
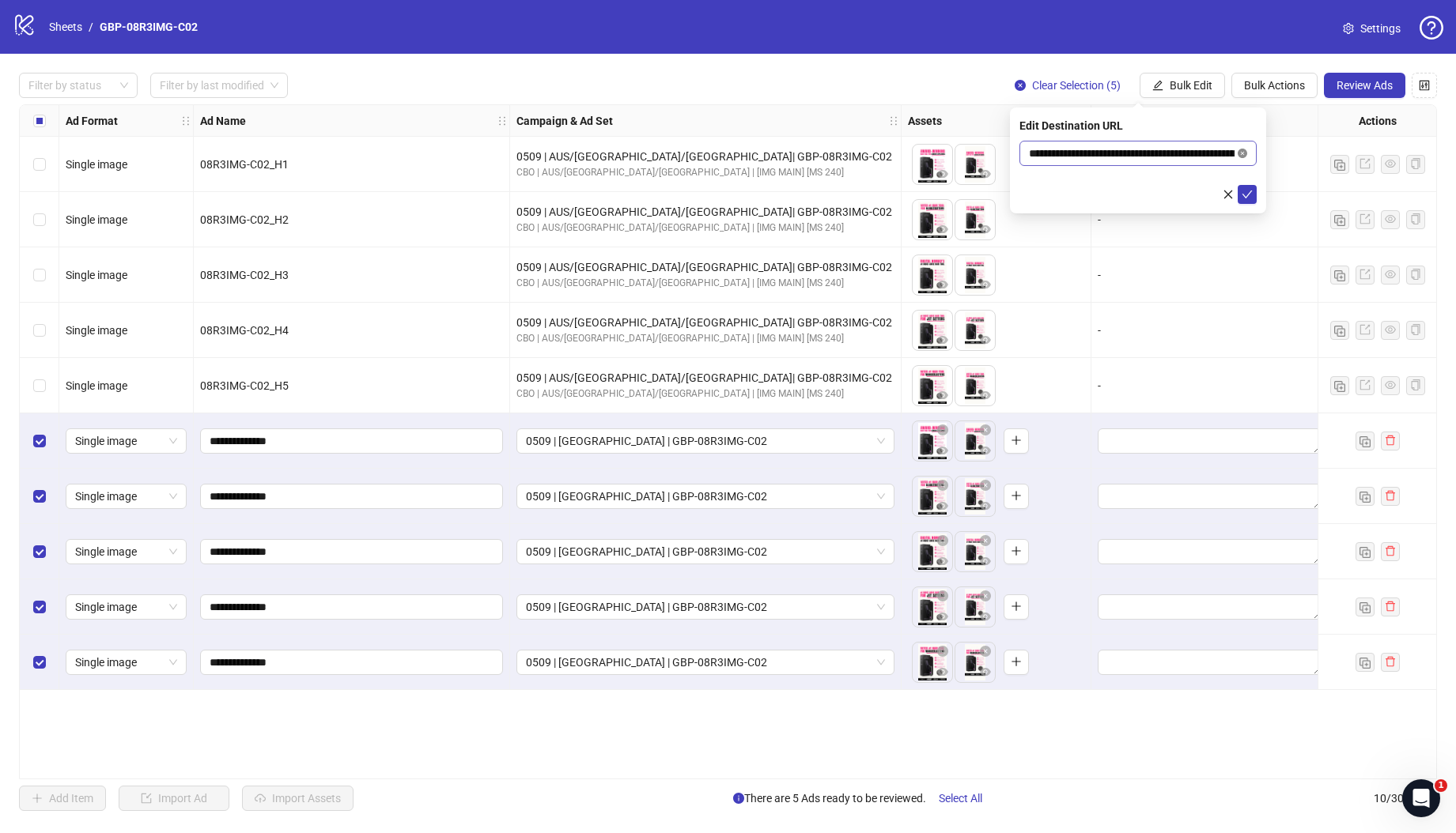
click at [1241, 149] on icon "close-circle" at bounding box center [1242, 153] width 10 height 10
click at [1162, 150] on input "text" at bounding box center [1131, 152] width 205 height 17
paste input "**********"
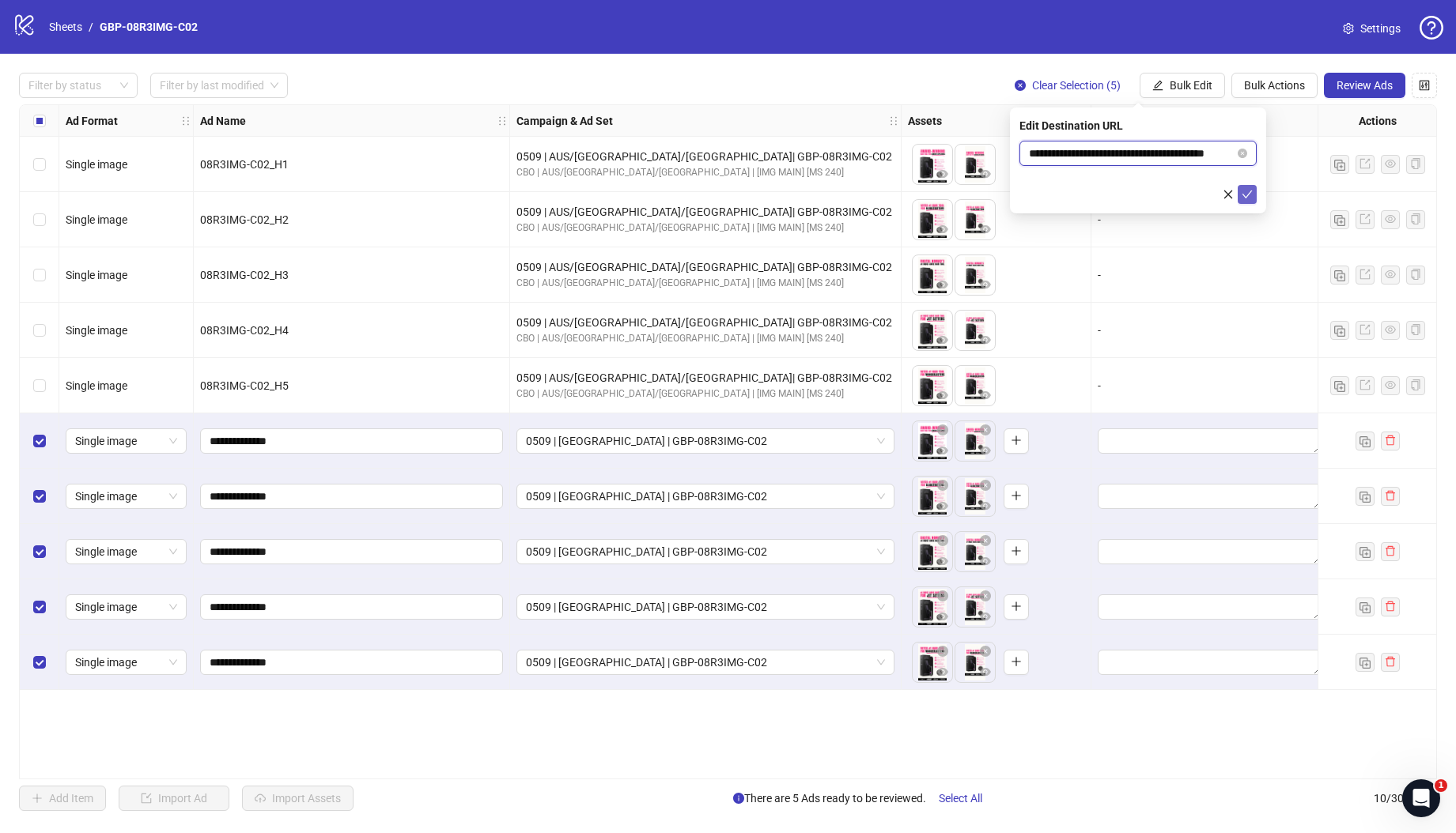
type input "**********"
click at [1247, 195] on icon "check" at bounding box center [1247, 194] width 10 height 8
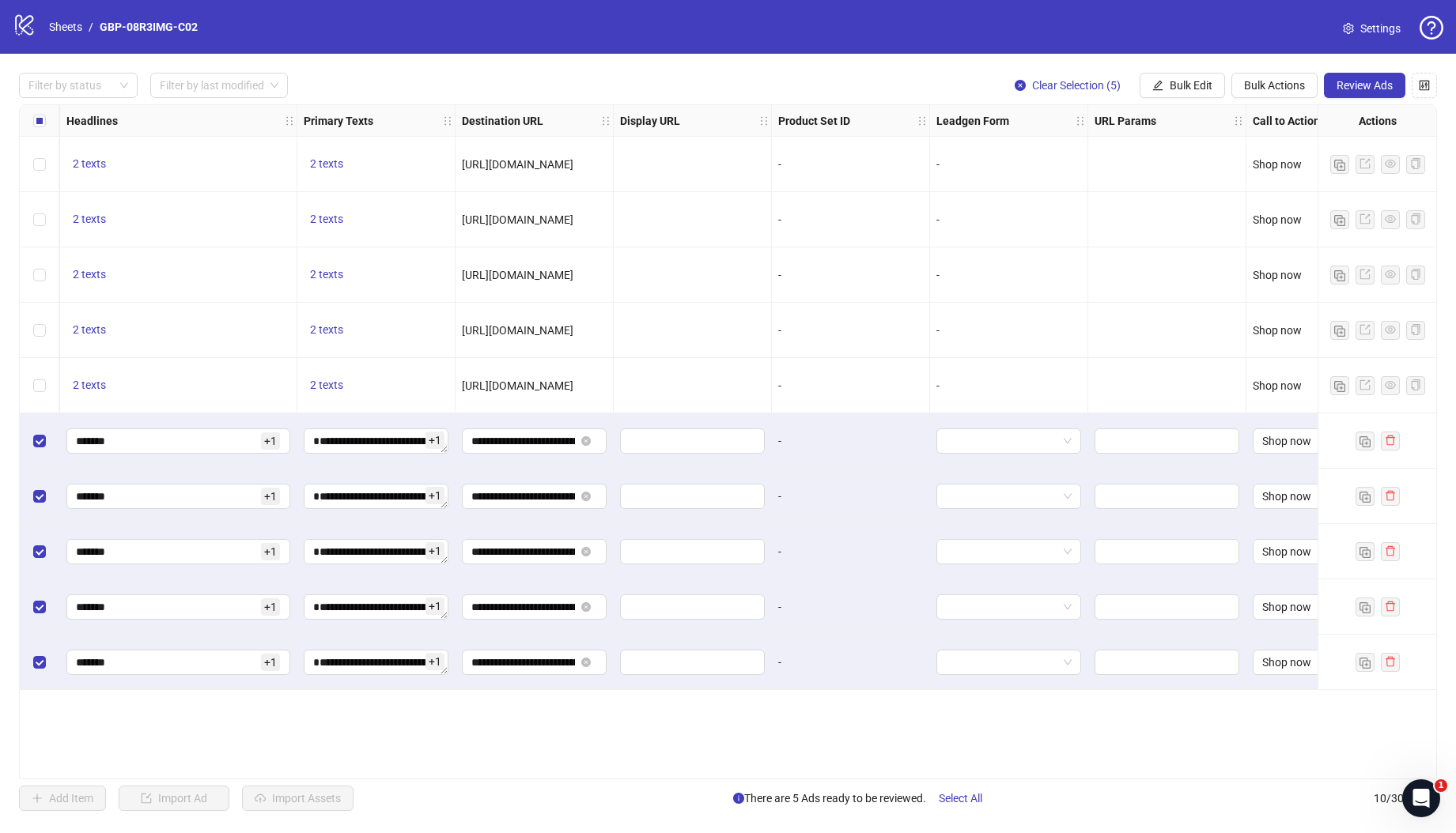
scroll to position [0, 0]
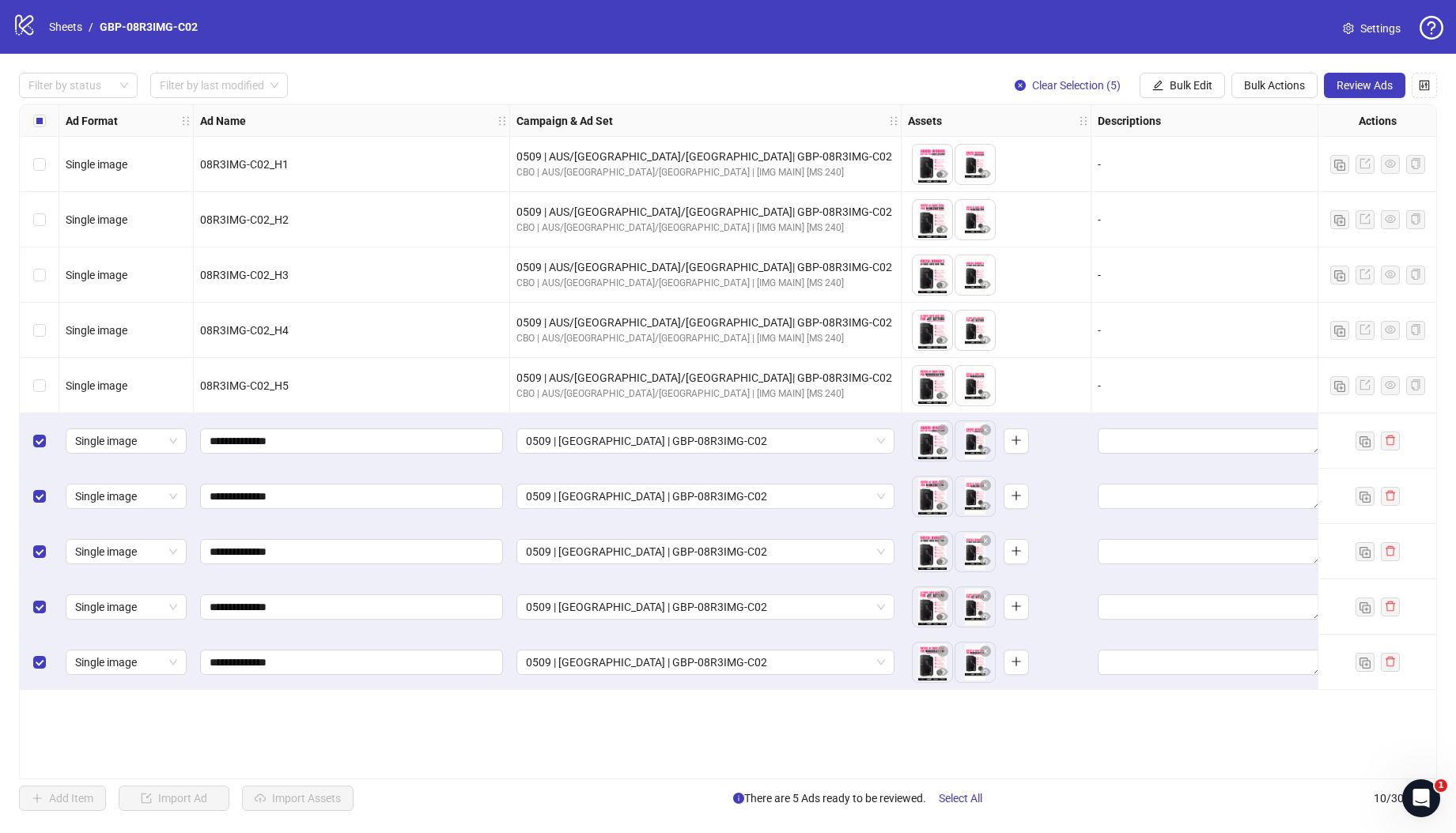
click at [1373, 98] on div "Filter by status Filter by last modified Clear Selection (5) Bulk Edit Bulk Act…" at bounding box center [728, 441] width 1456 height 776
click at [1374, 89] on span "Review Ads" at bounding box center [1364, 85] width 57 height 13
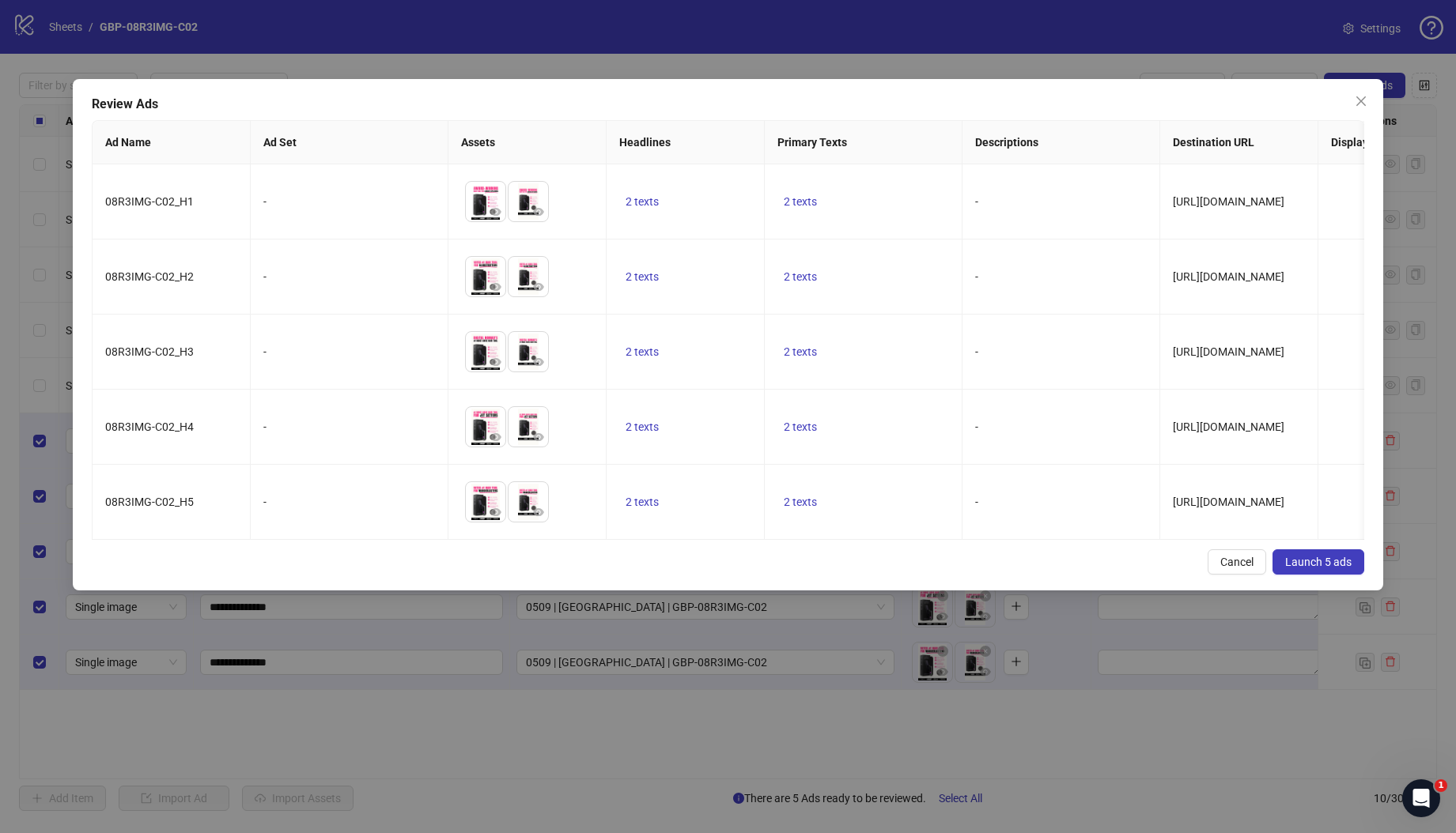
click at [1323, 568] on span "Launch 5 ads" at bounding box center [1318, 562] width 66 height 13
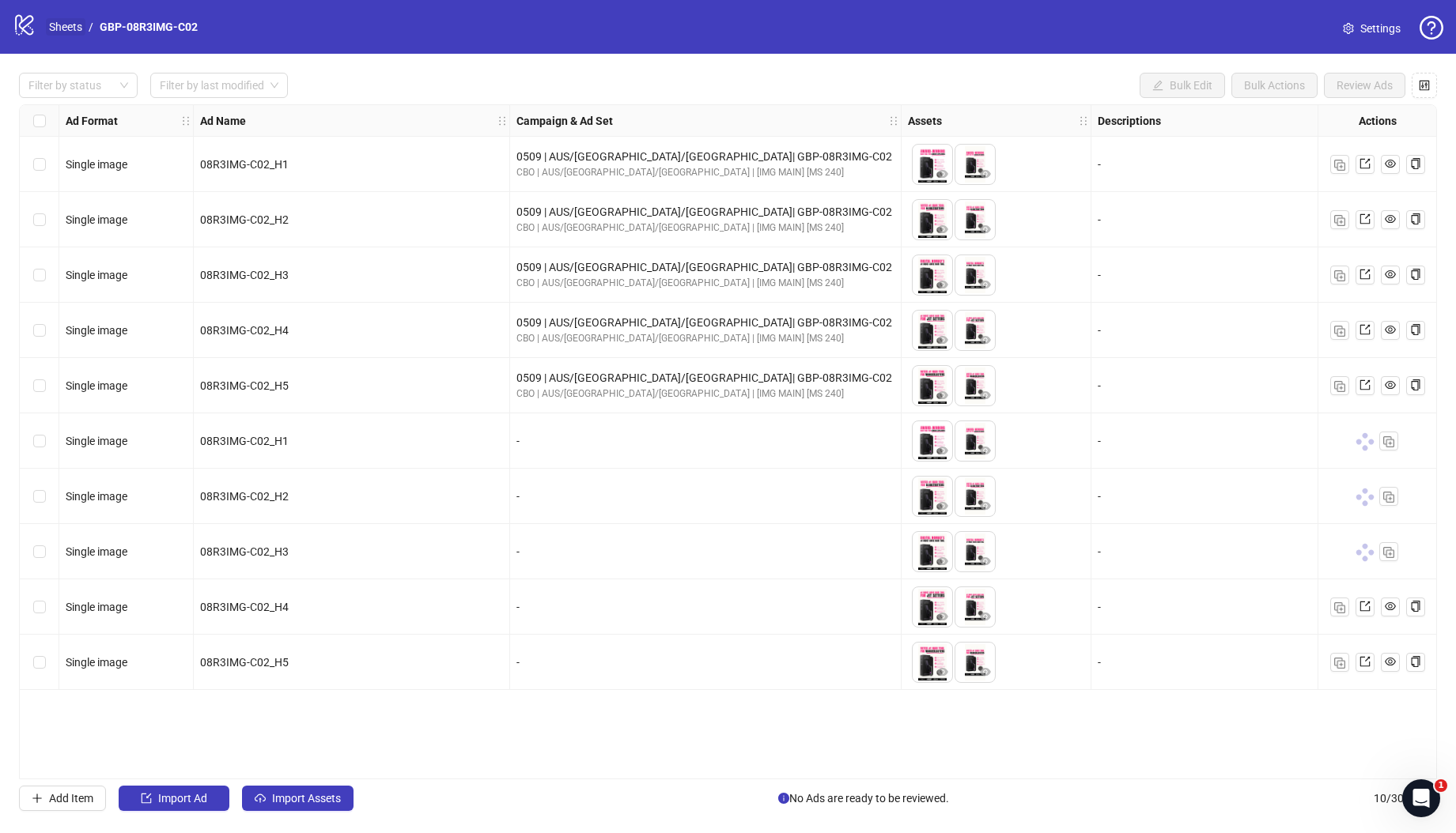
click at [74, 30] on link "Sheets" at bounding box center [65, 26] width 39 height 17
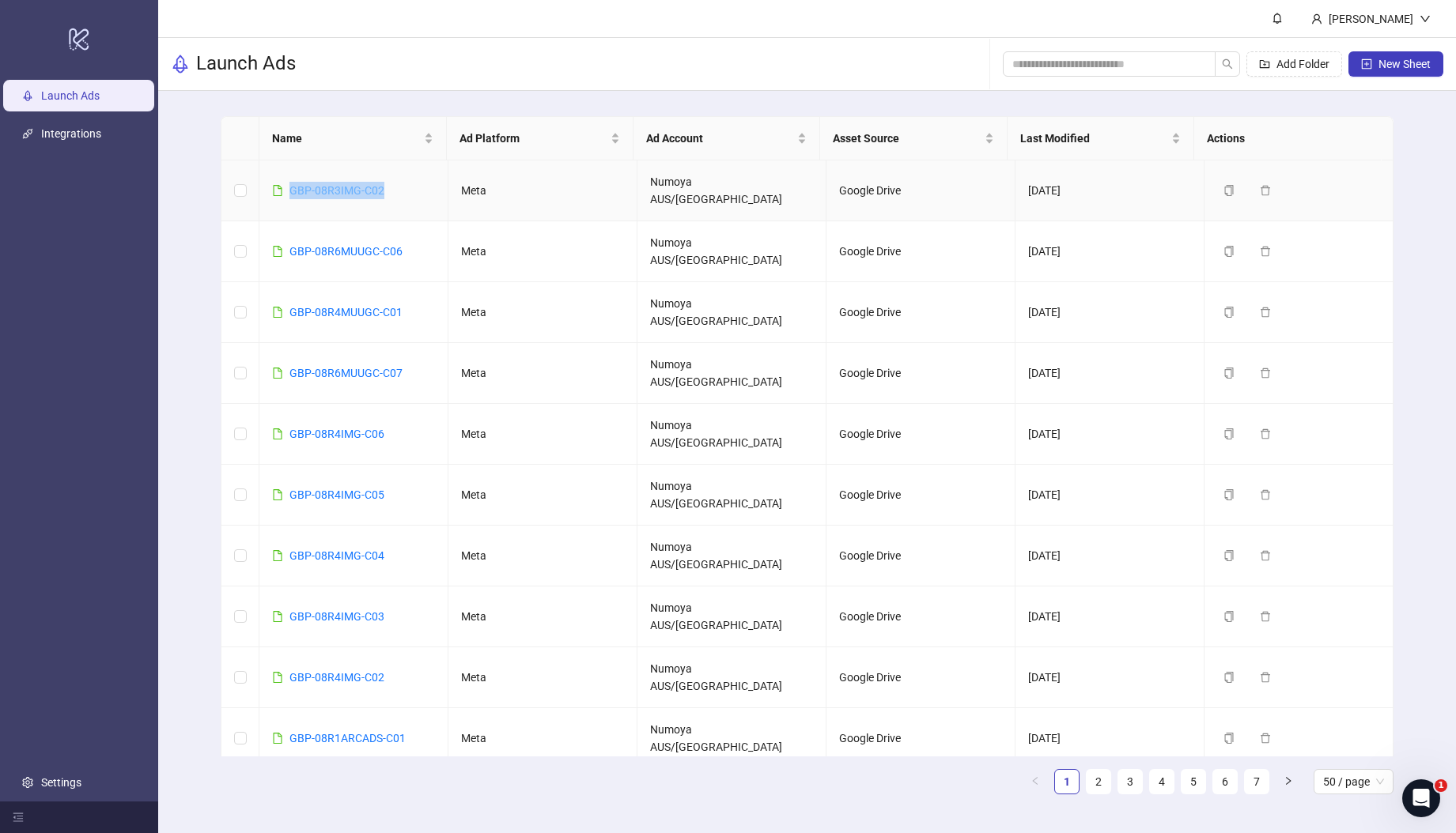
drag, startPoint x: 391, startPoint y: 184, endPoint x: 290, endPoint y: 187, distance: 101.0
click at [290, 187] on td "GBP-08R3IMG-C02" at bounding box center [353, 191] width 189 height 61
click at [951, 42] on div "Launch Ads Add Folder New Sheet" at bounding box center [806, 64] width 1297 height 53
